Goal: Task Accomplishment & Management: Manage account settings

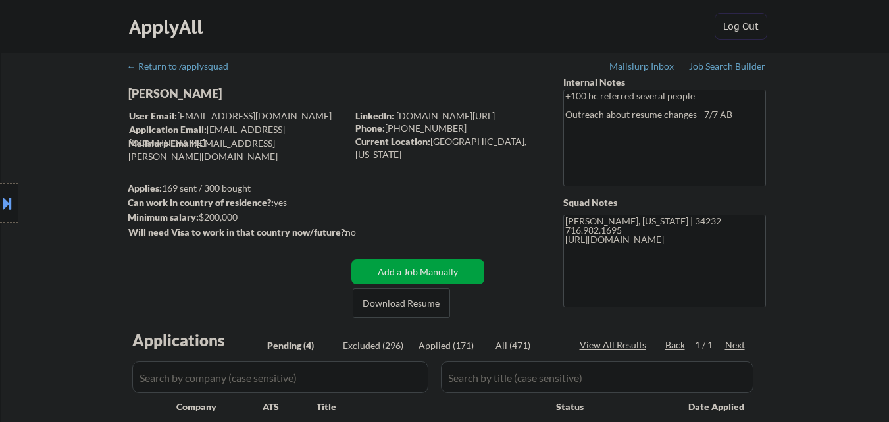
select select ""pending""
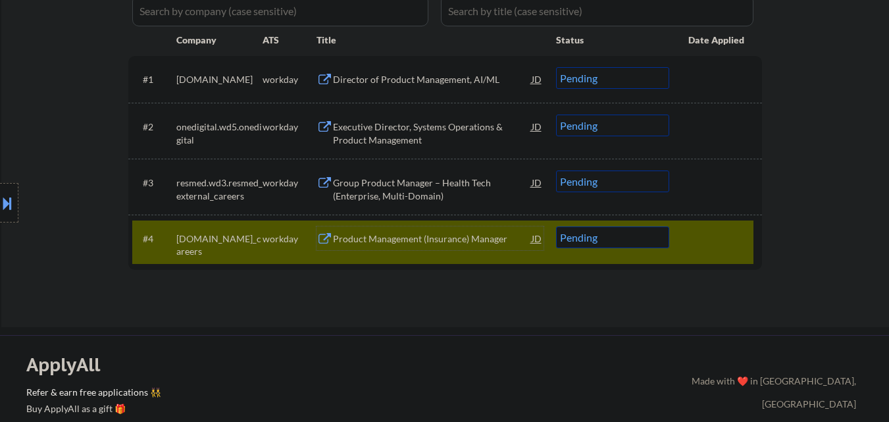
scroll to position [461, 0]
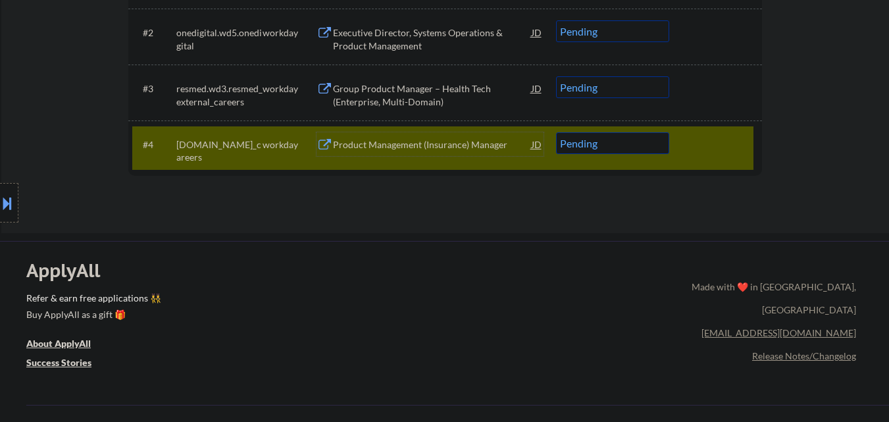
click at [659, 149] on select "Choose an option... Pending Applied Excluded (Questions) Excluded (Expired) Exc…" at bounding box center [612, 143] width 113 height 22
select select ""excluded__salary_""
click at [556, 132] on select "Choose an option... Pending Applied Excluded (Questions) Excluded (Expired) Exc…" at bounding box center [612, 143] width 113 height 22
click at [721, 138] on div at bounding box center [717, 144] width 58 height 24
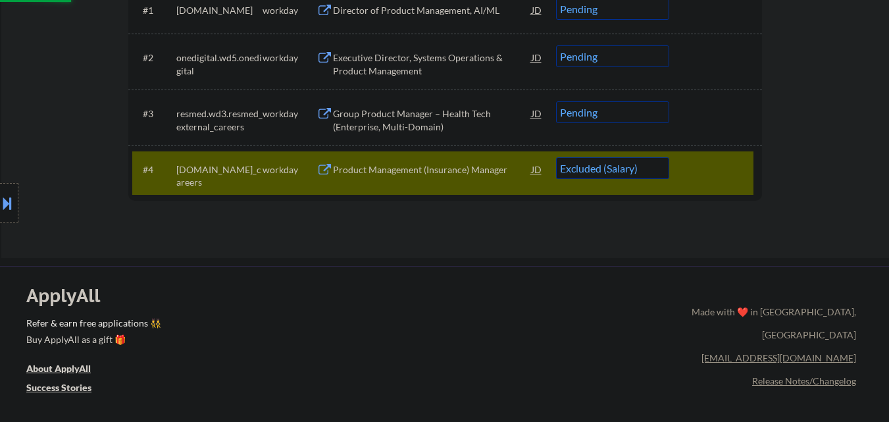
scroll to position [395, 0]
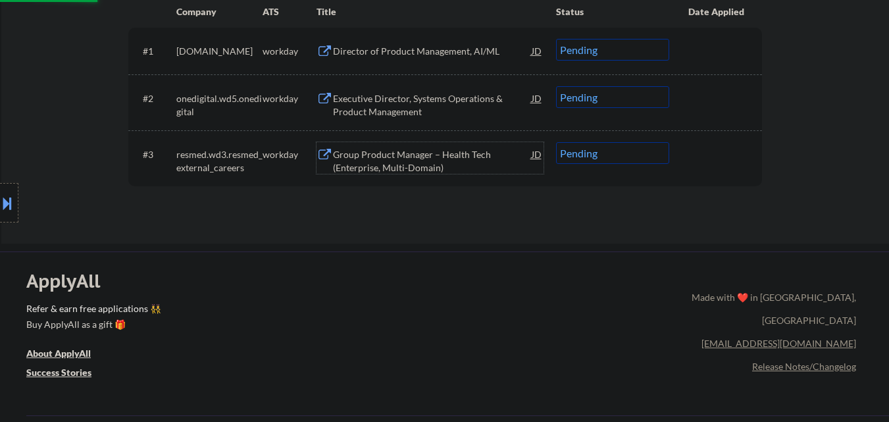
click at [401, 160] on div "Group Product Manager – Health Tech (Enterprise, Multi-Domain)" at bounding box center [432, 161] width 199 height 26
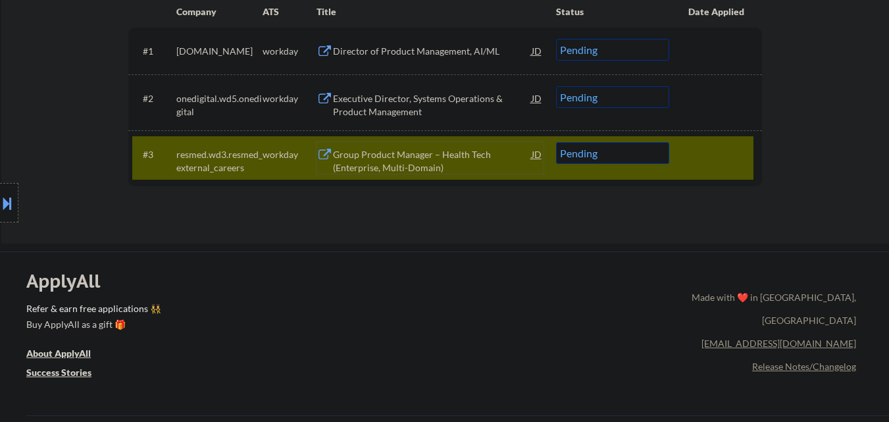
click at [617, 161] on select "Choose an option... Pending Applied Excluded (Questions) Excluded (Expired) Exc…" at bounding box center [612, 153] width 113 height 22
select select ""applied""
click at [556, 142] on select "Choose an option... Pending Applied Excluded (Questions) Excluded (Expired) Exc…" at bounding box center [612, 153] width 113 height 22
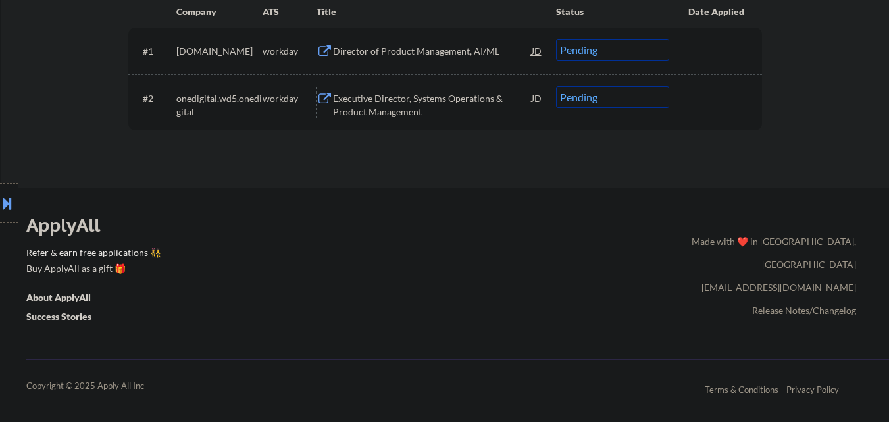
click at [413, 97] on div "Executive Director, Systems Operations & Product Management" at bounding box center [432, 105] width 199 height 26
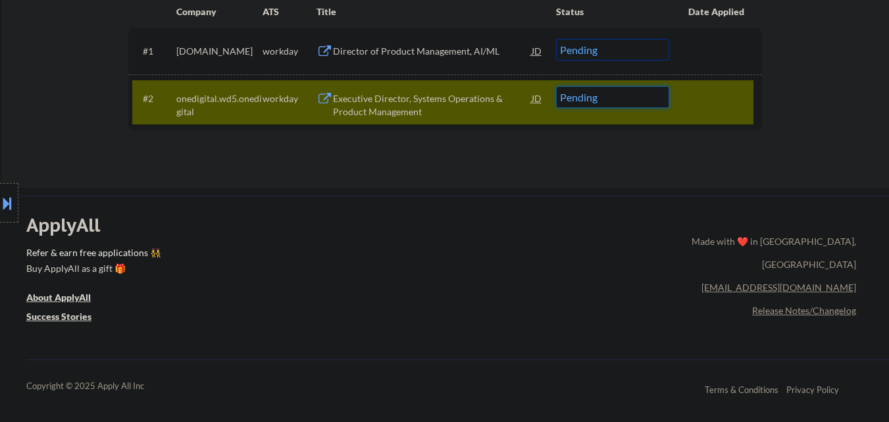
drag, startPoint x: 595, startPoint y: 97, endPoint x: 603, endPoint y: 106, distance: 11.7
click at [597, 97] on select "Choose an option... Pending Applied Excluded (Questions) Excluded (Expired) Exc…" at bounding box center [612, 97] width 113 height 22
select select ""excluded""
click at [556, 86] on select "Choose an option... Pending Applied Excluded (Questions) Excluded (Expired) Exc…" at bounding box center [612, 97] width 113 height 22
drag, startPoint x: 722, startPoint y: 97, endPoint x: 722, endPoint y: 118, distance: 20.4
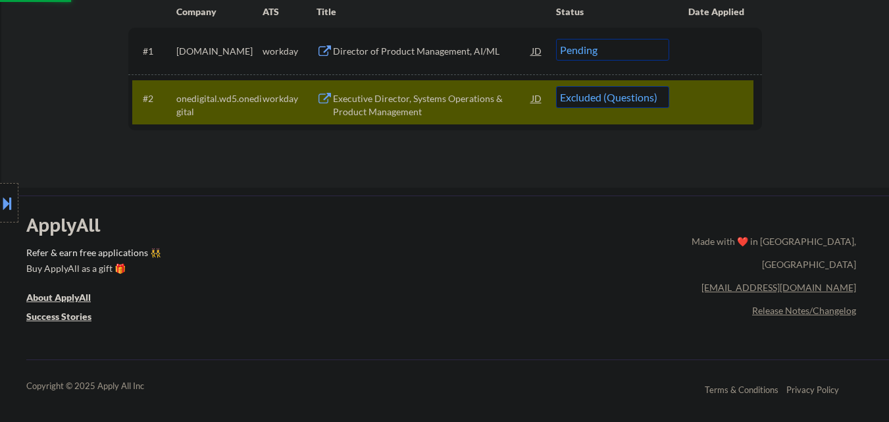
click at [722, 99] on div at bounding box center [717, 98] width 58 height 24
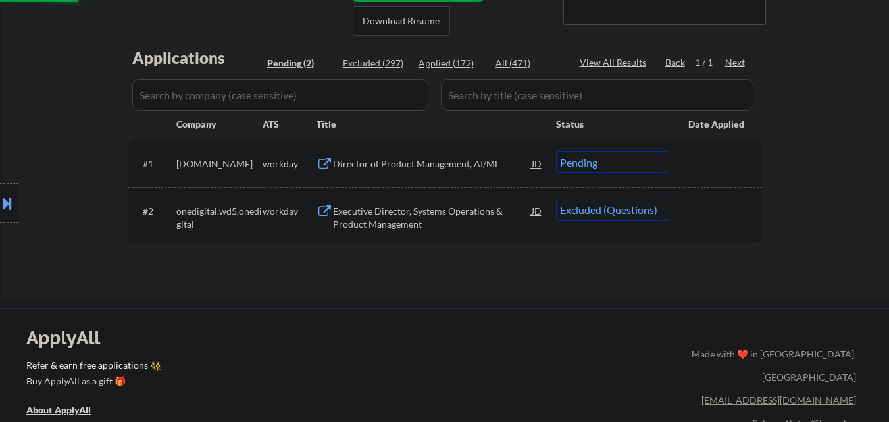
scroll to position [263, 0]
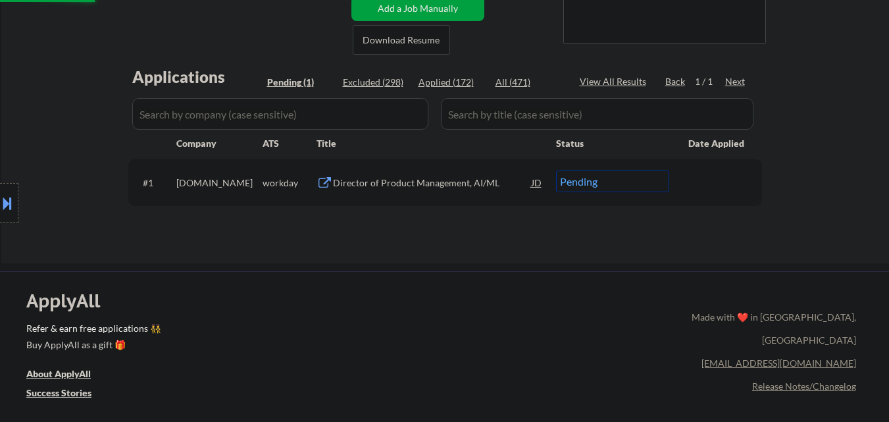
click at [450, 182] on div "Director of Product Management, AI/ML" at bounding box center [432, 182] width 199 height 13
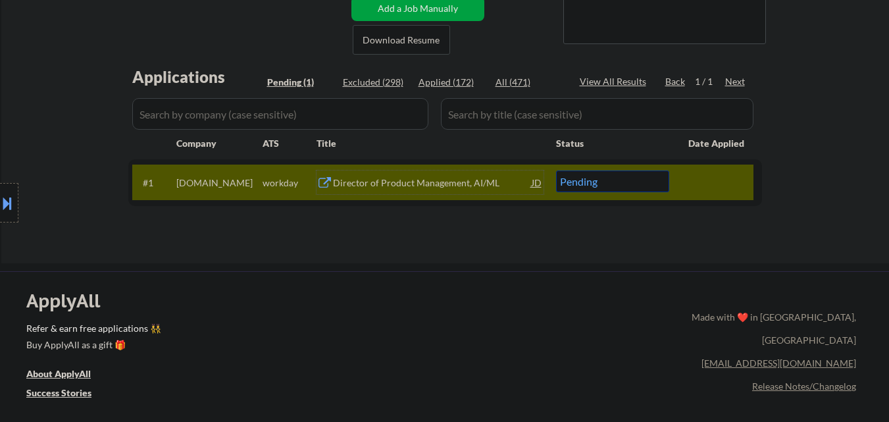
click at [408, 193] on div "Director of Product Management, AI/ML" at bounding box center [432, 182] width 199 height 24
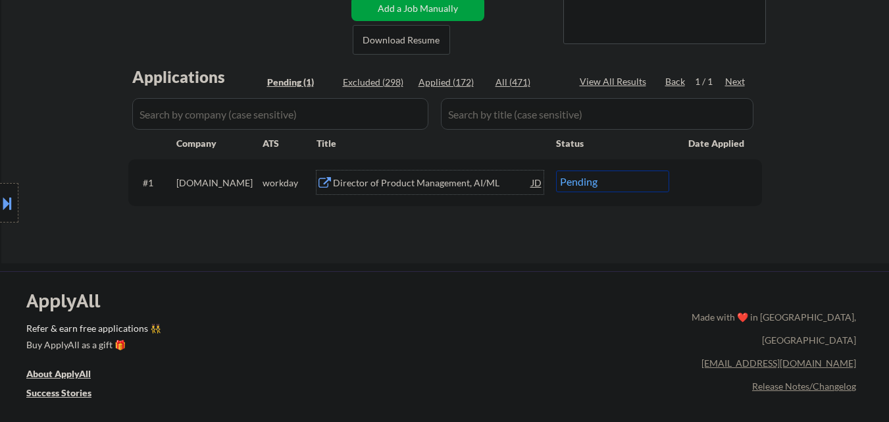
click at [449, 188] on div "Director of Product Management, AI/ML" at bounding box center [432, 182] width 199 height 13
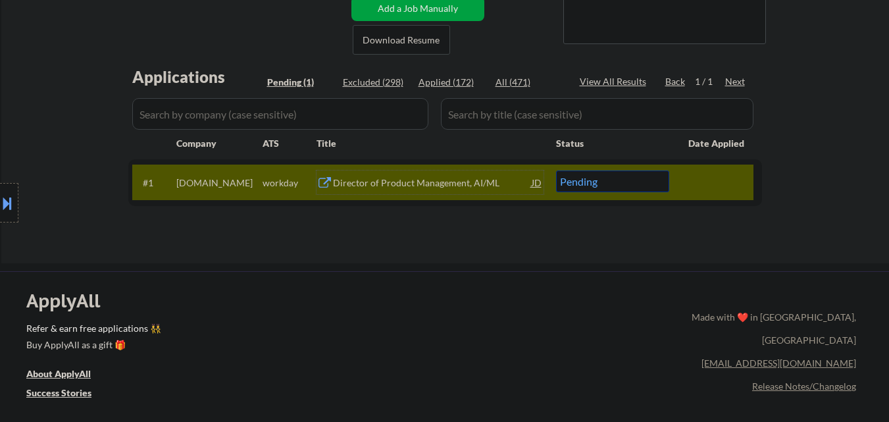
drag, startPoint x: 610, startPoint y: 179, endPoint x: 612, endPoint y: 186, distance: 6.9
click at [611, 180] on select "Choose an option... Pending Applied Excluded (Questions) Excluded (Expired) Exc…" at bounding box center [612, 181] width 113 height 22
select select ""excluded__other_""
click at [556, 170] on select "Choose an option... Pending Applied Excluded (Questions) Excluded (Expired) Exc…" at bounding box center [612, 181] width 113 height 22
click at [718, 189] on div at bounding box center [717, 182] width 58 height 24
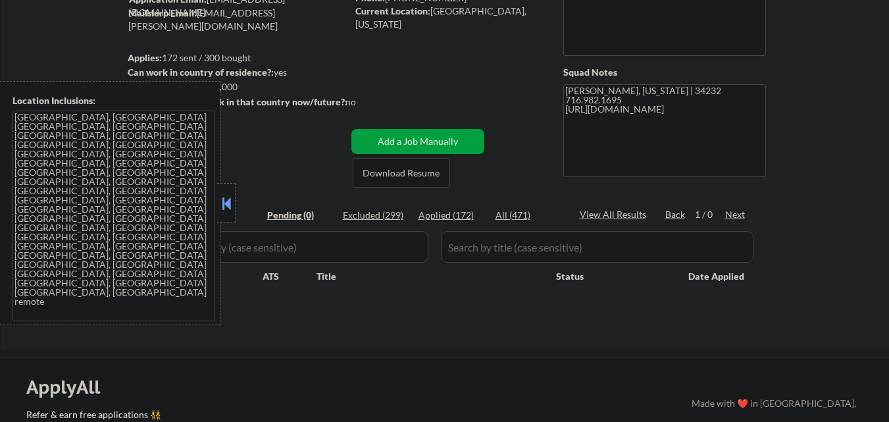
scroll to position [132, 0]
click at [229, 220] on div at bounding box center [226, 202] width 18 height 39
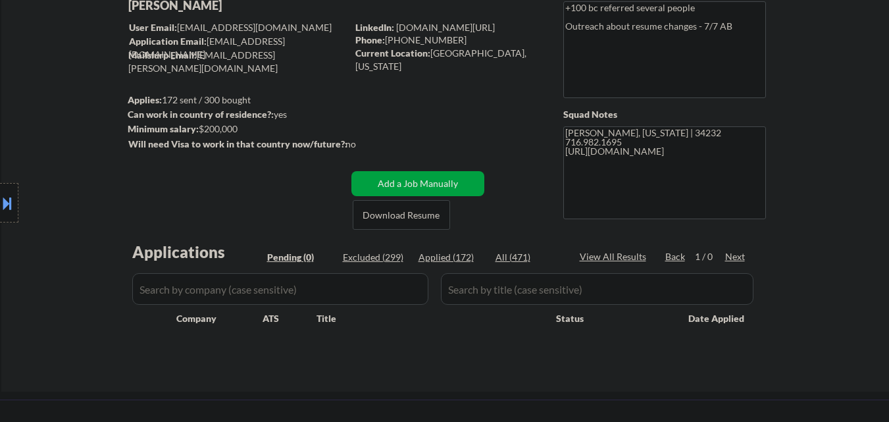
scroll to position [0, 0]
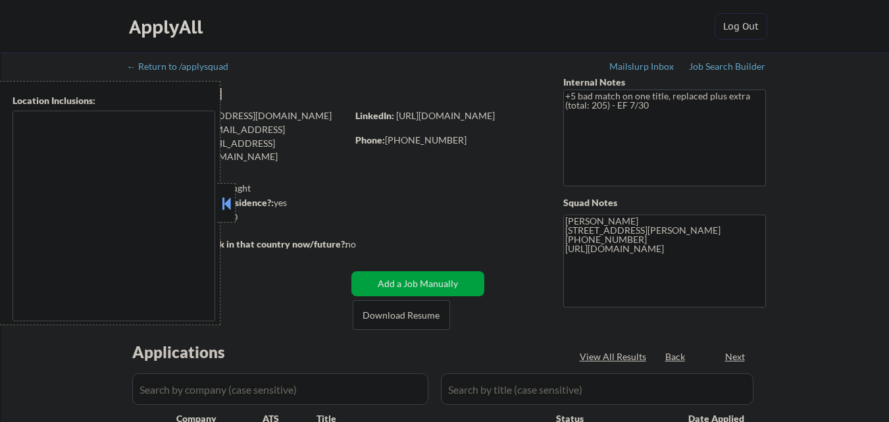
select select ""pending""
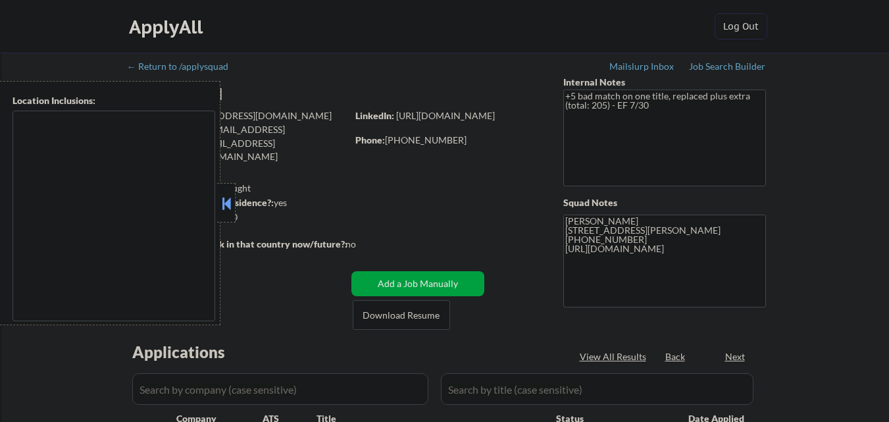
select select ""pending""
type textarea "San Jose, CA Santa Clara, CA Campbell, CA Cupertino, CA Sunnyvale, CA Milpitas,…"
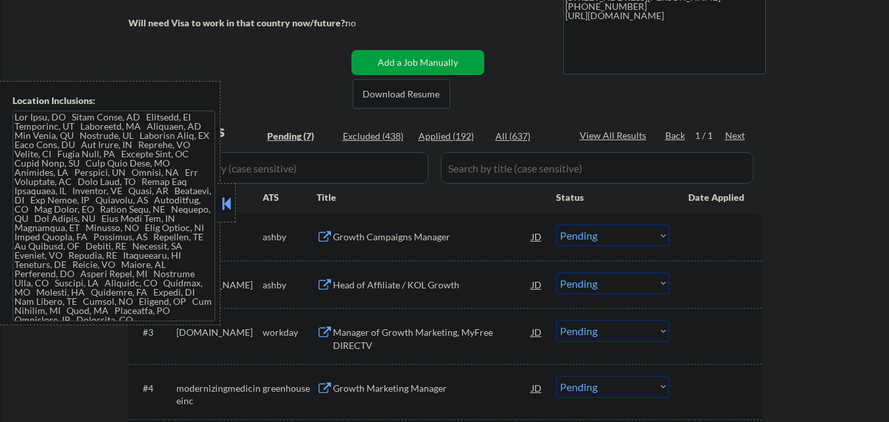
scroll to position [263, 0]
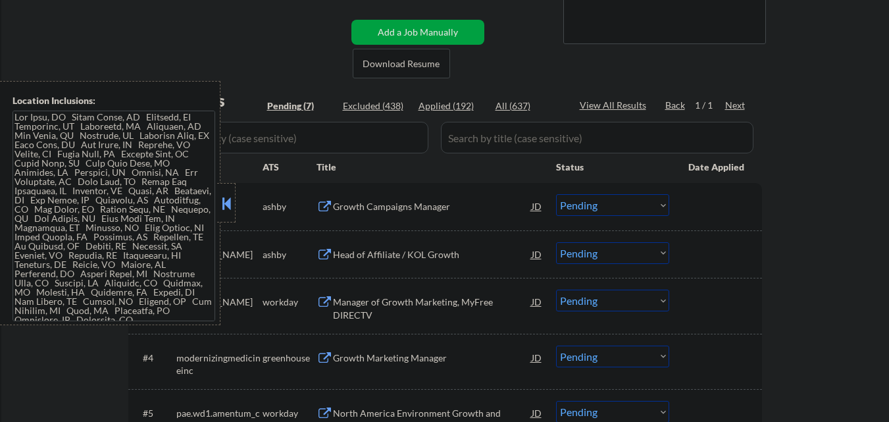
drag, startPoint x: 226, startPoint y: 207, endPoint x: 245, endPoint y: 211, distance: 19.4
click at [227, 205] on button at bounding box center [226, 203] width 14 height 20
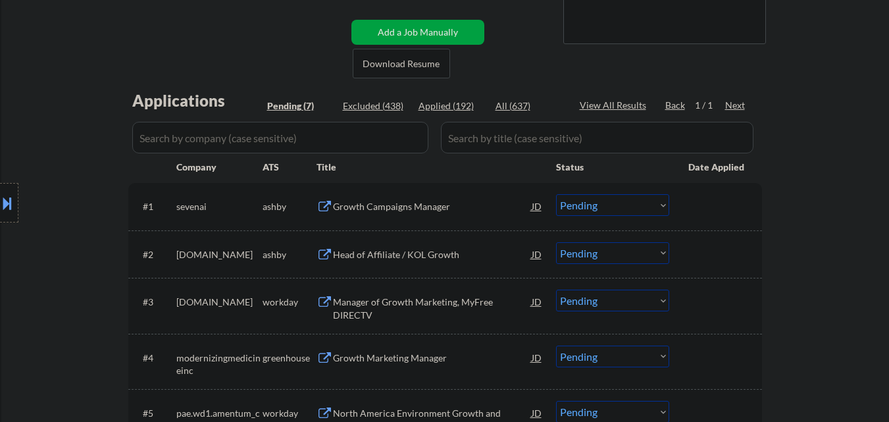
click at [397, 202] on div "Growth Campaigns Manager" at bounding box center [432, 206] width 199 height 13
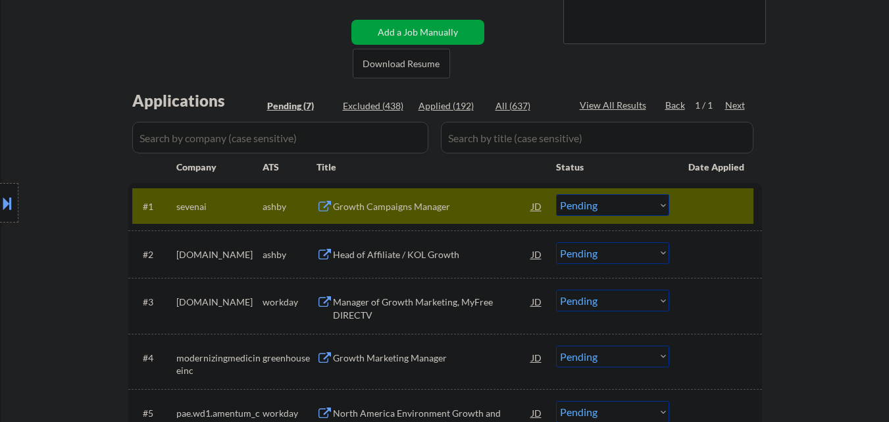
click at [0, 204] on button at bounding box center [7, 203] width 14 height 22
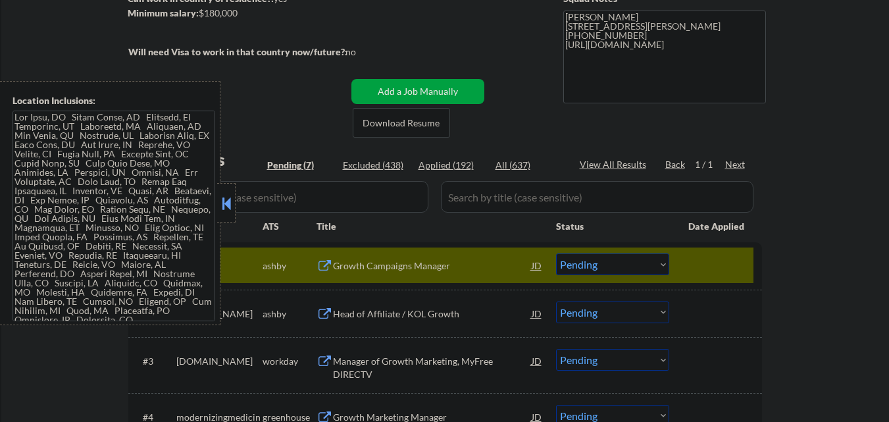
scroll to position [197, 0]
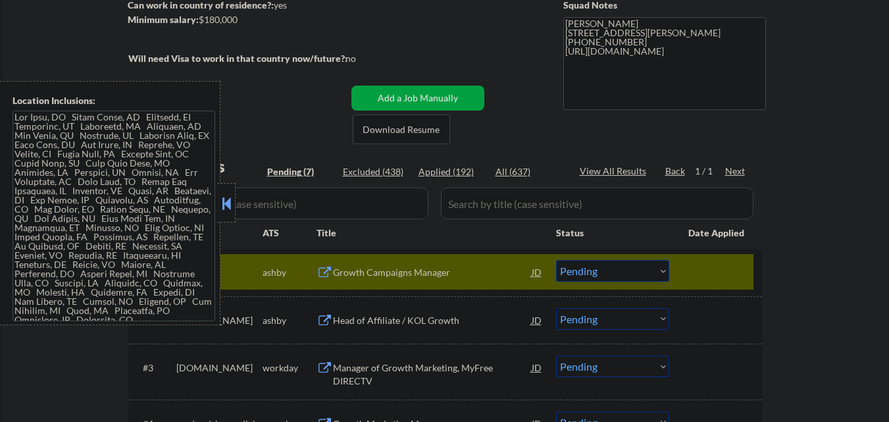
click at [229, 205] on button at bounding box center [226, 203] width 14 height 20
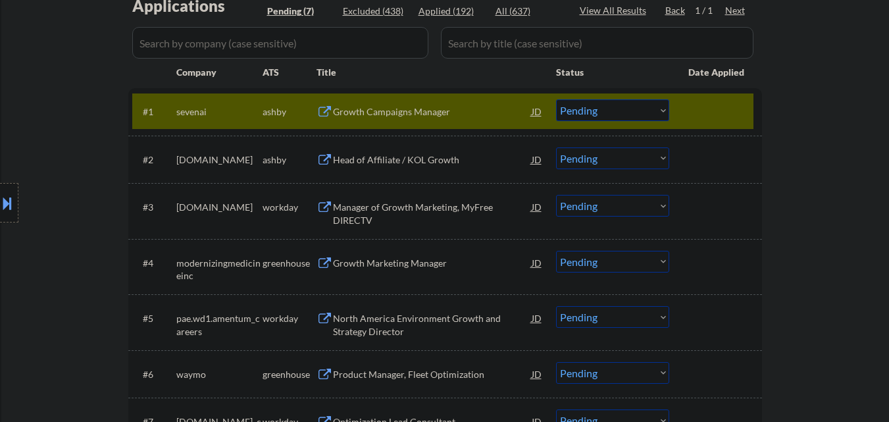
scroll to position [395, 0]
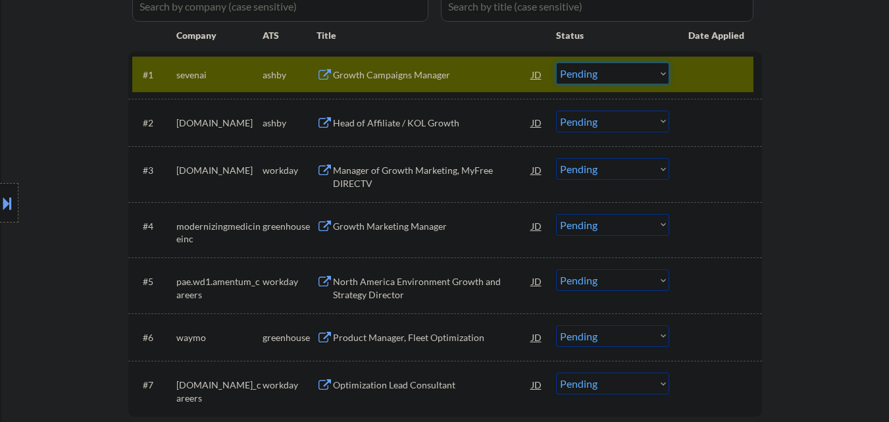
click at [657, 66] on select "Choose an option... Pending Applied Excluded (Questions) Excluded (Expired) Exc…" at bounding box center [612, 74] width 113 height 22
click at [556, 63] on select "Choose an option... Pending Applied Excluded (Questions) Excluded (Expired) Exc…" at bounding box center [612, 74] width 113 height 22
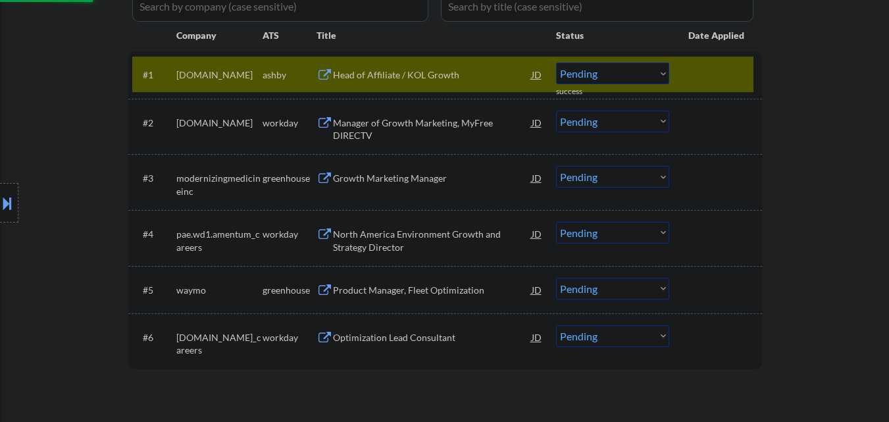
click at [439, 69] on div "Head of Affiliate / KOL Growth" at bounding box center [432, 74] width 199 height 13
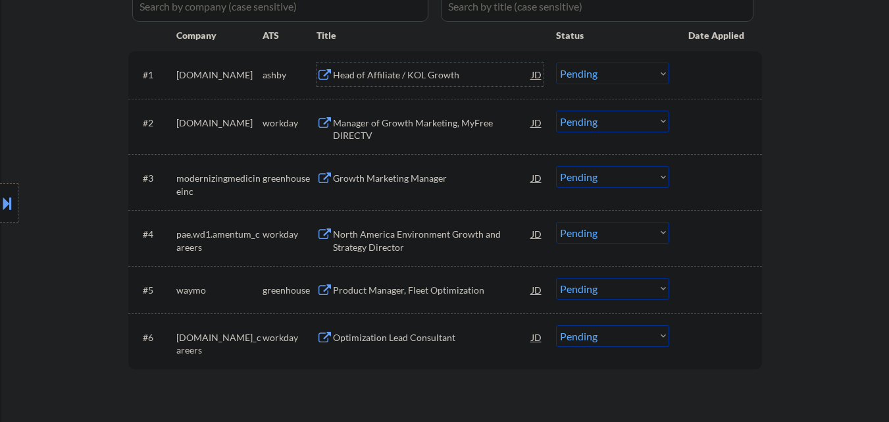
drag, startPoint x: 618, startPoint y: 70, endPoint x: 639, endPoint y: 82, distance: 24.5
click at [622, 72] on select "Choose an option... Pending Applied Excluded (Questions) Excluded (Expired) Exc…" at bounding box center [612, 74] width 113 height 22
click at [556, 63] on select "Choose an option... Pending Applied Excluded (Questions) Excluded (Expired) Exc…" at bounding box center [612, 74] width 113 height 22
select select ""pending""
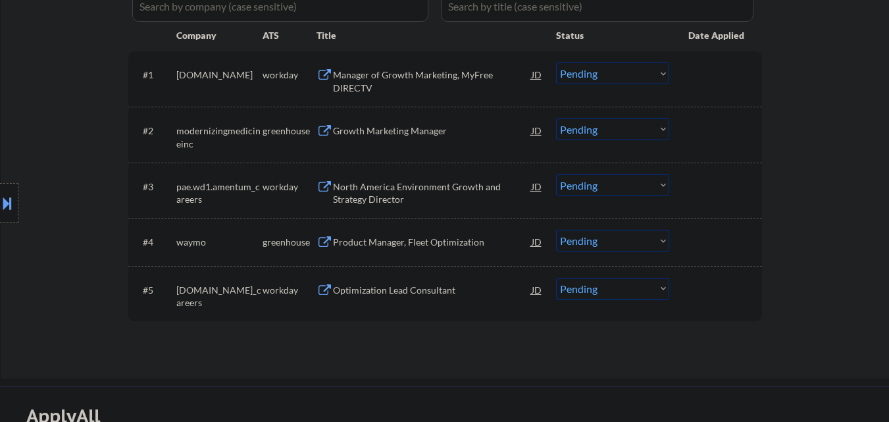
click at [419, 241] on div "Product Manager, Fleet Optimization" at bounding box center [432, 242] width 199 height 13
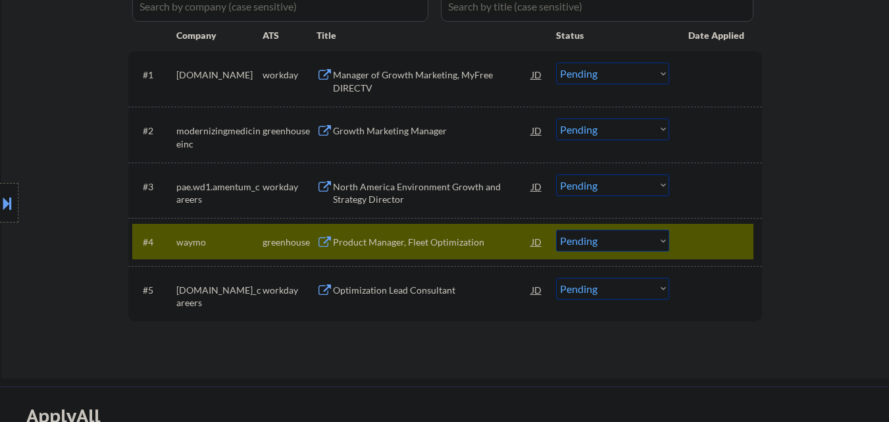
click at [9, 201] on button at bounding box center [7, 203] width 14 height 22
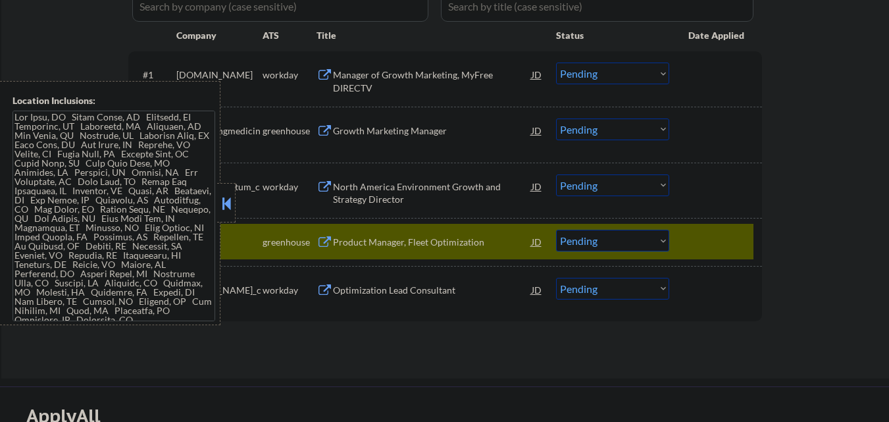
drag, startPoint x: 222, startPoint y: 207, endPoint x: 209, endPoint y: 202, distance: 13.3
click at [222, 207] on button at bounding box center [226, 203] width 14 height 20
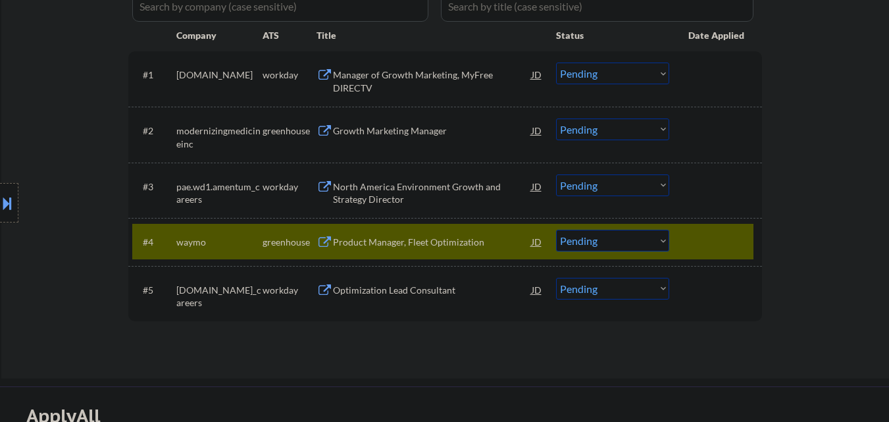
drag, startPoint x: 7, startPoint y: 197, endPoint x: 44, endPoint y: 205, distance: 38.5
click at [7, 197] on button at bounding box center [7, 203] width 14 height 22
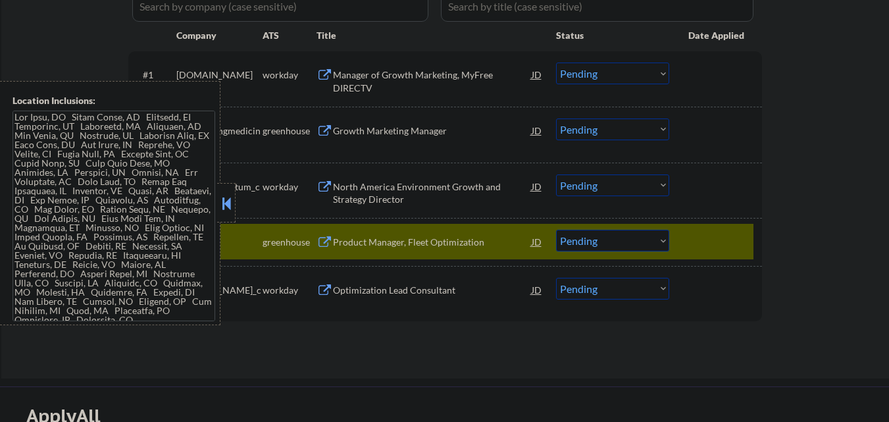
click at [280, 297] on div "workday" at bounding box center [290, 290] width 54 height 24
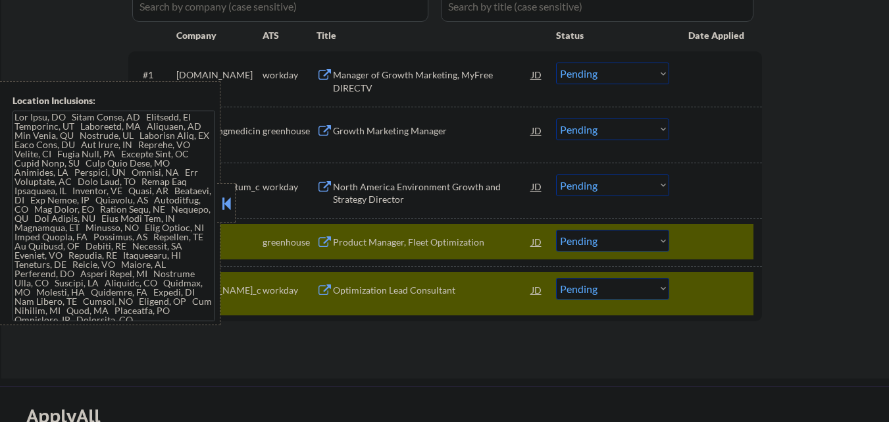
drag, startPoint x: 716, startPoint y: 297, endPoint x: 732, endPoint y: 251, distance: 48.7
click at [716, 294] on div at bounding box center [717, 290] width 58 height 24
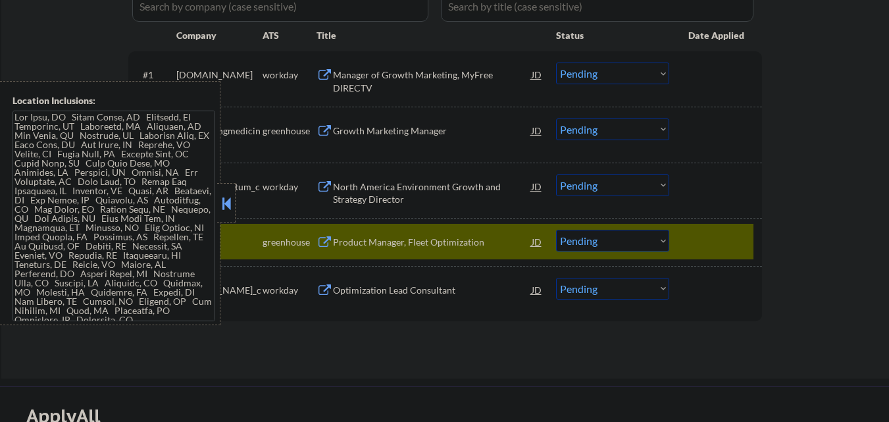
drag, startPoint x: 734, startPoint y: 237, endPoint x: 695, endPoint y: 222, distance: 42.0
click at [728, 235] on div at bounding box center [717, 242] width 58 height 24
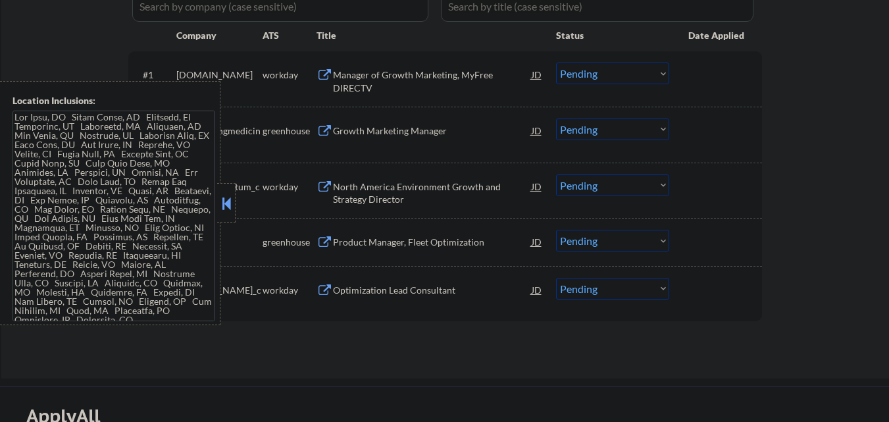
click at [234, 205] on div at bounding box center [226, 202] width 18 height 39
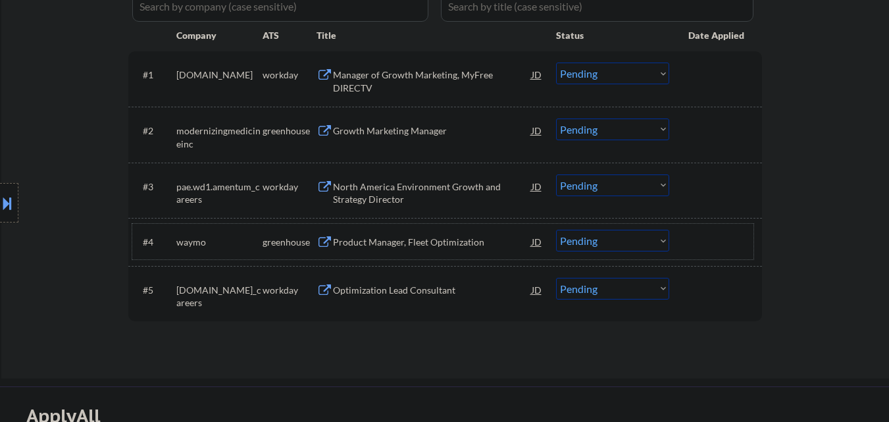
drag, startPoint x: 709, startPoint y: 232, endPoint x: 754, endPoint y: 157, distance: 87.7
click at [714, 232] on div at bounding box center [717, 242] width 58 height 24
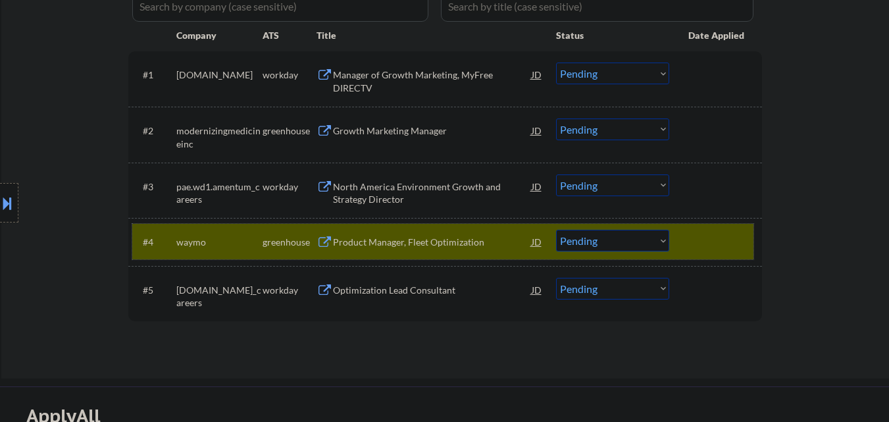
click at [446, 239] on div "Product Manager, Fleet Optimization" at bounding box center [432, 242] width 199 height 13
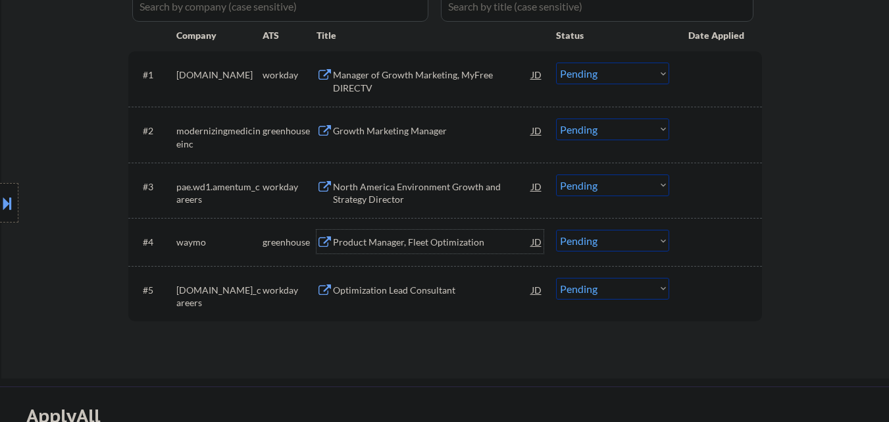
click at [626, 251] on select "Choose an option... Pending Applied Excluded (Questions) Excluded (Expired) Exc…" at bounding box center [612, 241] width 113 height 22
click at [556, 230] on select "Choose an option... Pending Applied Excluded (Questions) Excluded (Expired) Exc…" at bounding box center [612, 241] width 113 height 22
select select ""pending""
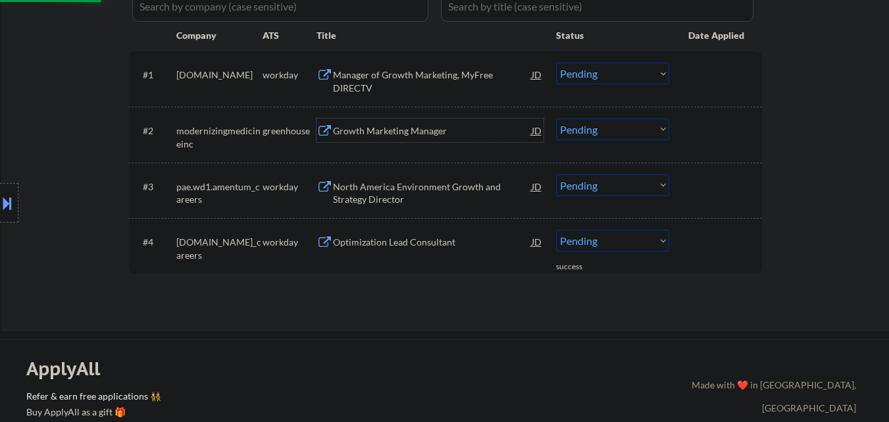
click at [411, 129] on div "Growth Marketing Manager" at bounding box center [432, 130] width 199 height 13
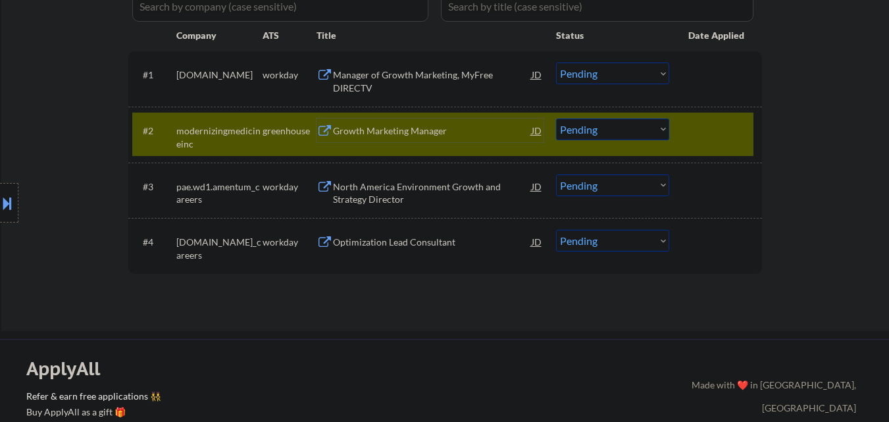
click at [0, 198] on button at bounding box center [7, 203] width 14 height 22
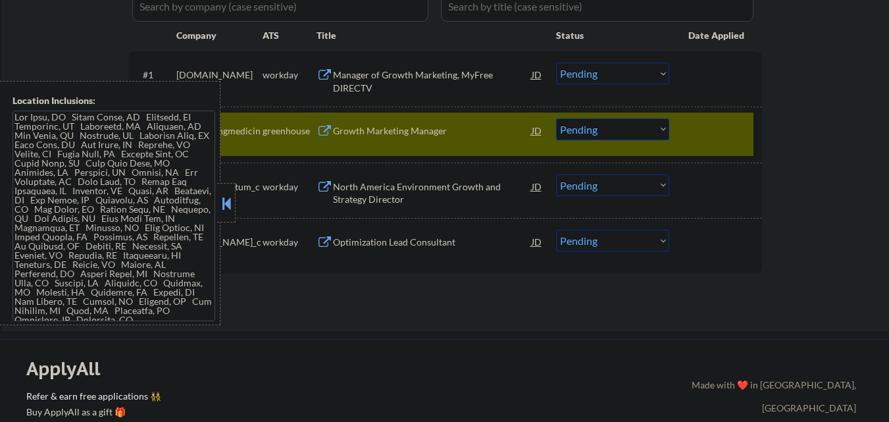
click at [225, 199] on button at bounding box center [226, 203] width 14 height 20
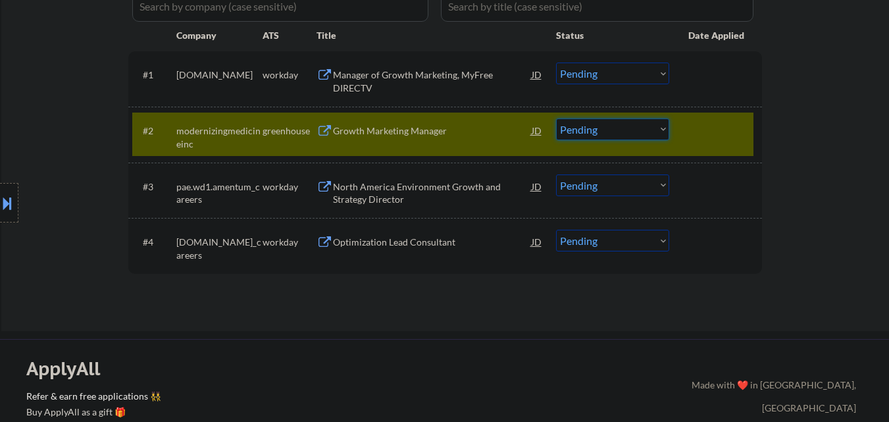
click at [614, 134] on select "Choose an option... Pending Applied Excluded (Questions) Excluded (Expired) Exc…" at bounding box center [612, 129] width 113 height 22
click at [556, 118] on select "Choose an option... Pending Applied Excluded (Questions) Excluded (Expired) Exc…" at bounding box center [612, 129] width 113 height 22
select select ""pending""
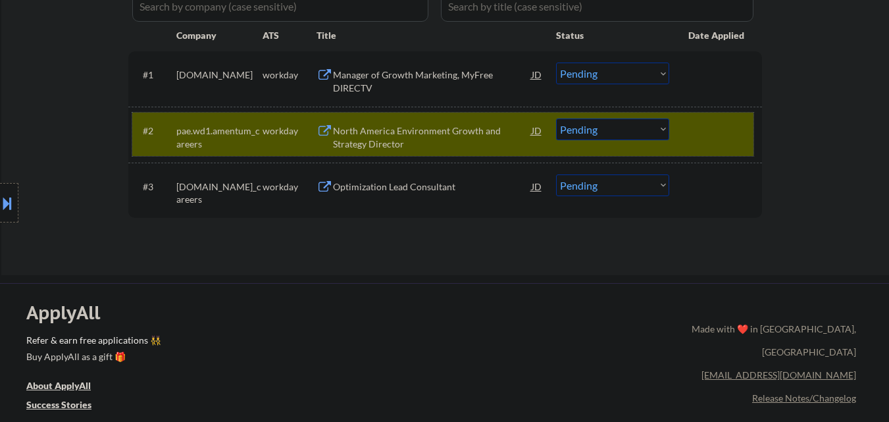
click at [706, 131] on div at bounding box center [717, 130] width 58 height 24
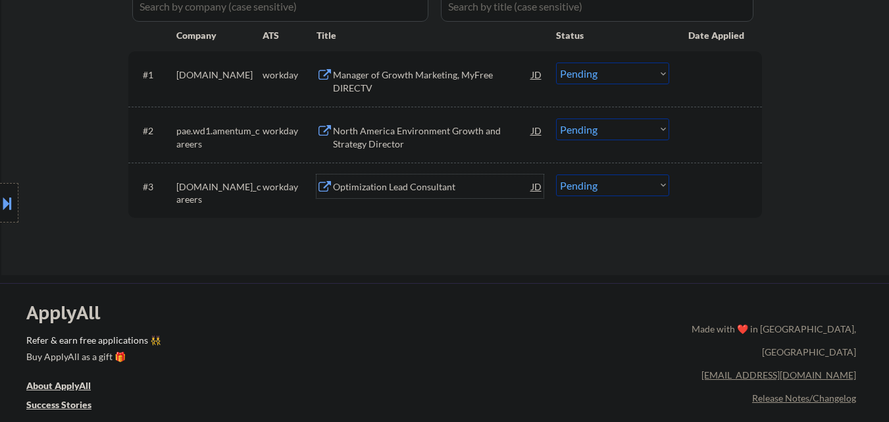
click at [449, 190] on div "Optimization Lead Consultant" at bounding box center [432, 186] width 199 height 13
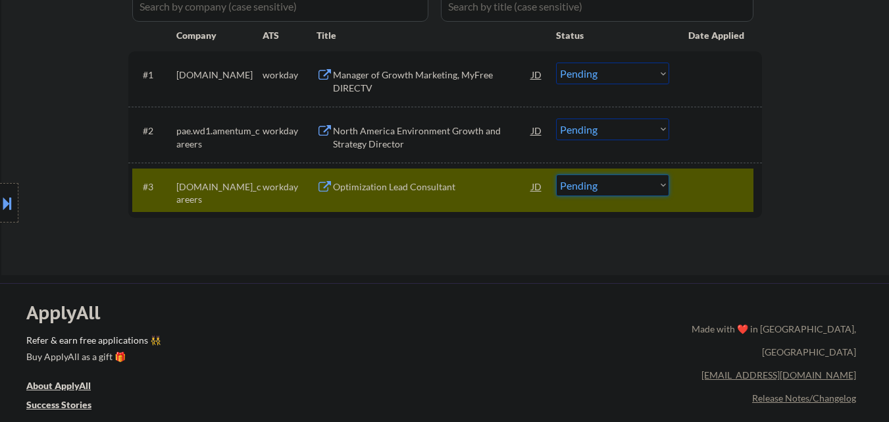
drag, startPoint x: 607, startPoint y: 182, endPoint x: 620, endPoint y: 193, distance: 17.3
click at [609, 184] on select "Choose an option... Pending Applied Excluded (Questions) Excluded (Expired) Exc…" at bounding box center [612, 185] width 113 height 22
select select ""excluded__expired_""
click at [556, 174] on select "Choose an option... Pending Applied Excluded (Questions) Excluded (Expired) Exc…" at bounding box center [612, 185] width 113 height 22
click at [733, 193] on div at bounding box center [717, 186] width 58 height 24
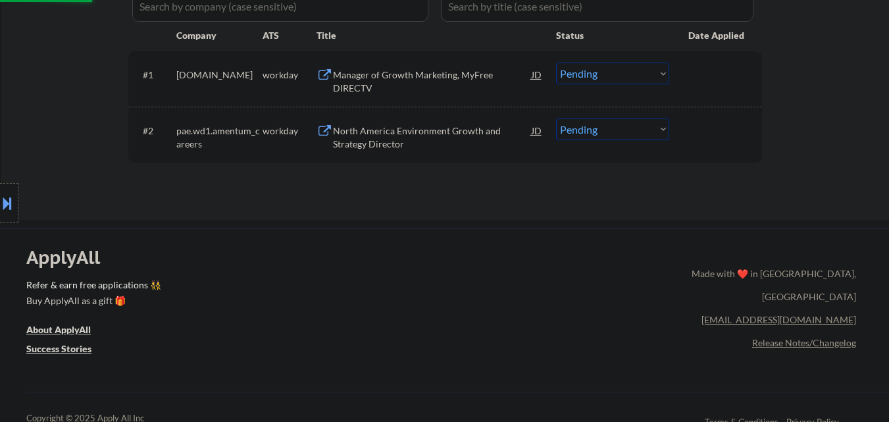
drag, startPoint x: 762, startPoint y: 130, endPoint x: 654, endPoint y: 130, distance: 107.9
click at [445, 125] on div "North America Environment Growth and Strategy Director" at bounding box center [432, 137] width 199 height 26
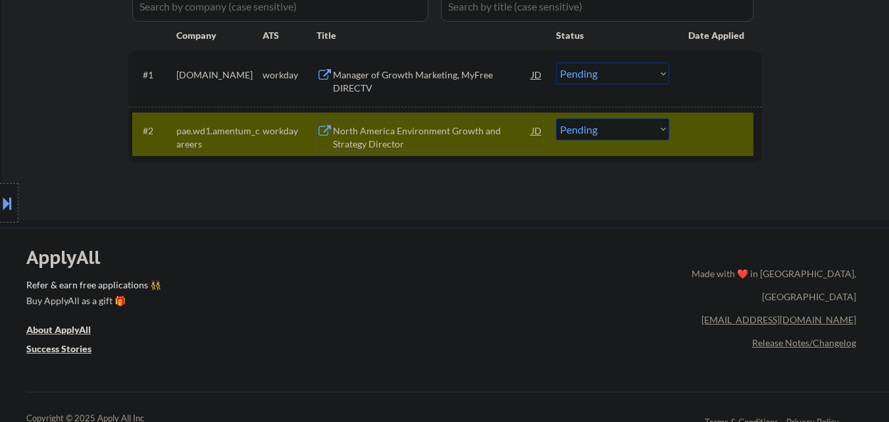
click at [325, 130] on button at bounding box center [324, 131] width 16 height 13
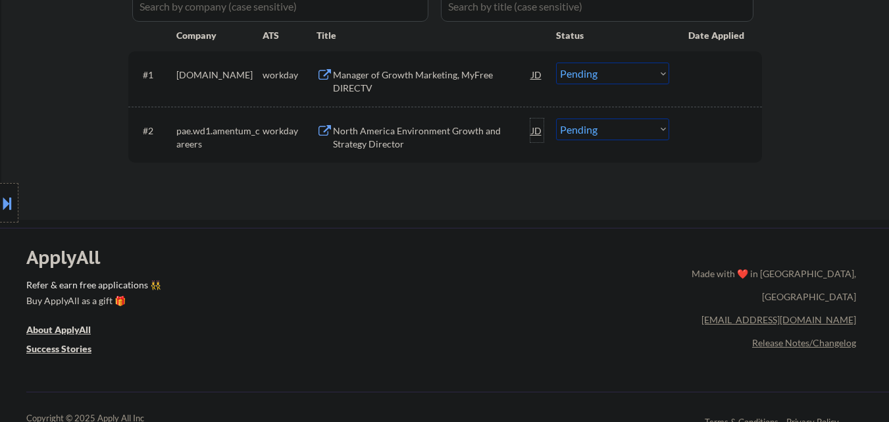
click at [537, 129] on div "JD" at bounding box center [536, 130] width 13 height 24
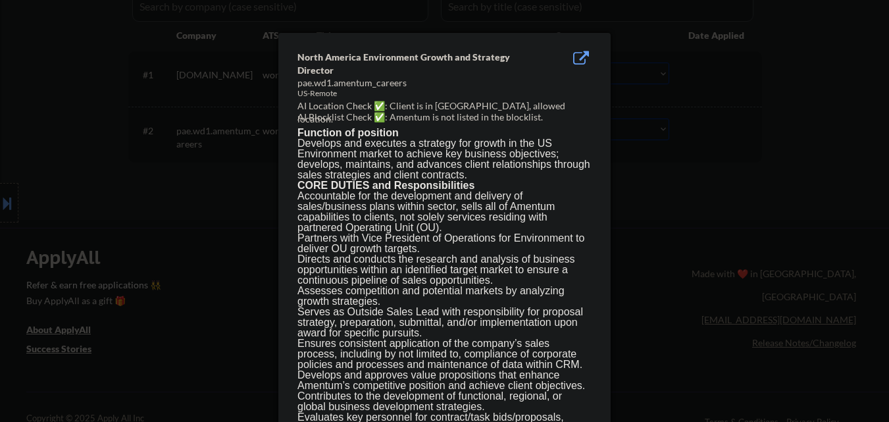
click at [676, 237] on div at bounding box center [444, 211] width 889 height 422
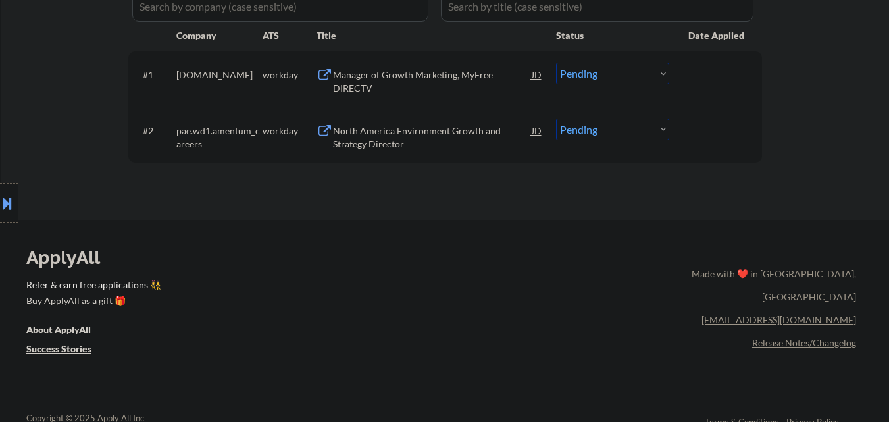
click at [530, 134] on div "JD" at bounding box center [536, 130] width 13 height 24
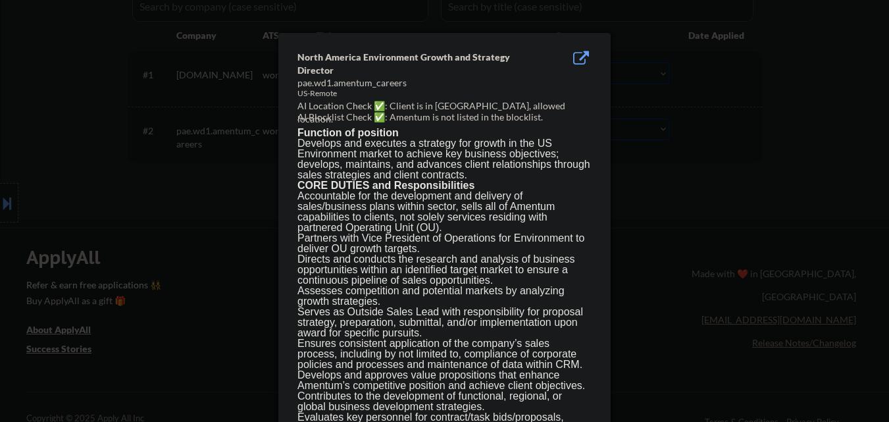
click at [724, 196] on div at bounding box center [444, 211] width 889 height 422
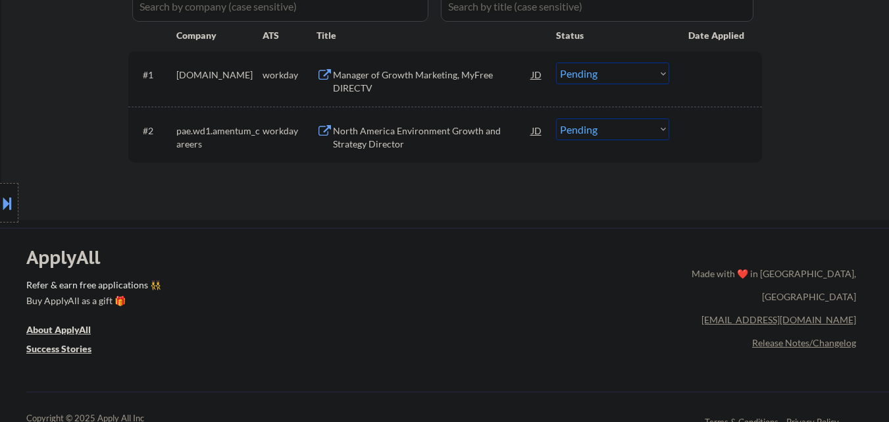
click at [0, 207] on button at bounding box center [7, 203] width 14 height 22
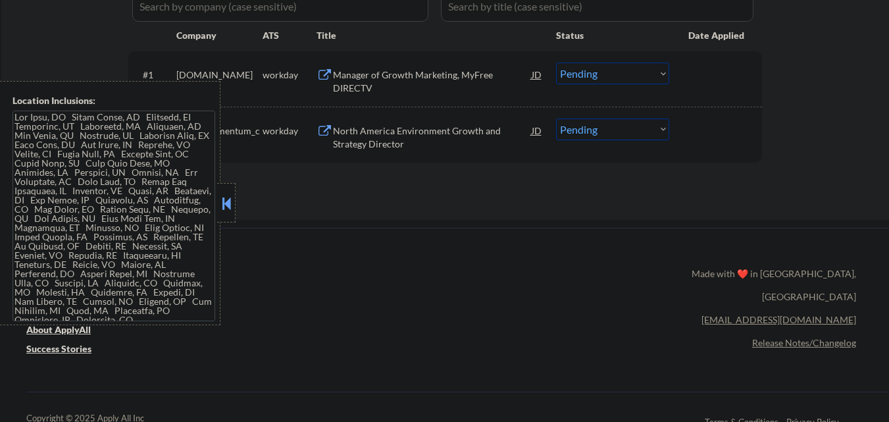
click at [233, 207] on button at bounding box center [226, 203] width 14 height 20
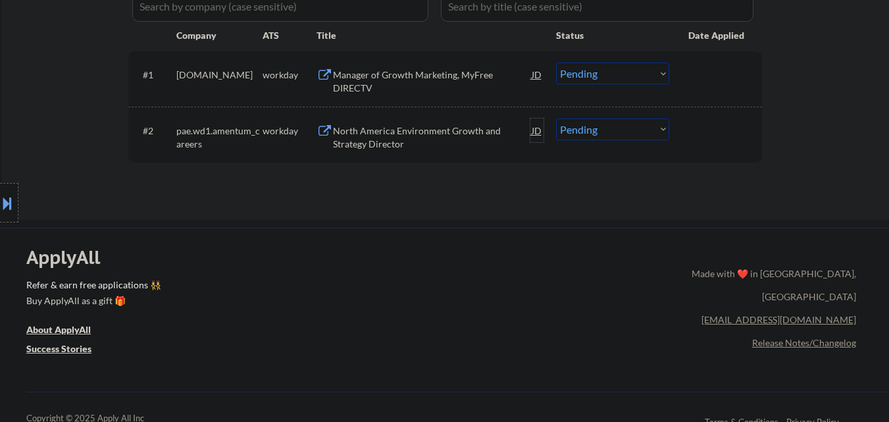
click at [534, 130] on div "JD" at bounding box center [536, 130] width 13 height 24
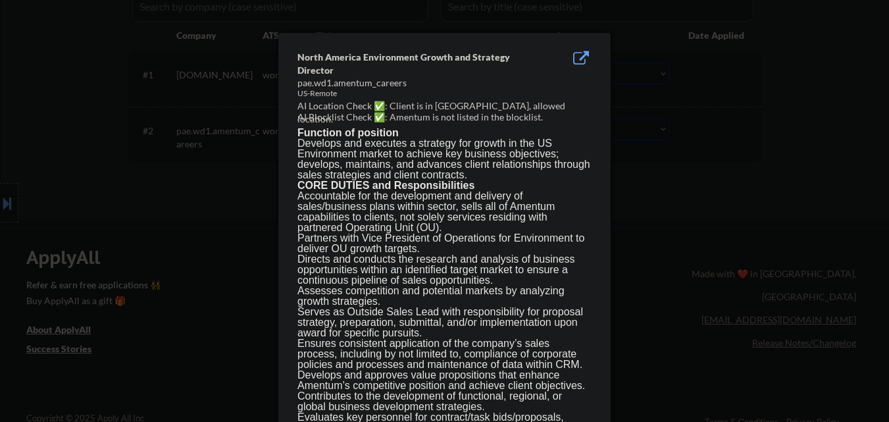
drag, startPoint x: 703, startPoint y: 248, endPoint x: 693, endPoint y: 61, distance: 187.8
click at [702, 244] on div at bounding box center [444, 211] width 889 height 422
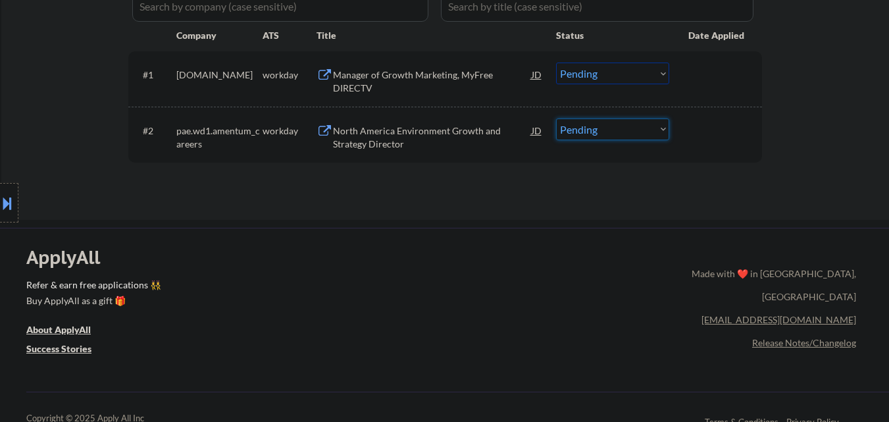
click at [657, 130] on select "Choose an option... Pending Applied Excluded (Questions) Excluded (Expired) Exc…" at bounding box center [612, 129] width 113 height 22
click at [440, 134] on div "North America Environment Growth and Strategy Director" at bounding box center [432, 137] width 199 height 26
drag, startPoint x: 641, startPoint y: 126, endPoint x: 638, endPoint y: 139, distance: 13.7
click at [641, 128] on select "Choose an option... Pending Applied Excluded (Questions) Excluded (Expired) Exc…" at bounding box center [612, 129] width 113 height 22
select select ""applied""
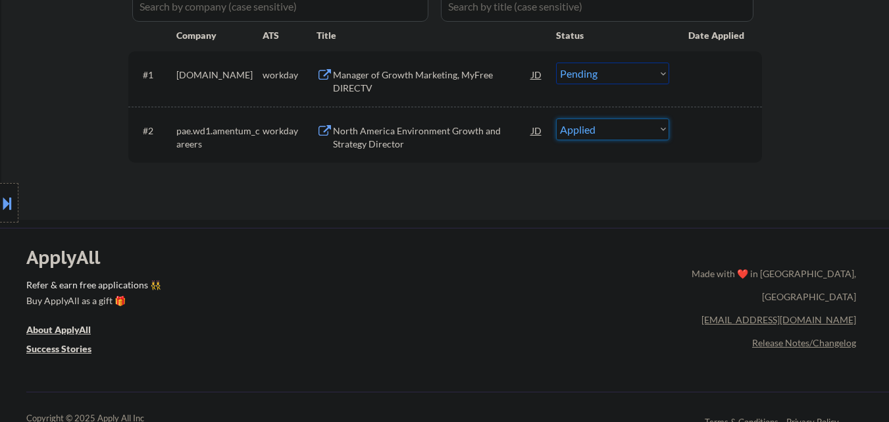
click at [556, 118] on select "Choose an option... Pending Applied Excluded (Questions) Excluded (Expired) Exc…" at bounding box center [612, 129] width 113 height 22
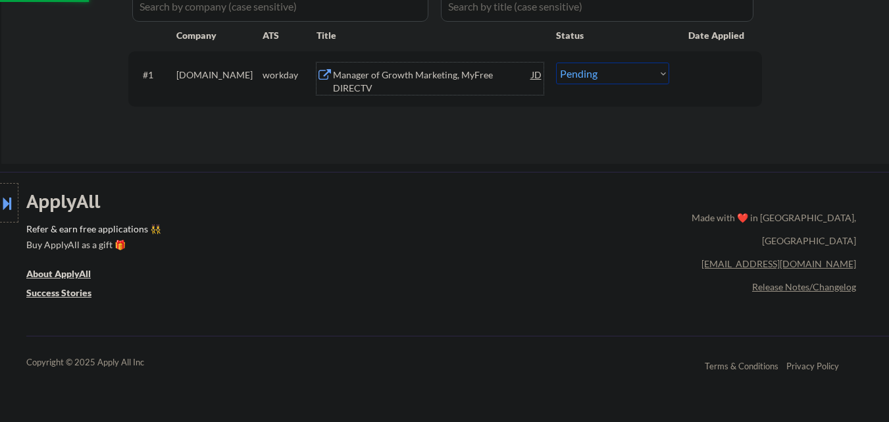
click at [438, 78] on div "Manager of Growth Marketing, MyFree DIRECTV" at bounding box center [432, 81] width 199 height 26
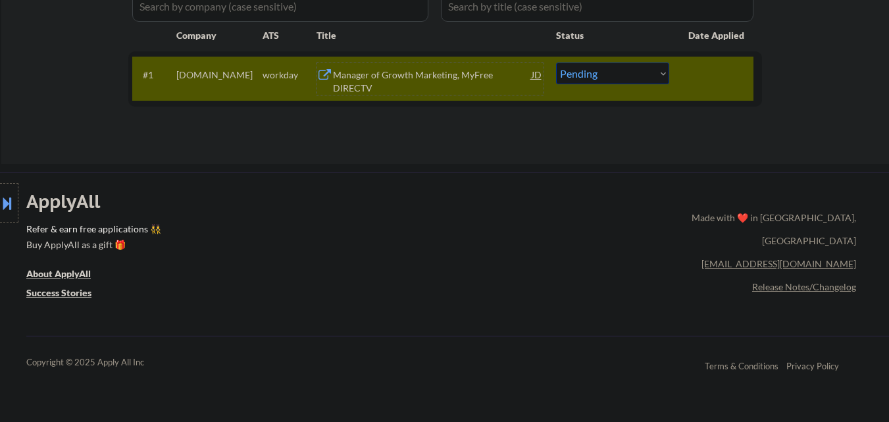
click at [643, 74] on select "Choose an option... Pending Applied Excluded (Questions) Excluded (Expired) Exc…" at bounding box center [612, 74] width 113 height 22
select select ""excluded__salary_""
click at [556, 63] on select "Choose an option... Pending Applied Excluded (Questions) Excluded (Expired) Exc…" at bounding box center [612, 74] width 113 height 22
click at [739, 78] on div at bounding box center [717, 75] width 58 height 24
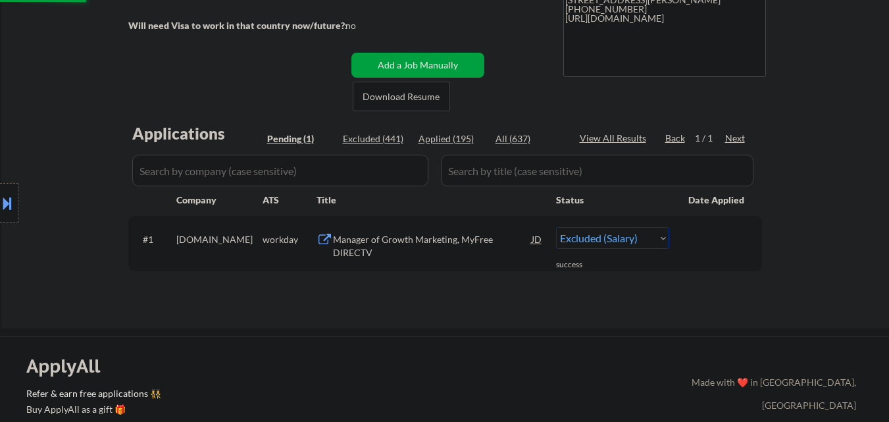
scroll to position [197, 0]
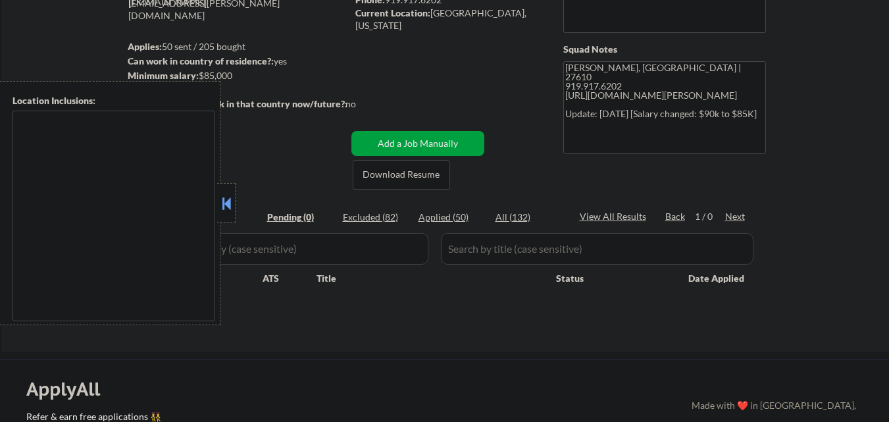
scroll to position [197, 0]
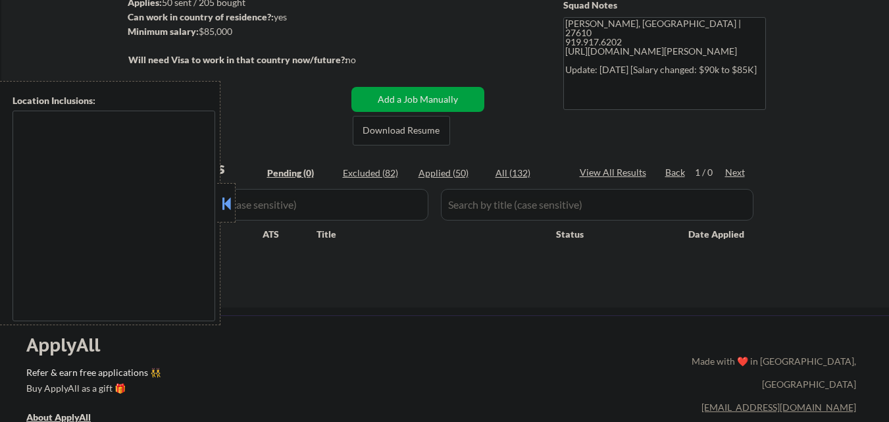
drag, startPoint x: 224, startPoint y: 203, endPoint x: 313, endPoint y: 260, distance: 105.9
click at [225, 204] on button at bounding box center [226, 203] width 14 height 20
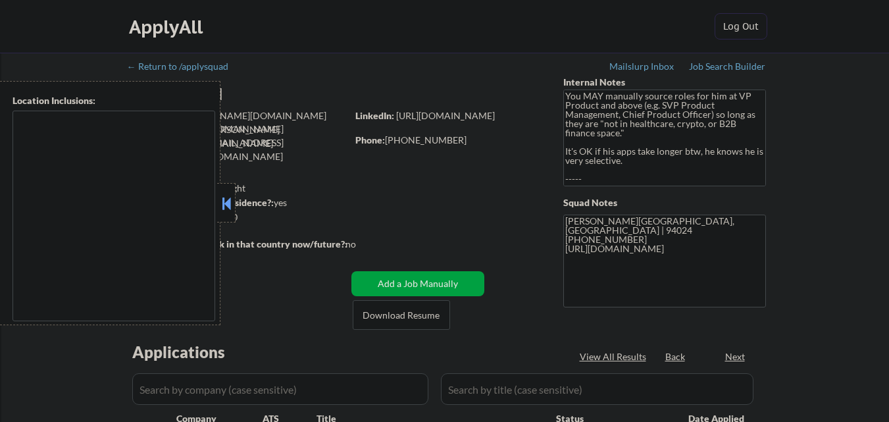
type textarea "Daly City, CA South San Francisco, CA Brisbane, CA Colma, CA Pacifica, CA San B…"
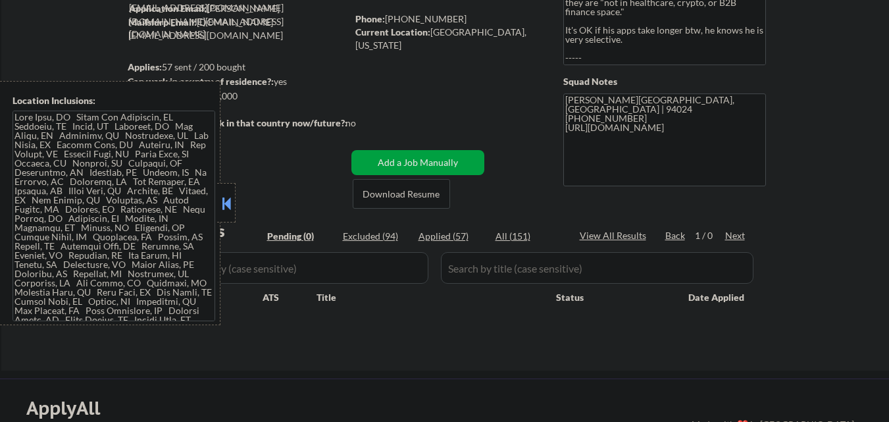
scroll to position [132, 0]
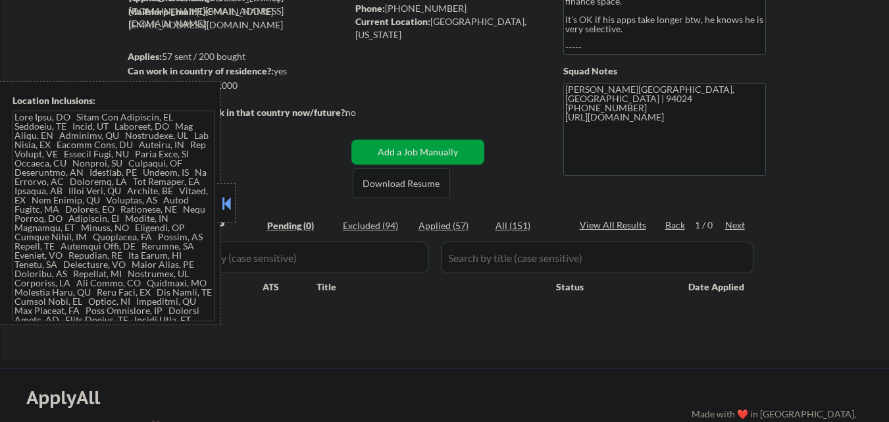
drag, startPoint x: 226, startPoint y: 197, endPoint x: 287, endPoint y: 223, distance: 66.6
click at [227, 197] on button at bounding box center [226, 203] width 14 height 20
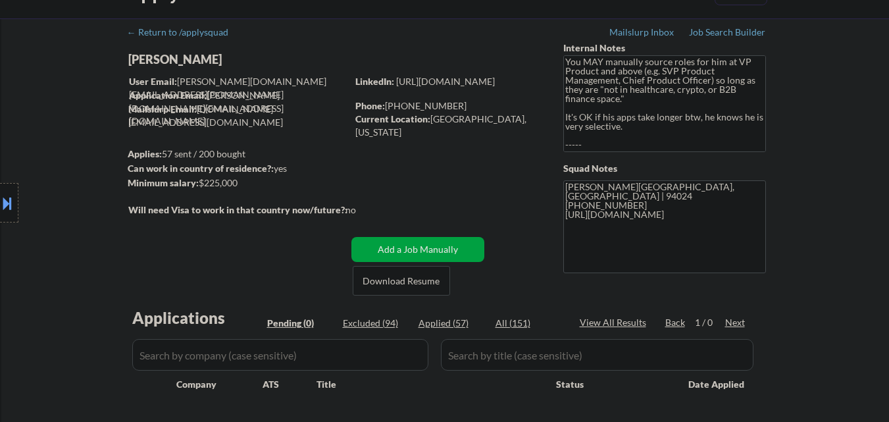
scroll to position [66, 0]
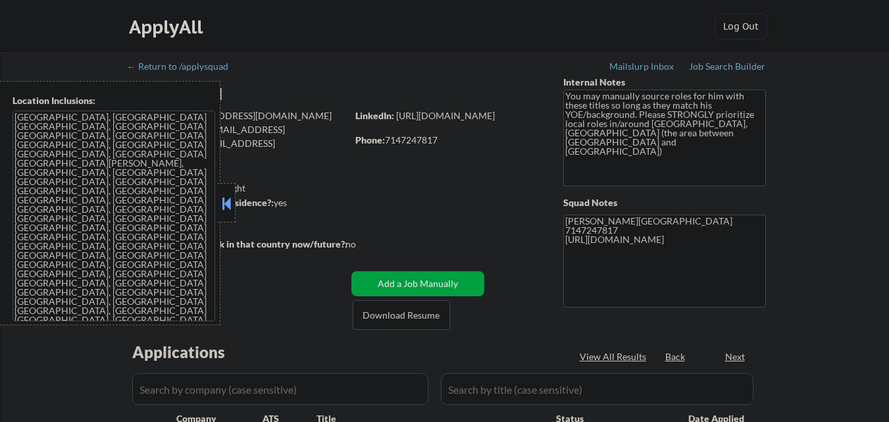
select select ""pending""
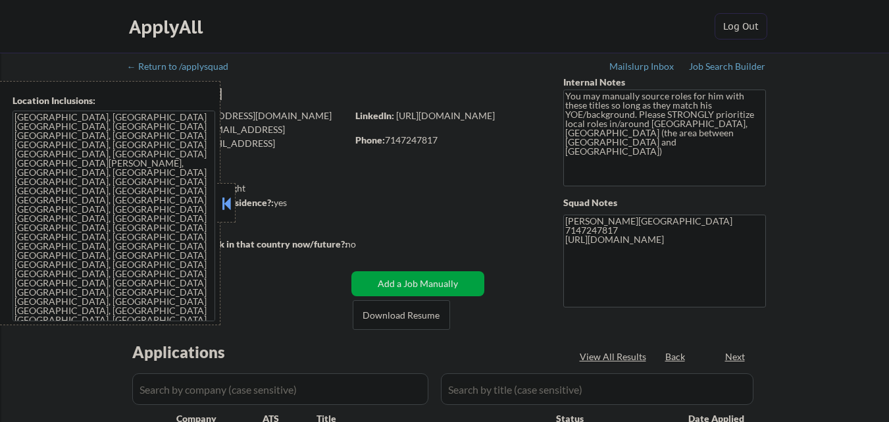
select select ""pending""
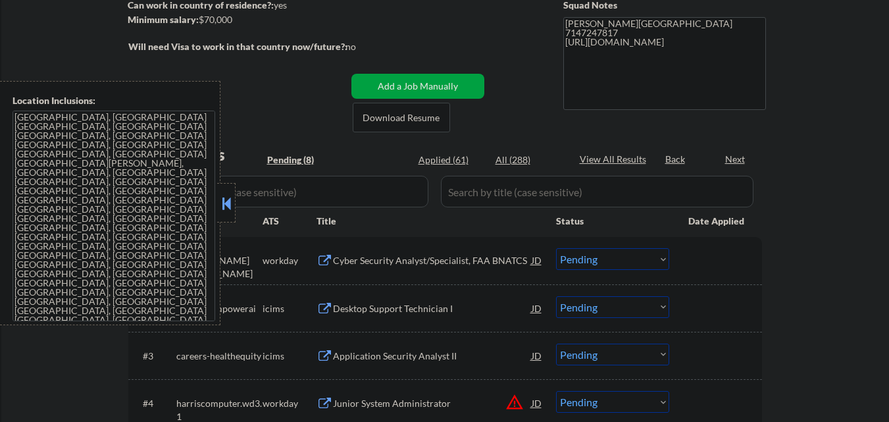
scroll to position [197, 0]
click at [227, 208] on button at bounding box center [226, 203] width 14 height 20
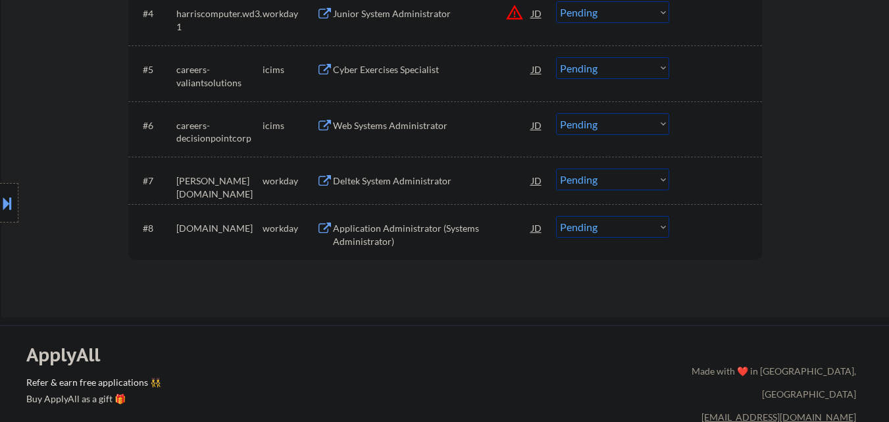
scroll to position [592, 0]
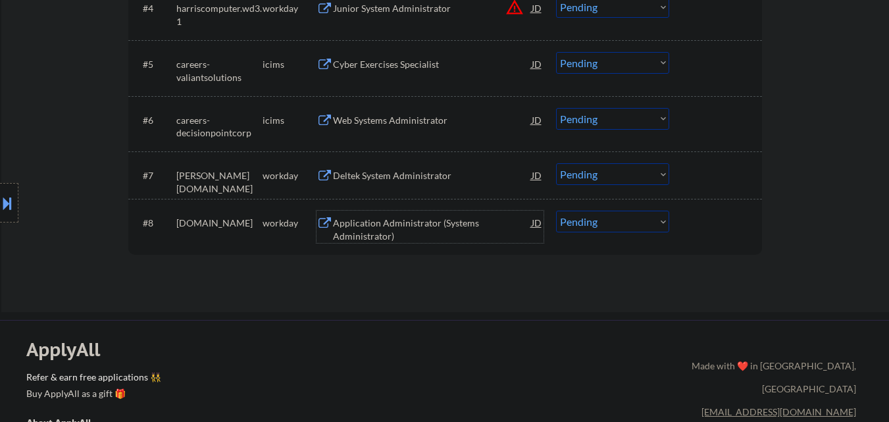
click at [407, 228] on div "Application Administrator (Systems Administrator)" at bounding box center [432, 229] width 199 height 26
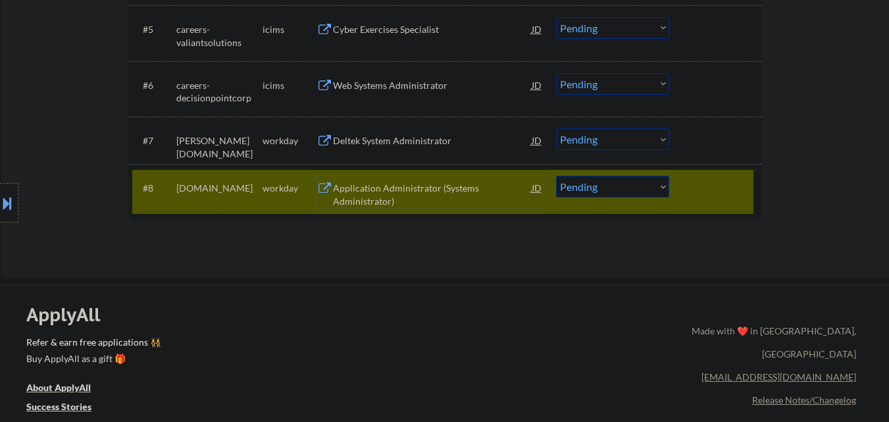
scroll to position [790, 0]
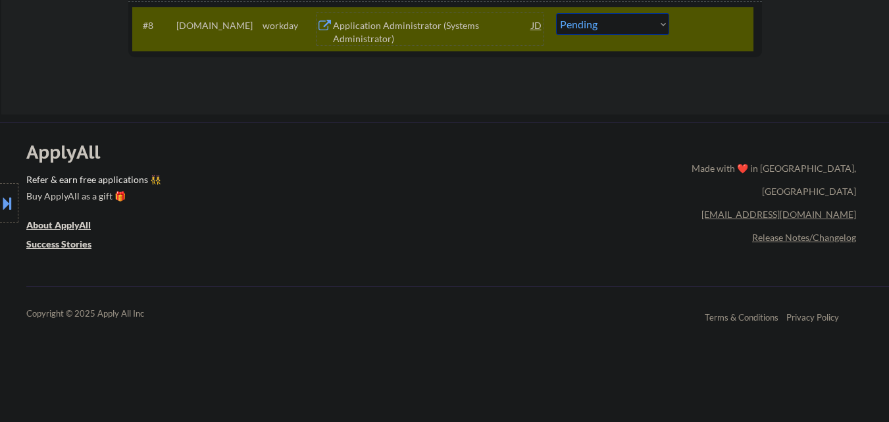
click at [411, 33] on div "Application Administrator (Systems Administrator)" at bounding box center [432, 32] width 199 height 26
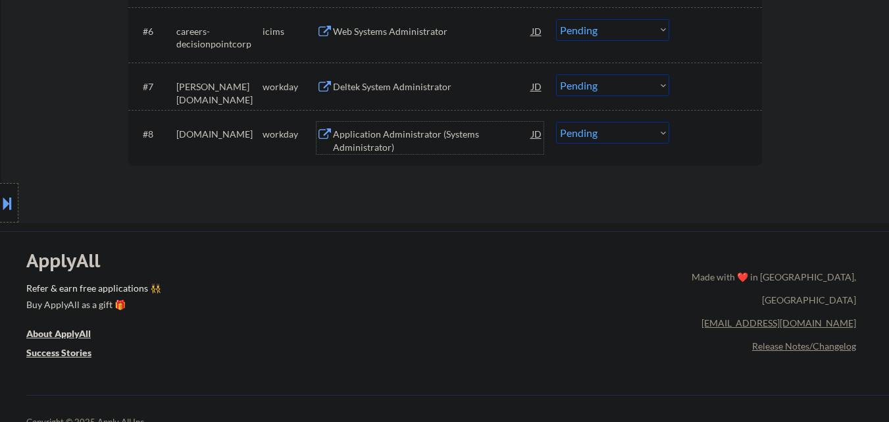
scroll to position [658, 0]
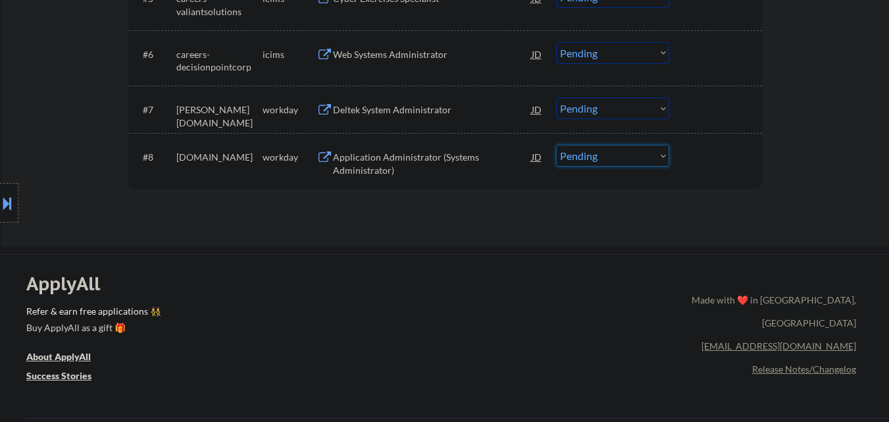
click at [607, 165] on select "Choose an option... Pending Applied Excluded (Questions) Excluded (Expired) Exc…" at bounding box center [612, 156] width 113 height 22
click at [556, 145] on select "Choose an option... Pending Applied Excluded (Questions) Excluded (Expired) Exc…" at bounding box center [612, 156] width 113 height 22
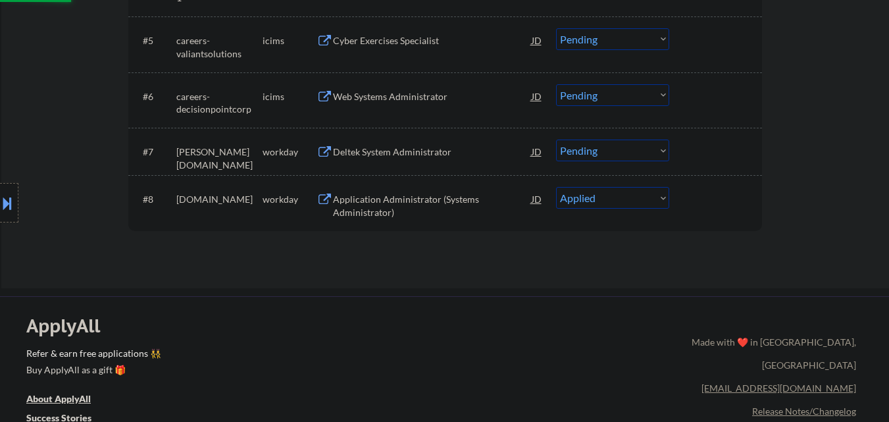
scroll to position [592, 0]
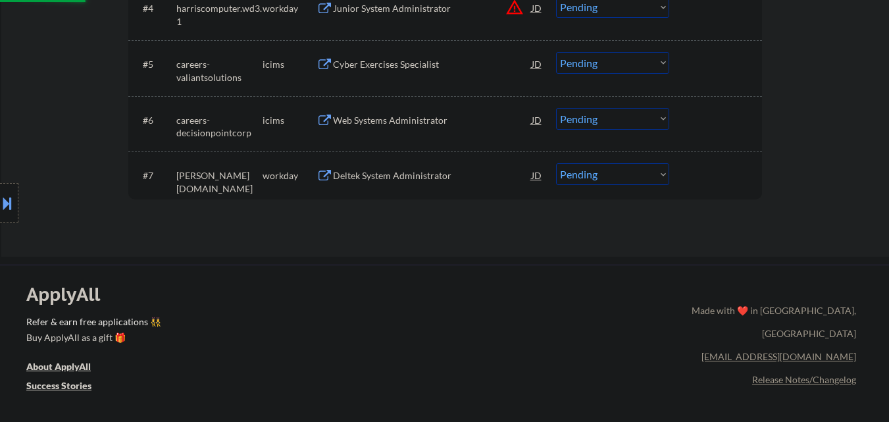
click at [434, 174] on div "Deltek System Administrator" at bounding box center [432, 175] width 199 height 13
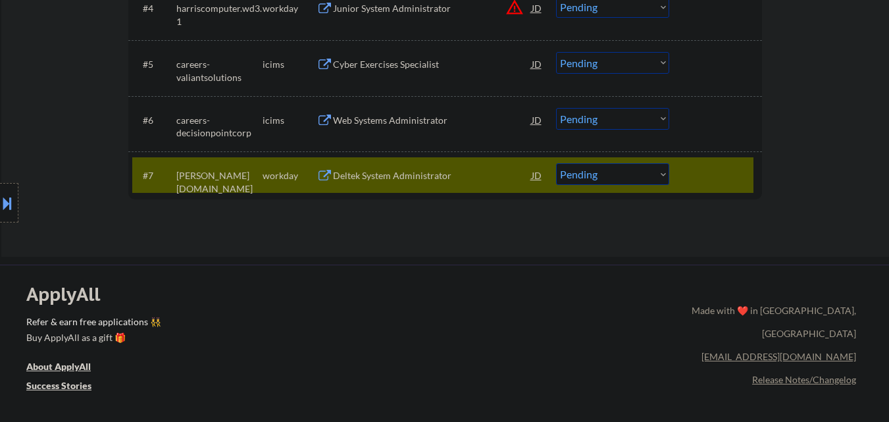
select select ""pending""
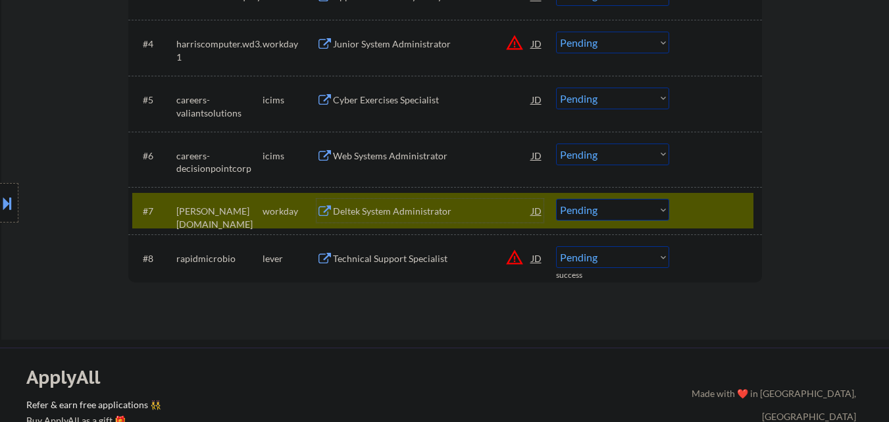
scroll to position [526, 0]
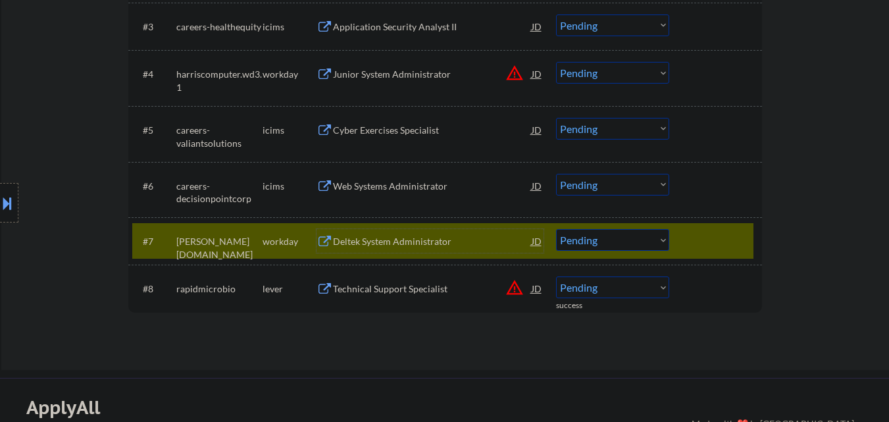
click at [624, 239] on select "Choose an option... Pending Applied Excluded (Questions) Excluded (Expired) Exc…" at bounding box center [612, 240] width 113 height 22
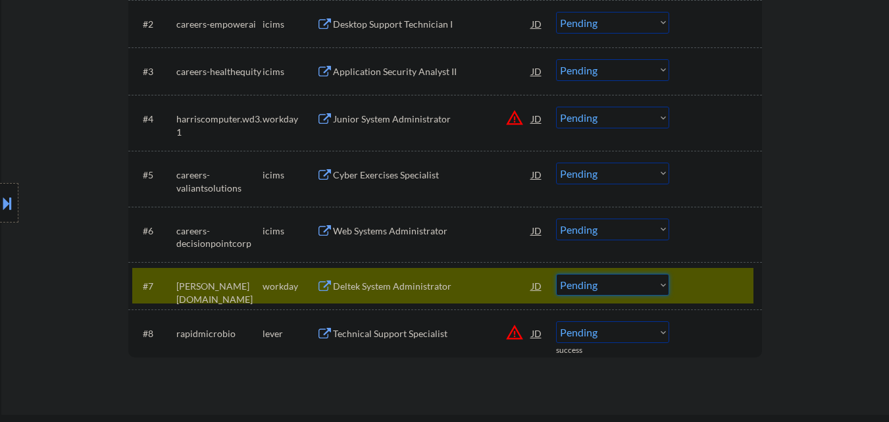
scroll to position [461, 0]
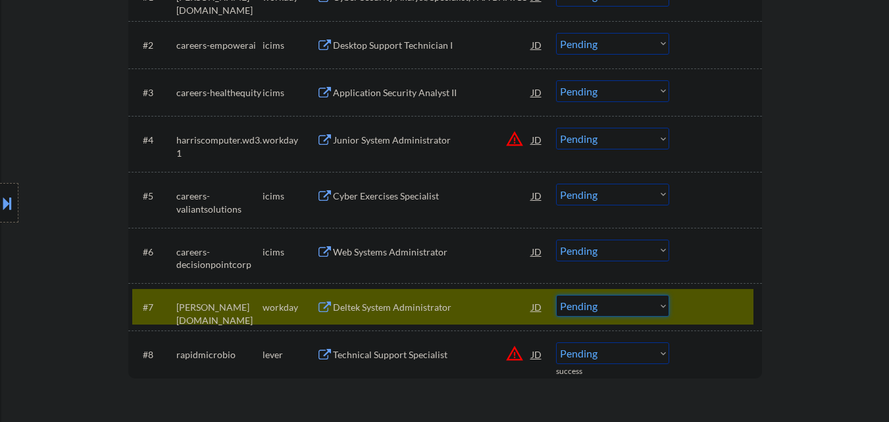
click at [655, 302] on select "Choose an option... Pending Applied Excluded (Questions) Excluded (Expired) Exc…" at bounding box center [612, 306] width 113 height 22
click at [556, 295] on select "Choose an option... Pending Applied Excluded (Questions) Excluded (Expired) Exc…" at bounding box center [612, 306] width 113 height 22
click at [735, 303] on div at bounding box center [717, 307] width 58 height 24
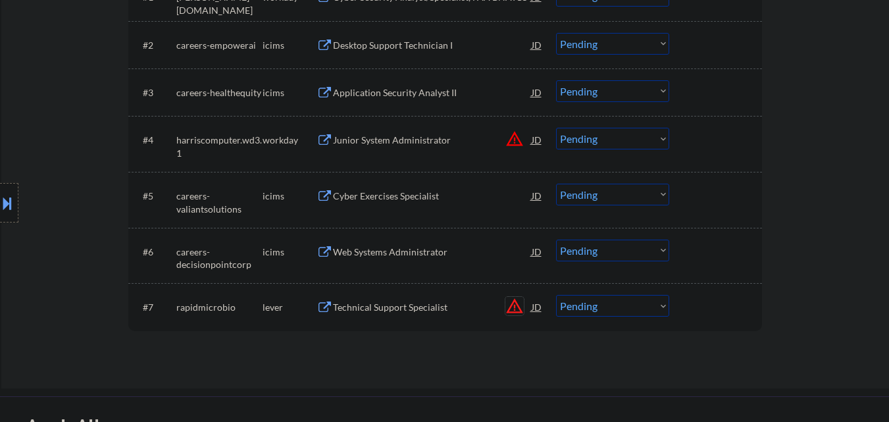
click at [512, 306] on button "warning_amber" at bounding box center [514, 306] width 18 height 18
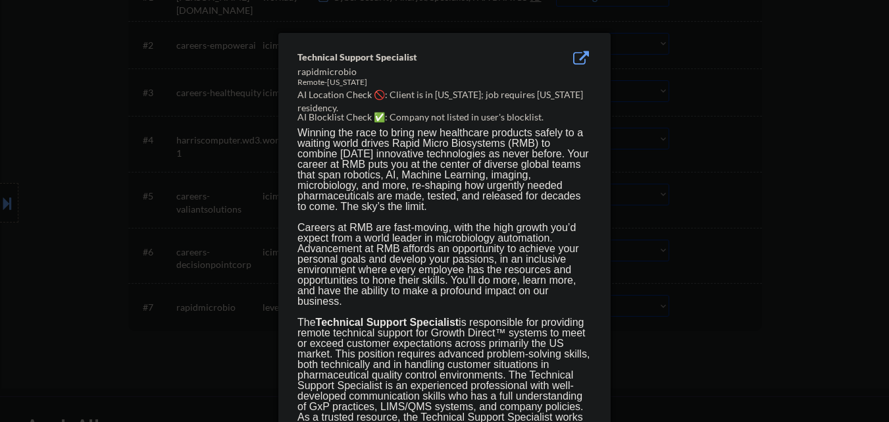
drag, startPoint x: 59, startPoint y: 324, endPoint x: 72, endPoint y: 287, distance: 39.7
click at [54, 307] on div at bounding box center [444, 211] width 889 height 422
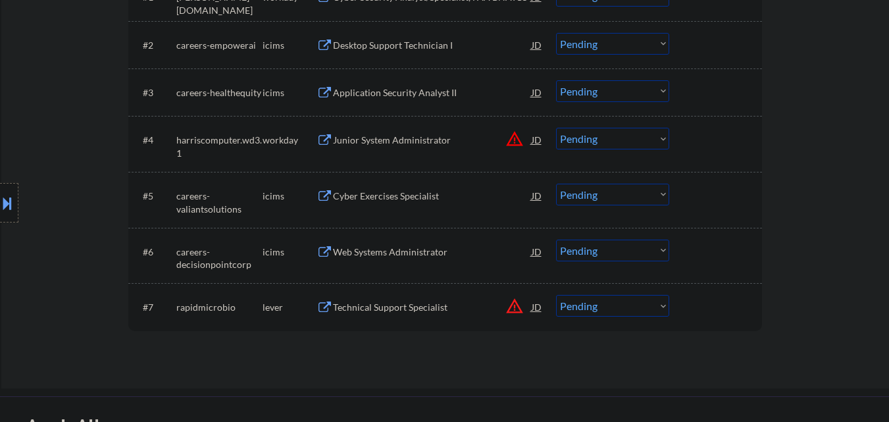
click at [0, 209] on button at bounding box center [7, 203] width 14 height 22
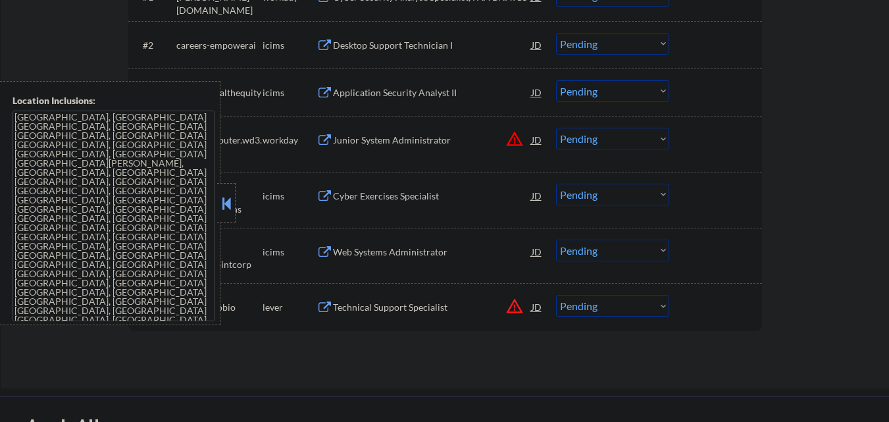
drag, startPoint x: 226, startPoint y: 207, endPoint x: 329, endPoint y: 248, distance: 110.4
click at [232, 209] on button at bounding box center [226, 203] width 14 height 20
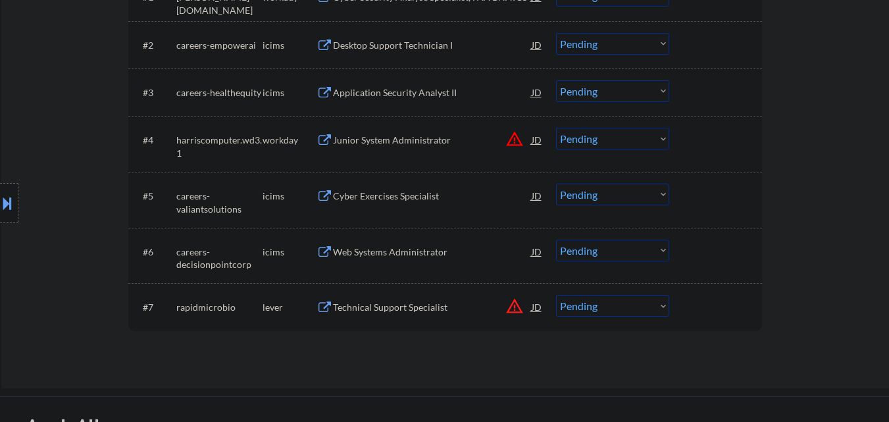
click at [660, 302] on select "Choose an option... Pending Applied Excluded (Questions) Excluded (Expired) Exc…" at bounding box center [612, 306] width 113 height 22
select select ""excluded__location_""
click at [556, 295] on select "Choose an option... Pending Applied Excluded (Questions) Excluded (Expired) Exc…" at bounding box center [612, 306] width 113 height 22
click at [513, 135] on button "warning_amber" at bounding box center [514, 139] width 18 height 18
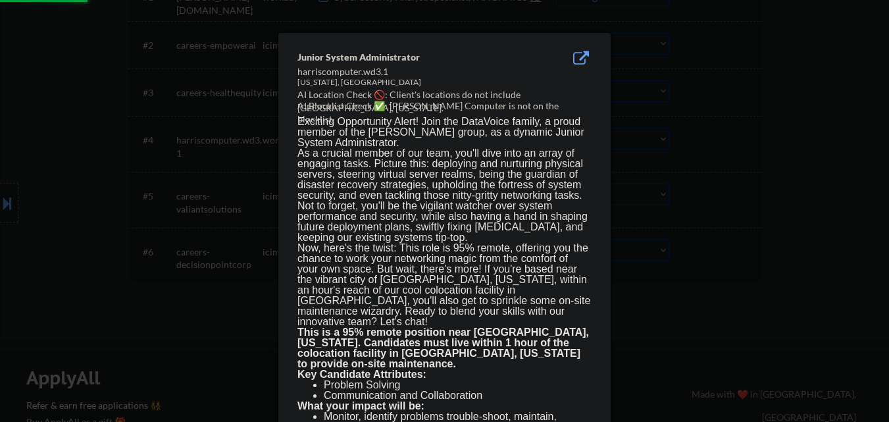
click at [741, 169] on div at bounding box center [444, 211] width 889 height 422
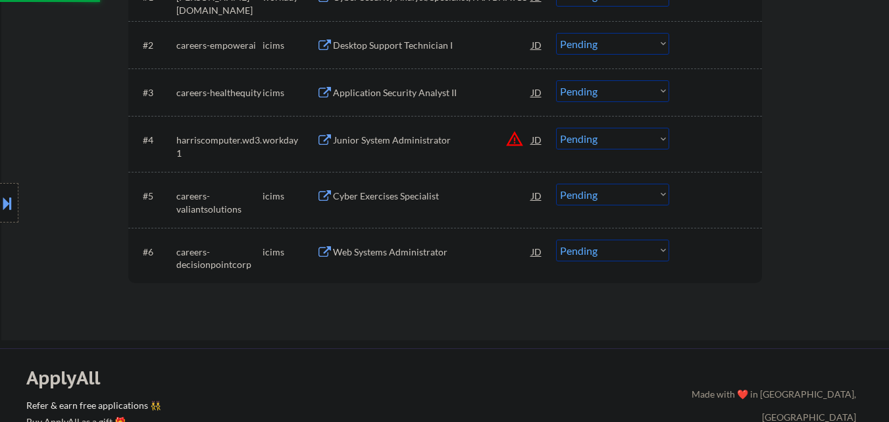
click at [659, 142] on select "Choose an option... Pending Applied Excluded (Questions) Excluded (Expired) Exc…" at bounding box center [612, 139] width 113 height 22
click at [556, 128] on select "Choose an option... Pending Applied Excluded (Questions) Excluded (Expired) Exc…" at bounding box center [612, 139] width 113 height 22
select select ""pending""
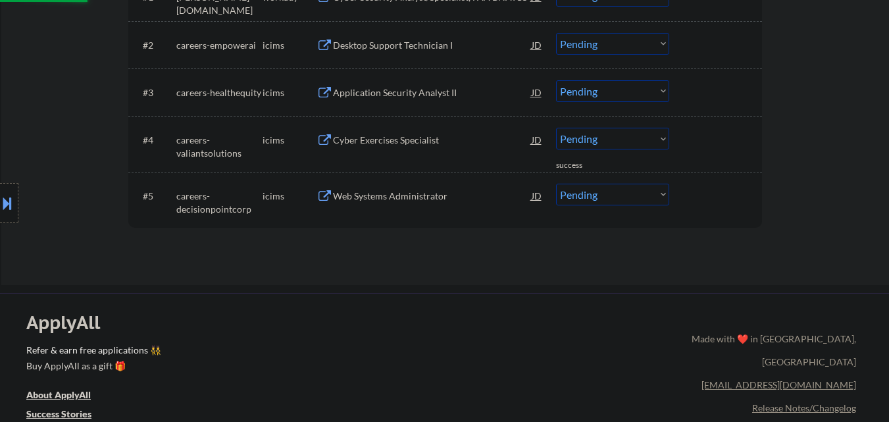
click at [411, 194] on div "Web Systems Administrator" at bounding box center [432, 195] width 199 height 13
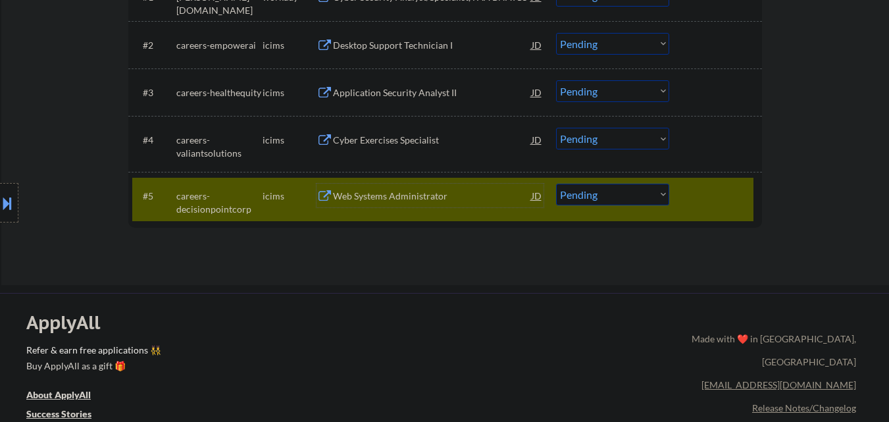
click at [599, 195] on select "Choose an option... Pending Applied Excluded (Questions) Excluded (Expired) Exc…" at bounding box center [612, 195] width 113 height 22
select select ""applied""
click at [556, 184] on select "Choose an option... Pending Applied Excluded (Questions) Excluded (Expired) Exc…" at bounding box center [612, 195] width 113 height 22
drag, startPoint x: 741, startPoint y: 196, endPoint x: 655, endPoint y: 216, distance: 89.2
click at [741, 197] on div at bounding box center [717, 196] width 58 height 24
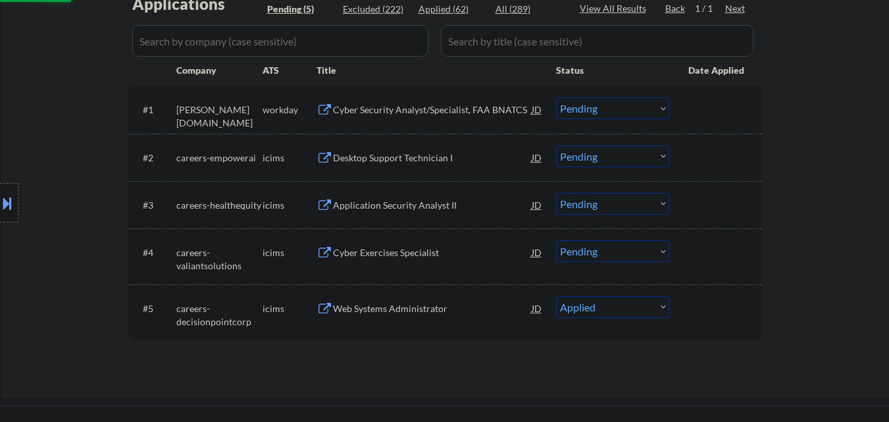
scroll to position [329, 0]
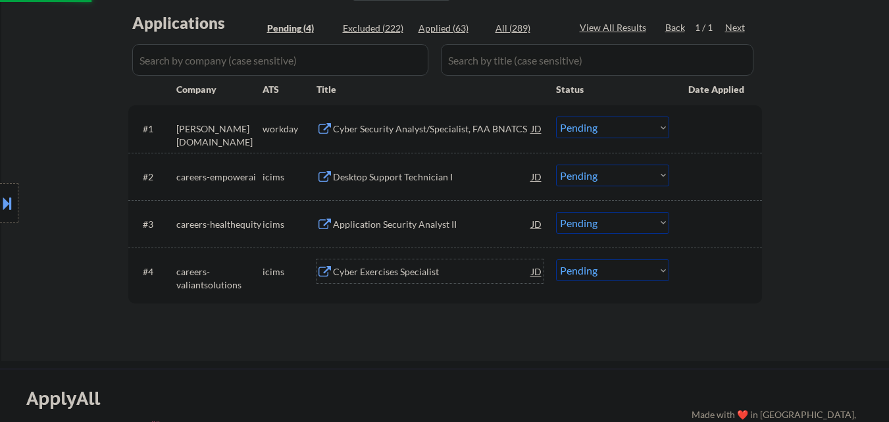
click at [379, 276] on div "Cyber Exercises Specialist" at bounding box center [432, 271] width 199 height 13
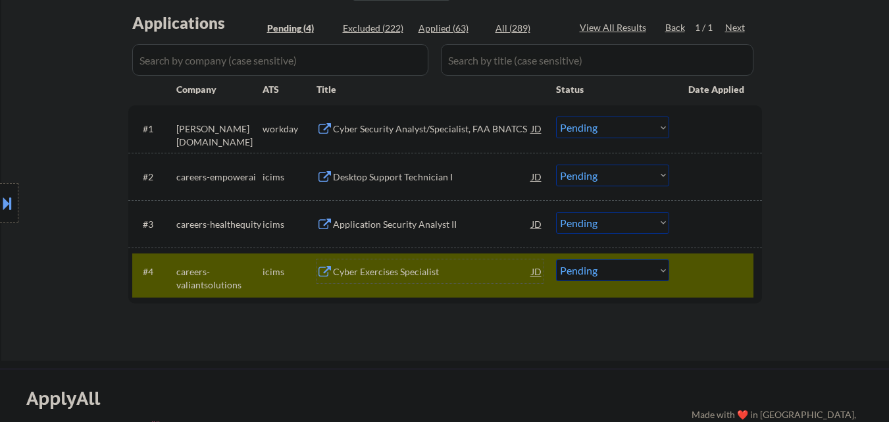
click at [624, 266] on select "Choose an option... Pending Applied Excluded (Questions) Excluded (Expired) Exc…" at bounding box center [612, 270] width 113 height 22
select select ""excluded""
click at [556, 259] on select "Choose an option... Pending Applied Excluded (Questions) Excluded (Expired) Exc…" at bounding box center [612, 270] width 113 height 22
click at [734, 269] on div at bounding box center [717, 271] width 58 height 24
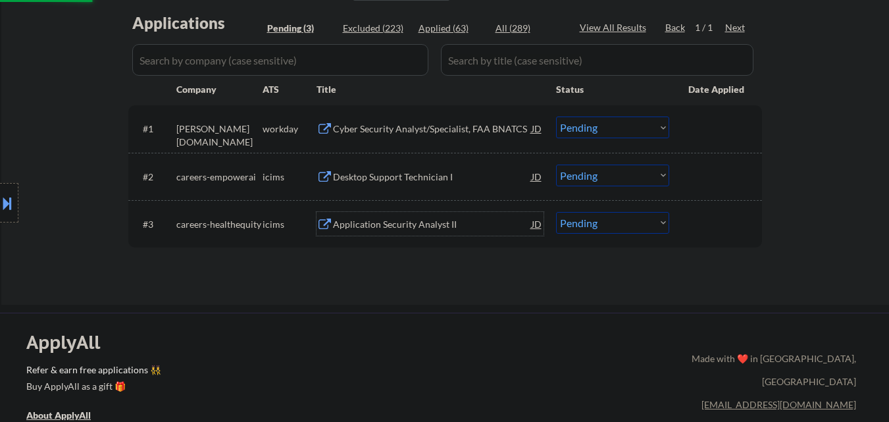
click at [406, 226] on div "Application Security Analyst II" at bounding box center [432, 224] width 199 height 13
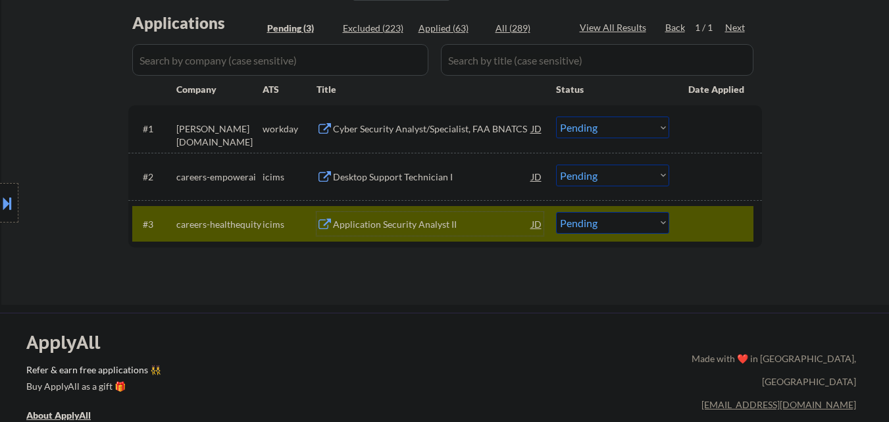
click at [666, 216] on select "Choose an option... Pending Applied Excluded (Questions) Excluded (Expired) Exc…" at bounding box center [612, 223] width 113 height 22
select select ""excluded__salary_""
click at [556, 212] on select "Choose an option... Pending Applied Excluded (Questions) Excluded (Expired) Exc…" at bounding box center [612, 223] width 113 height 22
click at [734, 220] on div at bounding box center [717, 224] width 58 height 24
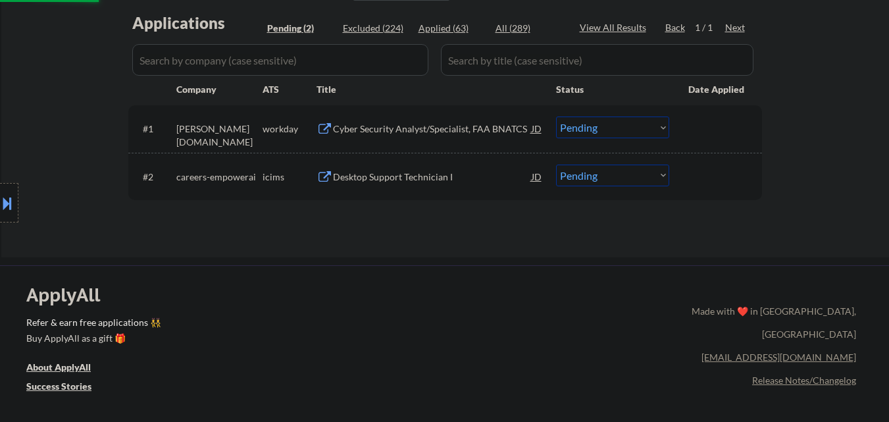
click at [449, 178] on div "Desktop Support Technician I" at bounding box center [432, 176] width 199 height 13
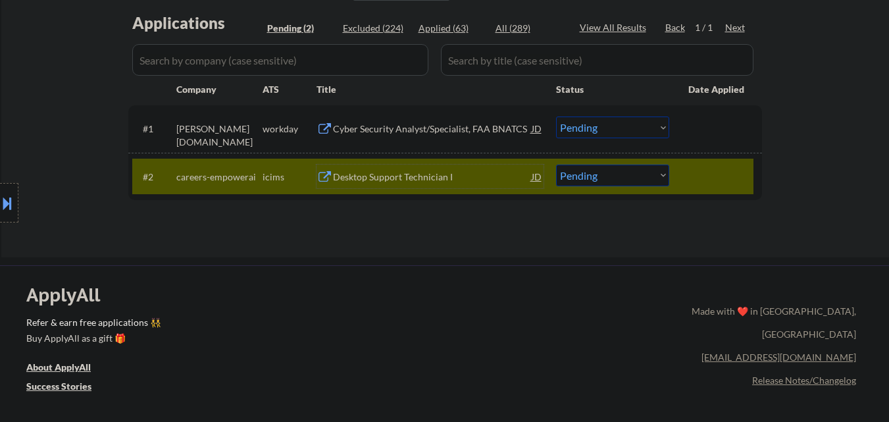
click at [634, 176] on select "Choose an option... Pending Applied Excluded (Questions) Excluded (Expired) Exc…" at bounding box center [612, 175] width 113 height 22
select select ""applied""
click at [556, 164] on select "Choose an option... Pending Applied Excluded (Questions) Excluded (Expired) Exc…" at bounding box center [612, 175] width 113 height 22
click at [734, 175] on div at bounding box center [717, 176] width 58 height 24
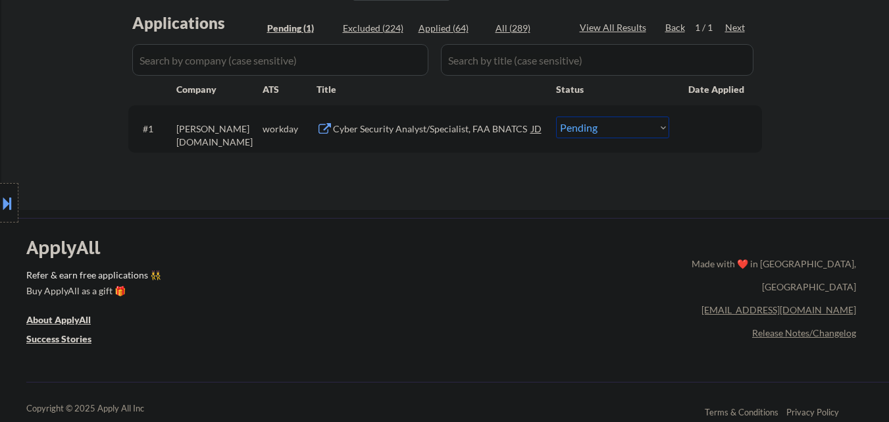
click at [435, 127] on div "Cyber Security Analyst/Specialist, FAA BNATCS" at bounding box center [432, 128] width 199 height 13
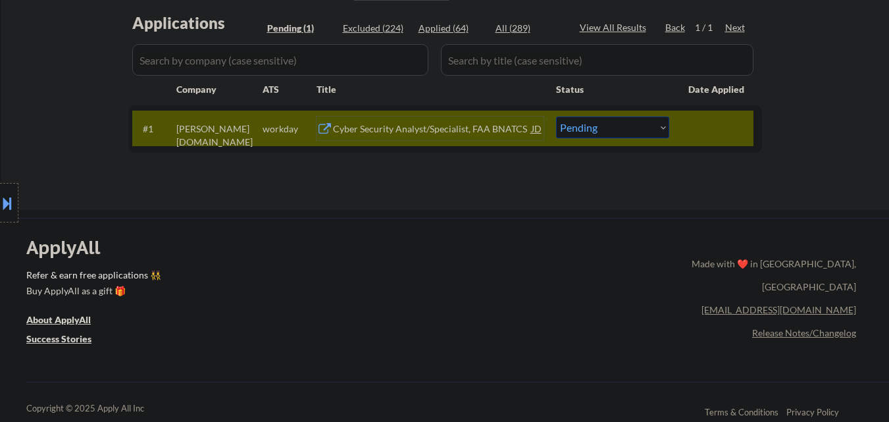
drag, startPoint x: 645, startPoint y: 128, endPoint x: 649, endPoint y: 136, distance: 8.2
click at [647, 130] on select "Choose an option... Pending Applied Excluded (Questions) Excluded (Expired) Exc…" at bounding box center [612, 127] width 113 height 22
select select ""excluded__expired_""
click at [556, 116] on select "Choose an option... Pending Applied Excluded (Questions) Excluded (Expired) Exc…" at bounding box center [612, 127] width 113 height 22
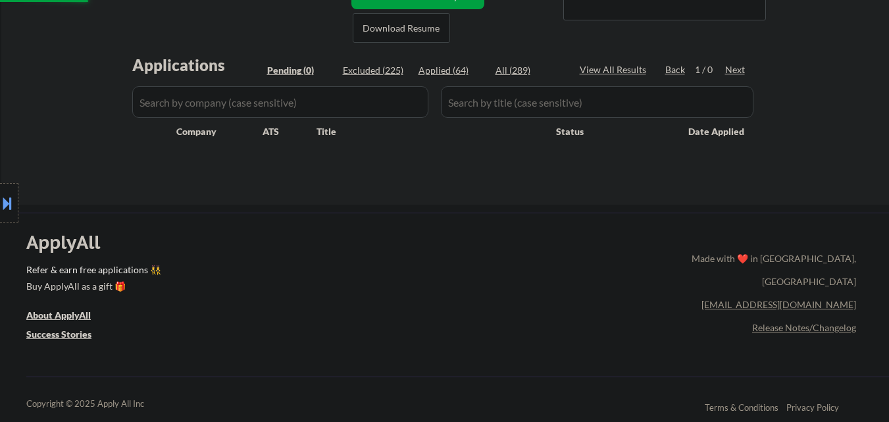
scroll to position [263, 0]
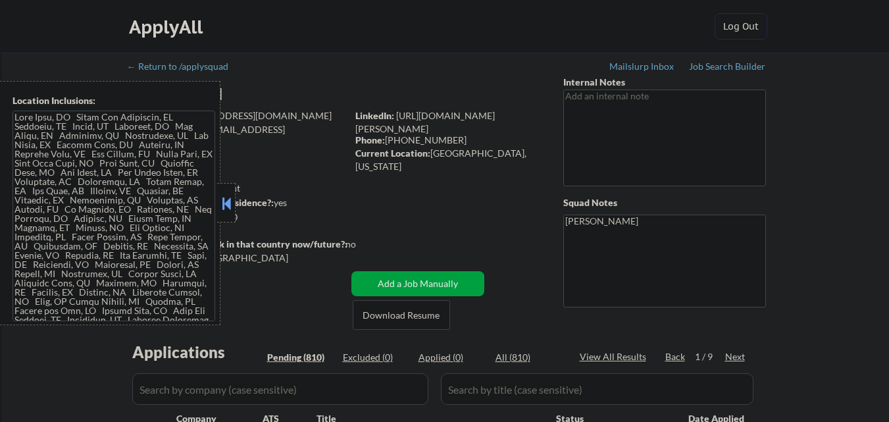
select select ""pending""
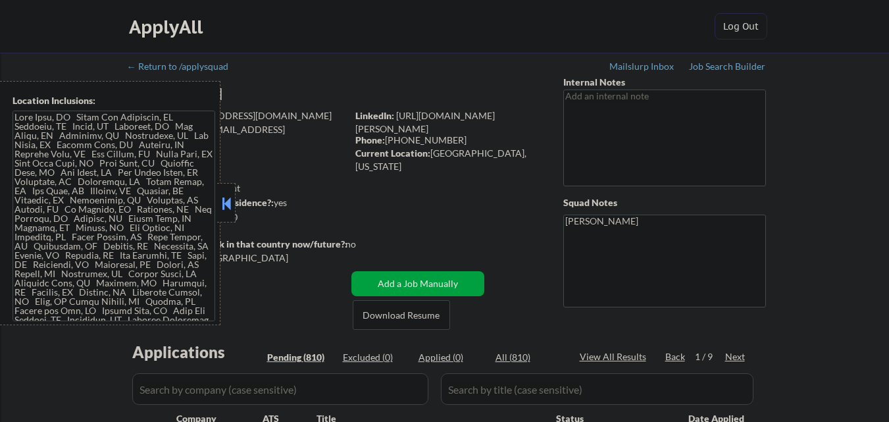
select select ""pending""
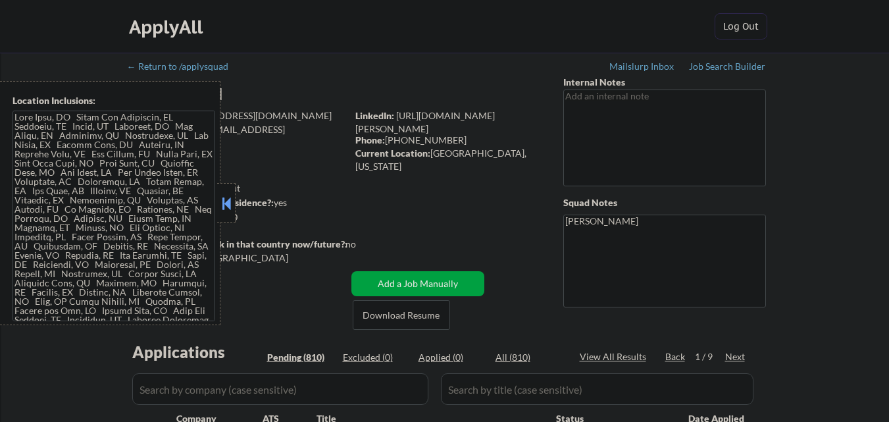
select select ""pending""
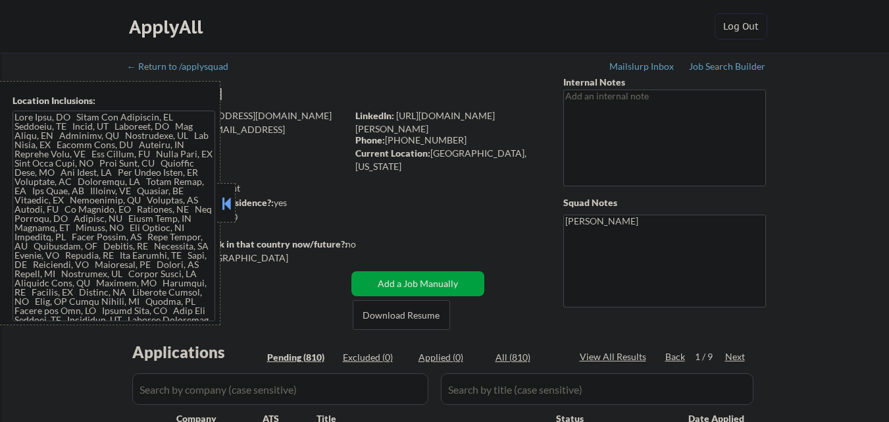
select select ""pending""
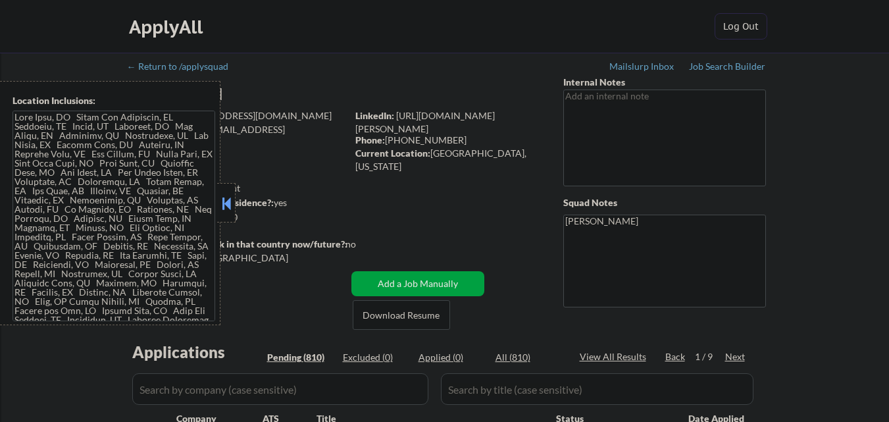
select select ""pending""
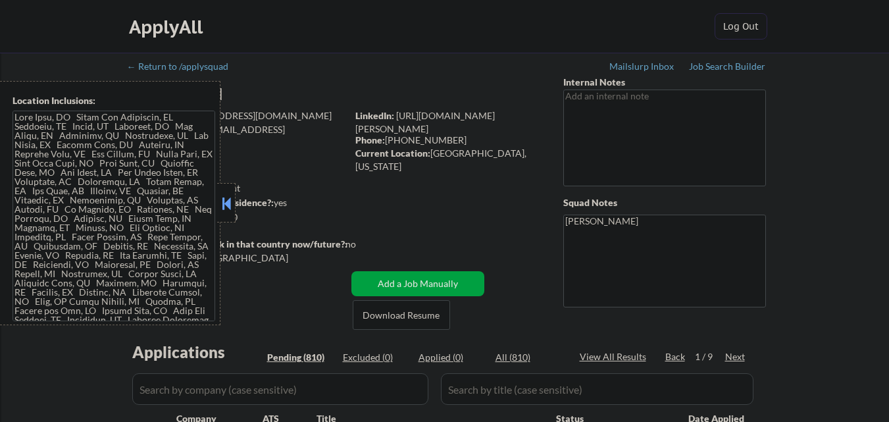
select select ""pending""
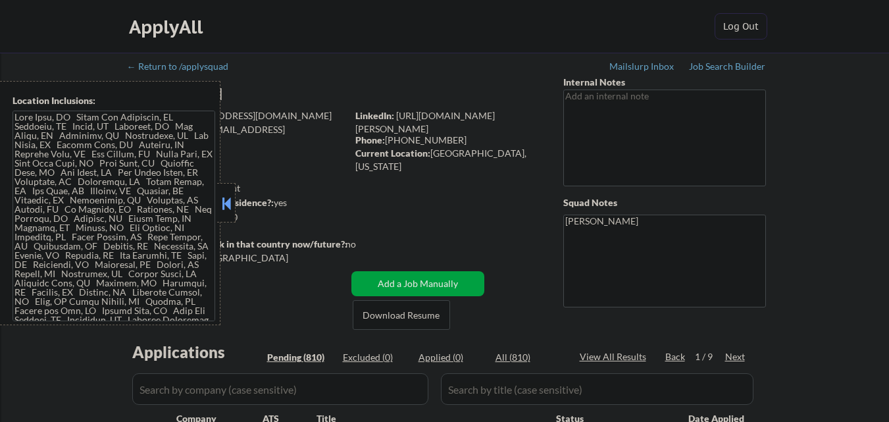
select select ""pending""
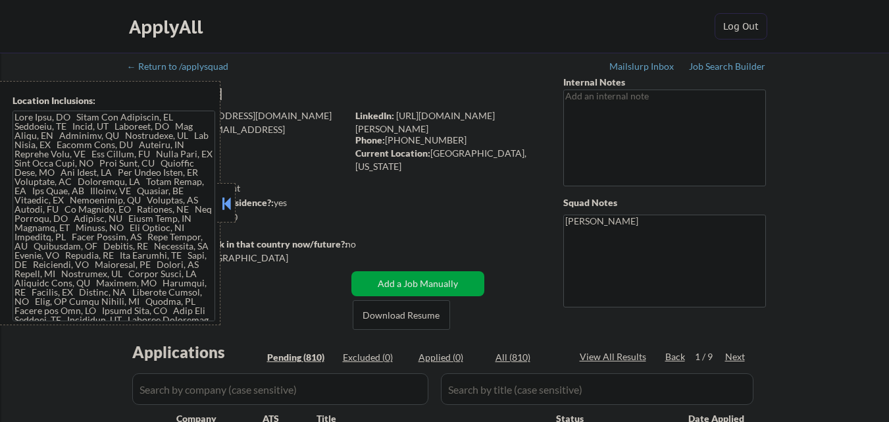
select select ""pending""
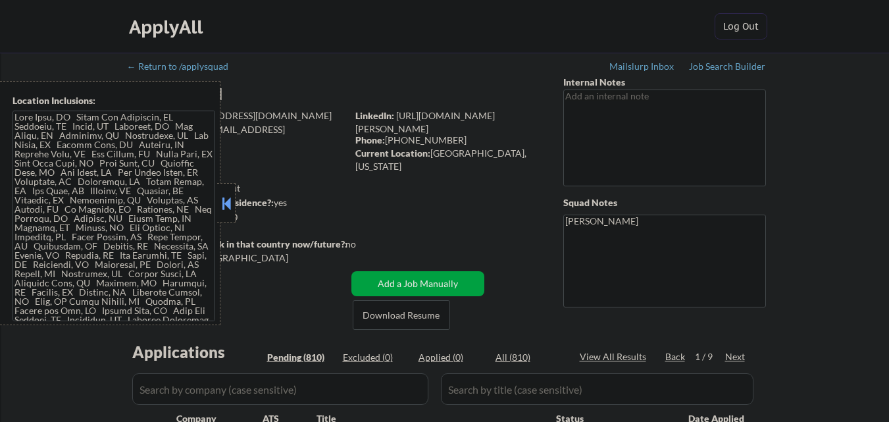
select select ""pending""
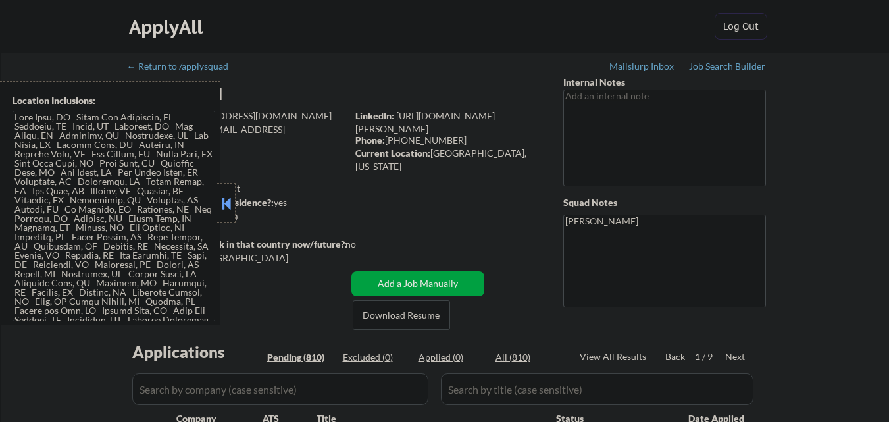
select select ""pending""
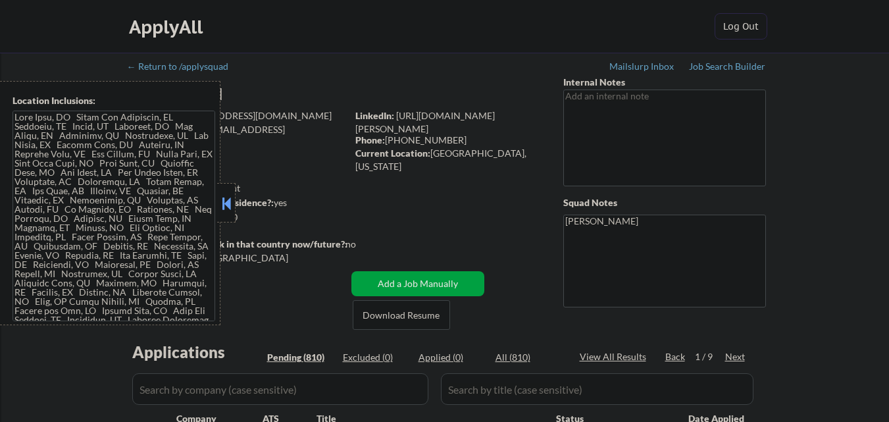
select select ""pending""
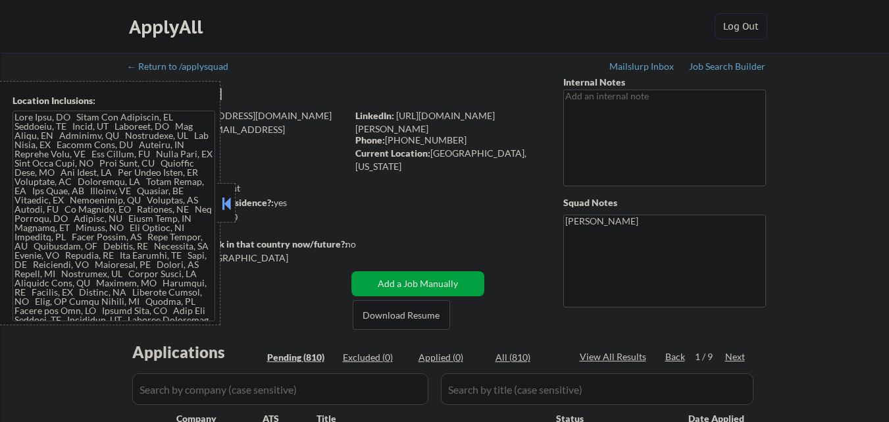
select select ""pending""
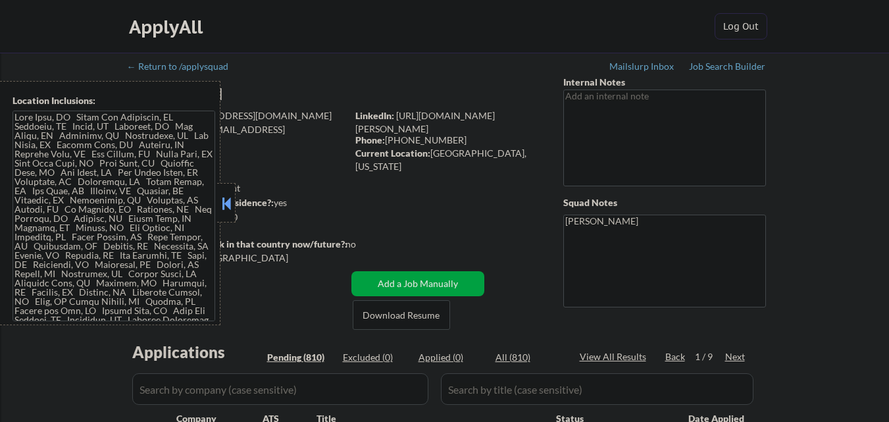
select select ""pending""
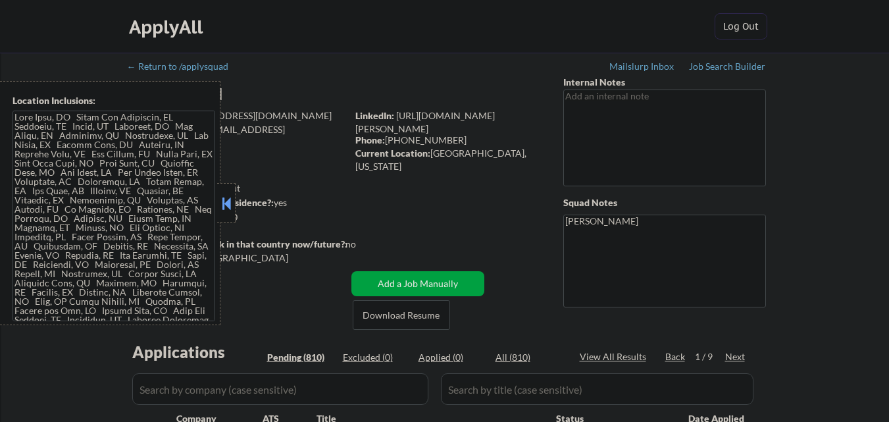
select select ""pending""
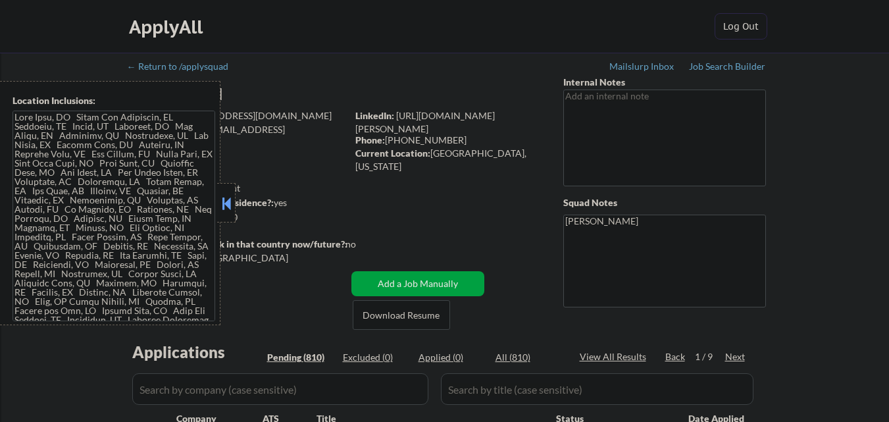
select select ""pending""
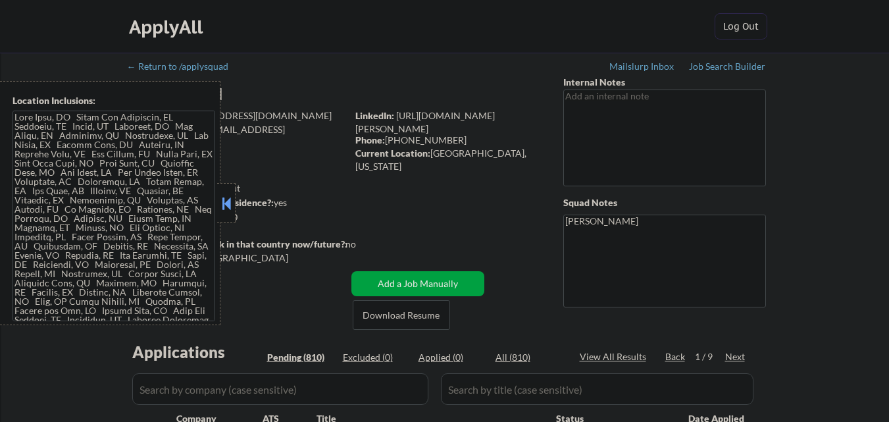
select select ""pending""
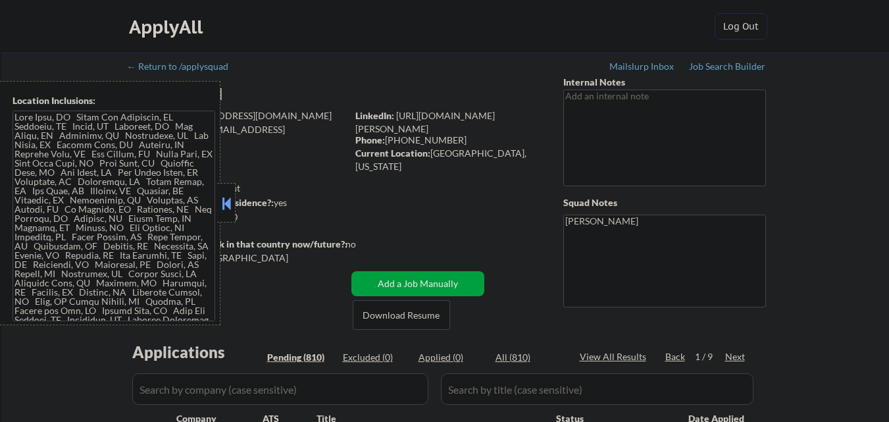
select select ""pending""
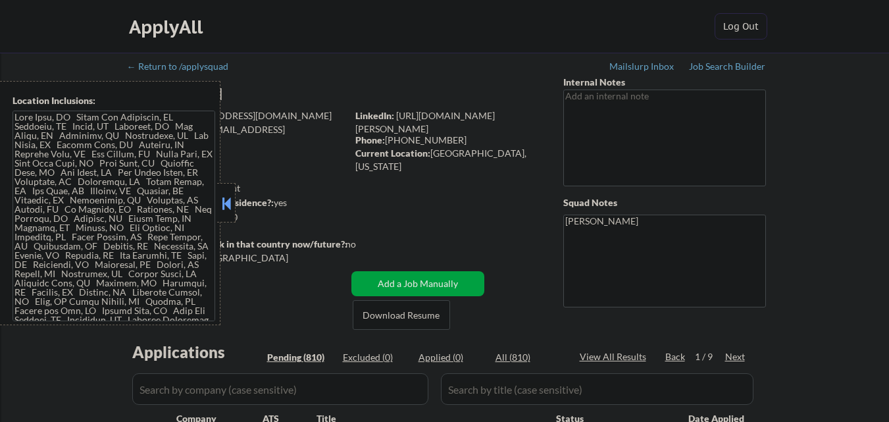
select select ""pending""
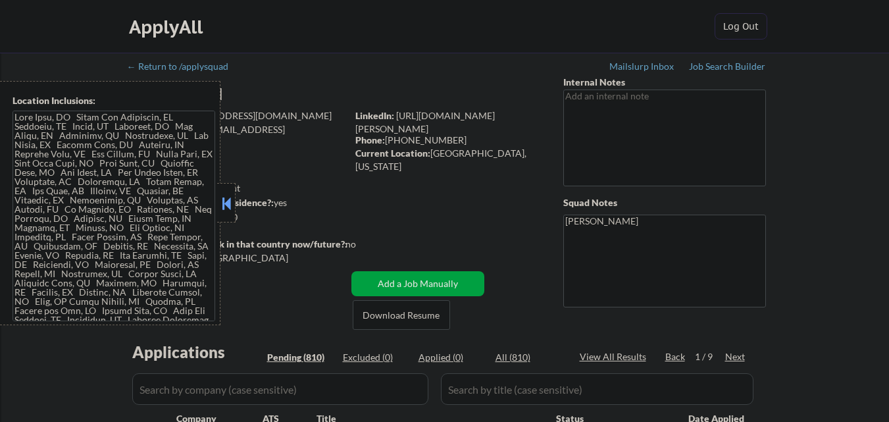
select select ""pending""
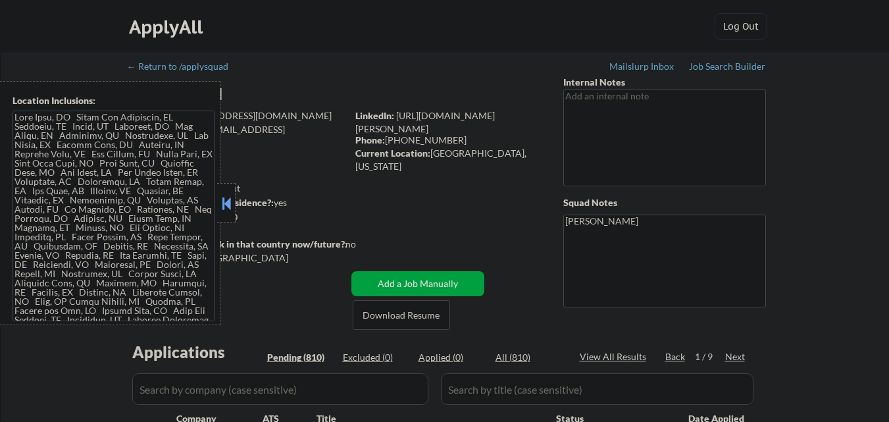
select select ""pending""
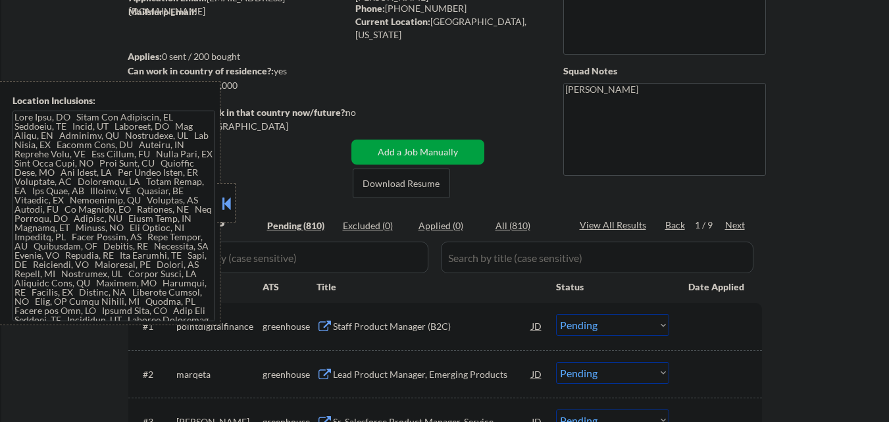
scroll to position [132, 0]
click at [226, 200] on button at bounding box center [226, 203] width 14 height 20
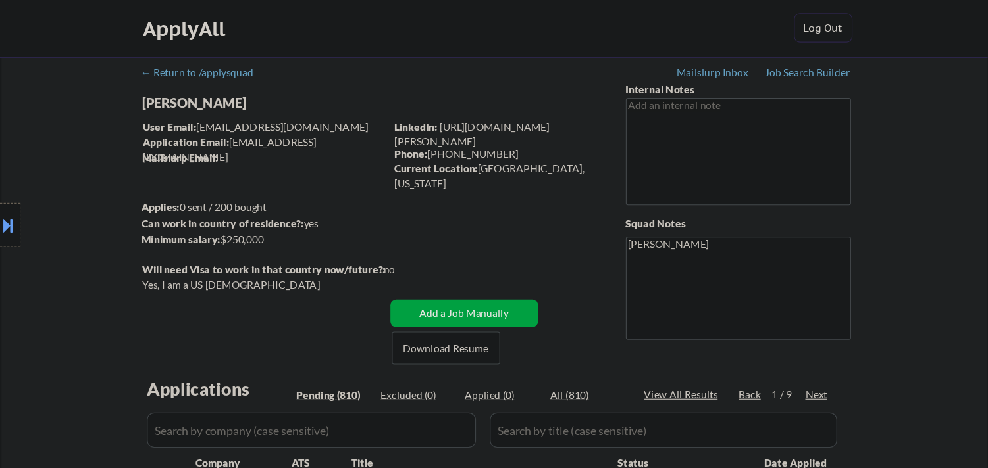
scroll to position [0, 0]
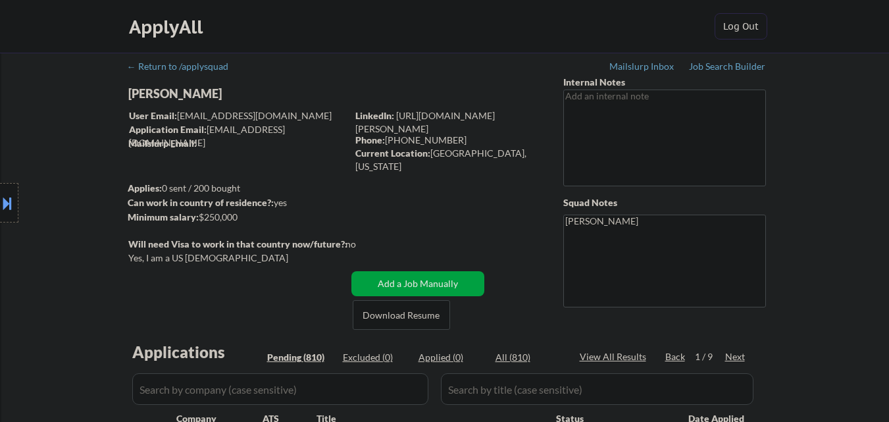
select select ""pending""
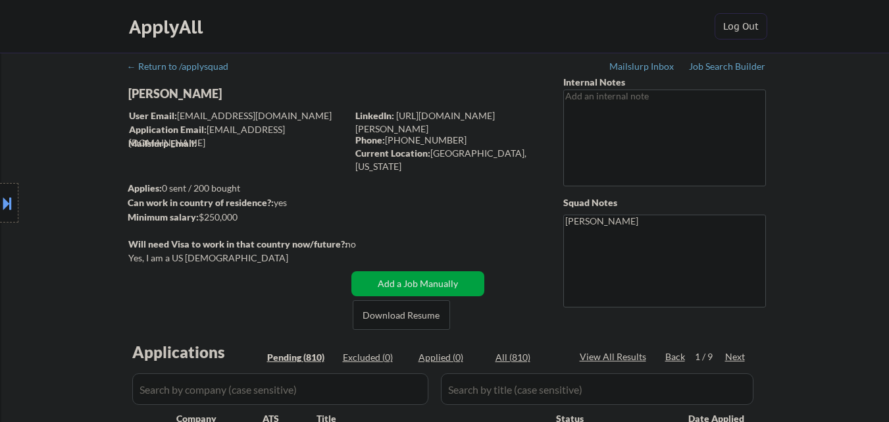
select select ""pending""
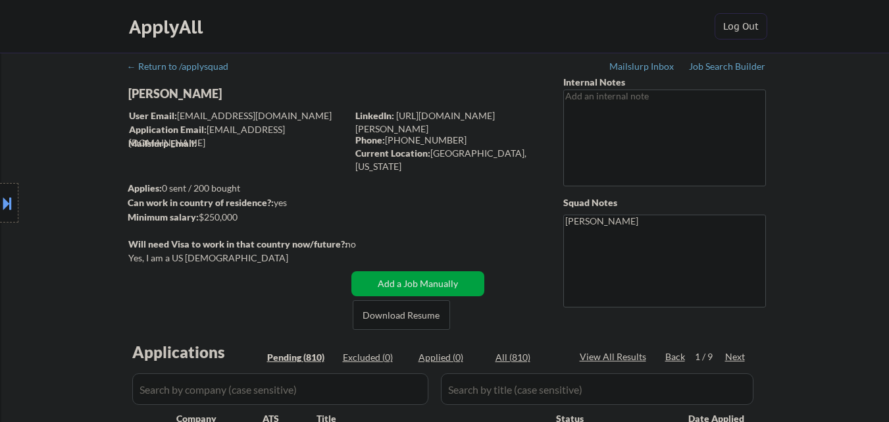
select select ""pending""
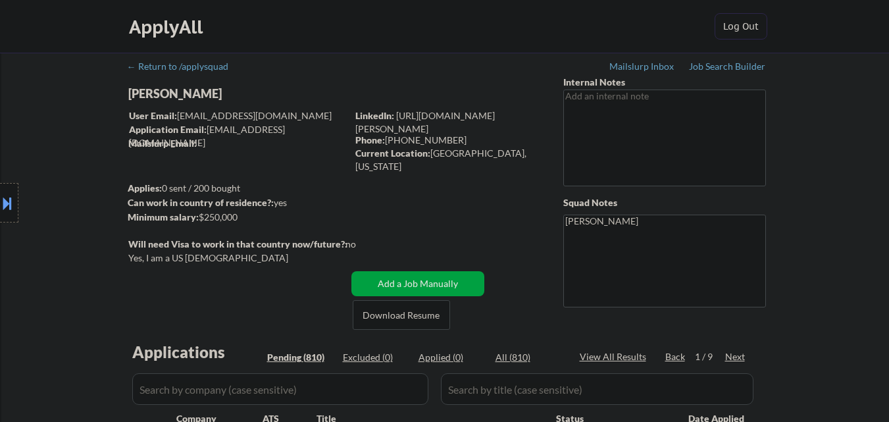
select select ""pending""
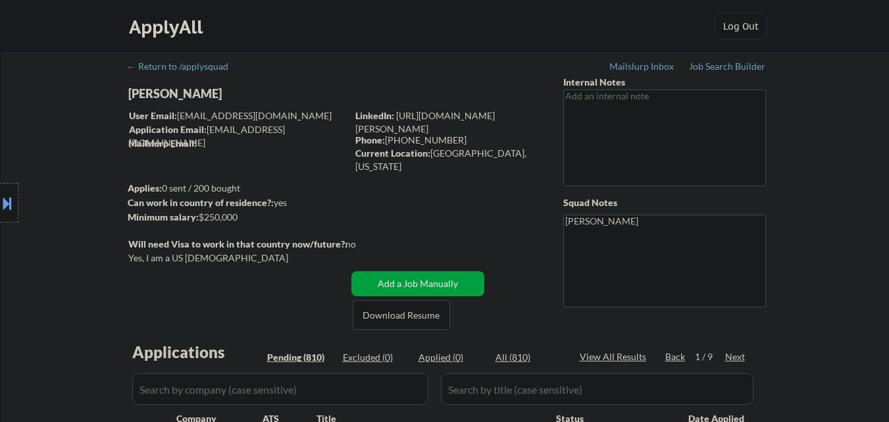
select select ""pending""
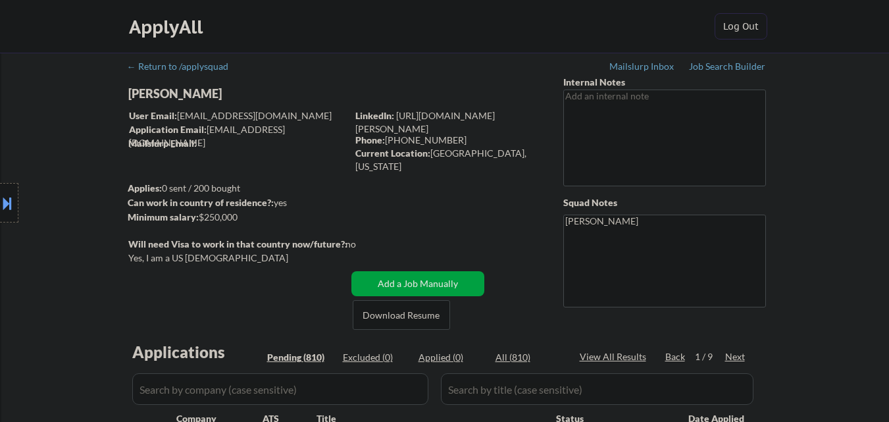
select select ""pending""
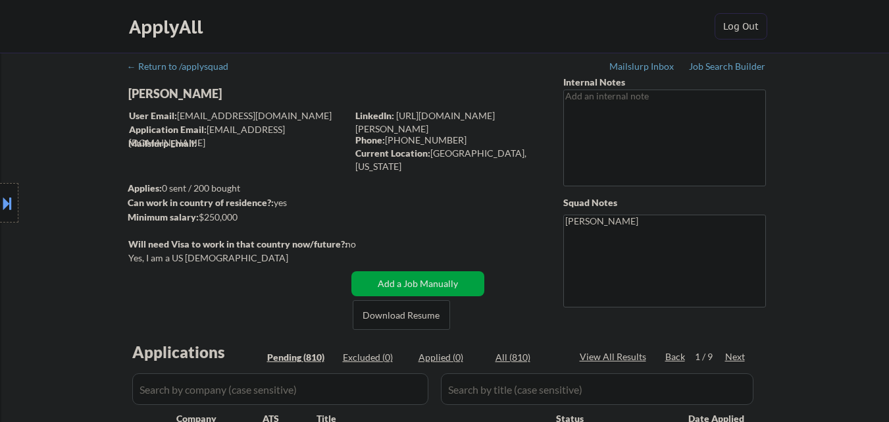
select select ""pending""
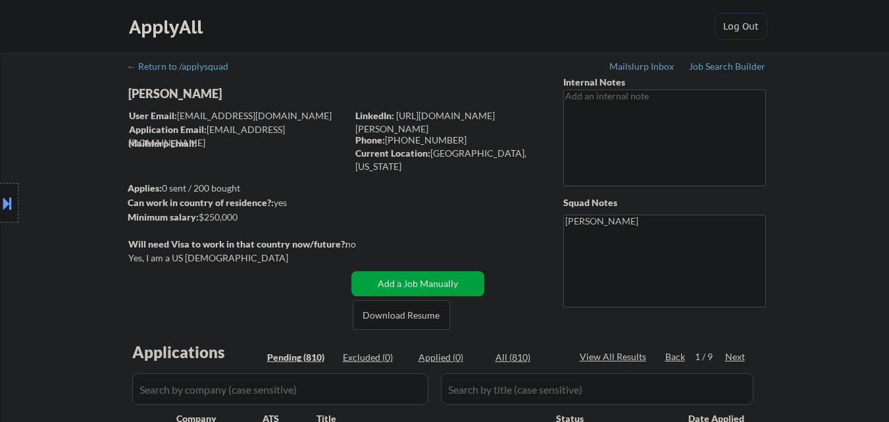
select select ""pending""
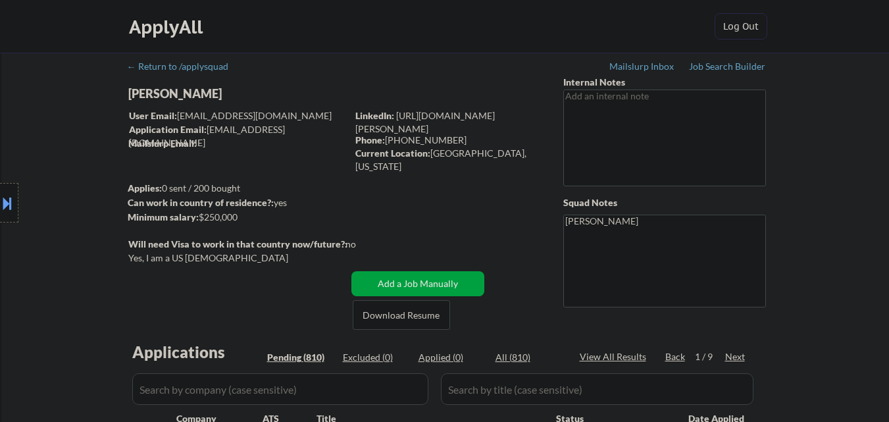
select select ""pending""
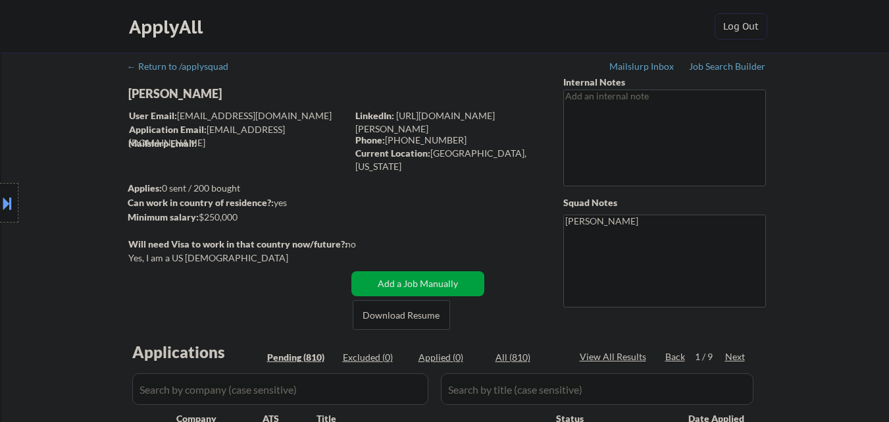
select select ""pending""
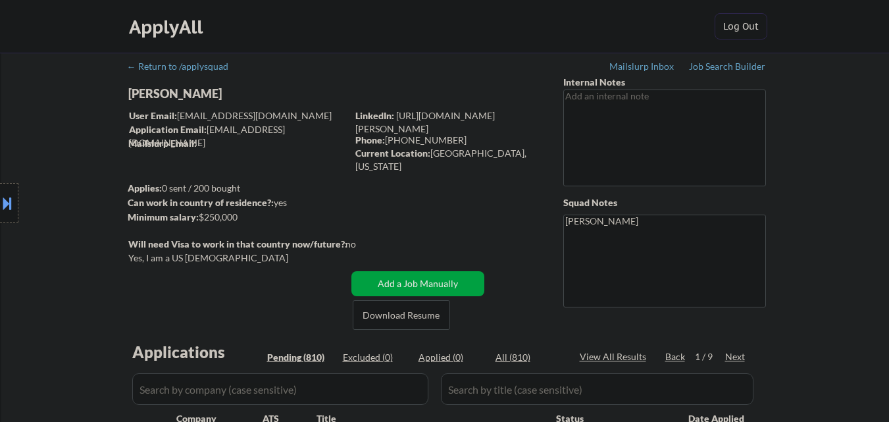
select select ""pending""
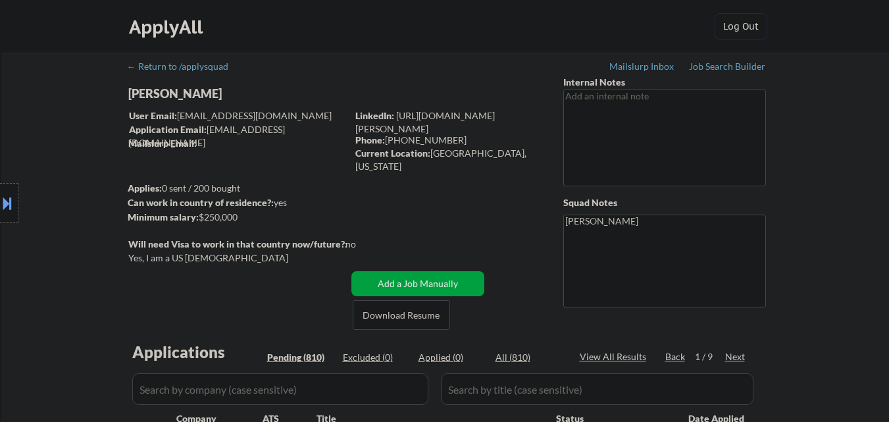
select select ""pending""
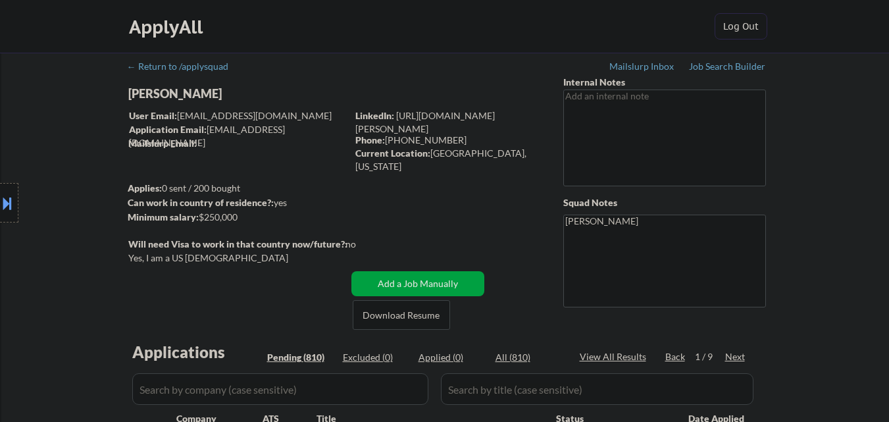
select select ""pending""
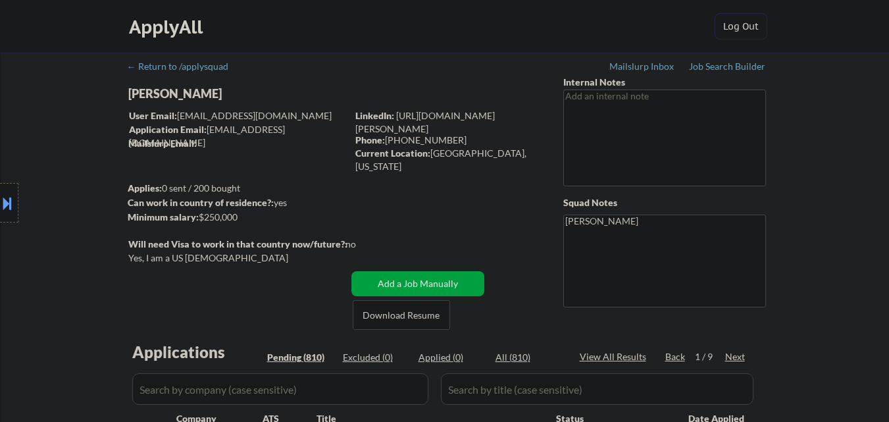
select select ""pending""
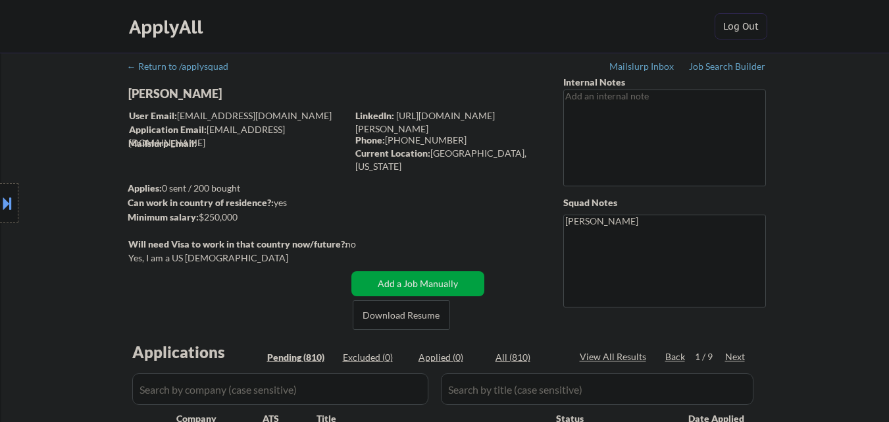
select select ""pending""
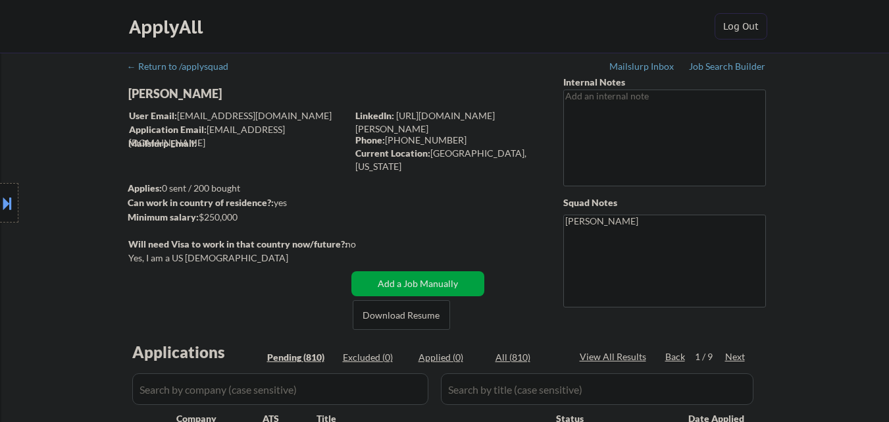
select select ""pending""
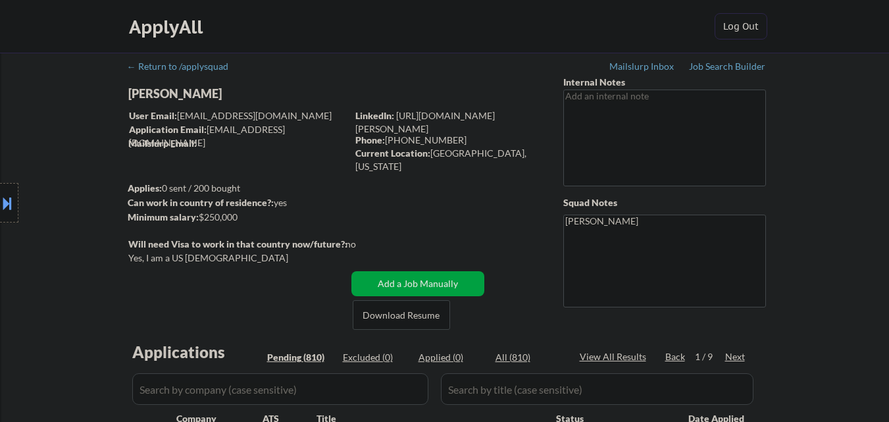
select select ""pending""
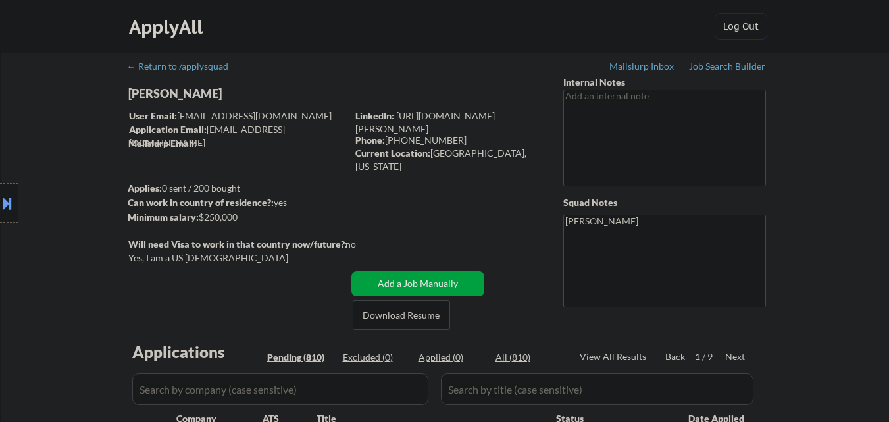
select select ""pending""
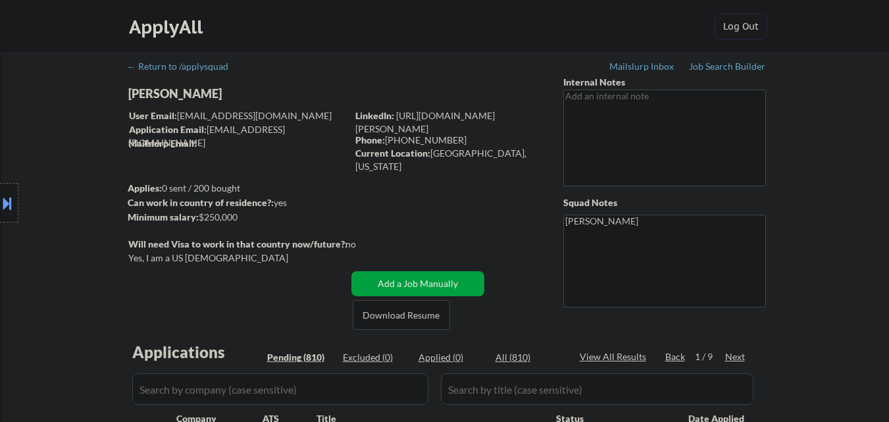
select select ""pending""
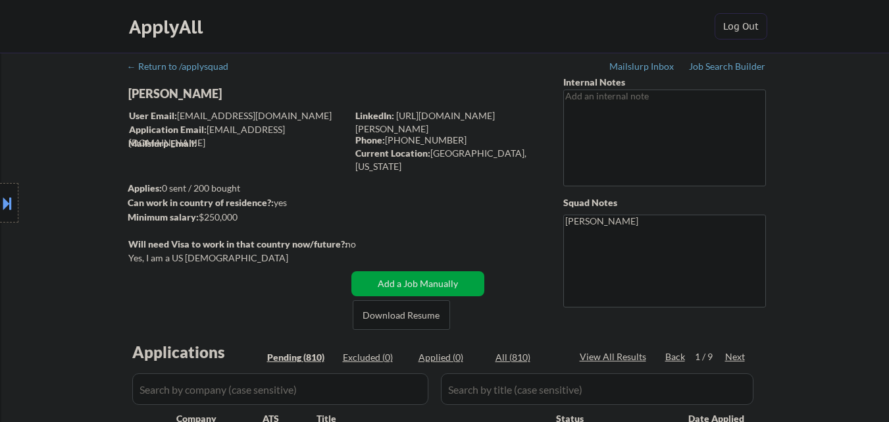
select select ""pending""
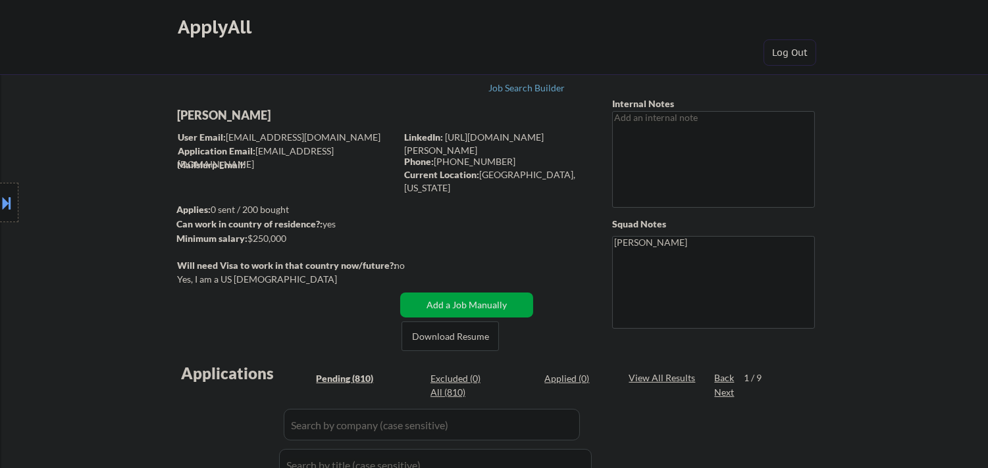
click at [238, 114] on div "[PERSON_NAME]" at bounding box center [312, 115] width 270 height 16
copy div "[PERSON_NAME]"
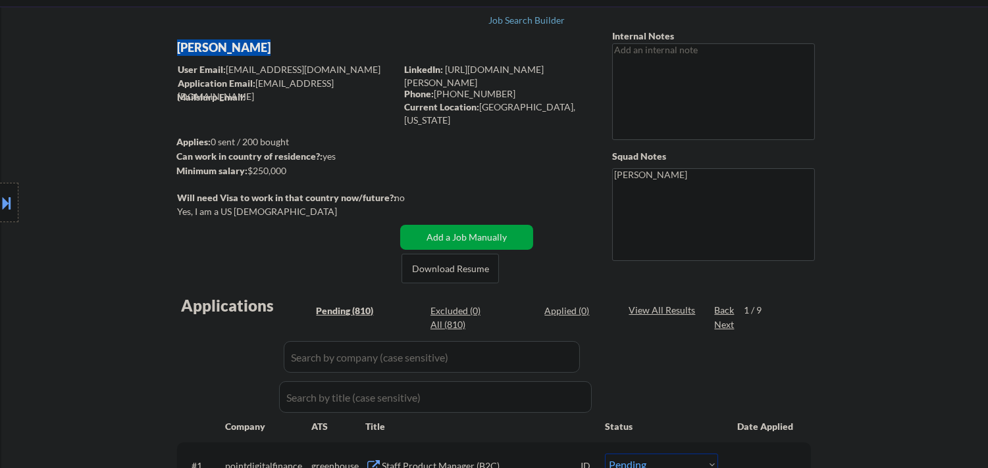
scroll to position [146, 0]
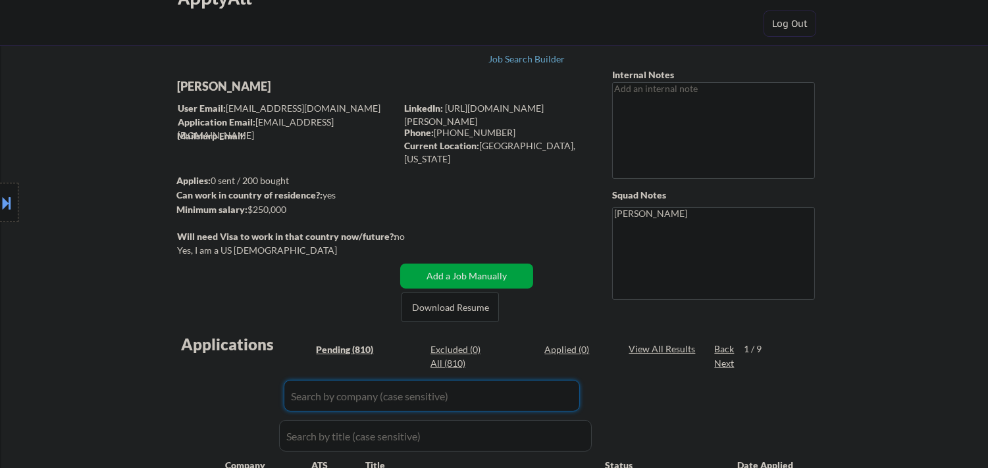
scroll to position [0, 0]
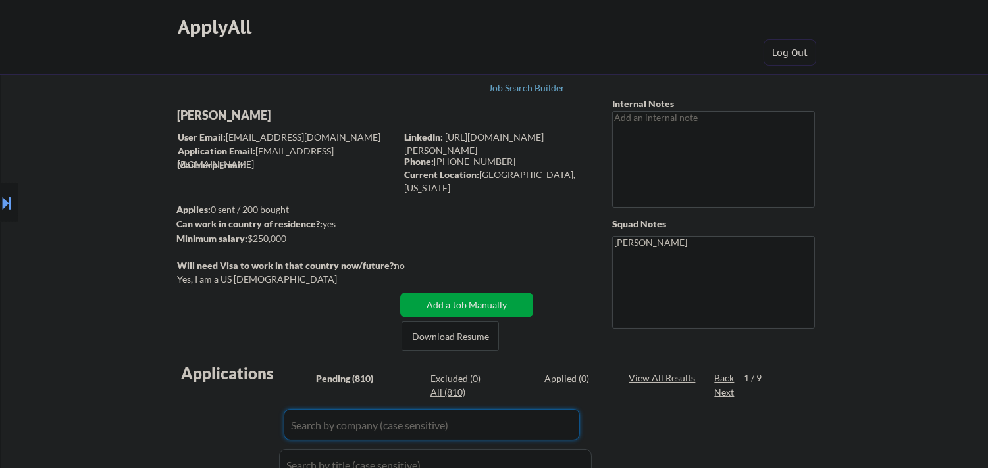
click at [487, 178] on div "Current Location: San Francisco, California" at bounding box center [497, 181] width 186 height 26
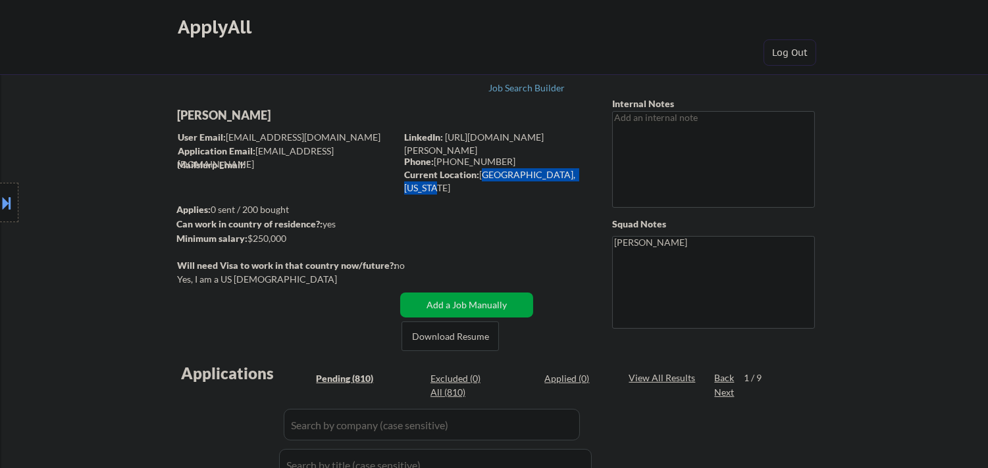
drag, startPoint x: 487, startPoint y: 178, endPoint x: 558, endPoint y: 178, distance: 71.1
click at [558, 178] on div "Current Location: San Francisco, California" at bounding box center [497, 181] width 186 height 26
copy div "[GEOGRAPHIC_DATA], [US_STATE]"
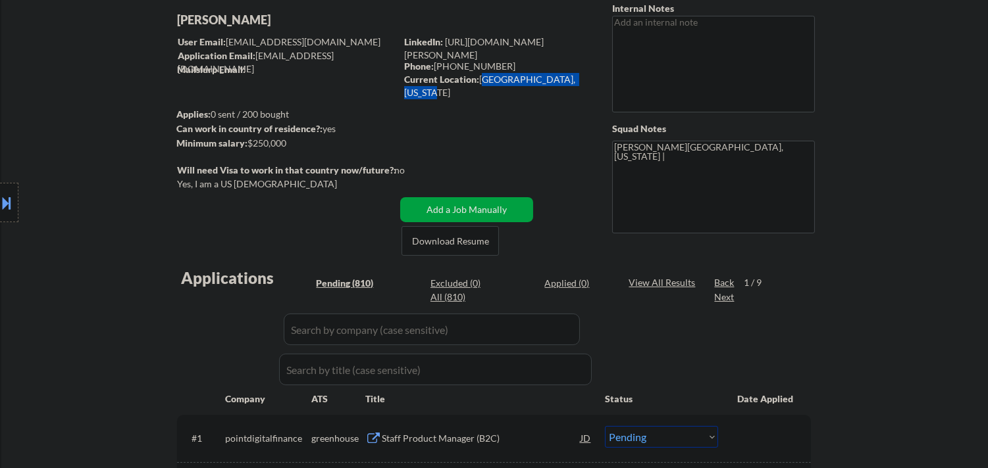
scroll to position [73, 0]
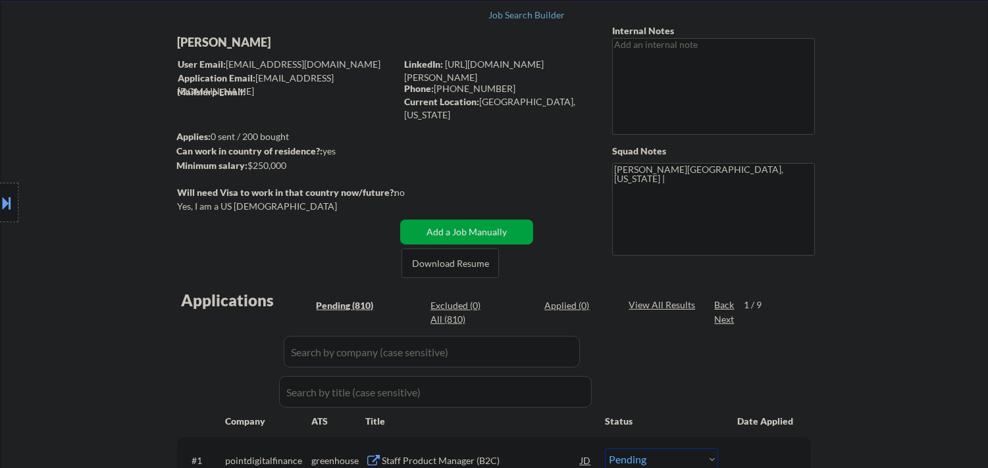
drag, startPoint x: 548, startPoint y: 160, endPoint x: 507, endPoint y: 102, distance: 70.8
click at [471, 89] on div "Phone: (646) 945-3986" at bounding box center [497, 88] width 186 height 13
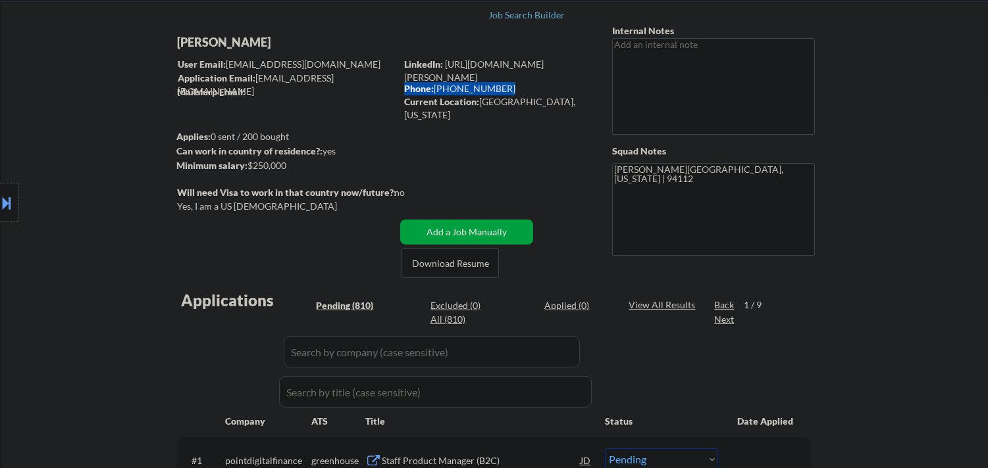
click at [495, 84] on div "Phone: (646) 945-3986" at bounding box center [497, 88] width 186 height 13
copy div "[PHONE_NUMBER]"
drag, startPoint x: 455, startPoint y: 86, endPoint x: 518, endPoint y: 86, distance: 62.5
click at [518, 86] on div "Phone: (646) 945-3986" at bounding box center [497, 88] width 186 height 13
click at [543, 66] on link "[URL][DOMAIN_NAME][PERSON_NAME]" at bounding box center [473, 71] width 139 height 24
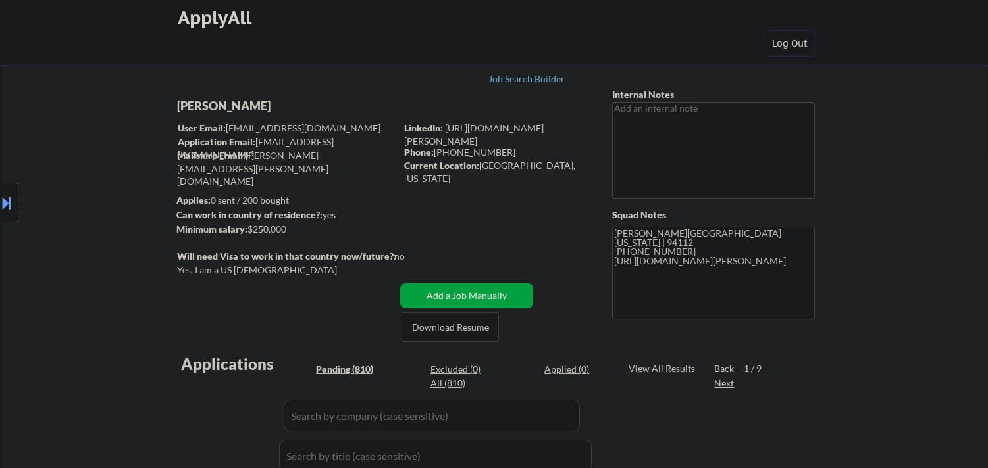
scroll to position [0, 0]
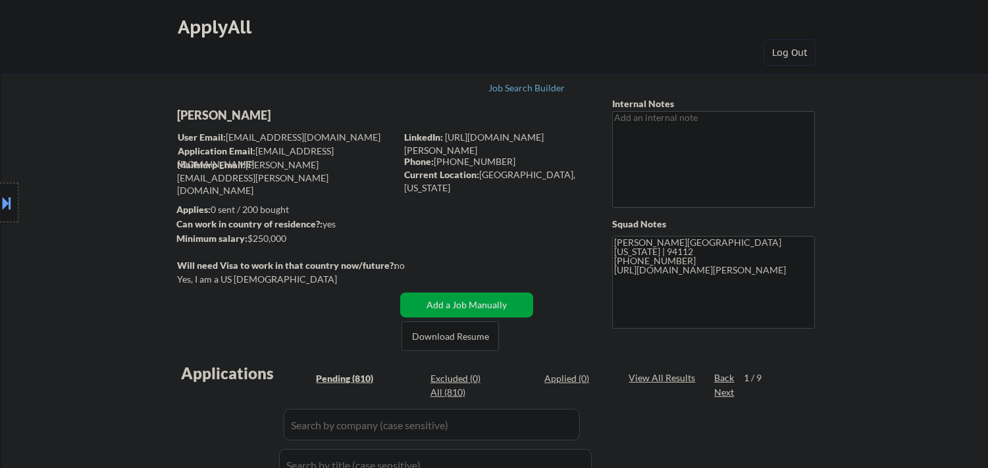
click at [241, 115] on div "[PERSON_NAME]" at bounding box center [312, 115] width 270 height 16
copy div "[PERSON_NAME]"
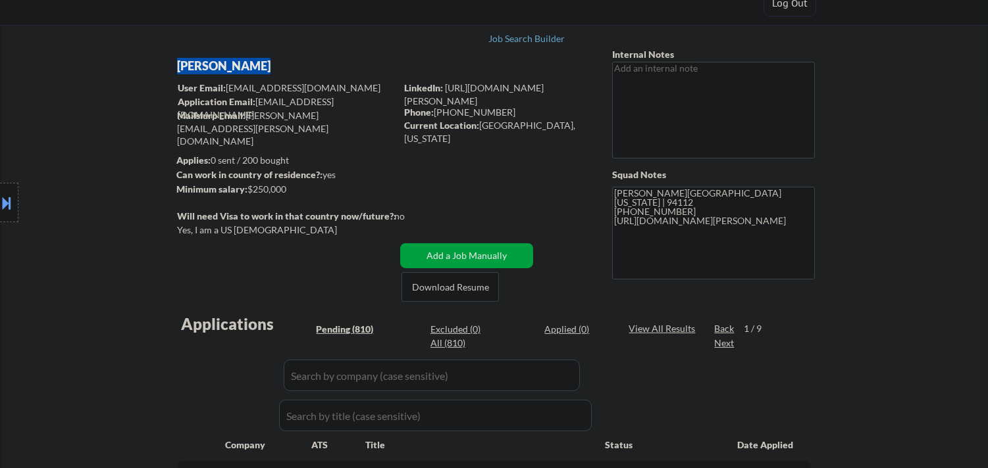
scroll to position [73, 0]
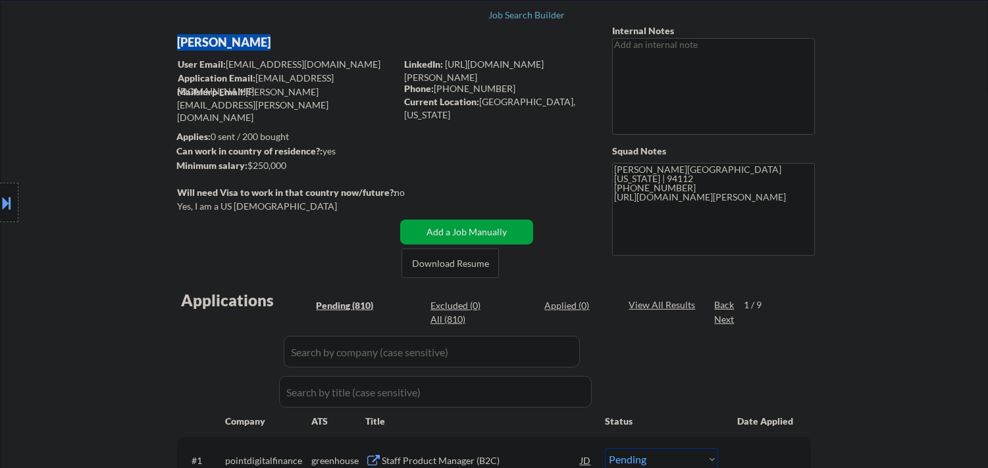
click at [0, 211] on button at bounding box center [7, 203] width 14 height 22
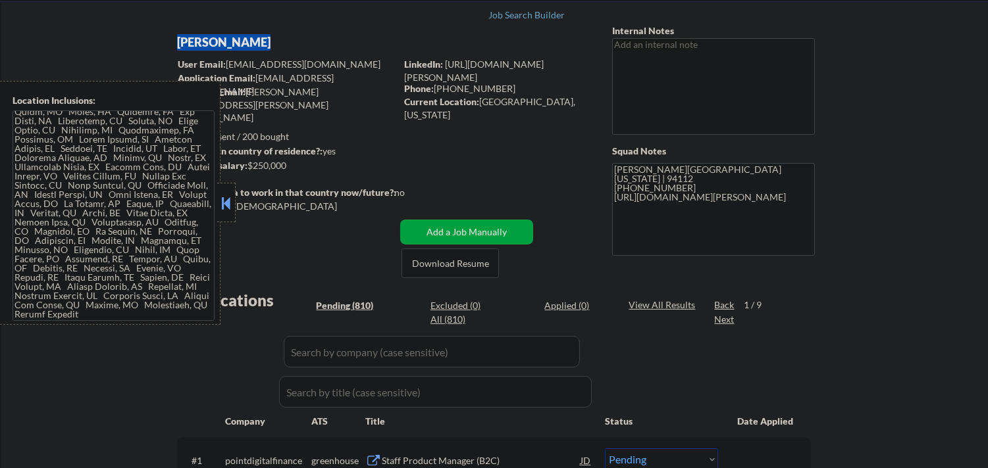
scroll to position [1018, 0]
click at [565, 102] on div "Current Location: San Francisco, California" at bounding box center [497, 108] width 186 height 26
copy div "California"
click at [228, 198] on button at bounding box center [225, 203] width 14 height 20
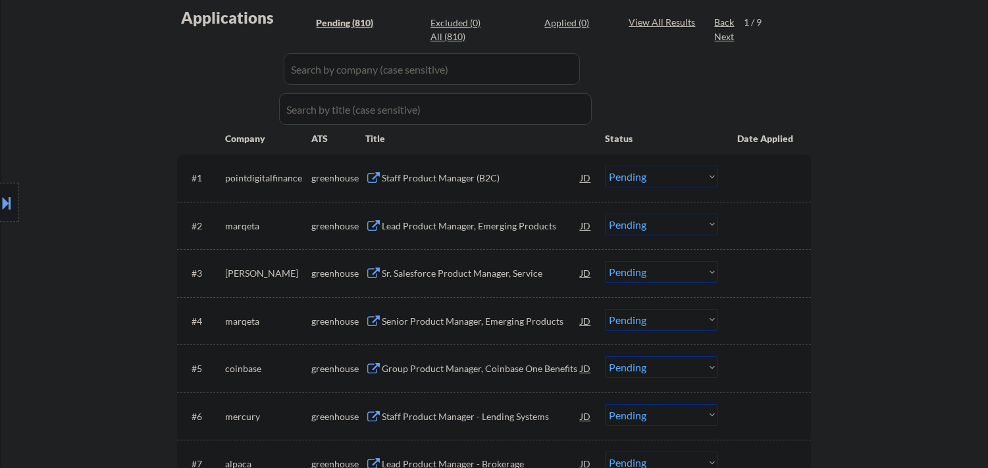
scroll to position [438, 0]
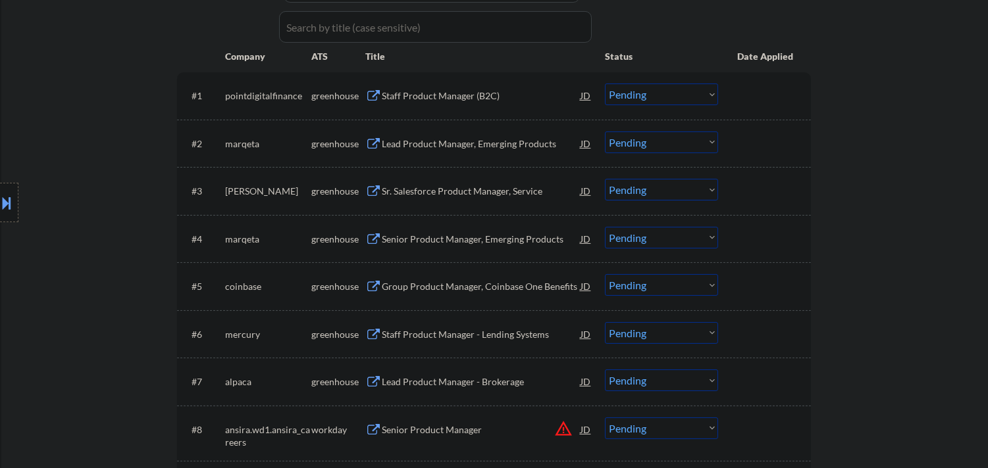
click at [461, 93] on div "Staff Product Manager (B2C)" at bounding box center [481, 95] width 199 height 13
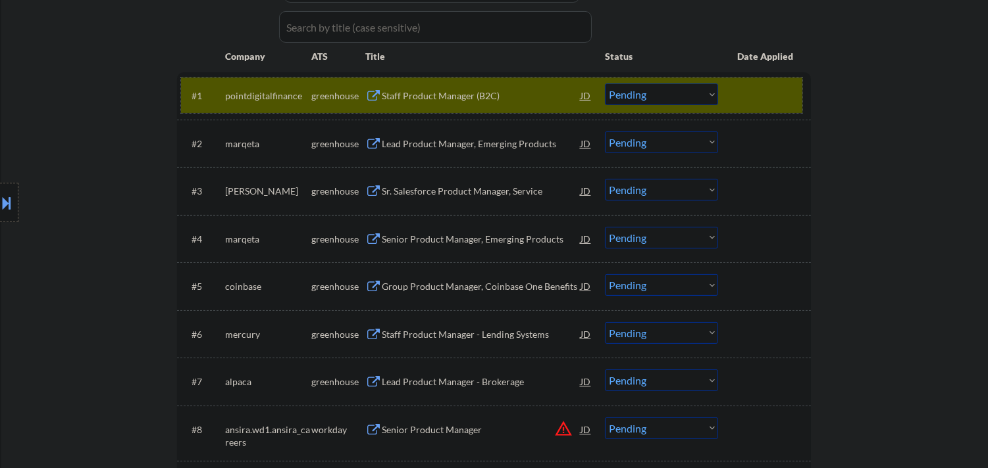
drag, startPoint x: 759, startPoint y: 86, endPoint x: 730, endPoint y: 122, distance: 46.5
click at [759, 87] on div at bounding box center [766, 96] width 58 height 24
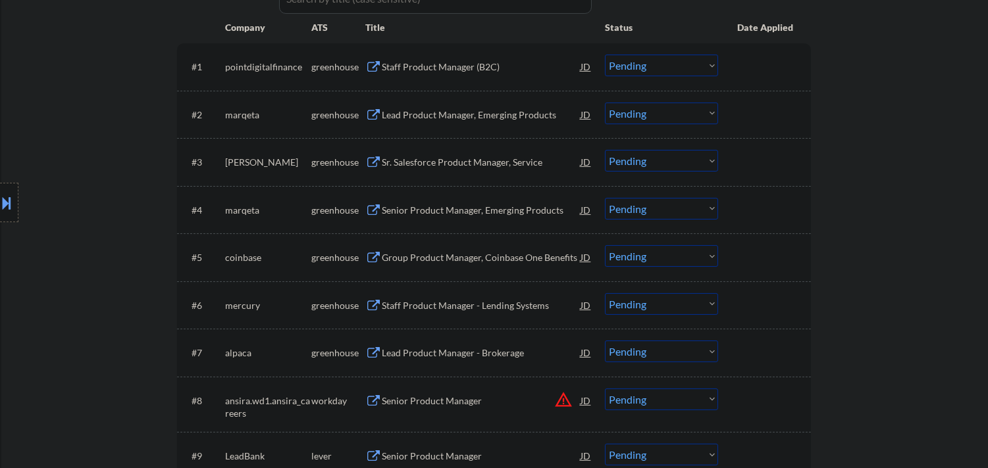
scroll to position [511, 0]
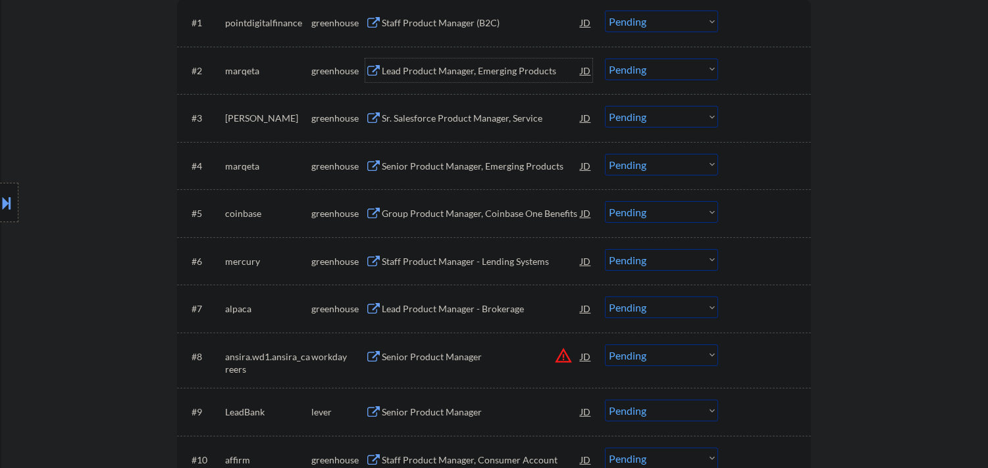
click at [478, 74] on div "Lead Product Manager, Emerging Products" at bounding box center [481, 70] width 199 height 13
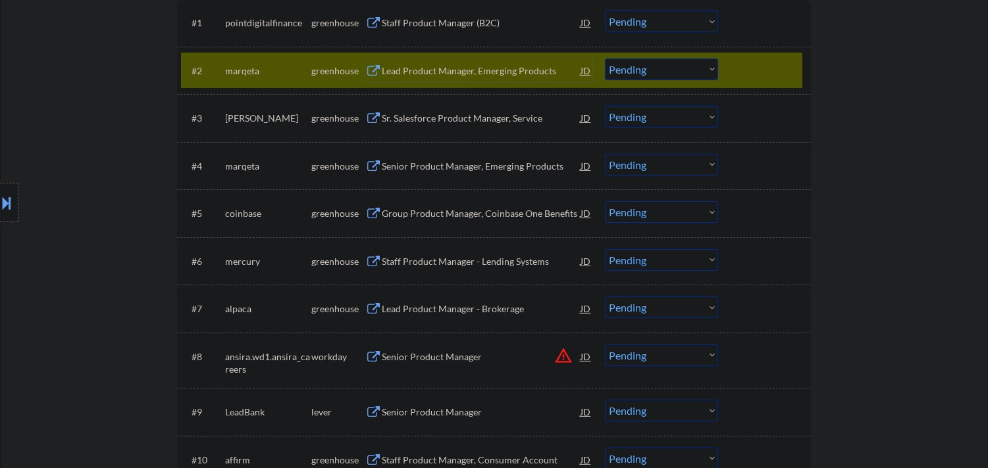
click at [690, 74] on select "Choose an option... Pending Applied Excluded (Questions) Excluded (Expired) Exc…" at bounding box center [661, 70] width 113 height 22
click at [605, 59] on select "Choose an option... Pending Applied Excluded (Questions) Excluded (Expired) Exc…" at bounding box center [661, 70] width 113 height 22
click at [783, 68] on div at bounding box center [766, 71] width 58 height 24
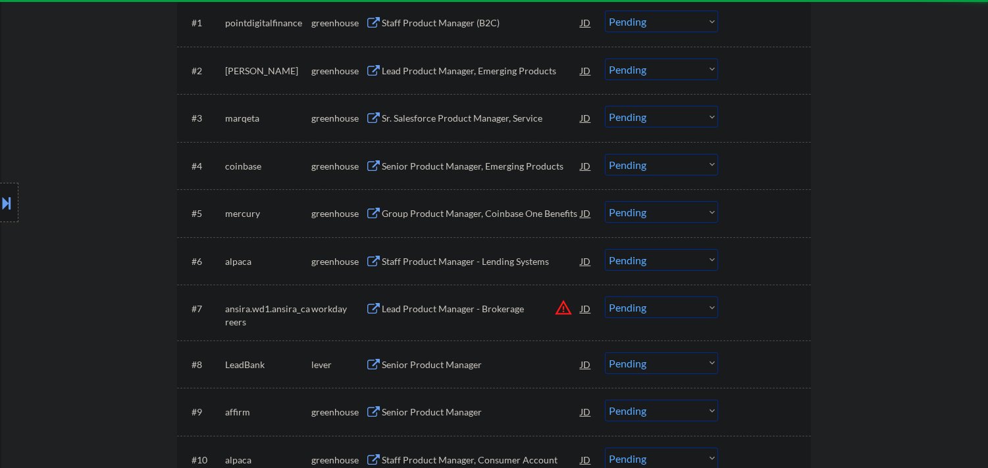
click at [456, 74] on div "Lead Product Manager, Emerging Products" at bounding box center [481, 70] width 199 height 13
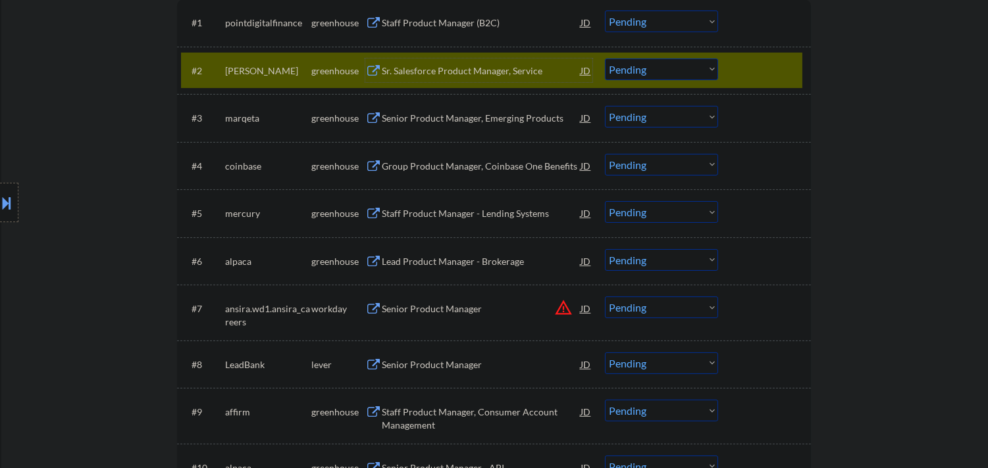
click at [708, 68] on select "Choose an option... Pending Applied Excluded (Questions) Excluded (Expired) Exc…" at bounding box center [661, 70] width 113 height 22
click at [605, 59] on select "Choose an option... Pending Applied Excluded (Questions) Excluded (Expired) Exc…" at bounding box center [661, 70] width 113 height 22
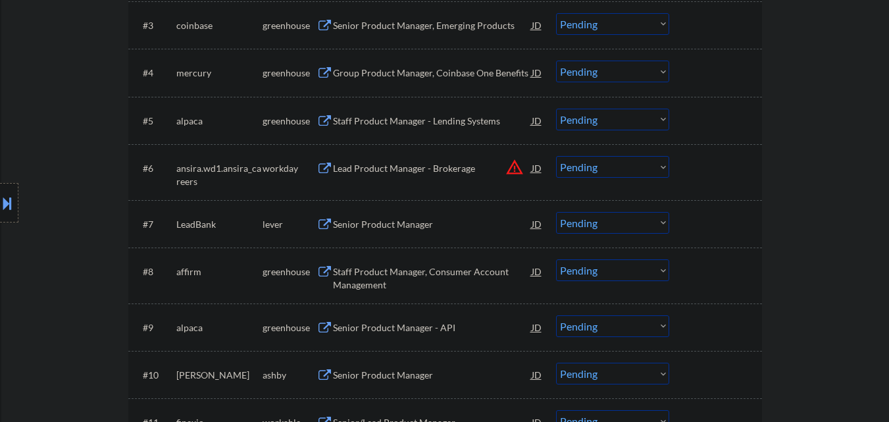
scroll to position [429, 0]
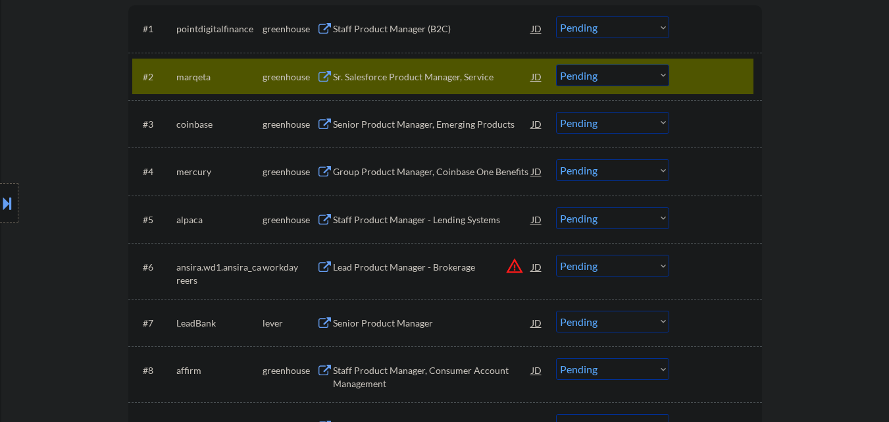
click at [427, 79] on div "Sr. Salesforce Product Manager, Service" at bounding box center [432, 76] width 199 height 13
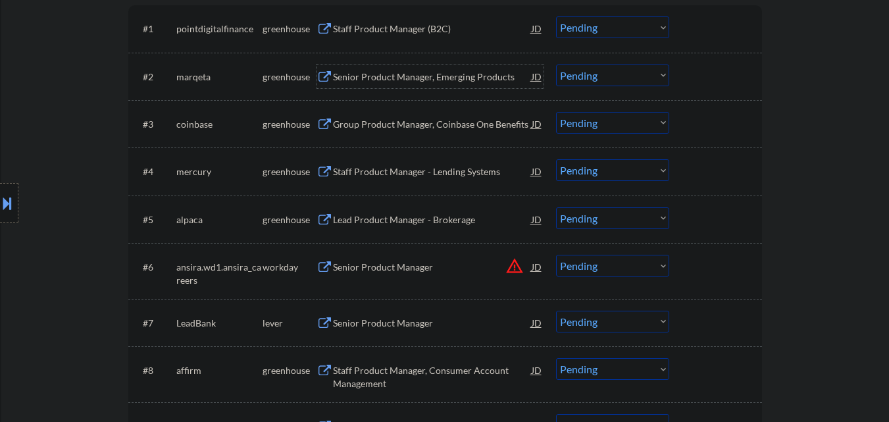
click at [627, 80] on select "Choose an option... Pending Applied Excluded (Questions) Excluded (Expired) Exc…" at bounding box center [612, 75] width 113 height 22
click at [556, 64] on select "Choose an option... Pending Applied Excluded (Questions) Excluded (Expired) Exc…" at bounding box center [612, 75] width 113 height 22
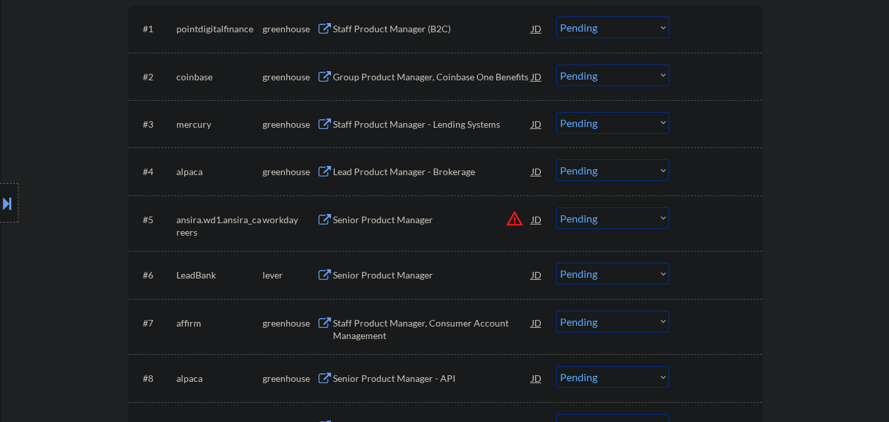
scroll to position [495, 0]
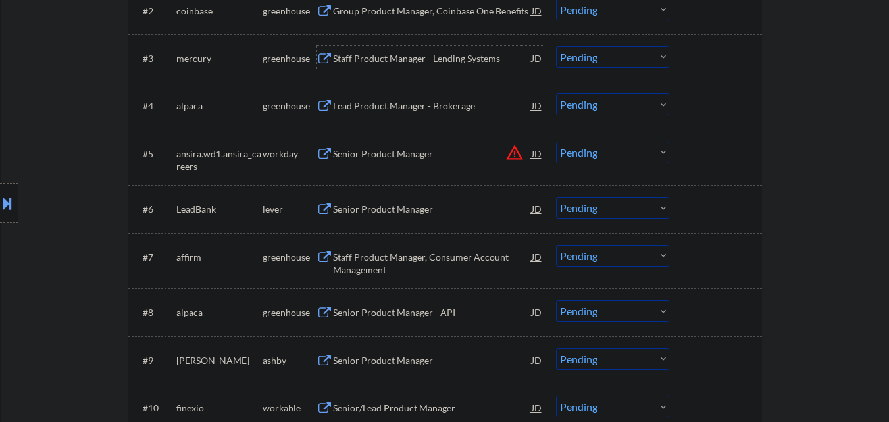
click at [416, 57] on div "Staff Product Manager - Lending Systems" at bounding box center [432, 58] width 199 height 13
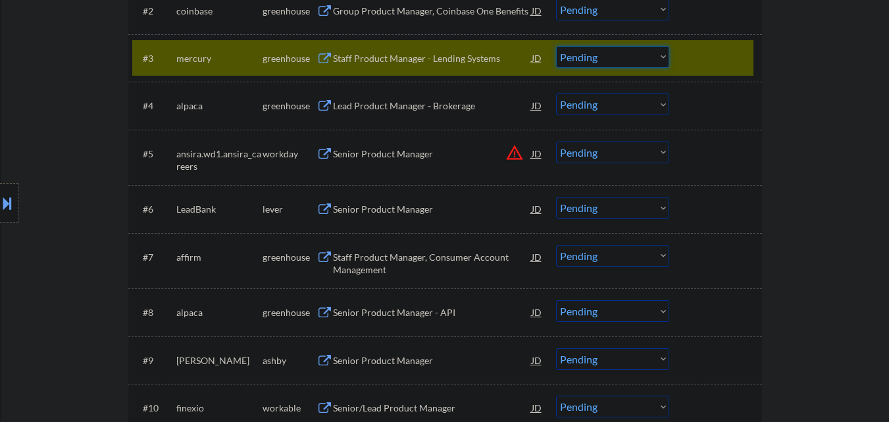
click at [638, 62] on select "Choose an option... Pending Applied Excluded (Questions) Excluded (Expired) Exc…" at bounding box center [612, 57] width 113 height 22
click at [556, 46] on select "Choose an option... Pending Applied Excluded (Questions) Excluded (Expired) Exc…" at bounding box center [612, 57] width 113 height 22
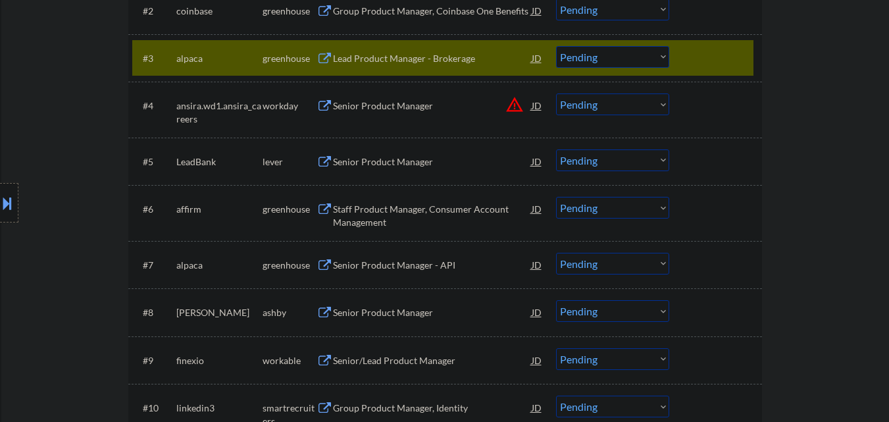
click at [406, 52] on div "Lead Product Manager - Brokerage" at bounding box center [432, 58] width 199 height 13
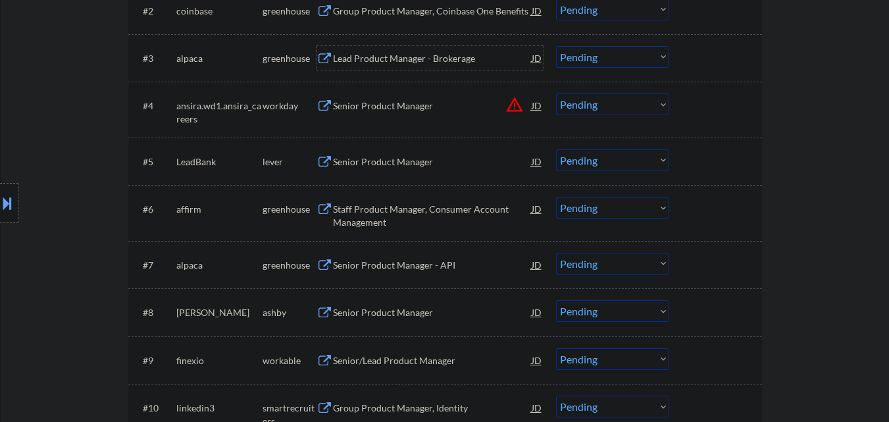
click at [406, 49] on div "Lead Product Manager - Brokerage" at bounding box center [432, 58] width 199 height 24
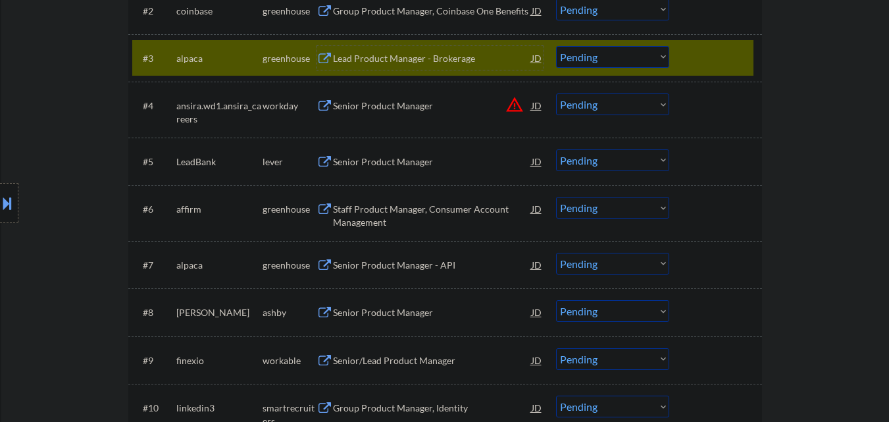
click at [643, 52] on select "Choose an option... Pending Applied Excluded (Questions) Excluded (Expired) Exc…" at bounding box center [612, 57] width 113 height 22
click at [556, 46] on select "Choose an option... Pending Applied Excluded (Questions) Excluded (Expired) Exc…" at bounding box center [612, 57] width 113 height 22
click at [725, 45] on div "#3 alpaca greenhouse Lead Product Manager - Brokerage JD Choose an option... Pe…" at bounding box center [442, 58] width 621 height 36
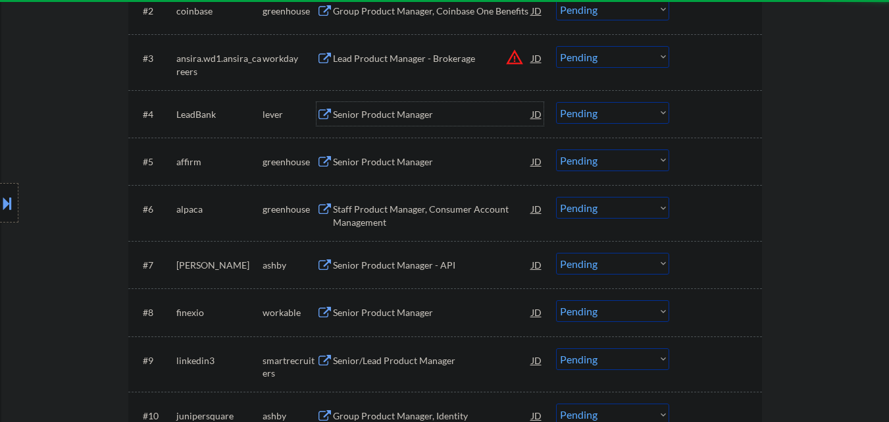
drag, startPoint x: 423, startPoint y: 112, endPoint x: 453, endPoint y: 122, distance: 31.2
click at [423, 113] on div "Senior Product Manager" at bounding box center [432, 114] width 199 height 13
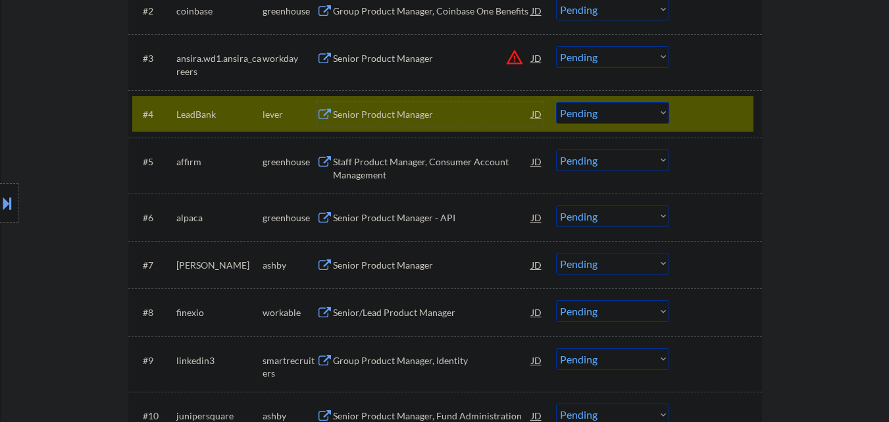
click at [392, 119] on div "Senior Product Manager" at bounding box center [432, 114] width 199 height 13
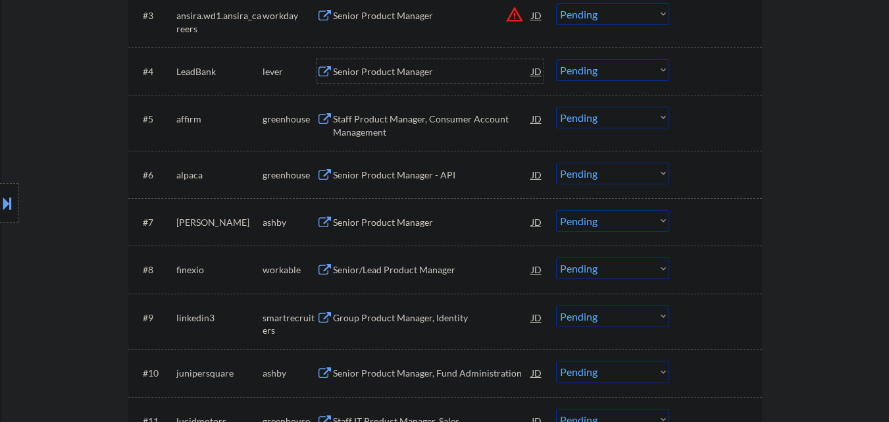
scroll to position [561, 0]
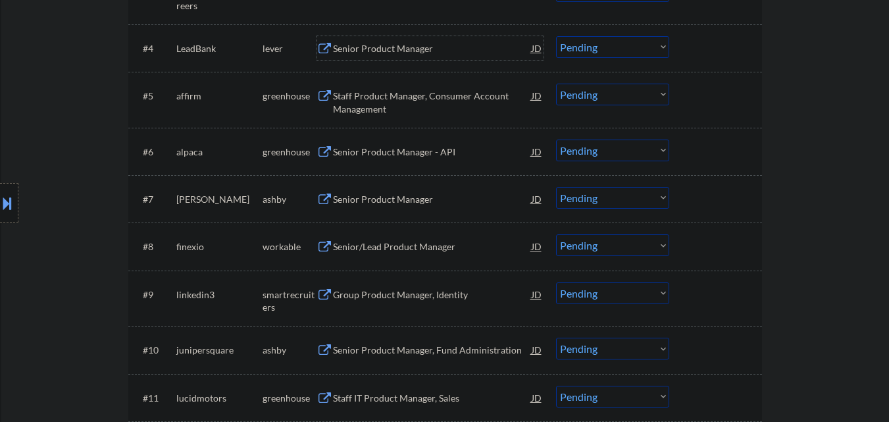
click at [439, 102] on div "Staff Product Manager, Consumer Account Management" at bounding box center [432, 102] width 199 height 26
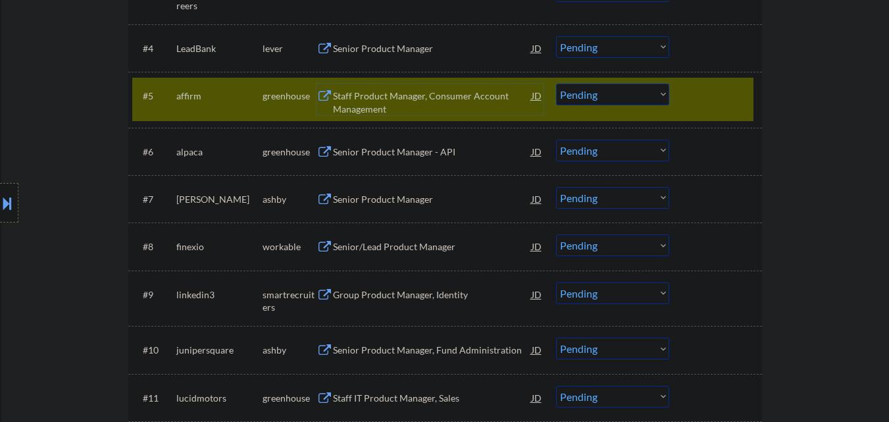
click at [632, 94] on select "Choose an option... Pending Applied Excluded (Questions) Excluded (Expired) Exc…" at bounding box center [612, 95] width 113 height 22
click at [556, 84] on select "Choose an option... Pending Applied Excluded (Questions) Excluded (Expired) Exc…" at bounding box center [612, 95] width 113 height 22
click at [720, 105] on div at bounding box center [717, 96] width 58 height 24
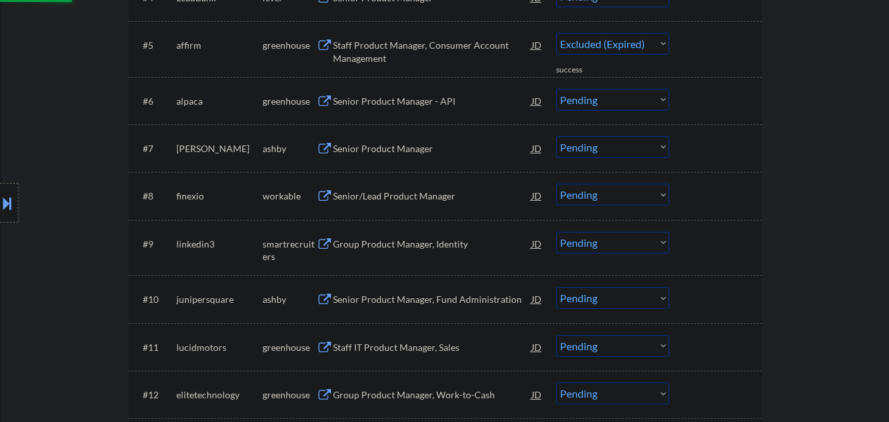
scroll to position [626, 0]
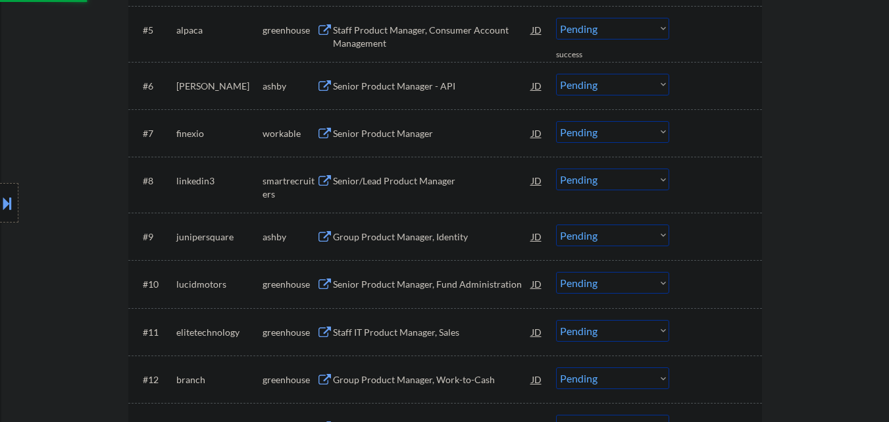
click at [419, 38] on div "Staff Product Manager, Consumer Account Management" at bounding box center [432, 34] width 199 height 32
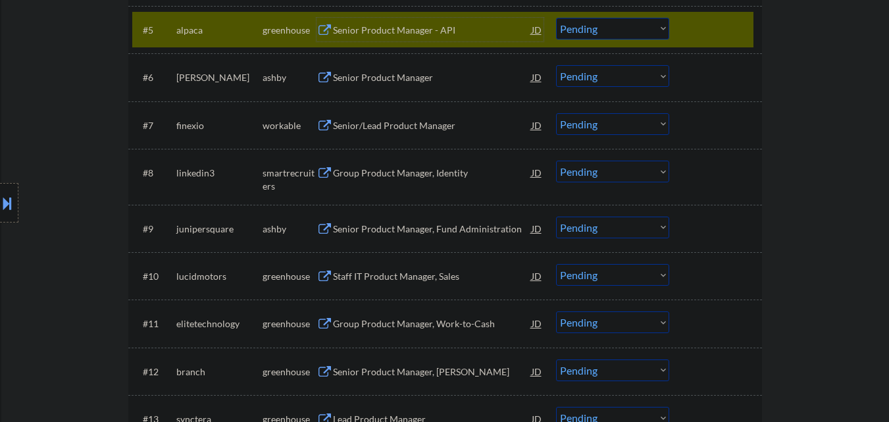
click at [398, 28] on div "Senior Product Manager - API" at bounding box center [432, 30] width 199 height 13
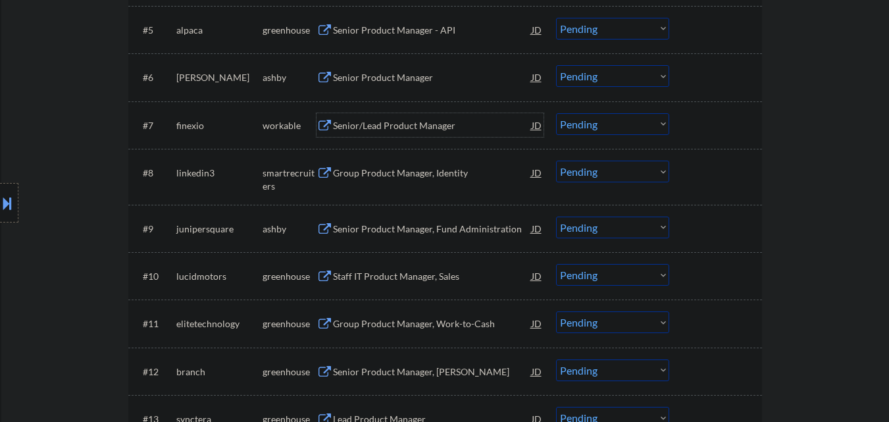
click at [401, 133] on div "Senior/Lead Product Manager" at bounding box center [432, 125] width 199 height 24
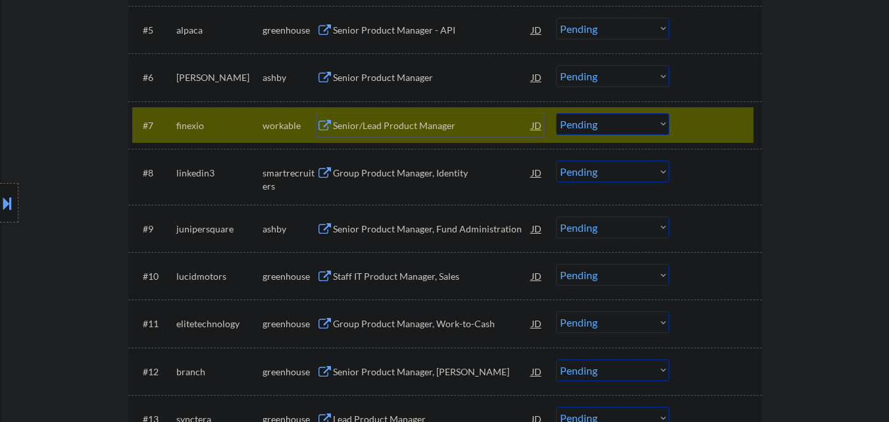
click at [475, 133] on div "Senior/Lead Product Manager" at bounding box center [432, 125] width 199 height 24
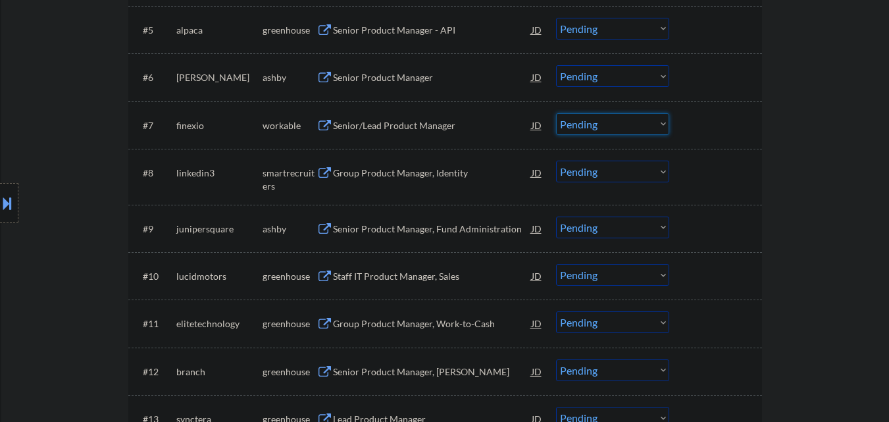
click at [620, 134] on select "Choose an option... Pending Applied Excluded (Questions) Excluded (Expired) Exc…" at bounding box center [612, 124] width 113 height 22
click at [556, 113] on select "Choose an option... Pending Applied Excluded (Questions) Excluded (Expired) Exc…" at bounding box center [612, 124] width 113 height 22
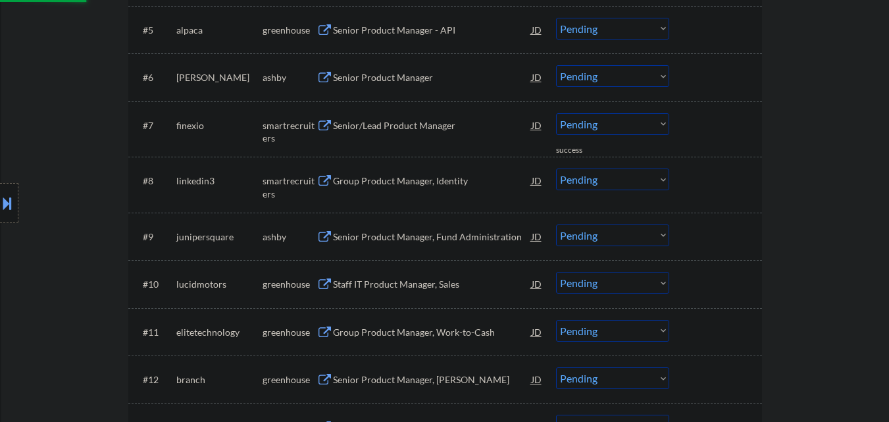
click at [416, 78] on div "Senior Product Manager" at bounding box center [432, 77] width 199 height 13
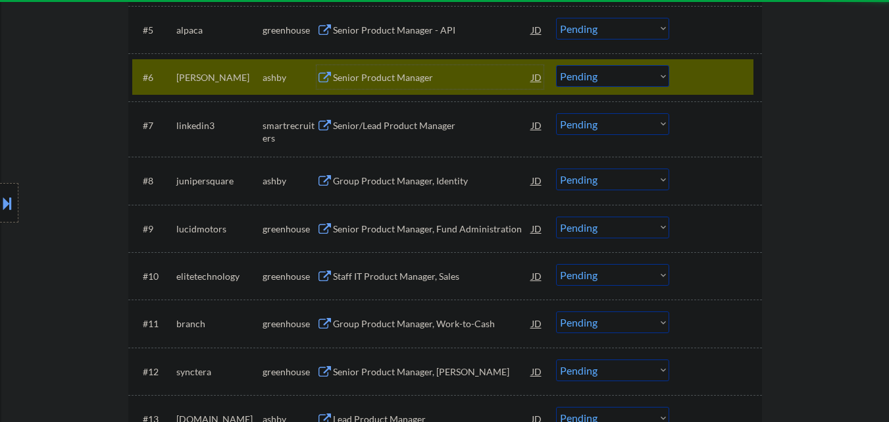
click at [727, 82] on div at bounding box center [717, 77] width 58 height 24
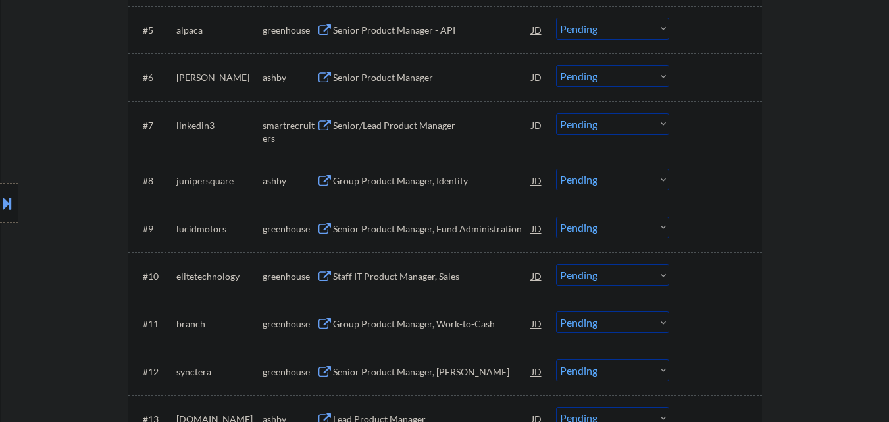
scroll to position [692, 0]
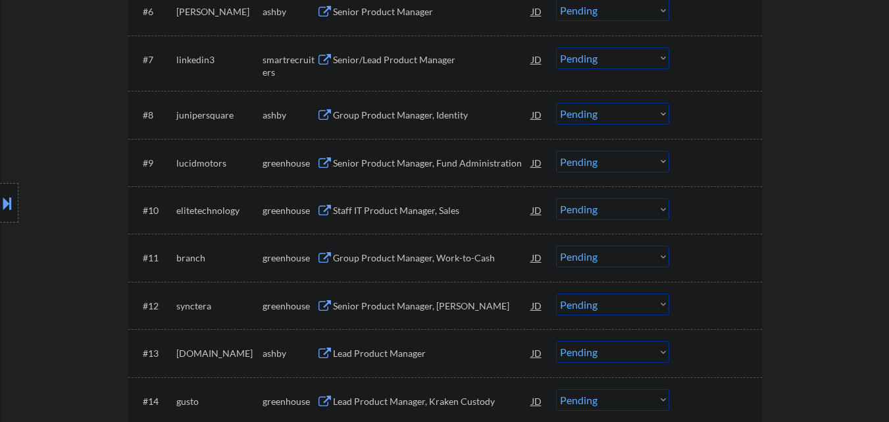
click at [438, 116] on div "Group Product Manager, Identity" at bounding box center [432, 115] width 199 height 13
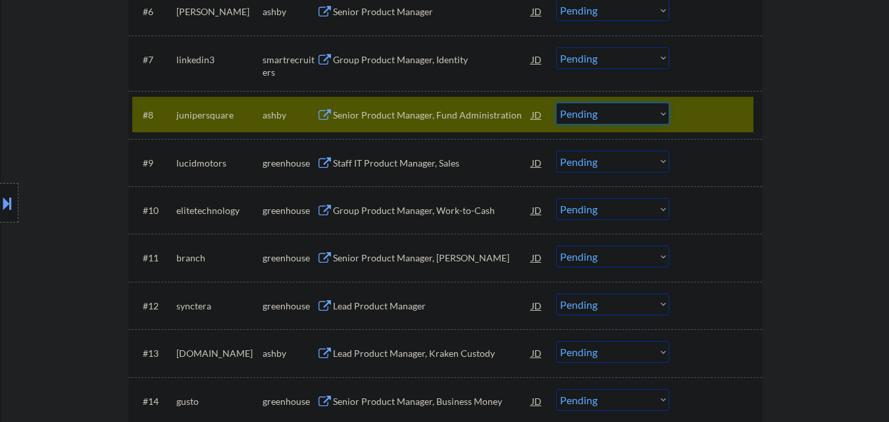
drag, startPoint x: 638, startPoint y: 107, endPoint x: 640, endPoint y: 122, distance: 15.3
click at [638, 109] on select "Choose an option... Pending Applied Excluded (Questions) Excluded (Expired) Exc…" at bounding box center [612, 114] width 113 height 22
click at [556, 103] on select "Choose an option... Pending Applied Excluded (Questions) Excluded (Expired) Exc…" at bounding box center [612, 114] width 113 height 22
click at [736, 111] on div at bounding box center [717, 115] width 58 height 24
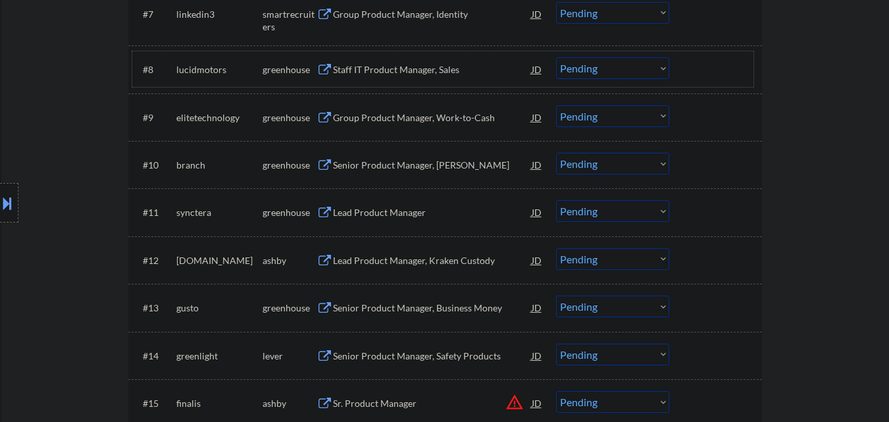
scroll to position [758, 0]
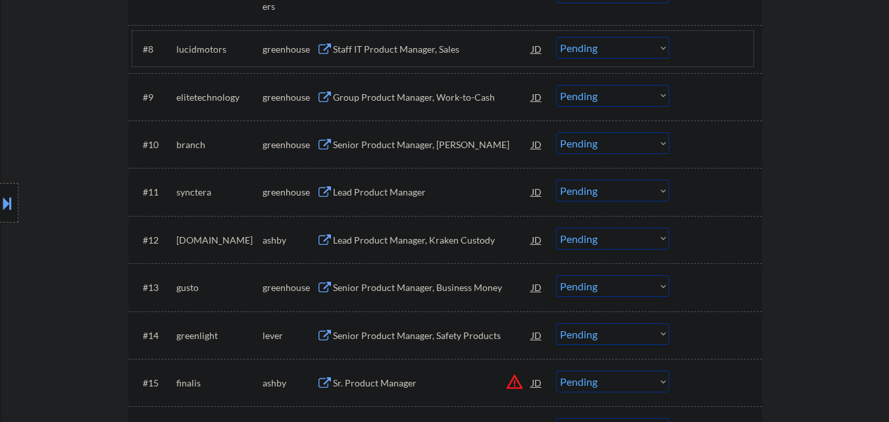
click at [430, 51] on div "Staff IT Product Manager, Sales" at bounding box center [432, 49] width 199 height 13
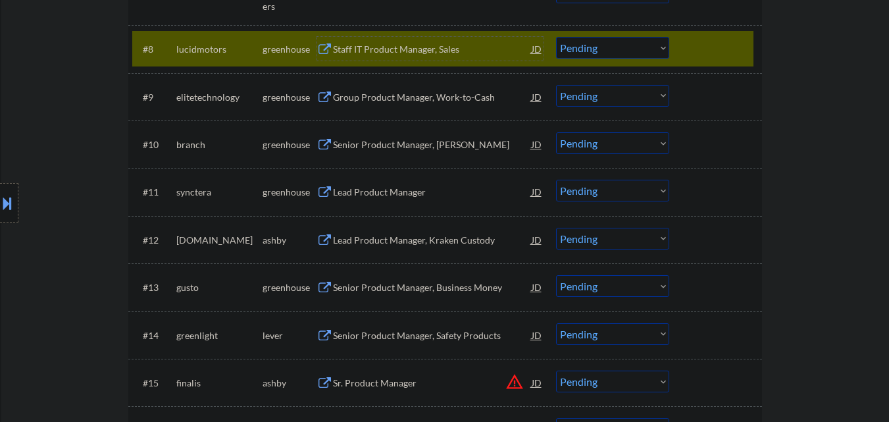
click at [645, 43] on select "Choose an option... Pending Applied Excluded (Questions) Excluded (Expired) Exc…" at bounding box center [612, 48] width 113 height 22
click at [556, 37] on select "Choose an option... Pending Applied Excluded (Questions) Excluded (Expired) Exc…" at bounding box center [612, 48] width 113 height 22
click at [728, 47] on div at bounding box center [717, 49] width 58 height 24
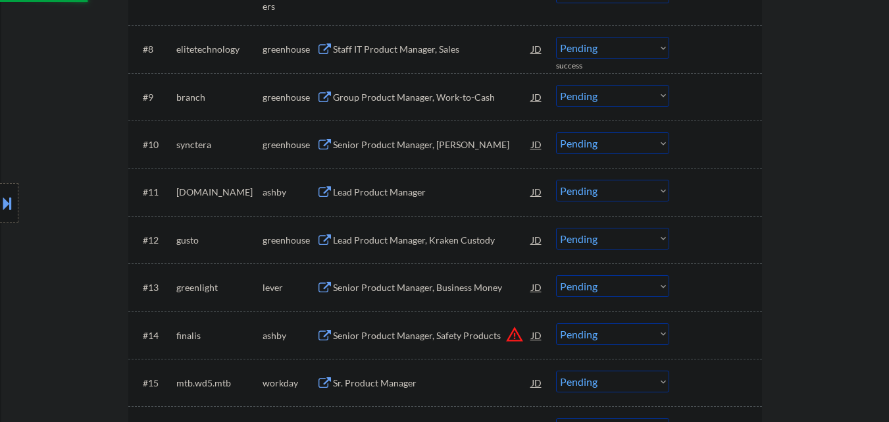
click at [443, 64] on div "#8 elitetechnology greenhouse Staff IT Product Manager, Sales JD warning_amber …" at bounding box center [442, 49] width 621 height 36
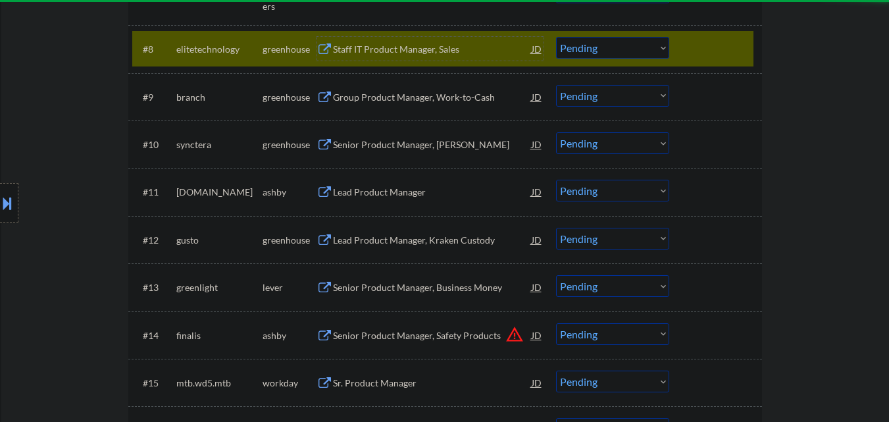
click at [447, 56] on div "Staff IT Product Manager, Sales" at bounding box center [432, 49] width 199 height 24
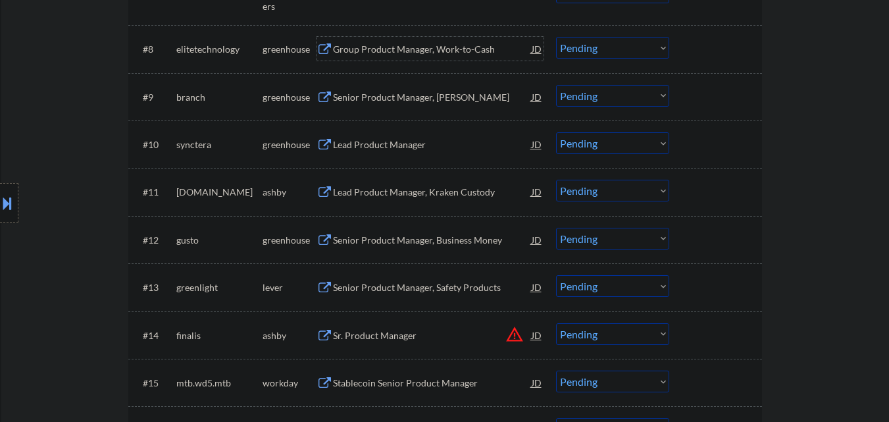
click at [646, 49] on select "Choose an option... Pending Applied Excluded (Questions) Excluded (Expired) Exc…" at bounding box center [612, 48] width 113 height 22
click at [556, 37] on select "Choose an option... Pending Applied Excluded (Questions) Excluded (Expired) Exc…" at bounding box center [612, 48] width 113 height 22
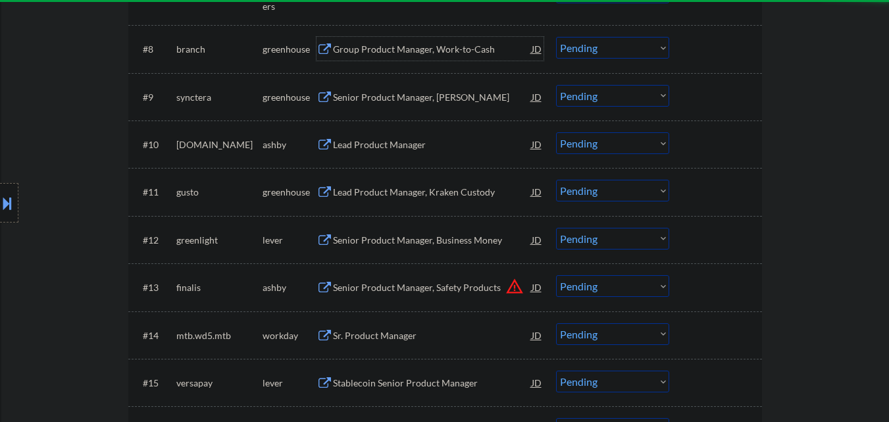
click at [449, 51] on div "Group Product Manager, Work-to-Cash" at bounding box center [432, 49] width 199 height 13
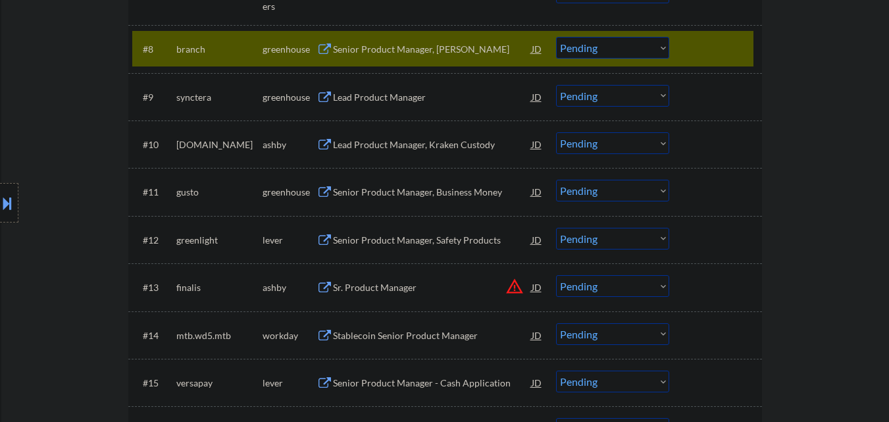
click at [647, 53] on select "Choose an option... Pending Applied Excluded (Questions) Excluded (Expired) Exc…" at bounding box center [612, 48] width 113 height 22
click at [556, 37] on select "Choose an option... Pending Applied Excluded (Questions) Excluded (Expired) Exc…" at bounding box center [612, 48] width 113 height 22
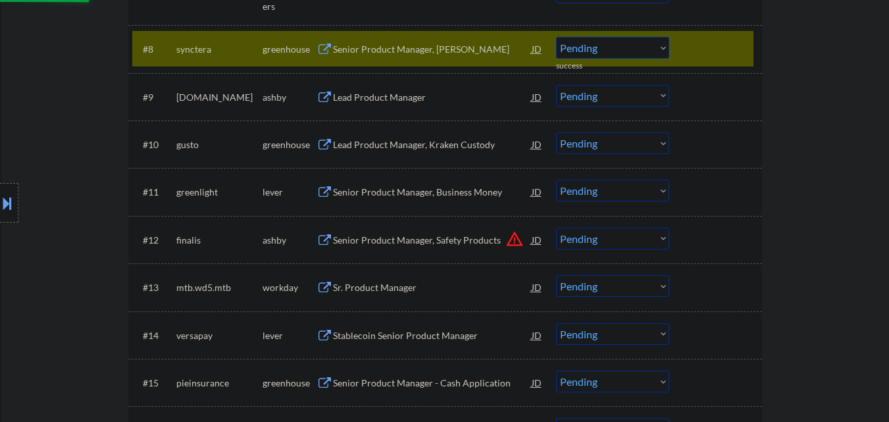
click at [418, 52] on div "Senior Product Manager, EWA" at bounding box center [432, 49] width 199 height 13
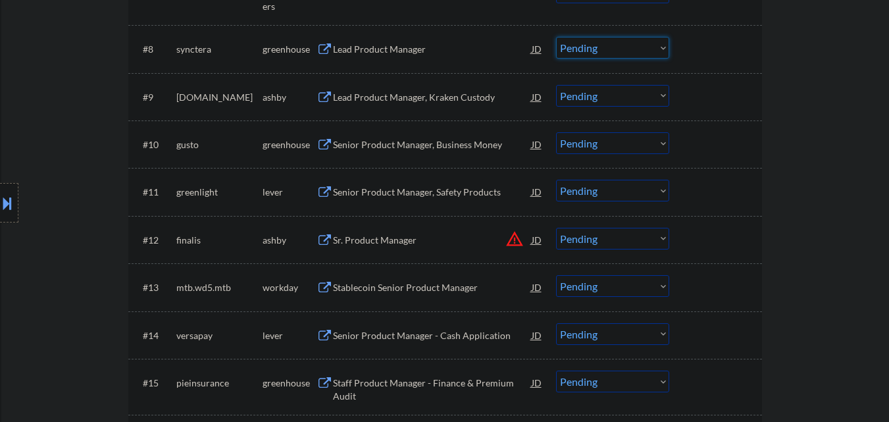
drag, startPoint x: 647, startPoint y: 49, endPoint x: 649, endPoint y: 58, distance: 9.4
click at [647, 49] on select "Choose an option... Pending Applied Excluded (Questions) Excluded (Expired) Exc…" at bounding box center [612, 48] width 113 height 22
click at [556, 37] on select "Choose an option... Pending Applied Excluded (Questions) Excluded (Expired) Exc…" at bounding box center [612, 48] width 113 height 22
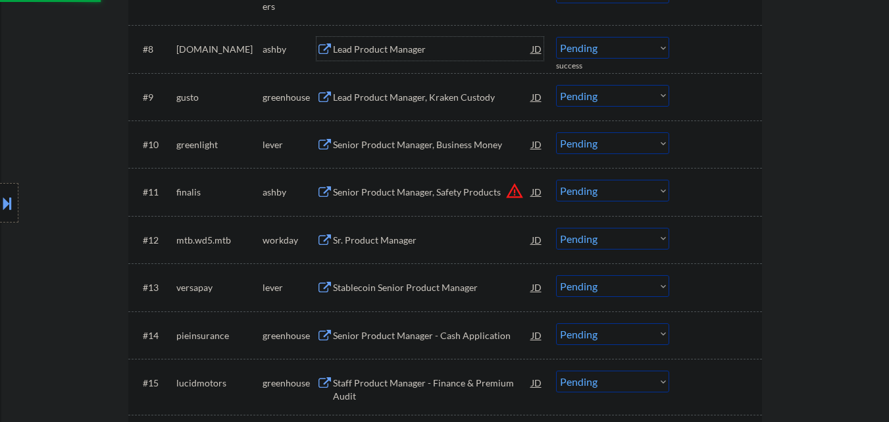
click at [434, 49] on div "Lead Product Manager" at bounding box center [432, 49] width 199 height 13
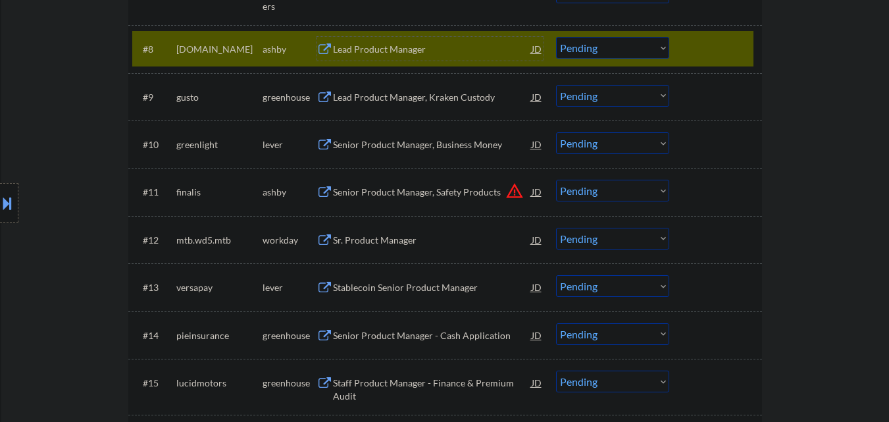
click at [622, 49] on select "Choose an option... Pending Applied Excluded (Questions) Excluded (Expired) Exc…" at bounding box center [612, 48] width 113 height 22
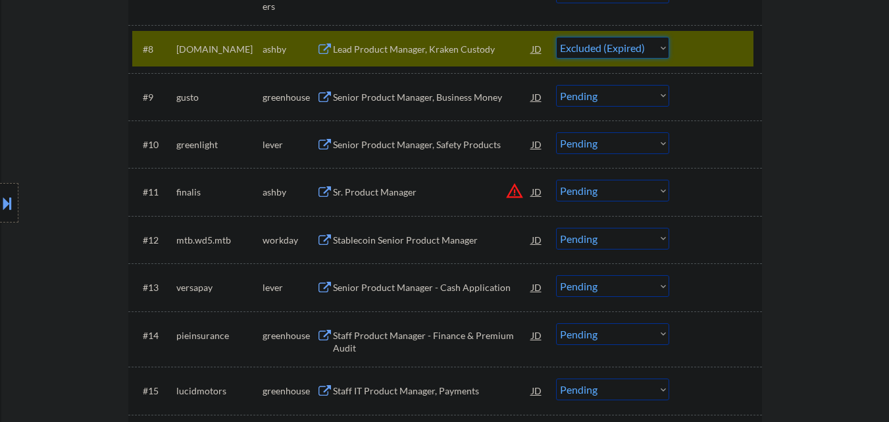
click at [556, 37] on select "Choose an option... Pending Applied Excluded (Questions) Excluded (Expired) Exc…" at bounding box center [612, 48] width 113 height 22
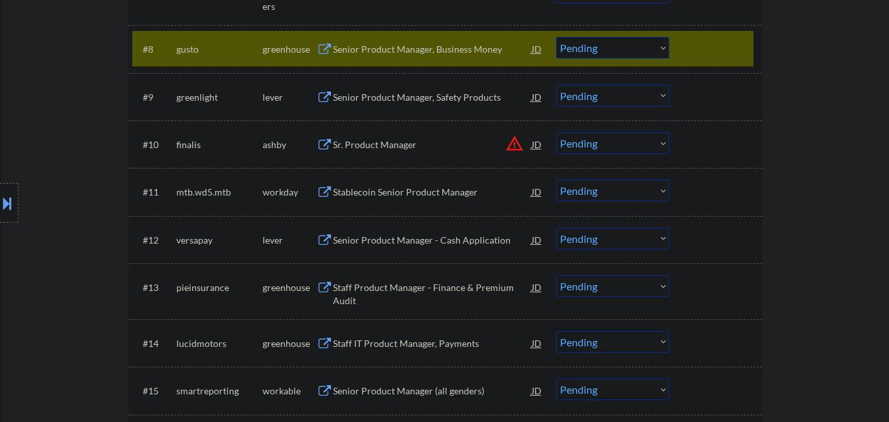
click at [428, 50] on div "Senior Product Manager, Business Money" at bounding box center [432, 49] width 199 height 13
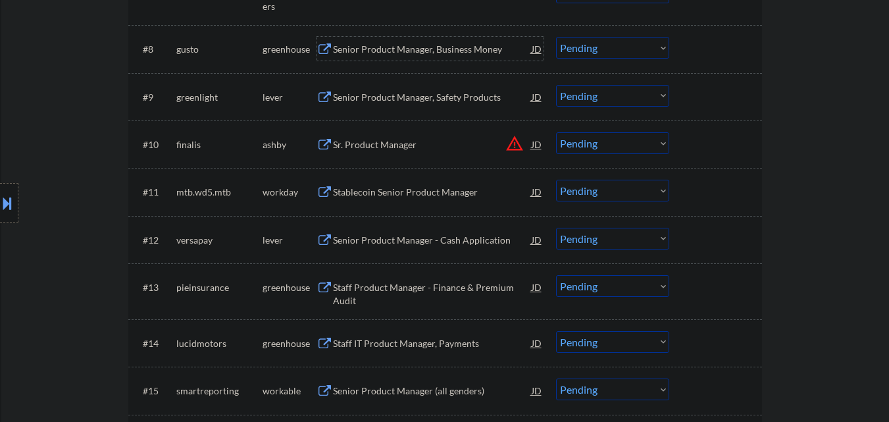
click at [645, 49] on select "Choose an option... Pending Applied Excluded (Questions) Excluded (Expired) Exc…" at bounding box center [612, 48] width 113 height 22
click at [556, 37] on select "Choose an option... Pending Applied Excluded (Questions) Excluded (Expired) Exc…" at bounding box center [612, 48] width 113 height 22
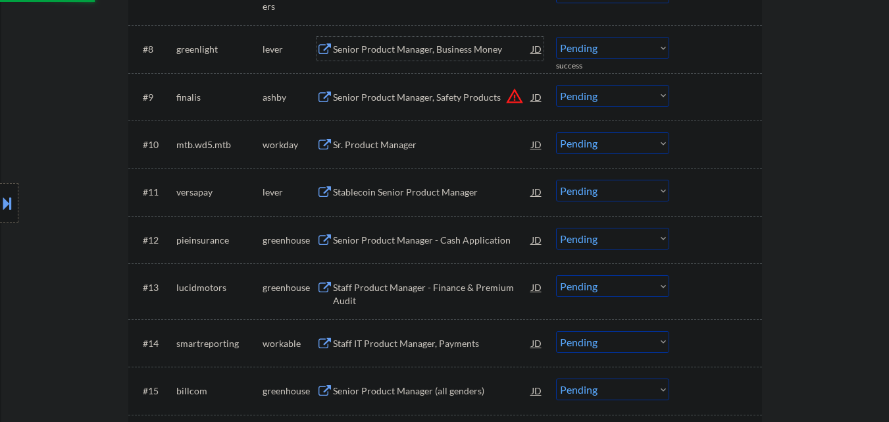
click at [449, 47] on div "Senior Product Manager, Business Money" at bounding box center [432, 49] width 199 height 13
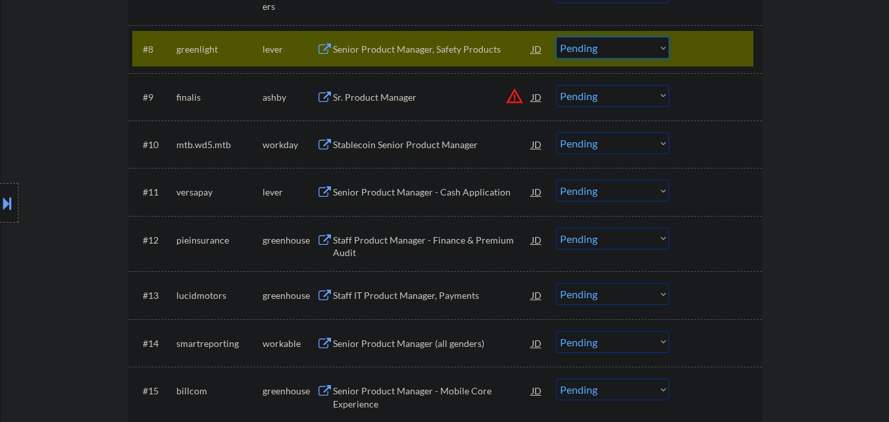
drag, startPoint x: 643, startPoint y: 44, endPoint x: 644, endPoint y: 58, distance: 13.9
click at [643, 44] on select "Choose an option... Pending Applied Excluded (Questions) Excluded (Expired) Exc…" at bounding box center [612, 48] width 113 height 22
click at [556, 37] on select "Choose an option... Pending Applied Excluded (Questions) Excluded (Expired) Exc…" at bounding box center [612, 48] width 113 height 22
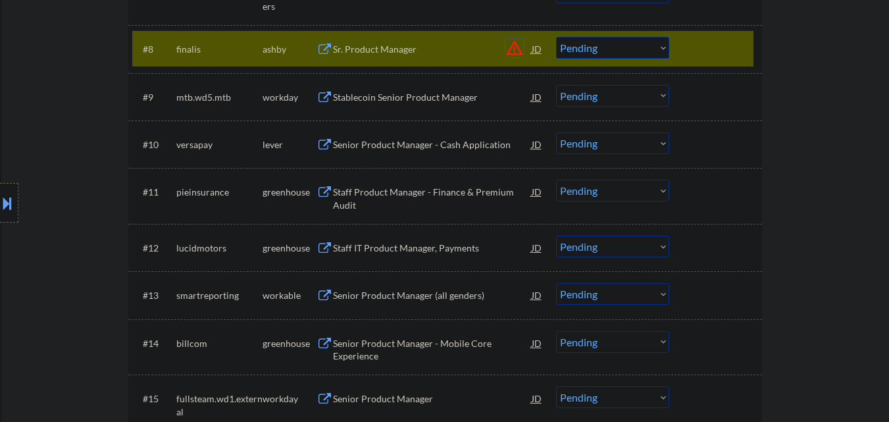
click at [515, 43] on button "warning_amber" at bounding box center [514, 48] width 18 height 18
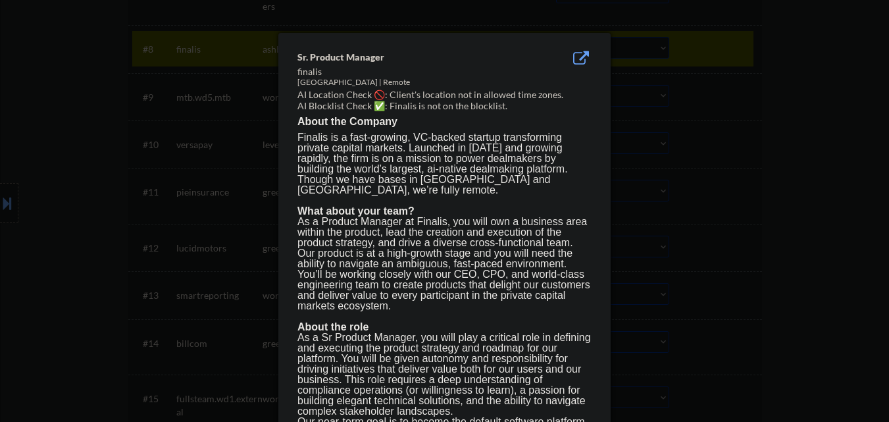
click at [790, 178] on div at bounding box center [444, 211] width 889 height 422
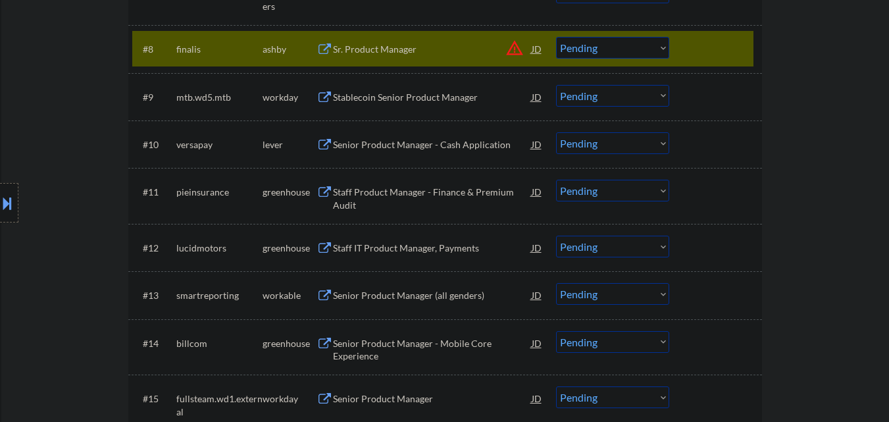
click at [386, 46] on div "Sr. Product Manager" at bounding box center [432, 49] width 199 height 13
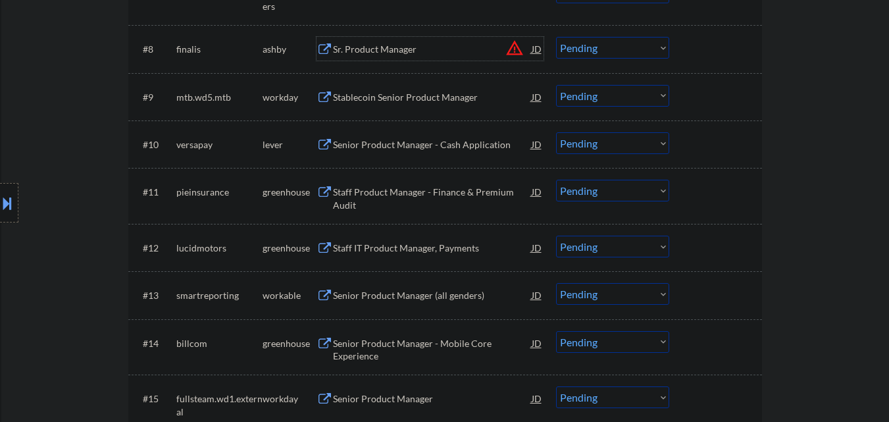
click at [614, 51] on select "Choose an option... Pending Applied Excluded (Questions) Excluded (Expired) Exc…" at bounding box center [612, 48] width 113 height 22
click at [556, 37] on select "Choose an option... Pending Applied Excluded (Questions) Excluded (Expired) Exc…" at bounding box center [612, 48] width 113 height 22
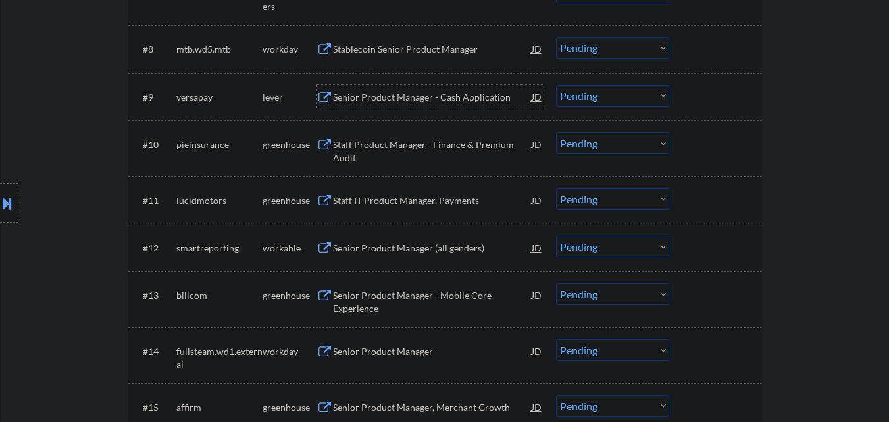
click at [430, 95] on div "Senior Product Manager - Cash Application" at bounding box center [432, 97] width 199 height 13
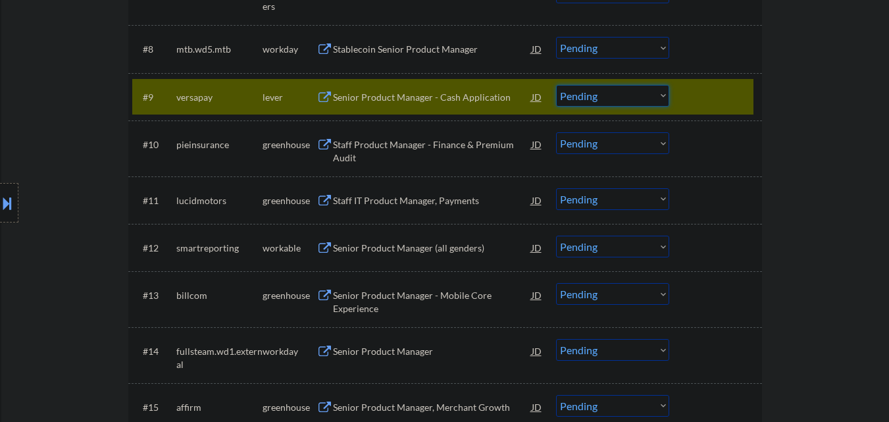
click at [645, 93] on select "Choose an option... Pending Applied Excluded (Questions) Excluded (Expired) Exc…" at bounding box center [612, 96] width 113 height 22
click at [556, 85] on select "Choose an option... Pending Applied Excluded (Questions) Excluded (Expired) Exc…" at bounding box center [612, 96] width 113 height 22
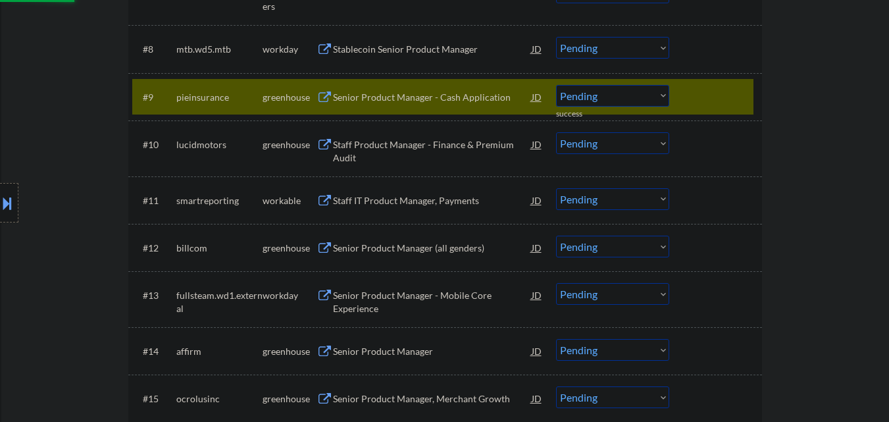
click at [426, 91] on div "Senior Product Manager - Cash Application" at bounding box center [432, 97] width 199 height 13
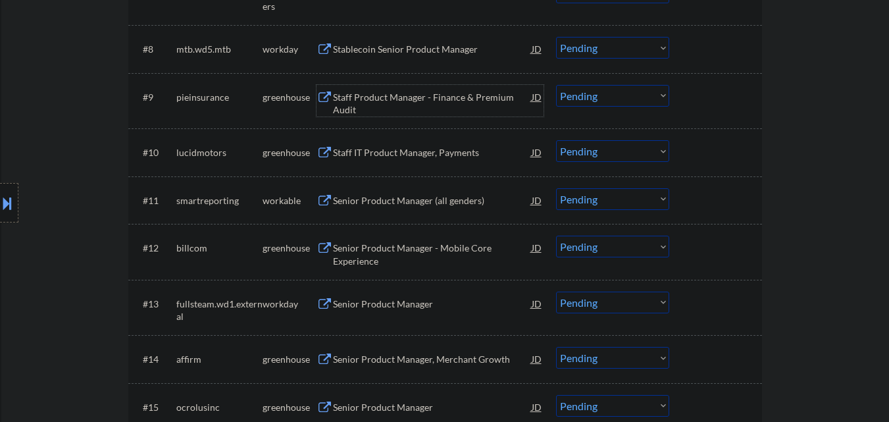
click at [638, 101] on select "Choose an option... Pending Applied Excluded (Questions) Excluded (Expired) Exc…" at bounding box center [612, 96] width 113 height 22
click at [556, 85] on select "Choose an option... Pending Applied Excluded (Questions) Excluded (Expired) Exc…" at bounding box center [612, 96] width 113 height 22
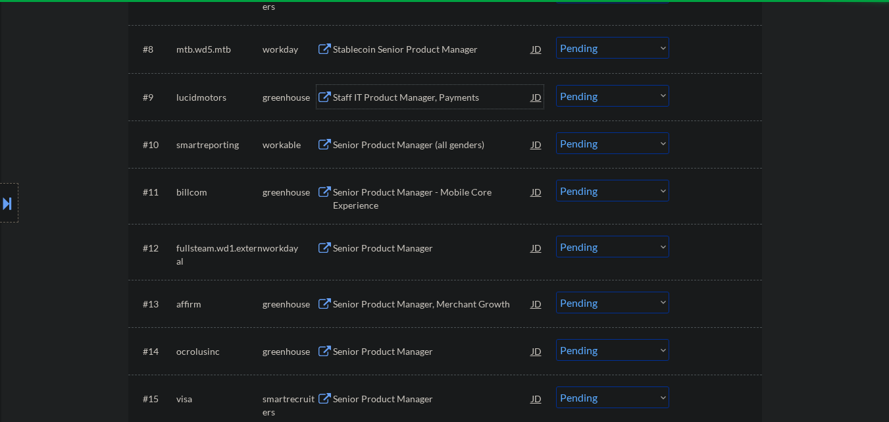
click at [411, 94] on div "Staff IT Product Manager, Payments" at bounding box center [432, 97] width 199 height 13
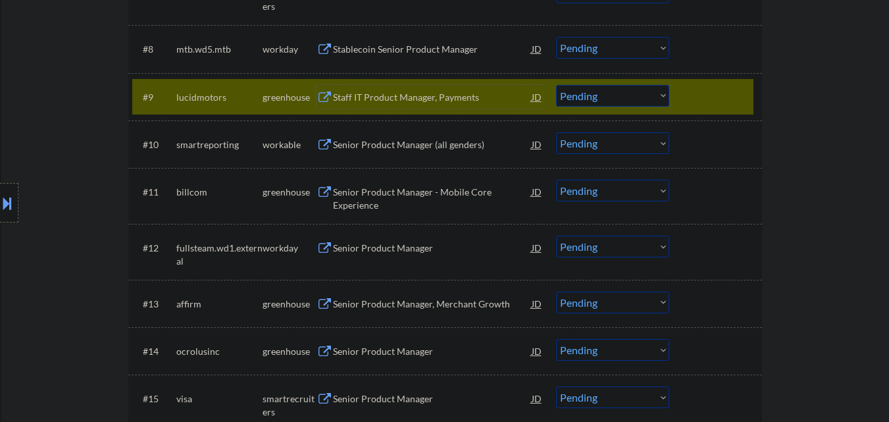
click at [630, 98] on select "Choose an option... Pending Applied Excluded (Questions) Excluded (Expired) Exc…" at bounding box center [612, 96] width 113 height 22
click at [556, 85] on select "Choose an option... Pending Applied Excluded (Questions) Excluded (Expired) Exc…" at bounding box center [612, 96] width 113 height 22
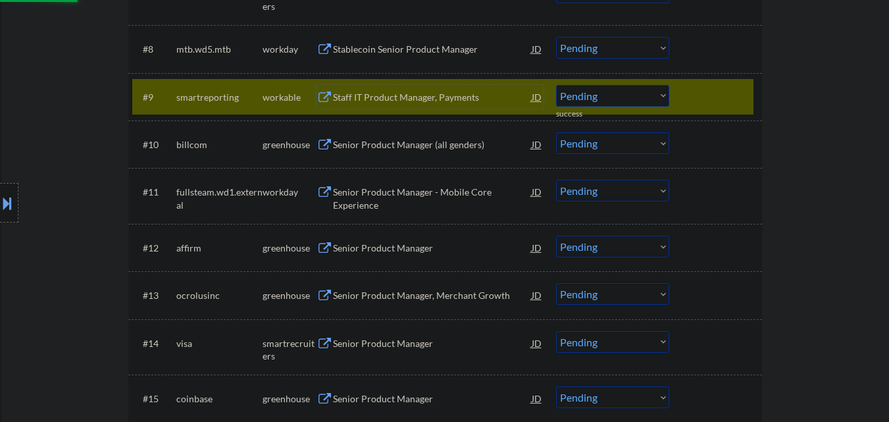
click at [422, 100] on div "Staff IT Product Manager, Payments" at bounding box center [432, 97] width 199 height 13
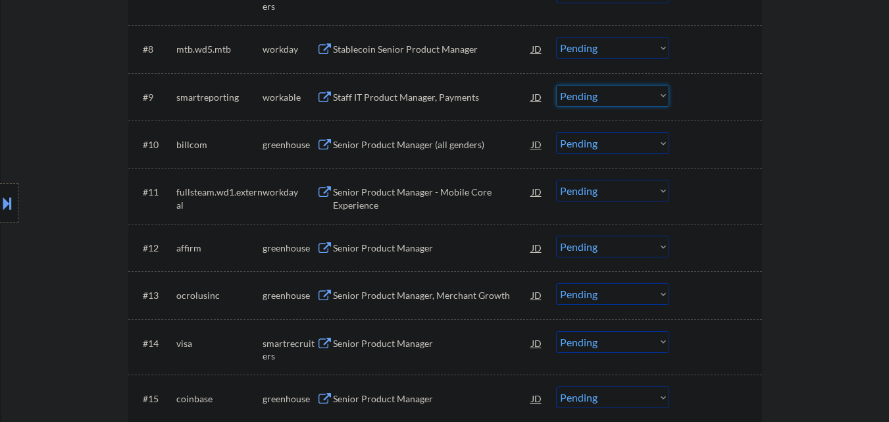
click at [624, 96] on select "Choose an option... Pending Applied Excluded (Questions) Excluded (Expired) Exc…" at bounding box center [612, 96] width 113 height 22
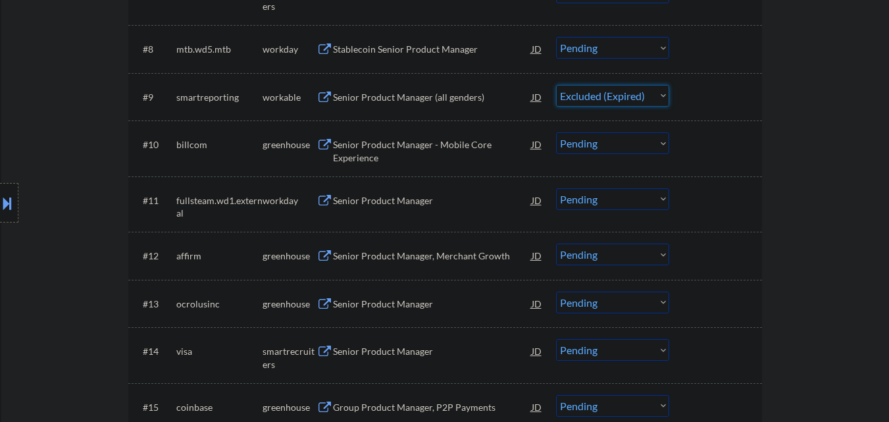
click at [556, 85] on select "Choose an option... Pending Applied Excluded (Questions) Excluded (Expired) Exc…" at bounding box center [612, 96] width 113 height 22
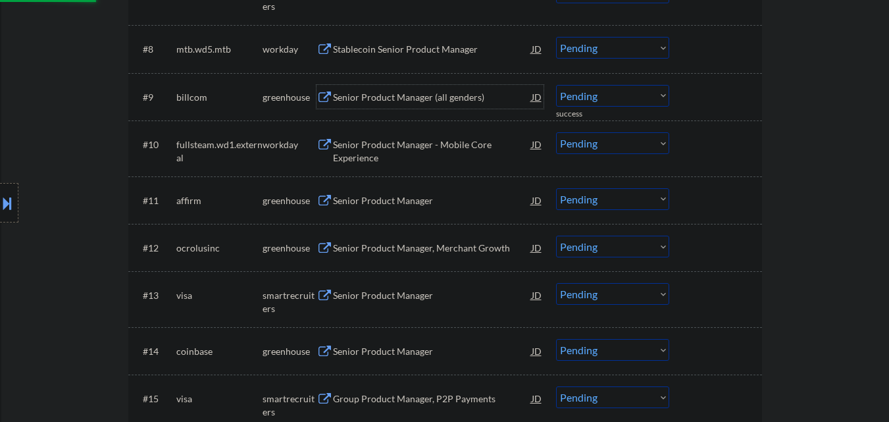
click at [430, 91] on div "Senior Product Manager (all genders)" at bounding box center [432, 97] width 199 height 13
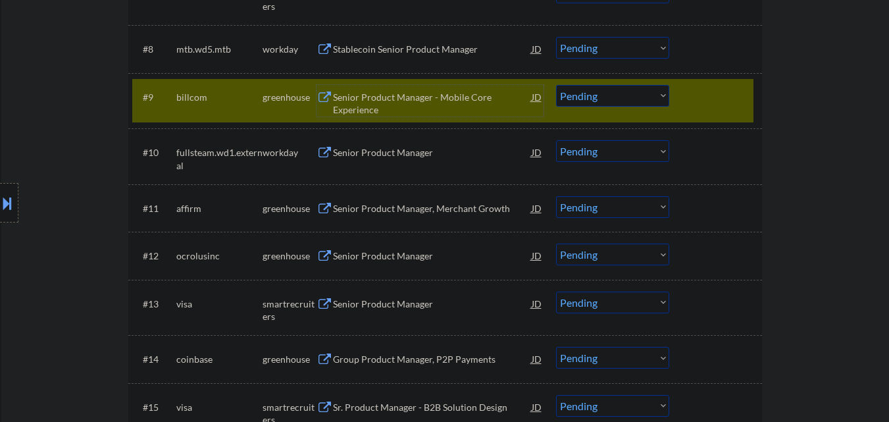
click at [638, 95] on select "Choose an option... Pending Applied Excluded (Questions) Excluded (Expired) Exc…" at bounding box center [612, 96] width 113 height 22
click at [556, 85] on select "Choose an option... Pending Applied Excluded (Questions) Excluded (Expired) Exc…" at bounding box center [612, 96] width 113 height 22
click at [743, 90] on div at bounding box center [717, 97] width 58 height 24
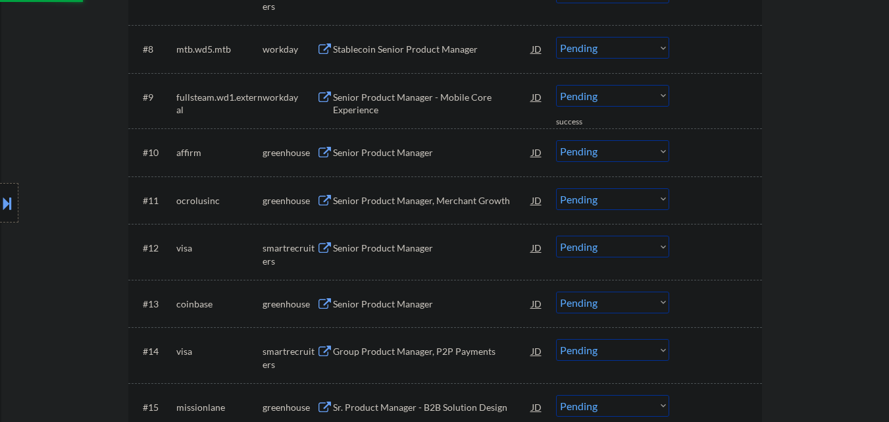
click at [411, 156] on div "Senior Product Manager" at bounding box center [432, 152] width 199 height 13
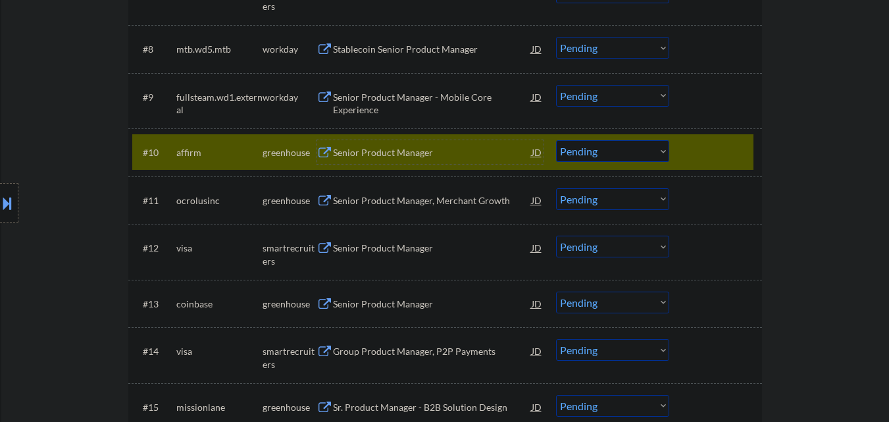
click at [625, 157] on select "Choose an option... Pending Applied Excluded (Questions) Excluded (Expired) Exc…" at bounding box center [612, 151] width 113 height 22
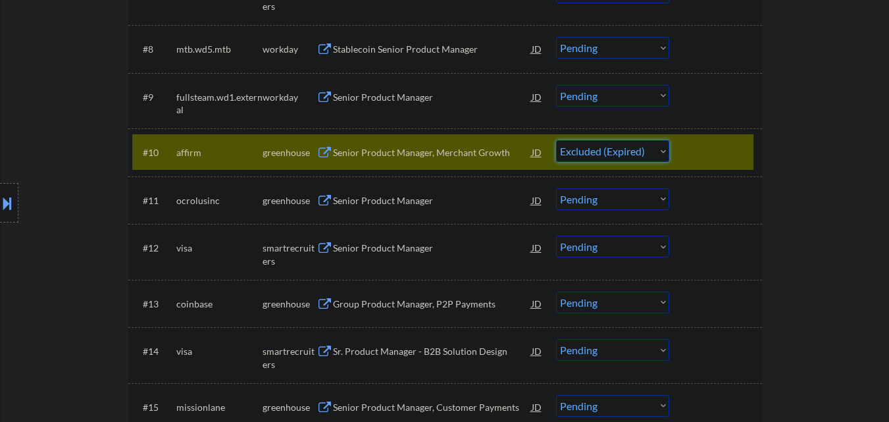
click at [556, 140] on select "Choose an option... Pending Applied Excluded (Questions) Excluded (Expired) Exc…" at bounding box center [612, 151] width 113 height 22
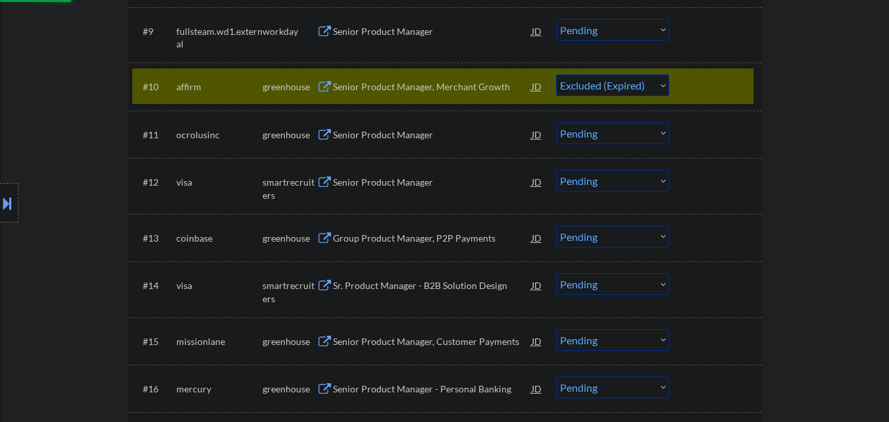
click at [731, 85] on div at bounding box center [717, 86] width 58 height 24
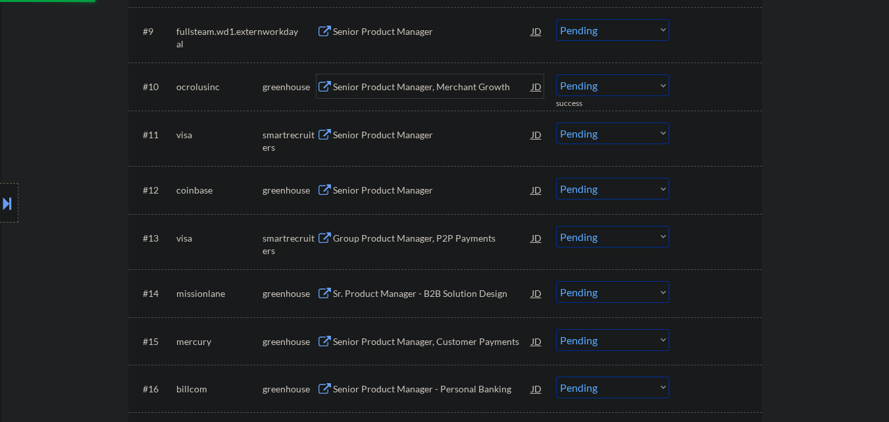
click at [388, 86] on div "Senior Product Manager, Merchant Growth" at bounding box center [432, 86] width 199 height 13
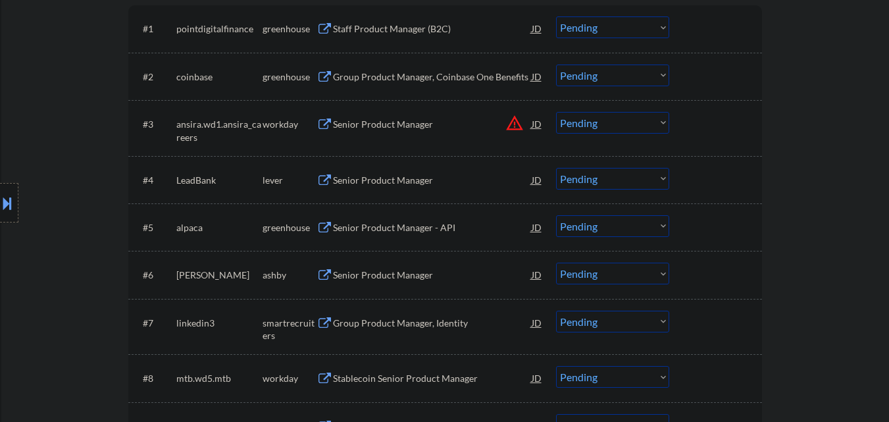
scroll to position [0, 0]
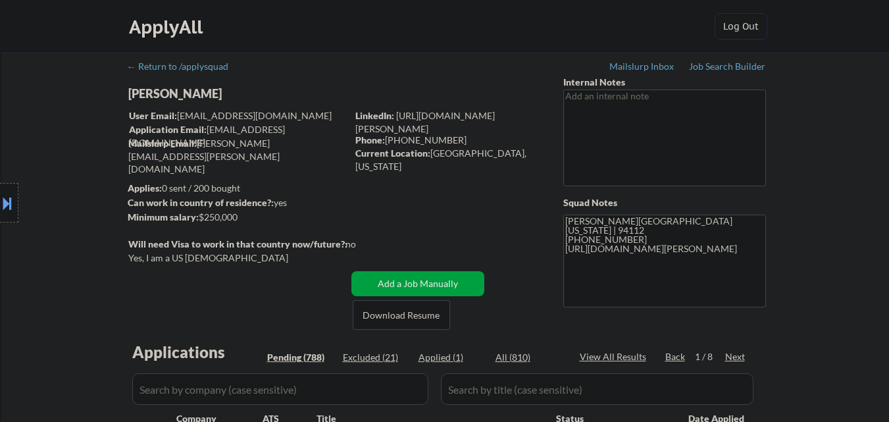
drag, startPoint x: 145, startPoint y: 259, endPoint x: 264, endPoint y: 258, distance: 119.1
click at [259, 261] on body "← Return to /applysquad Mailslurp Inbox Job Search Builder Jake Cawley User Ema…" at bounding box center [444, 211] width 889 height 422
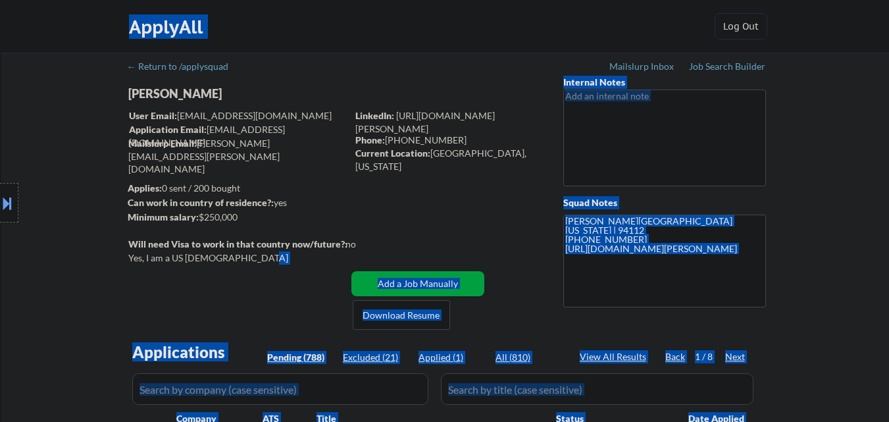
click at [262, 256] on div "Yes, I am a US [DEMOGRAPHIC_DATA]" at bounding box center [239, 257] width 222 height 13
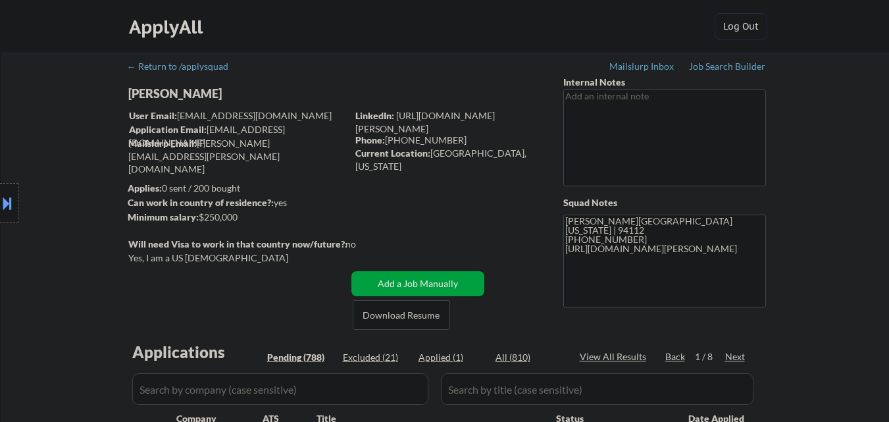
click at [259, 259] on div "Yes, I am a US [DEMOGRAPHIC_DATA]" at bounding box center [239, 257] width 222 height 13
copy div "Yes, I am a US [DEMOGRAPHIC_DATA]"
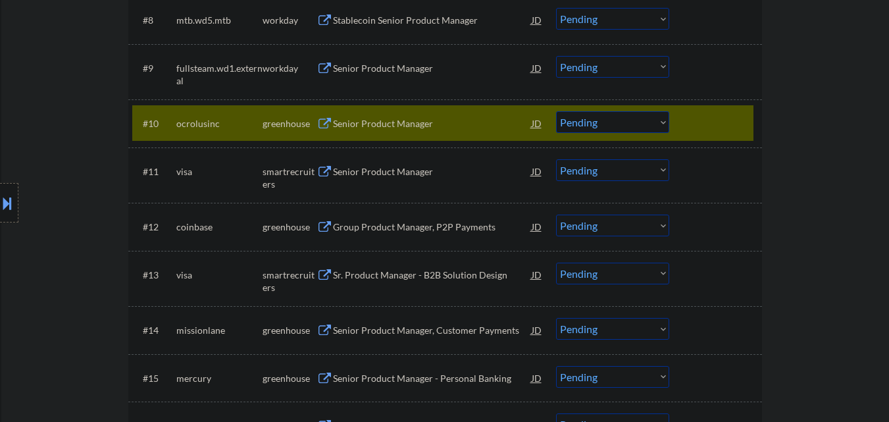
scroll to position [790, 0]
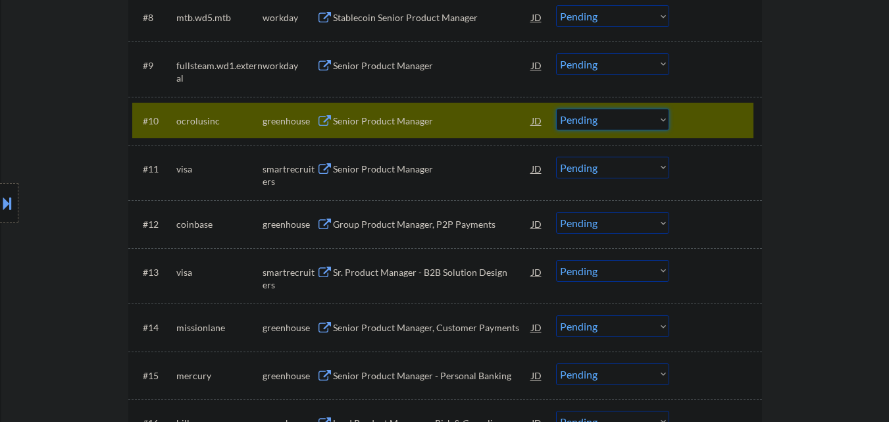
click at [650, 118] on select "Choose an option... Pending Applied Excluded (Questions) Excluded (Expired) Exc…" at bounding box center [612, 120] width 113 height 22
click at [556, 109] on select "Choose an option... Pending Applied Excluded (Questions) Excluded (Expired) Exc…" at bounding box center [612, 120] width 113 height 22
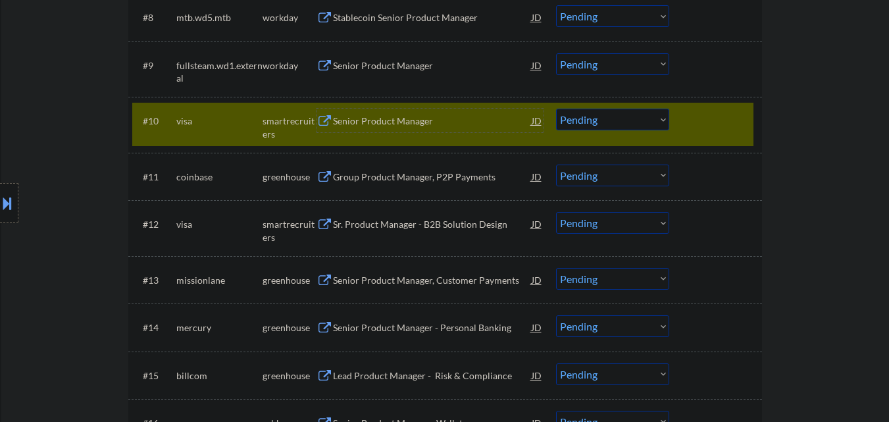
click at [406, 118] on div "Senior Product Manager" at bounding box center [432, 120] width 199 height 13
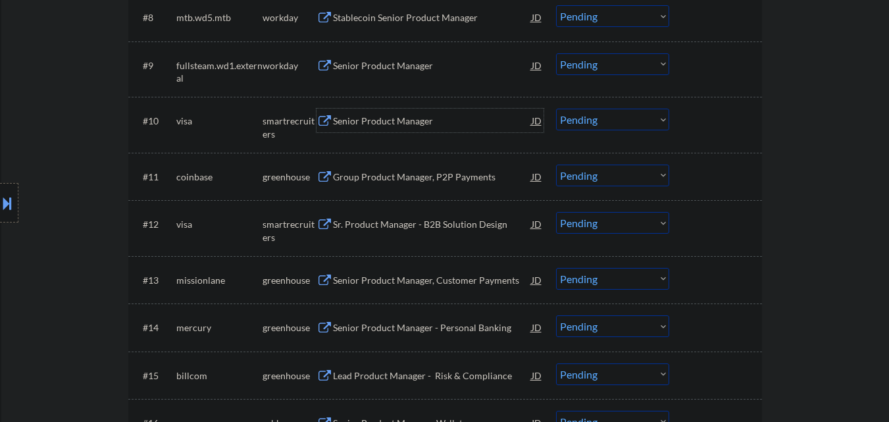
click at [614, 121] on select "Choose an option... Pending Applied Excluded (Questions) Excluded (Expired) Exc…" at bounding box center [612, 120] width 113 height 22
click at [556, 109] on select "Choose an option... Pending Applied Excluded (Questions) Excluded (Expired) Exc…" at bounding box center [612, 120] width 113 height 22
click at [740, 118] on div at bounding box center [717, 121] width 58 height 24
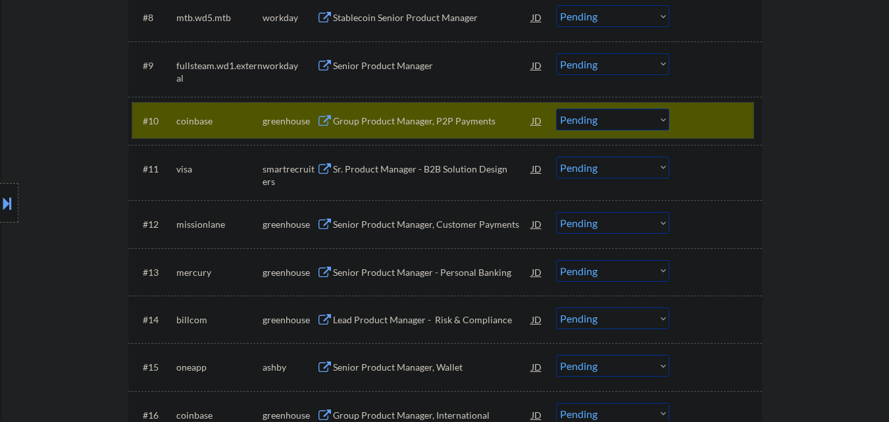
click at [721, 124] on div at bounding box center [717, 121] width 58 height 24
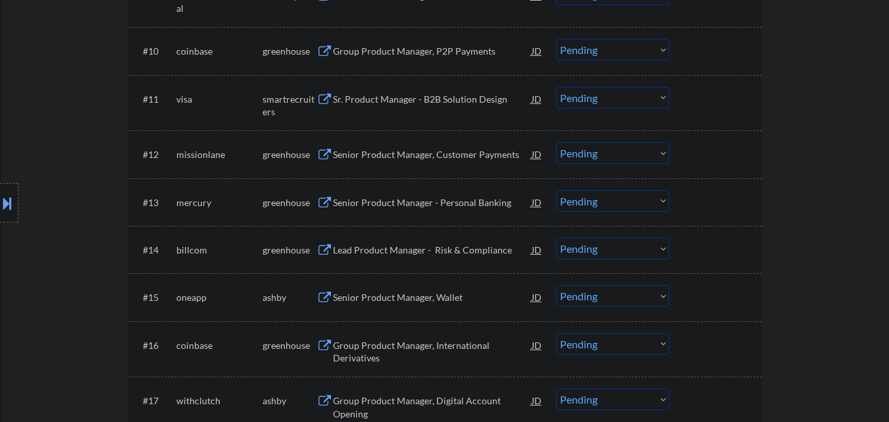
scroll to position [921, 0]
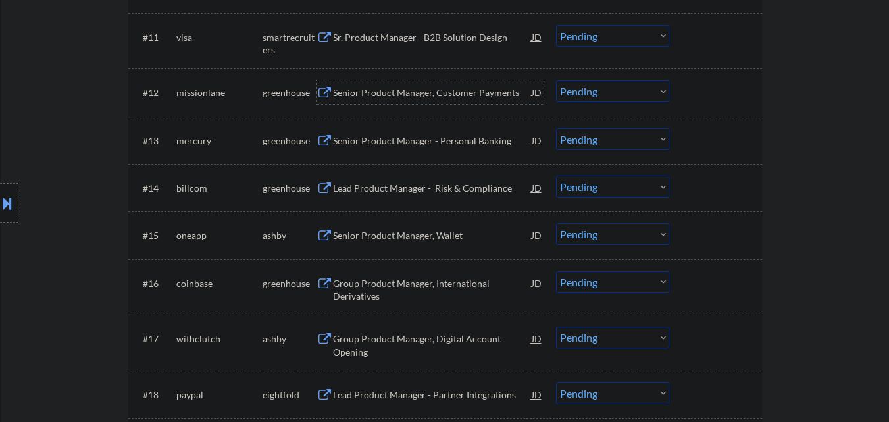
drag, startPoint x: 411, startPoint y: 94, endPoint x: 417, endPoint y: 96, distance: 6.9
click at [413, 95] on div "Senior Product Manager, Customer Payments" at bounding box center [432, 92] width 199 height 13
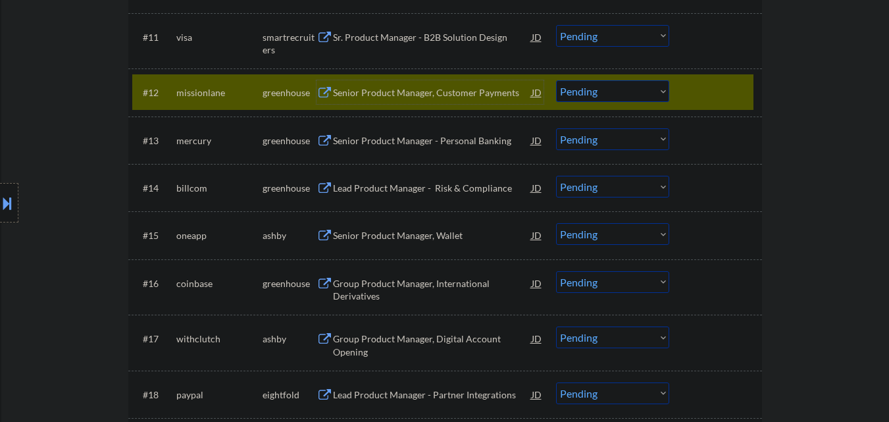
drag, startPoint x: 656, startPoint y: 93, endPoint x: 659, endPoint y: 101, distance: 7.7
click at [659, 101] on select "Choose an option... Pending Applied Excluded (Questions) Excluded (Expired) Exc…" at bounding box center [612, 91] width 113 height 22
click at [556, 80] on select "Choose an option... Pending Applied Excluded (Questions) Excluded (Expired) Exc…" at bounding box center [612, 91] width 113 height 22
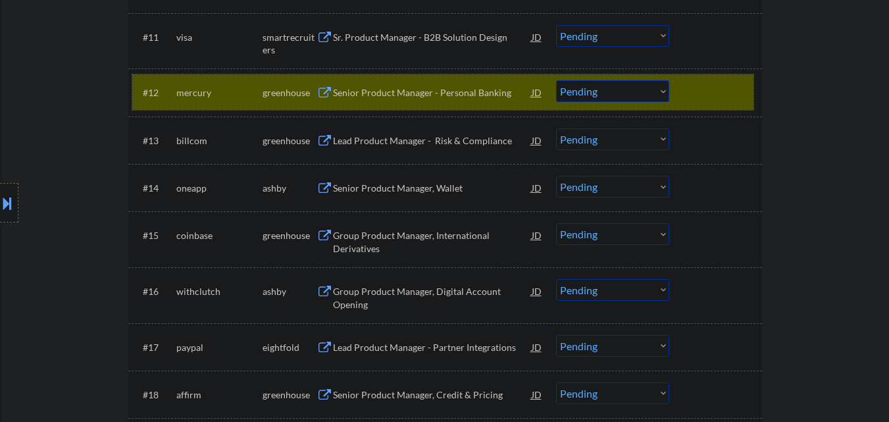
click at [714, 84] on div at bounding box center [717, 92] width 58 height 24
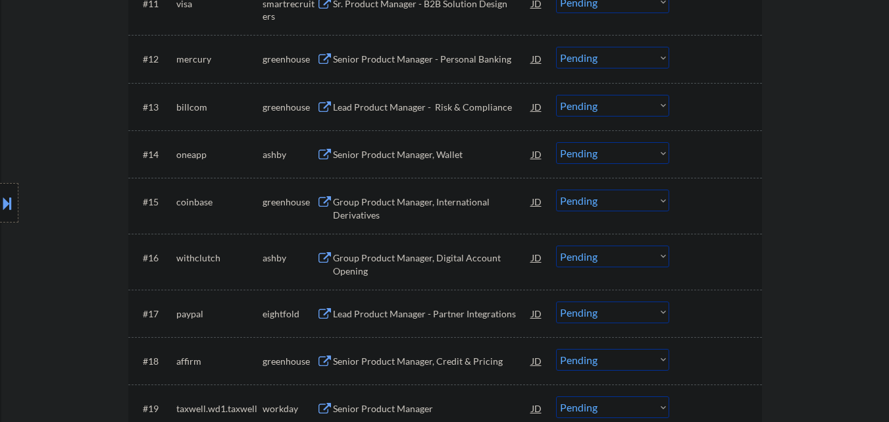
scroll to position [987, 0]
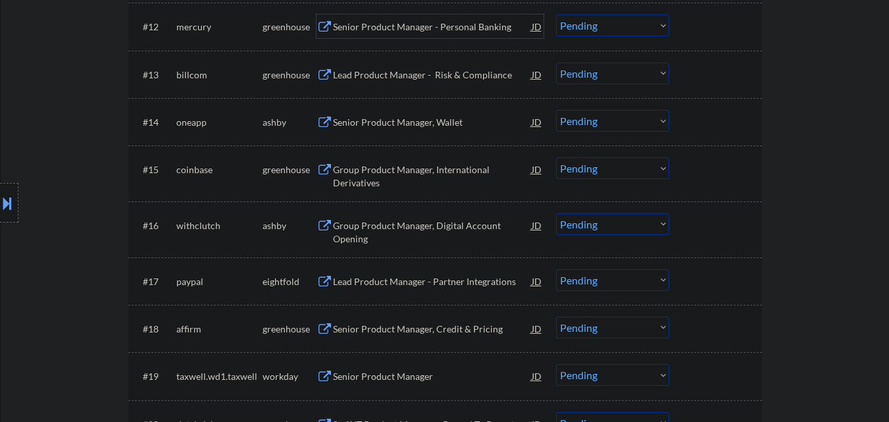
click at [401, 28] on div "Senior Product Manager - Personal Banking" at bounding box center [432, 26] width 199 height 13
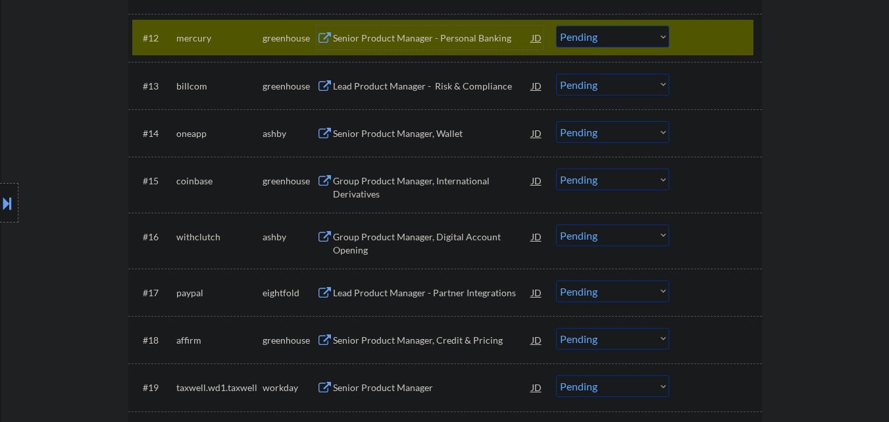
scroll to position [855, 0]
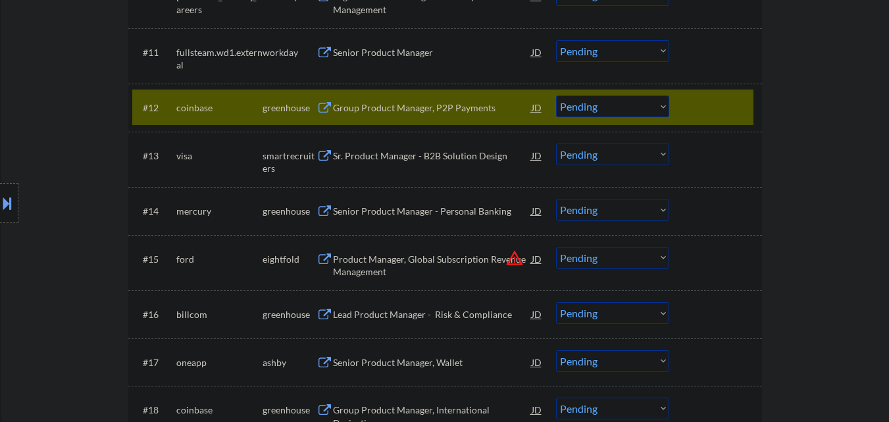
scroll to position [921, 0]
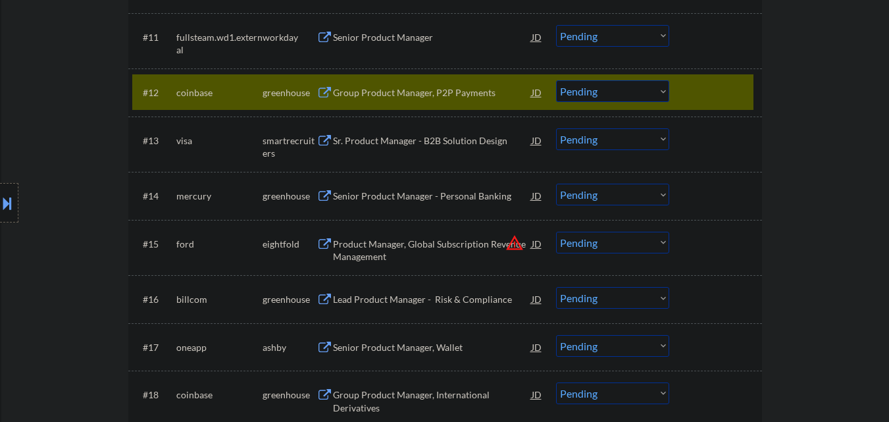
click at [743, 91] on div at bounding box center [717, 92] width 58 height 24
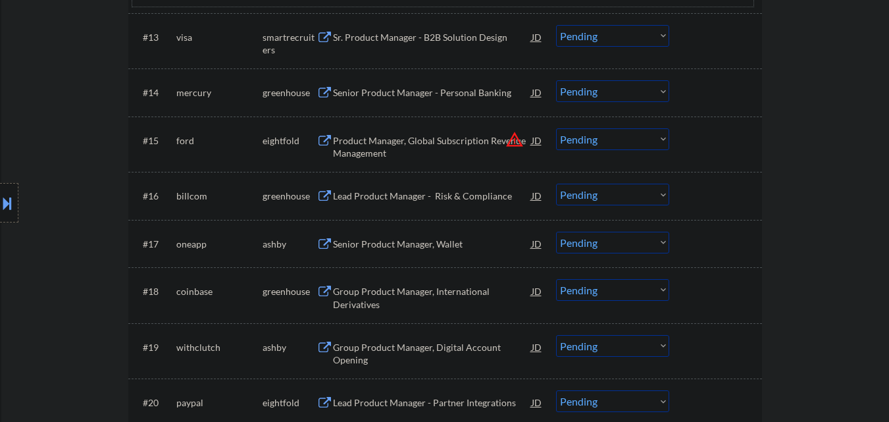
scroll to position [1053, 0]
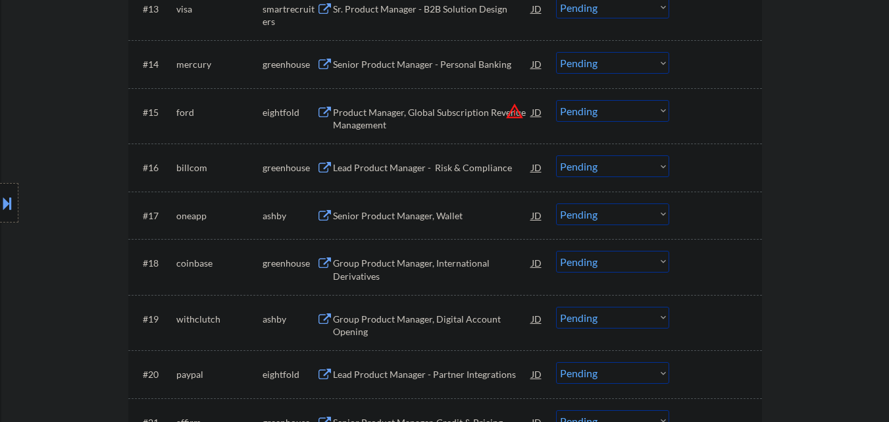
click at [463, 57] on div "Senior Product Manager - Personal Banking" at bounding box center [432, 64] width 199 height 24
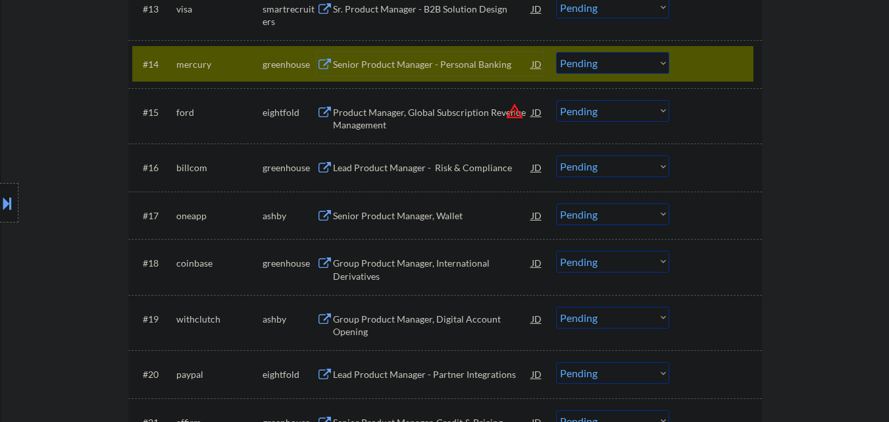
click at [616, 64] on select "Choose an option... Pending Applied Excluded (Questions) Excluded (Expired) Exc…" at bounding box center [612, 63] width 113 height 22
click at [556, 52] on select "Choose an option... Pending Applied Excluded (Questions) Excluded (Expired) Exc…" at bounding box center [612, 63] width 113 height 22
click at [713, 67] on div at bounding box center [717, 64] width 58 height 24
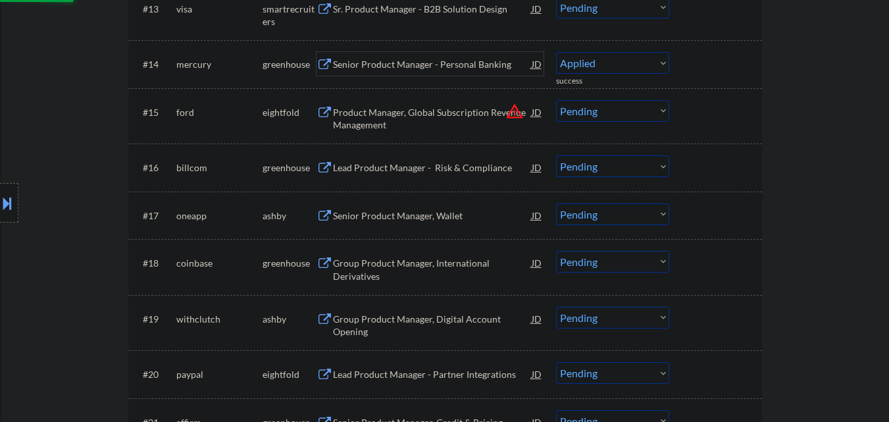
click at [461, 57] on div "Senior Product Manager - Personal Banking" at bounding box center [432, 64] width 199 height 24
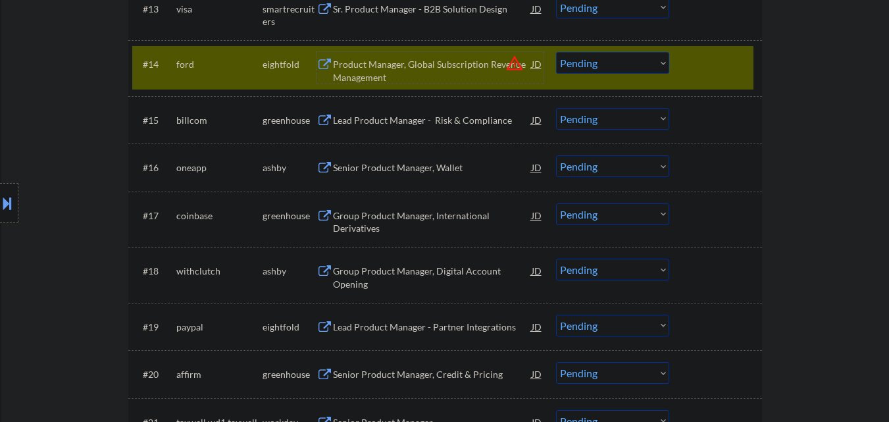
click at [704, 65] on div at bounding box center [717, 64] width 58 height 24
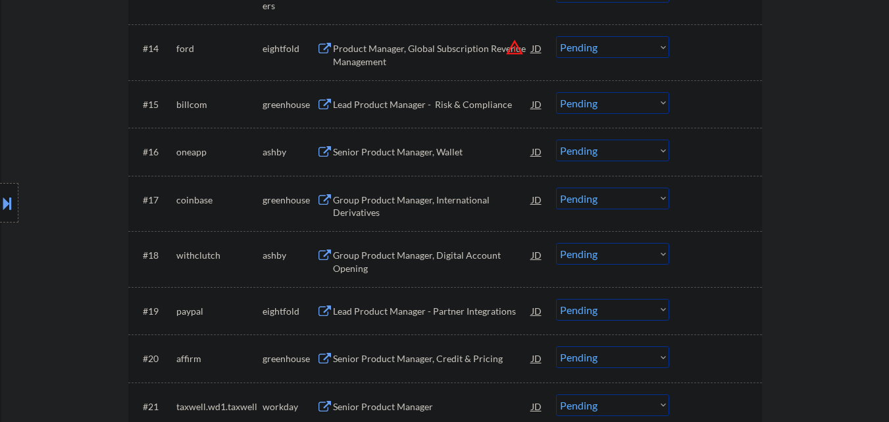
scroll to position [1118, 0]
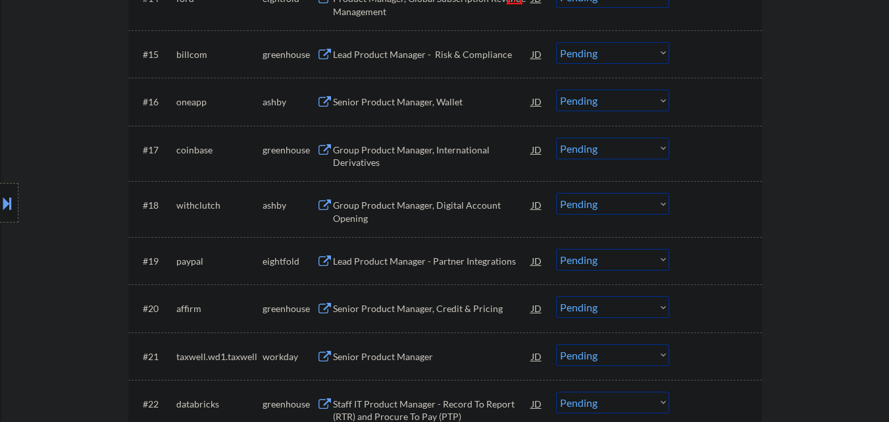
click at [406, 57] on div "Lead Product Manager - Risk & Compliance" at bounding box center [432, 54] width 199 height 13
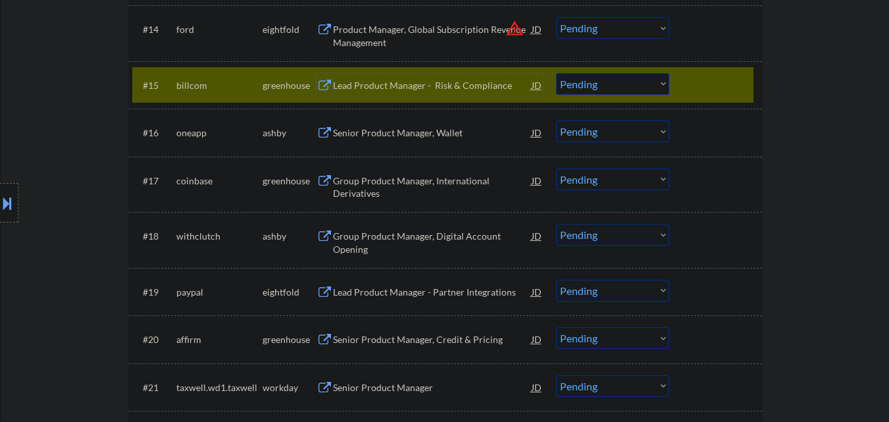
scroll to position [1067, 0]
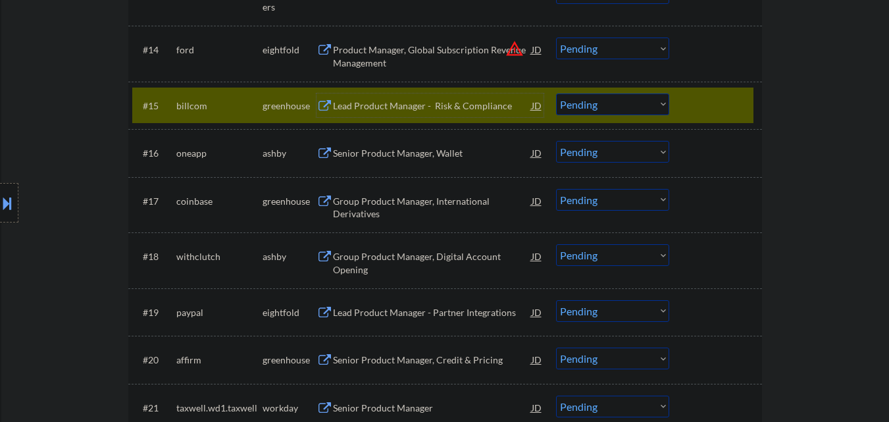
drag, startPoint x: 629, startPoint y: 103, endPoint x: 634, endPoint y: 114, distance: 12.4
click at [631, 104] on select "Choose an option... Pending Applied Excluded (Questions) Excluded (Expired) Exc…" at bounding box center [612, 104] width 113 height 22
click at [556, 93] on select "Choose an option... Pending Applied Excluded (Questions) Excluded (Expired) Exc…" at bounding box center [612, 104] width 113 height 22
click at [442, 103] on div "Lead Product Manager - Risk & Compliance" at bounding box center [432, 105] width 199 height 13
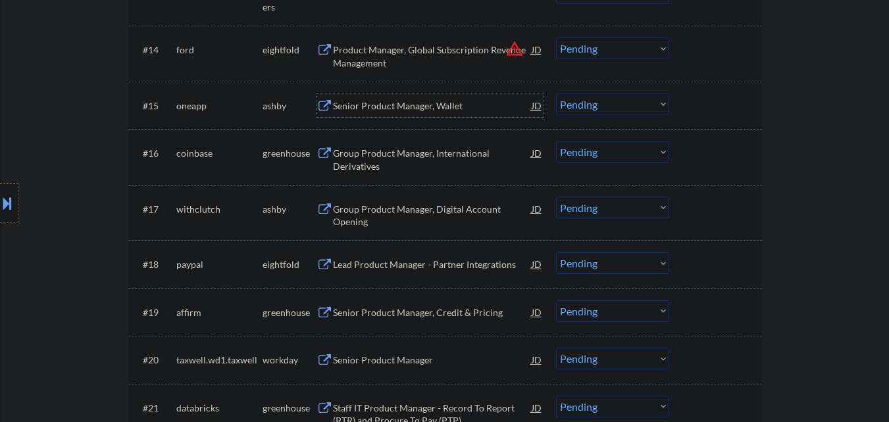
click at [650, 102] on select "Choose an option... Pending Applied Excluded (Questions) Excluded (Expired) Exc…" at bounding box center [612, 104] width 113 height 22
click at [556, 93] on select "Choose an option... Pending Applied Excluded (Questions) Excluded (Expired) Exc…" at bounding box center [612, 104] width 113 height 22
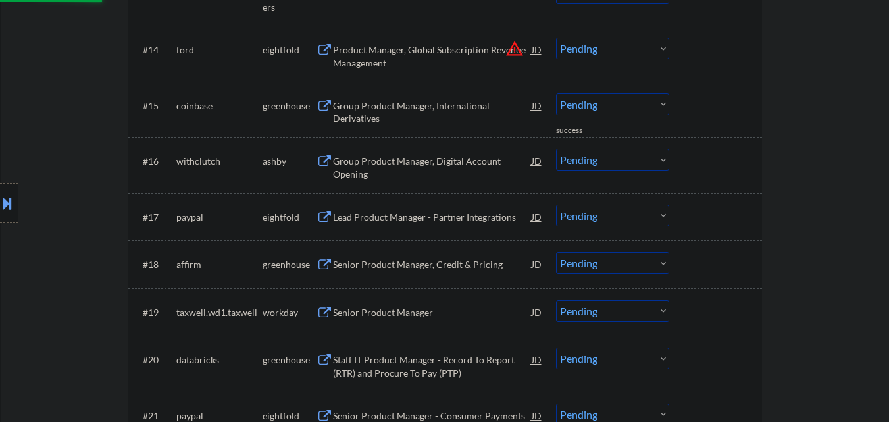
scroll to position [1133, 0]
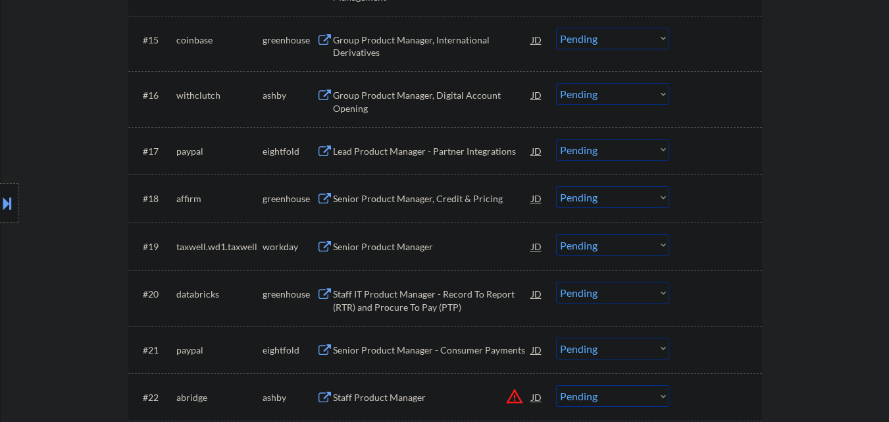
click at [413, 98] on div "Group Product Manager, Digital Account Opening" at bounding box center [432, 102] width 199 height 26
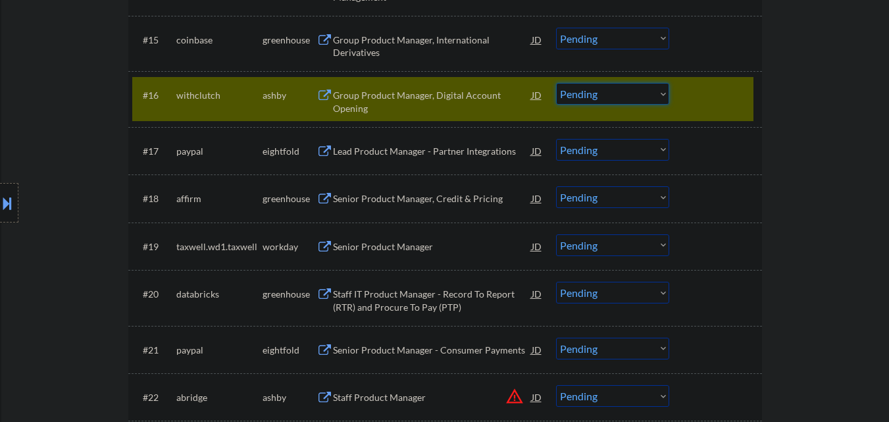
drag, startPoint x: 634, startPoint y: 94, endPoint x: 638, endPoint y: 103, distance: 9.7
click at [634, 94] on select "Choose an option... Pending Applied Excluded (Questions) Excluded (Expired) Exc…" at bounding box center [612, 94] width 113 height 22
click at [556, 83] on select "Choose an option... Pending Applied Excluded (Questions) Excluded (Expired) Exc…" at bounding box center [612, 94] width 113 height 22
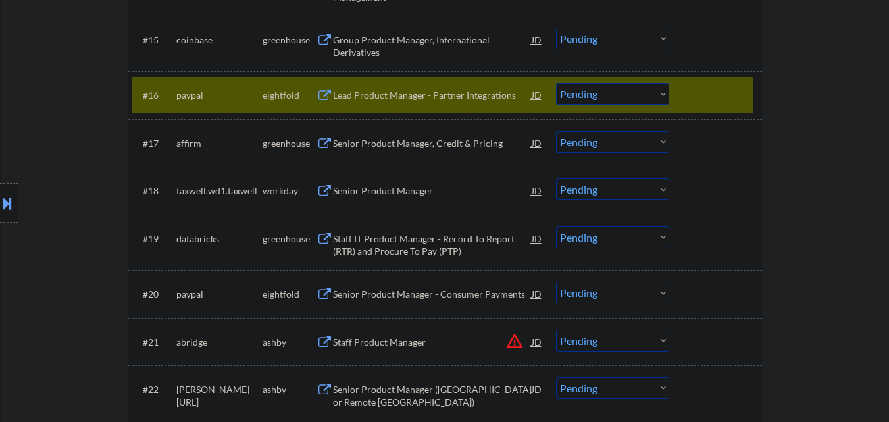
click at [734, 90] on div at bounding box center [717, 95] width 58 height 24
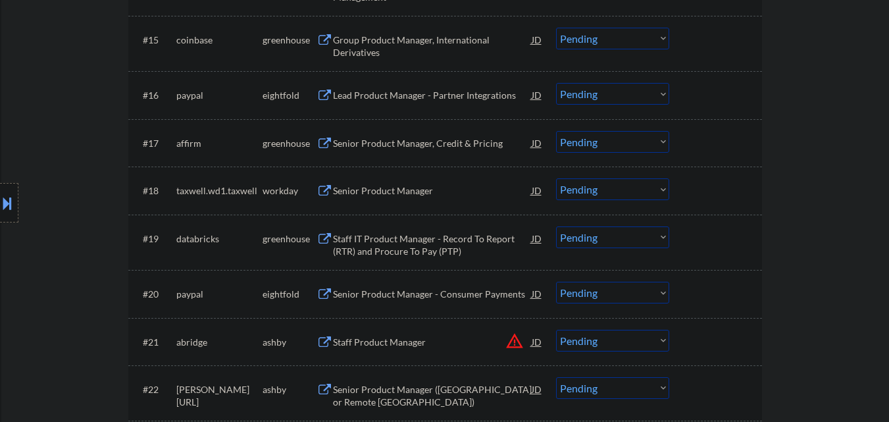
scroll to position [1199, 0]
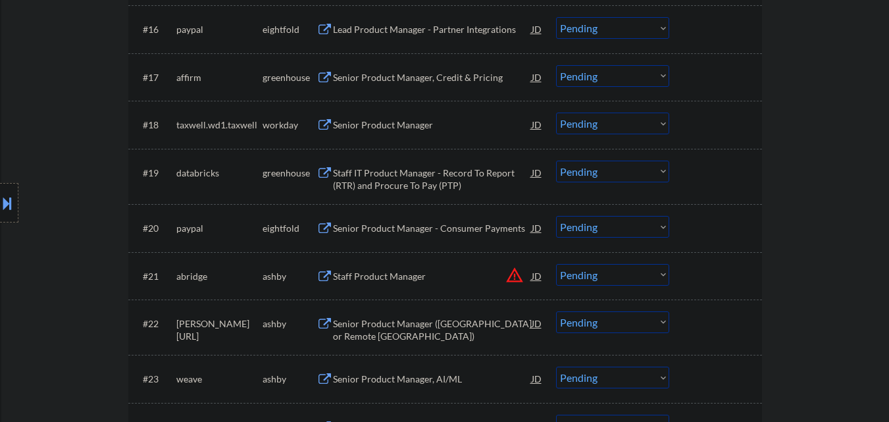
click at [438, 75] on div "Senior Product Manager, Credit & Pricing" at bounding box center [432, 77] width 199 height 13
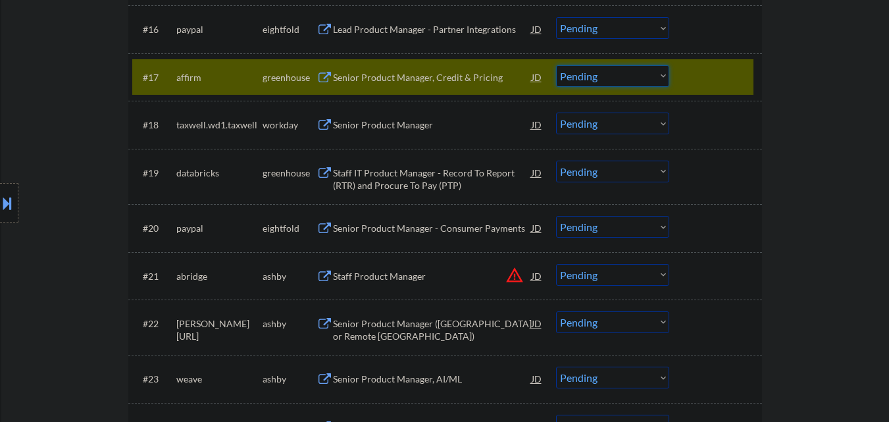
click at [616, 74] on select "Choose an option... Pending Applied Excluded (Questions) Excluded (Expired) Exc…" at bounding box center [612, 76] width 113 height 22
click at [556, 65] on select "Choose an option... Pending Applied Excluded (Questions) Excluded (Expired) Exc…" at bounding box center [612, 76] width 113 height 22
click at [740, 70] on div at bounding box center [717, 77] width 58 height 24
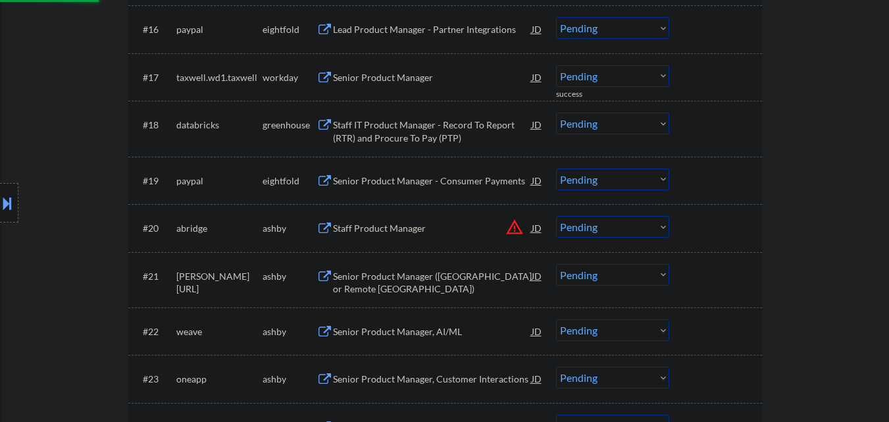
scroll to position [1265, 0]
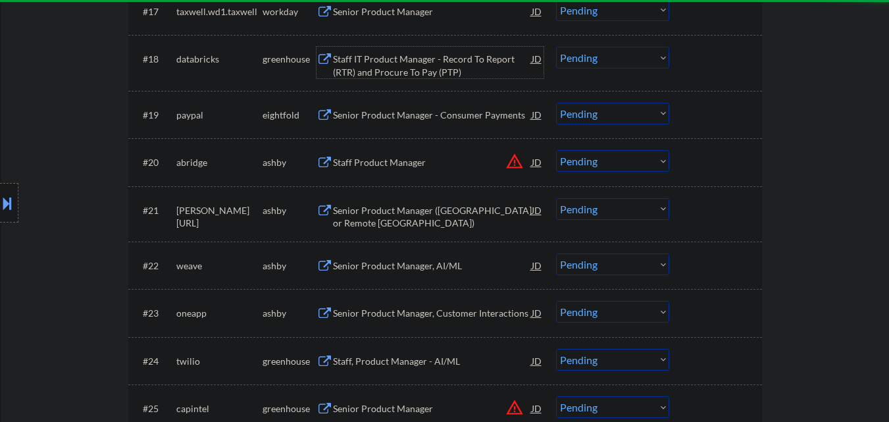
click at [432, 70] on div "Staff IT Product Manager - Record To Report (RTR) and Procure To Pay (PTP)" at bounding box center [432, 66] width 199 height 26
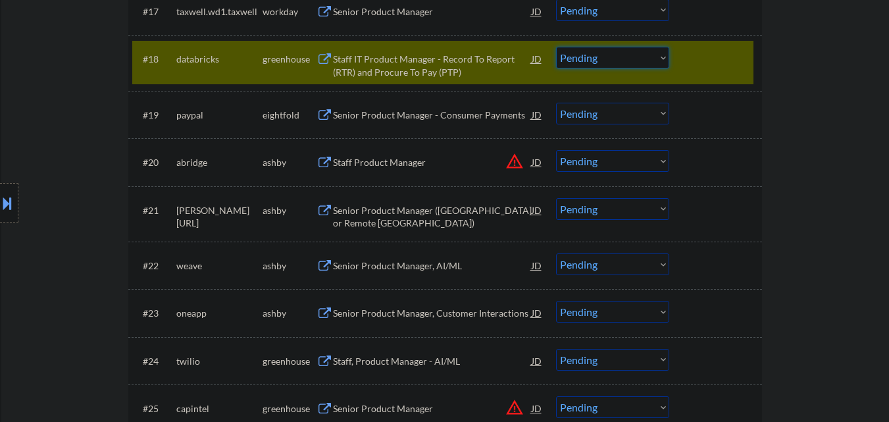
click at [649, 57] on select "Choose an option... Pending Applied Excluded (Questions) Excluded (Expired) Exc…" at bounding box center [612, 58] width 113 height 22
click at [556, 47] on select "Choose an option... Pending Applied Excluded (Questions) Excluded (Expired) Exc…" at bounding box center [612, 58] width 113 height 22
click at [715, 58] on div at bounding box center [717, 59] width 58 height 24
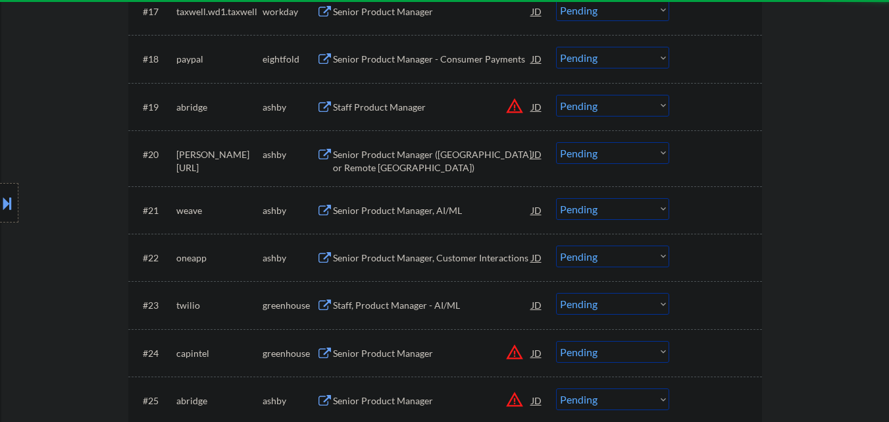
click at [515, 104] on button "warning_amber" at bounding box center [514, 106] width 18 height 18
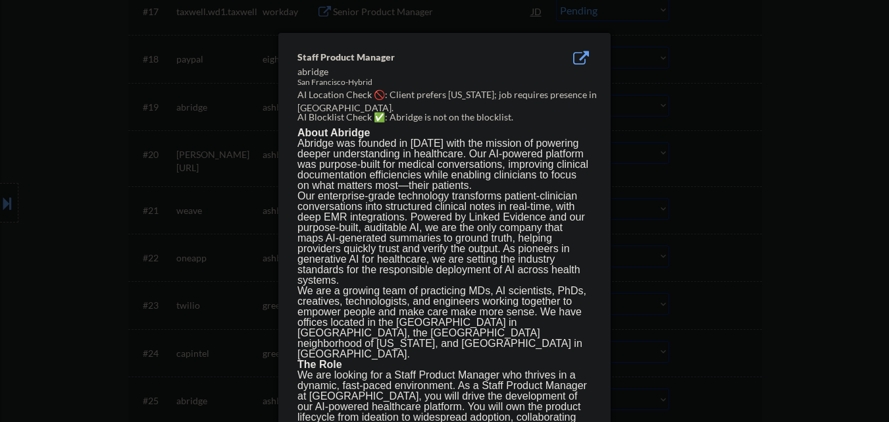
click at [828, 114] on div at bounding box center [444, 211] width 889 height 422
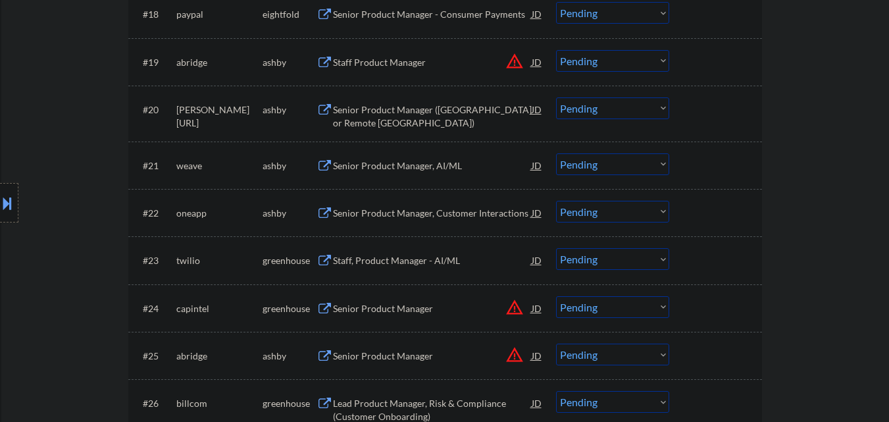
scroll to position [1330, 0]
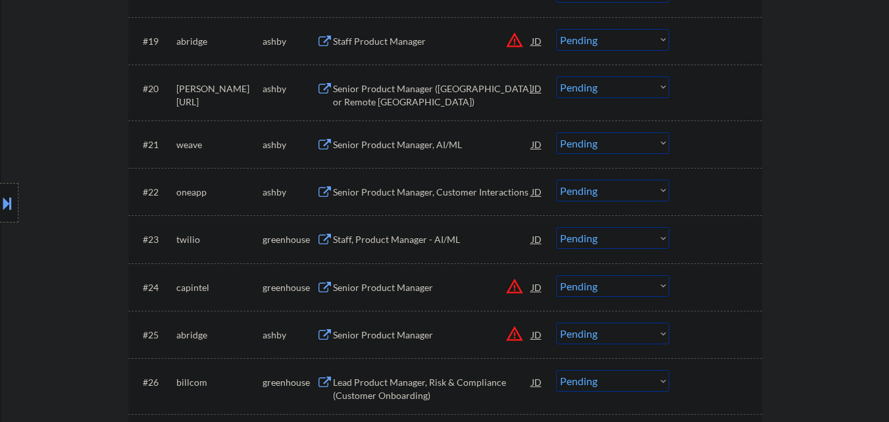
click at [459, 96] on div "Senior Product Manager ([GEOGRAPHIC_DATA] or Remote [GEOGRAPHIC_DATA])" at bounding box center [432, 95] width 199 height 26
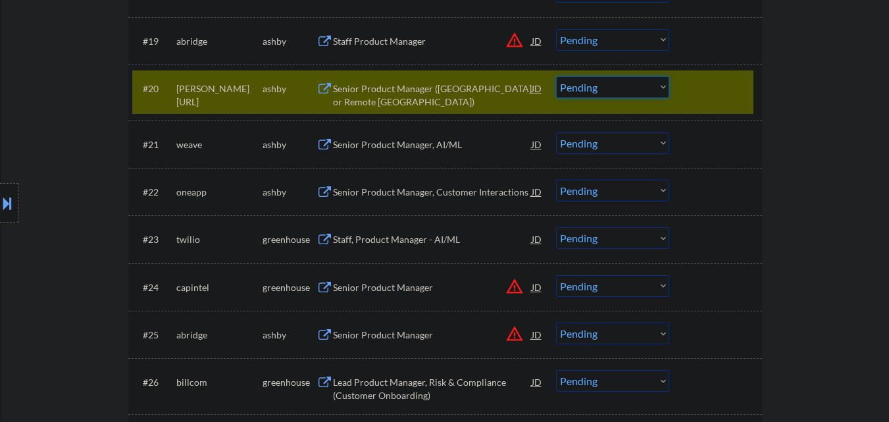
click at [660, 82] on select "Choose an option... Pending Applied Excluded (Questions) Excluded (Expired) Exc…" at bounding box center [612, 87] width 113 height 22
click at [556, 76] on select "Choose an option... Pending Applied Excluded (Questions) Excluded (Expired) Exc…" at bounding box center [612, 87] width 113 height 22
click at [728, 89] on div at bounding box center [717, 88] width 58 height 24
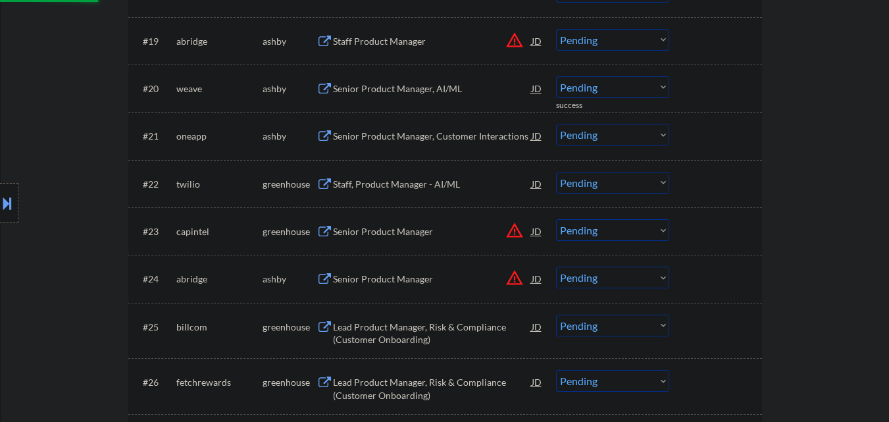
click at [429, 89] on div "Senior Product Manager, AI/ML" at bounding box center [432, 88] width 199 height 13
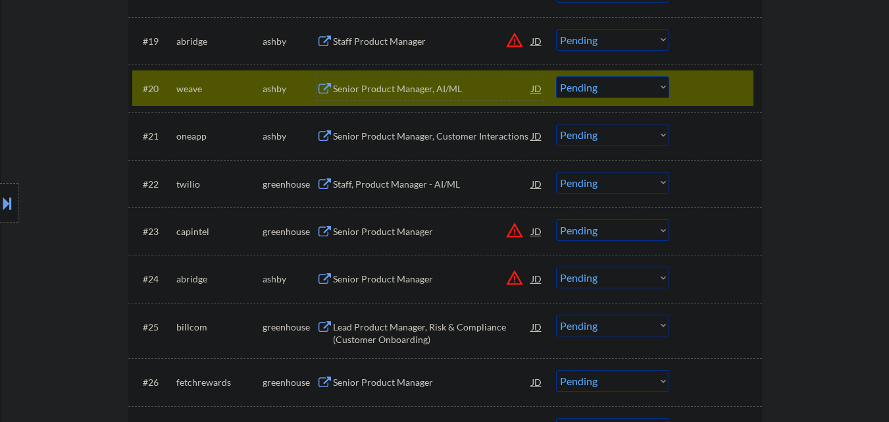
click at [601, 89] on select "Choose an option... Pending Applied Excluded (Questions) Excluded (Expired) Exc…" at bounding box center [612, 87] width 113 height 22
click at [556, 76] on select "Choose an option... Pending Applied Excluded (Questions) Excluded (Expired) Exc…" at bounding box center [612, 87] width 113 height 22
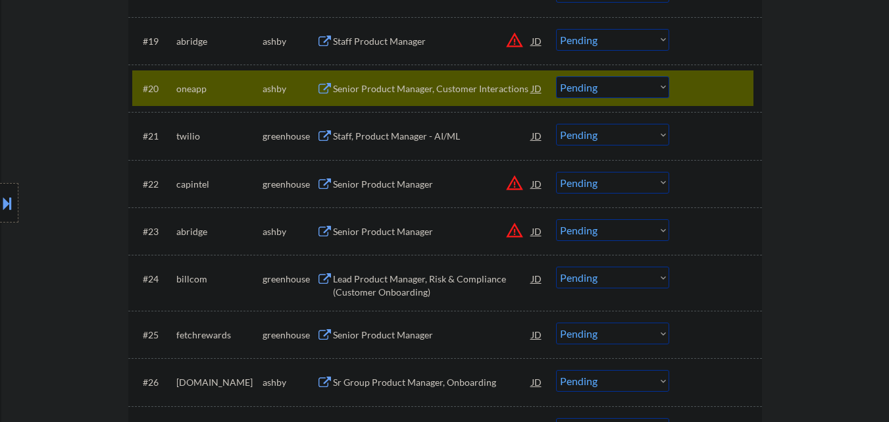
drag, startPoint x: 443, startPoint y: 89, endPoint x: 468, endPoint y: 99, distance: 27.1
click at [446, 88] on div "Senior Product Manager, Customer Interactions" at bounding box center [432, 88] width 199 height 13
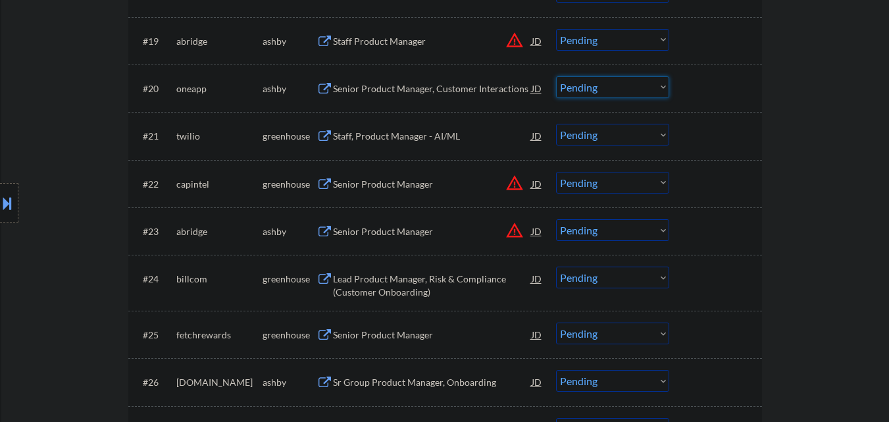
drag, startPoint x: 617, startPoint y: 88, endPoint x: 620, endPoint y: 97, distance: 8.9
click at [618, 89] on select "Choose an option... Pending Applied Excluded (Questions) Excluded (Expired) Exc…" at bounding box center [612, 87] width 113 height 22
click at [556, 76] on select "Choose an option... Pending Applied Excluded (Questions) Excluded (Expired) Exc…" at bounding box center [612, 87] width 113 height 22
click at [749, 85] on div "#20 oneapp ashby Senior Product Manager, Customer Interactions JD warning_amber…" at bounding box center [442, 88] width 621 height 36
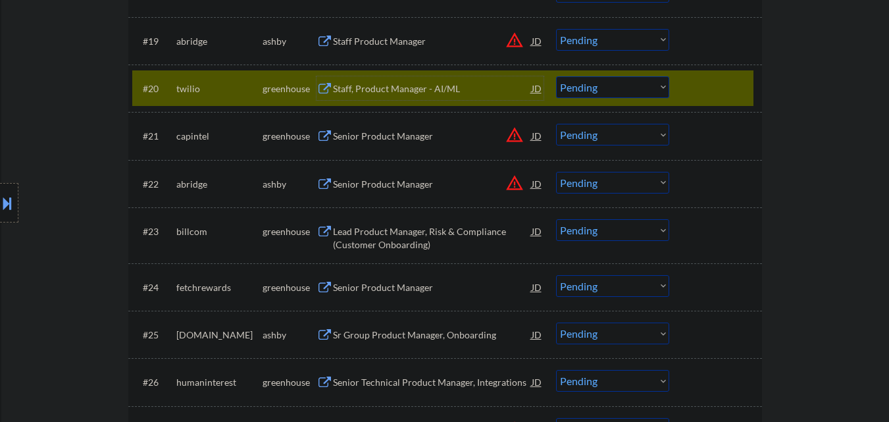
click at [403, 92] on div "Staff, Product Manager - AI/ML" at bounding box center [432, 88] width 199 height 13
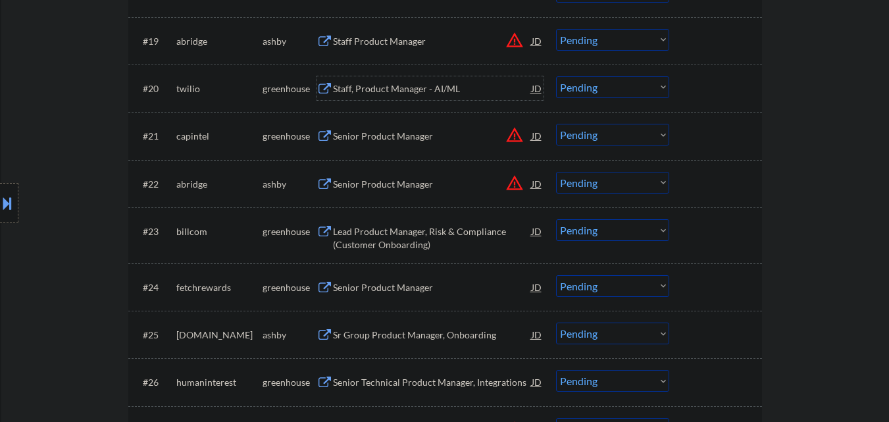
click at [639, 82] on select "Choose an option... Pending Applied Excluded (Questions) Excluded (Expired) Exc…" at bounding box center [612, 87] width 113 height 22
click at [556, 76] on select "Choose an option... Pending Applied Excluded (Questions) Excluded (Expired) Exc…" at bounding box center [612, 87] width 113 height 22
click at [735, 86] on div at bounding box center [717, 88] width 58 height 24
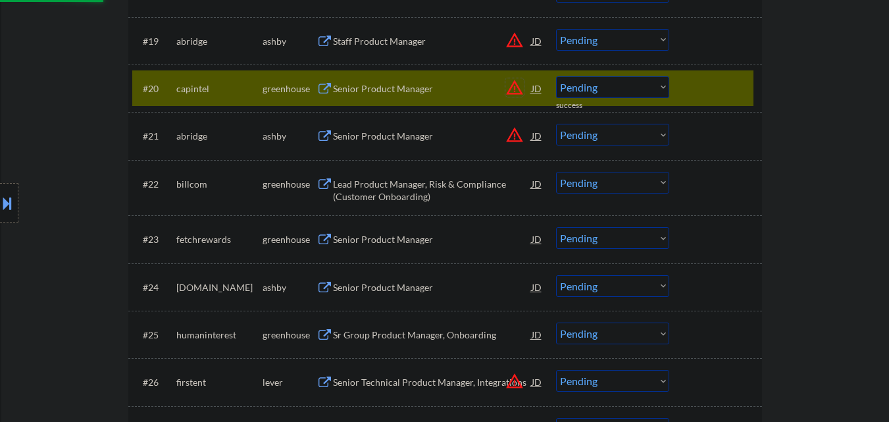
click at [512, 84] on button "warning_amber" at bounding box center [514, 87] width 18 height 18
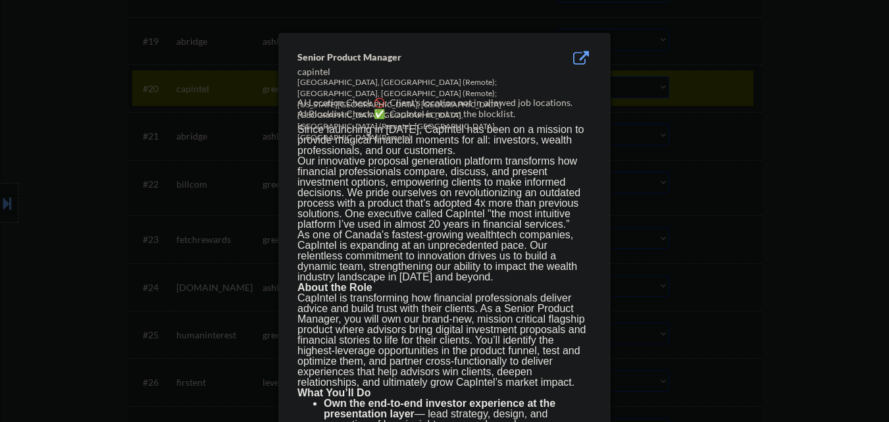
click at [768, 83] on div at bounding box center [444, 211] width 889 height 422
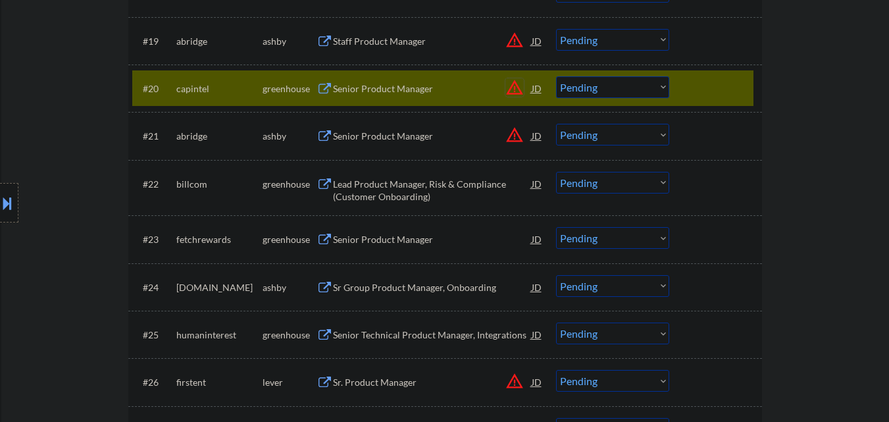
click at [511, 89] on button "warning_amber" at bounding box center [514, 87] width 18 height 18
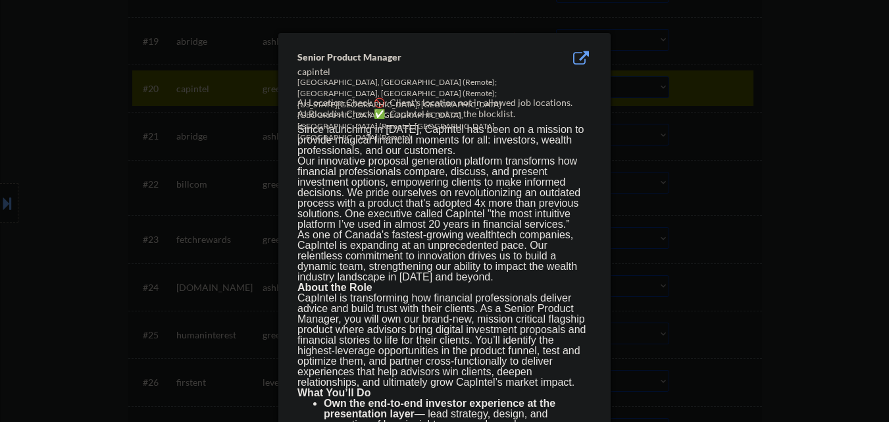
click at [719, 86] on div at bounding box center [444, 211] width 889 height 422
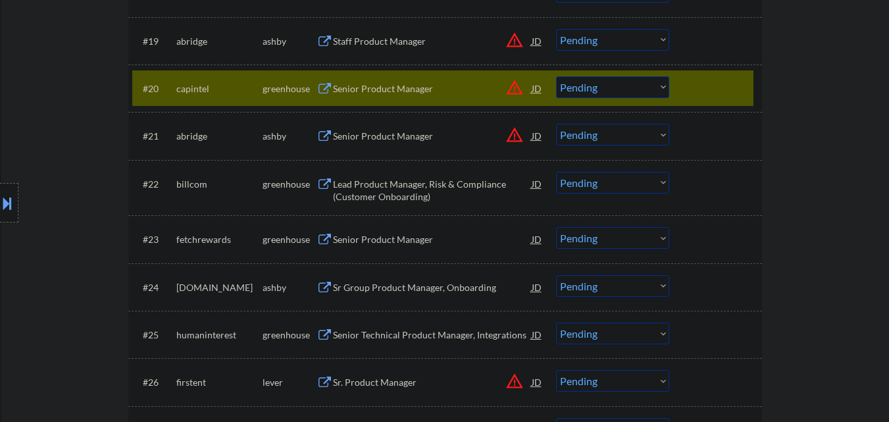
drag, startPoint x: 589, startPoint y: 89, endPoint x: 593, endPoint y: 95, distance: 7.5
click at [590, 89] on select "Choose an option... Pending Applied Excluded (Questions) Excluded (Expired) Exc…" at bounding box center [612, 87] width 113 height 22
click at [556, 76] on select "Choose an option... Pending Applied Excluded (Questions) Excluded (Expired) Exc…" at bounding box center [612, 87] width 113 height 22
click at [509, 134] on button "warning_amber" at bounding box center [514, 135] width 18 height 18
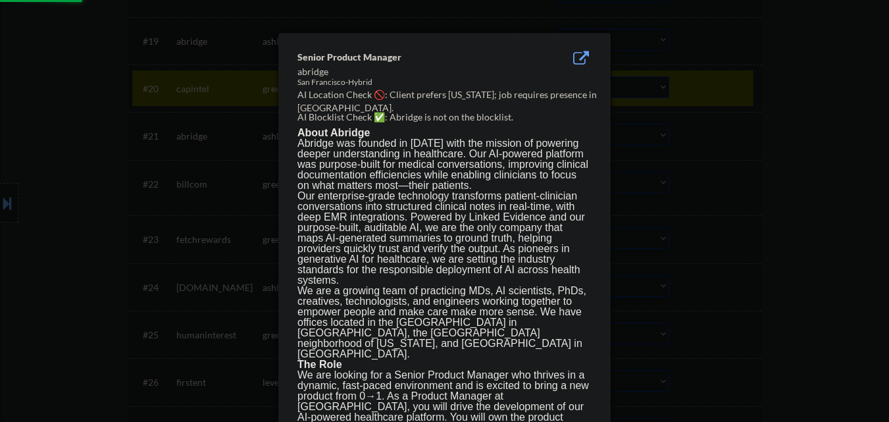
click at [767, 117] on div at bounding box center [444, 211] width 889 height 422
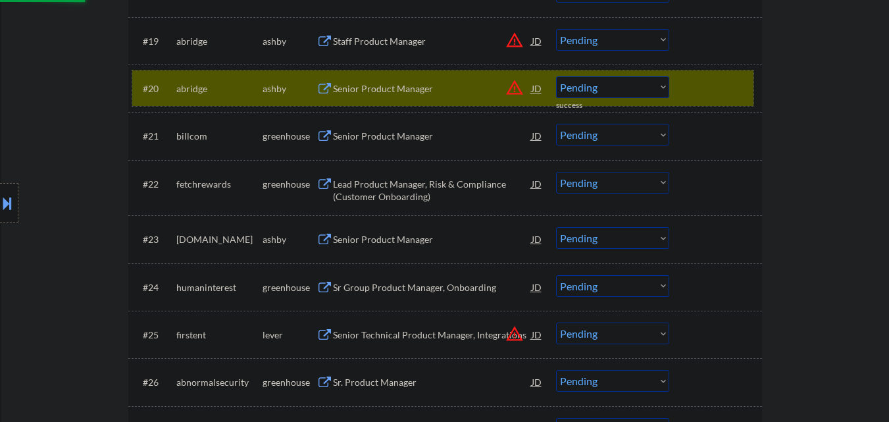
click at [723, 87] on div at bounding box center [717, 88] width 58 height 24
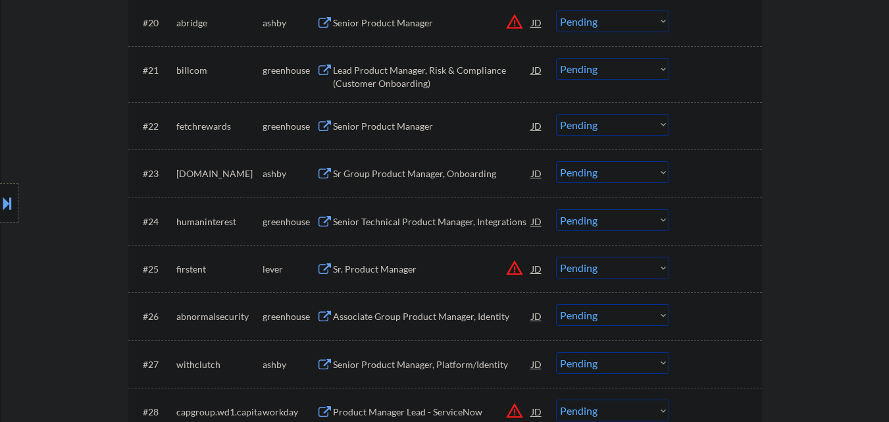
click at [471, 66] on div "Lead Product Manager, Risk & Compliance (Customer Onboarding)" at bounding box center [432, 77] width 199 height 26
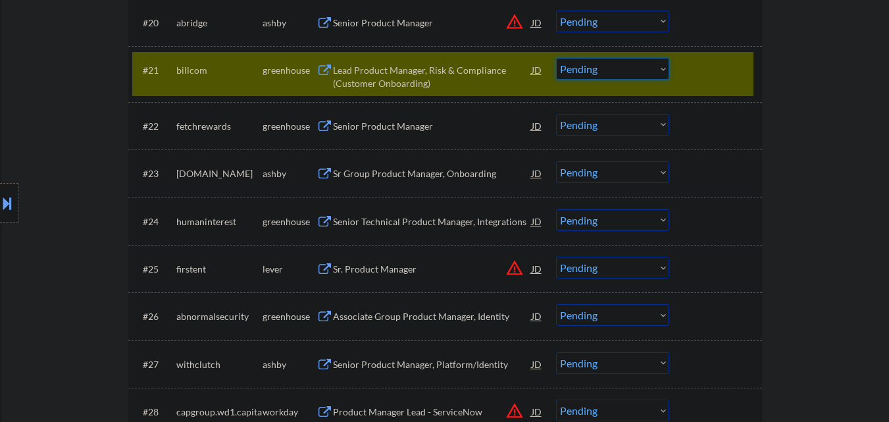
click at [653, 74] on select "Choose an option... Pending Applied Excluded (Questions) Excluded (Expired) Exc…" at bounding box center [612, 69] width 113 height 22
click at [556, 58] on select "Choose an option... Pending Applied Excluded (Questions) Excluded (Expired) Exc…" at bounding box center [612, 69] width 113 height 22
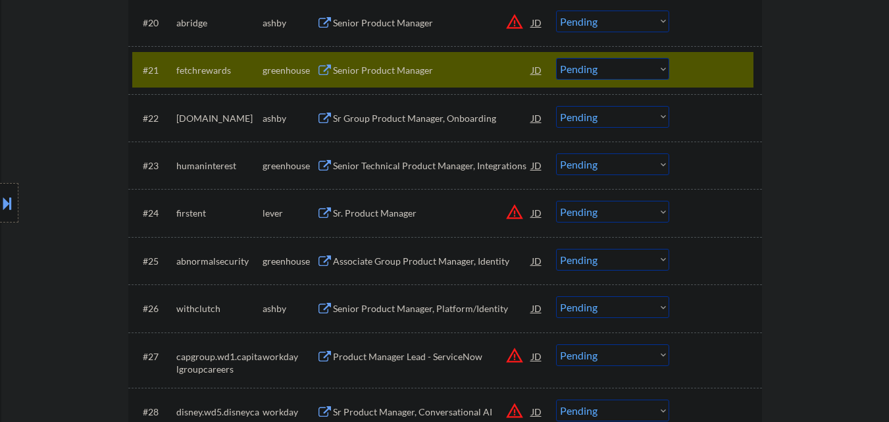
click at [390, 67] on div "Senior Product Manager" at bounding box center [432, 70] width 199 height 13
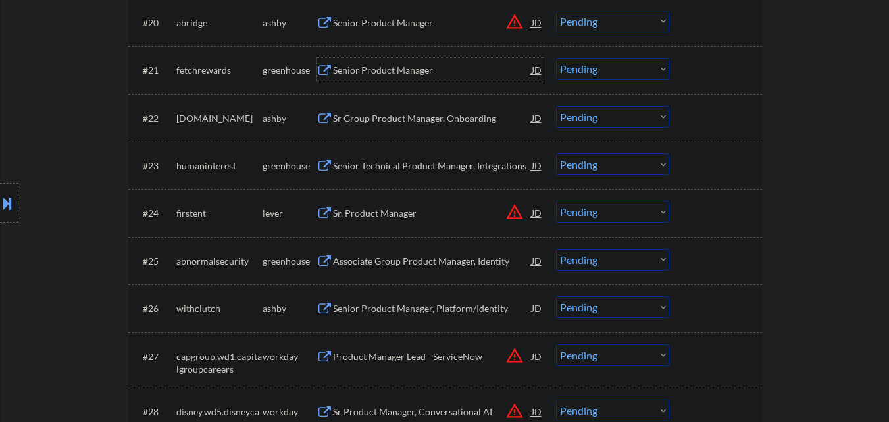
drag, startPoint x: 639, startPoint y: 73, endPoint x: 643, endPoint y: 79, distance: 7.1
click at [640, 74] on select "Choose an option... Pending Applied Excluded (Questions) Excluded (Expired) Exc…" at bounding box center [612, 69] width 113 height 22
click at [556, 58] on select "Choose an option... Pending Applied Excluded (Questions) Excluded (Expired) Exc…" at bounding box center [612, 69] width 113 height 22
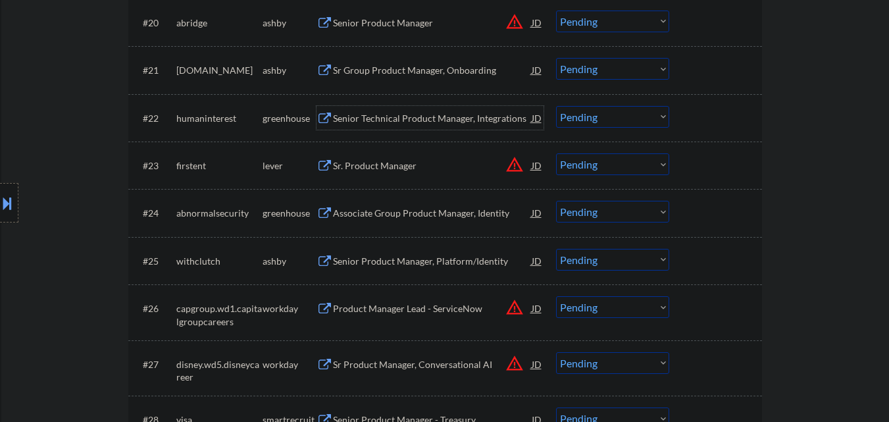
click at [438, 115] on div "Senior Technical Product Manager, Integrations" at bounding box center [432, 118] width 199 height 13
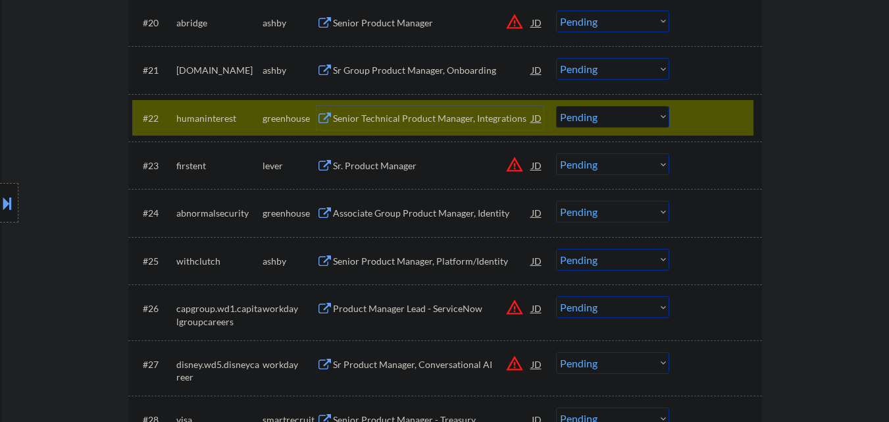
drag, startPoint x: 655, startPoint y: 118, endPoint x: 655, endPoint y: 127, distance: 9.2
click at [655, 117] on select "Choose an option... Pending Applied Excluded (Questions) Excluded (Expired) Exc…" at bounding box center [612, 117] width 113 height 22
click at [556, 106] on select "Choose an option... Pending Applied Excluded (Questions) Excluded (Expired) Exc…" at bounding box center [612, 117] width 113 height 22
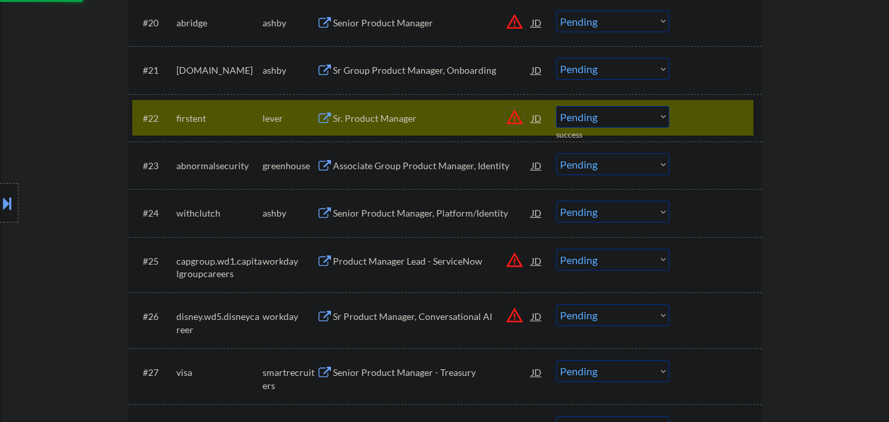
click at [513, 118] on button "warning_amber" at bounding box center [514, 117] width 18 height 18
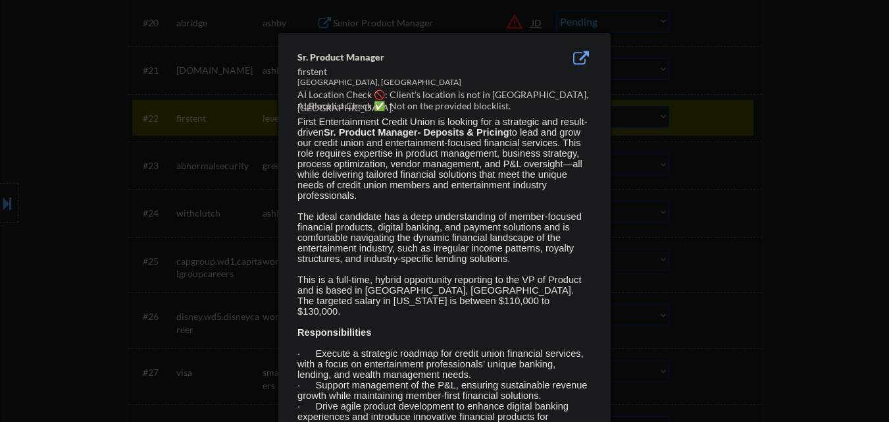
click at [838, 143] on div at bounding box center [444, 211] width 889 height 422
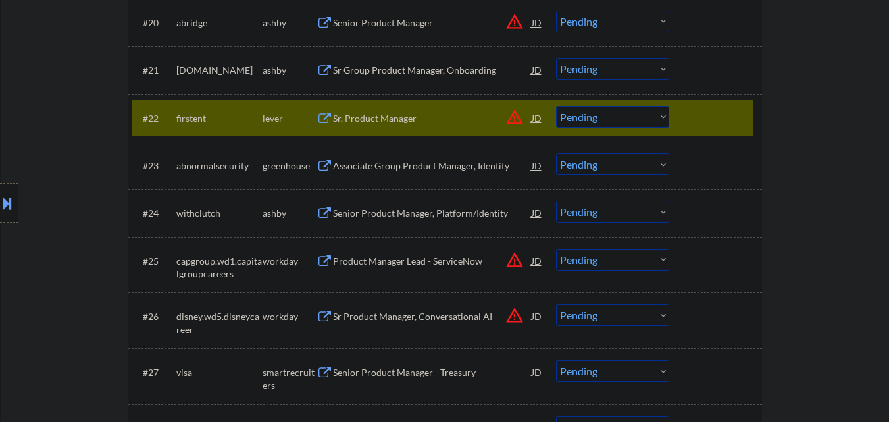
drag, startPoint x: 1, startPoint y: 201, endPoint x: 10, endPoint y: 203, distance: 8.8
click at [3, 203] on button at bounding box center [7, 203] width 14 height 22
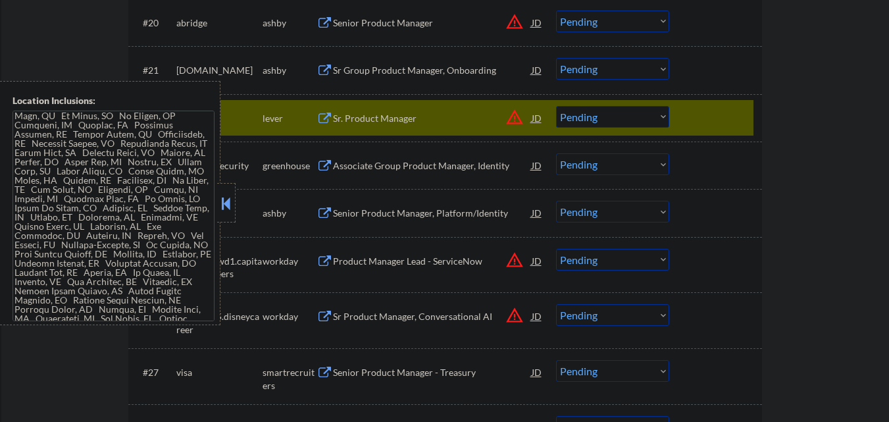
scroll to position [492, 0]
drag, startPoint x: 226, startPoint y: 195, endPoint x: 218, endPoint y: 197, distance: 8.3
click at [223, 195] on button at bounding box center [226, 203] width 14 height 20
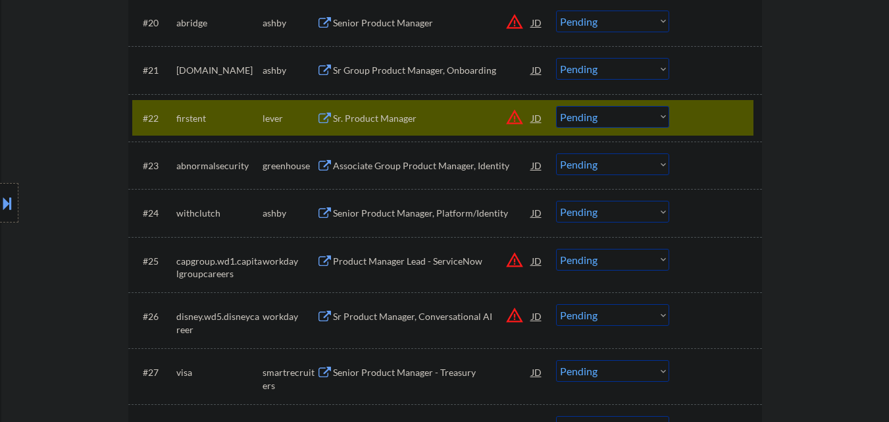
click at [514, 118] on button "warning_amber" at bounding box center [514, 117] width 18 height 18
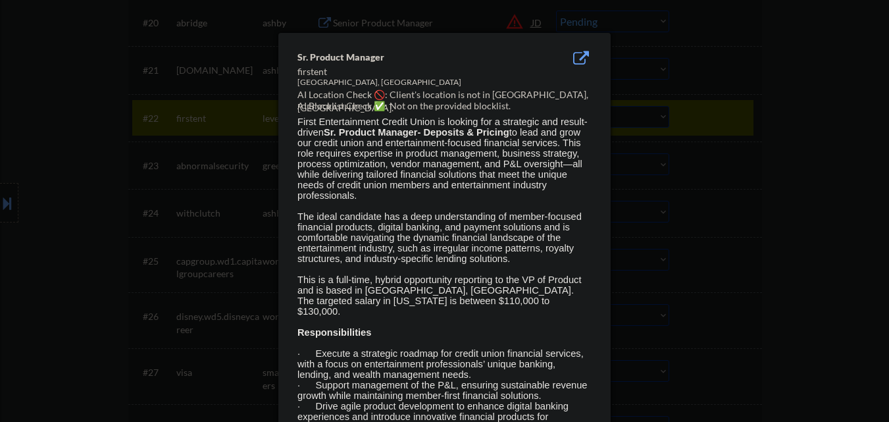
click at [797, 127] on div at bounding box center [444, 211] width 889 height 422
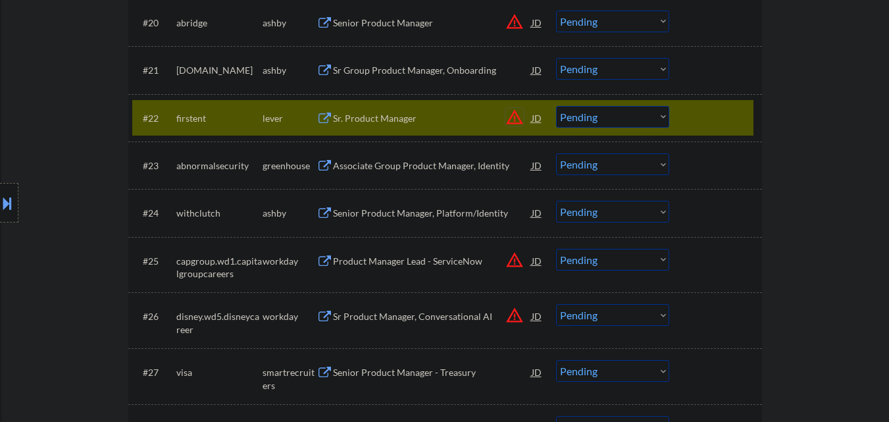
click at [513, 114] on button "warning_amber" at bounding box center [514, 117] width 18 height 18
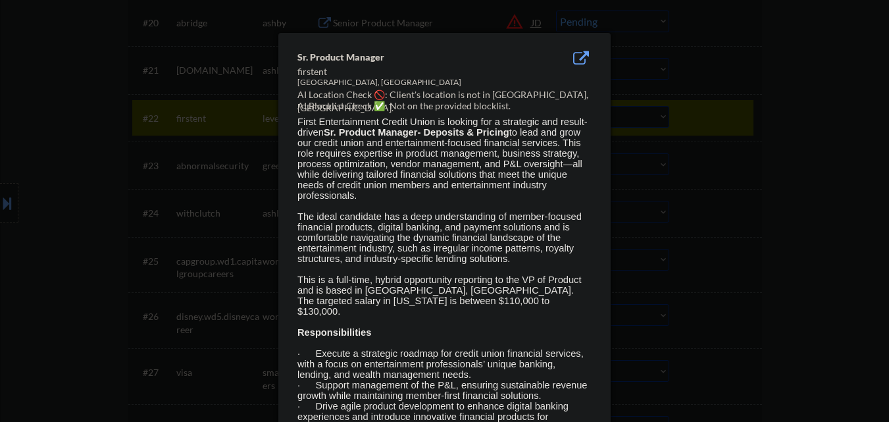
click at [313, 83] on div "Hollywood, CA" at bounding box center [411, 82] width 228 height 11
copy div "Hollywood"
click at [0, 207] on div at bounding box center [444, 211] width 889 height 422
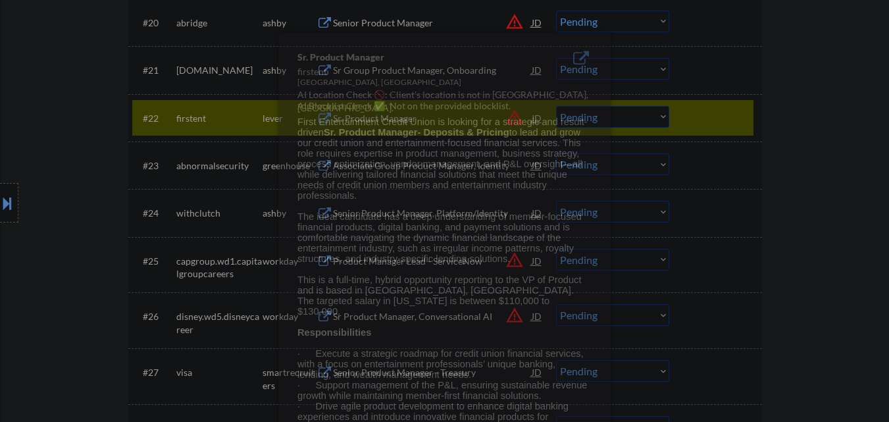
click at [0, 208] on button at bounding box center [7, 203] width 14 height 22
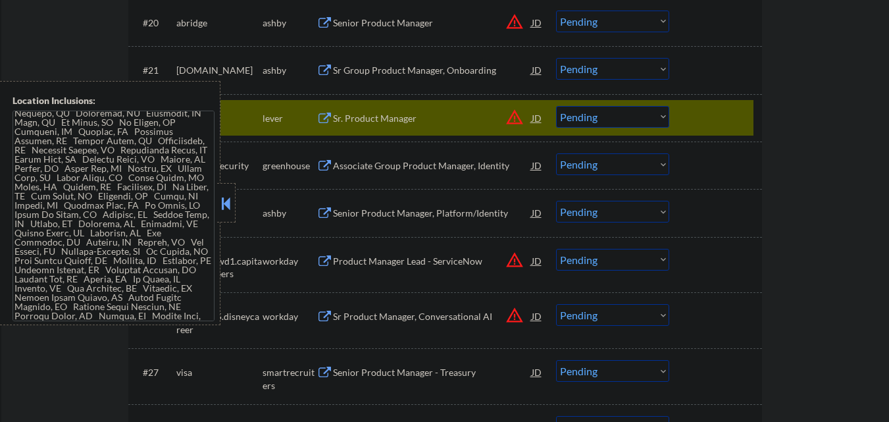
scroll to position [132, 0]
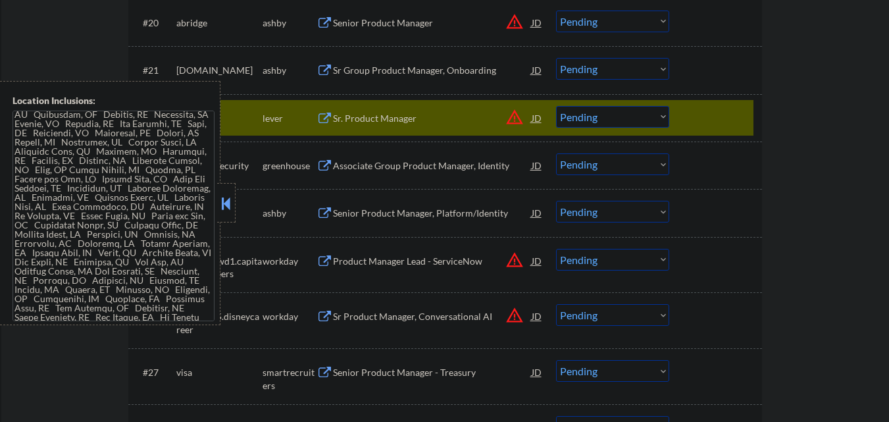
drag, startPoint x: 226, startPoint y: 203, endPoint x: 397, endPoint y: 164, distance: 175.4
click at [226, 203] on button at bounding box center [226, 203] width 14 height 20
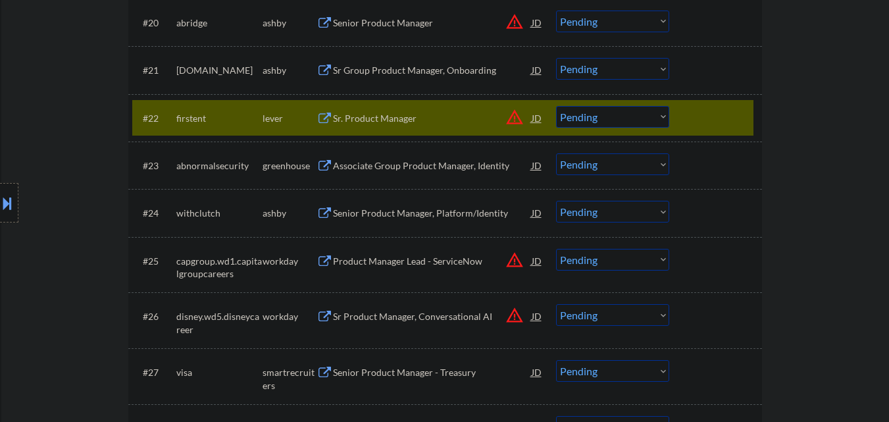
click at [416, 115] on div "Sr. Product Manager" at bounding box center [432, 118] width 199 height 13
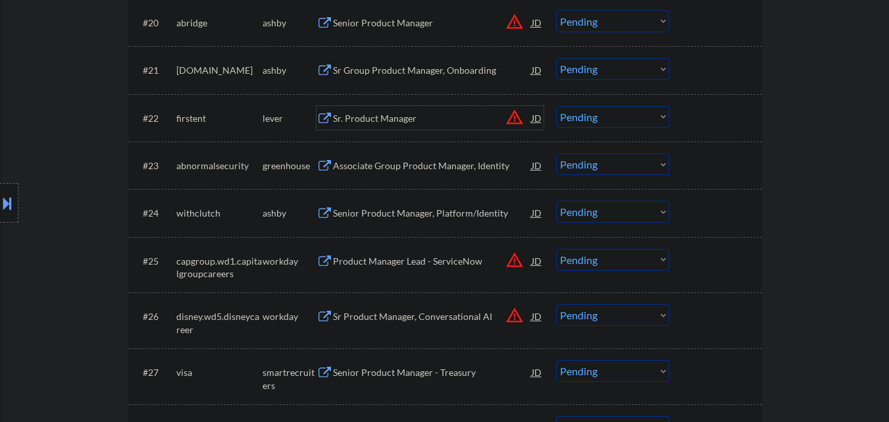
click at [640, 121] on select "Choose an option... Pending Applied Excluded (Questions) Excluded (Expired) Exc…" at bounding box center [612, 117] width 113 height 22
click at [556, 106] on select "Choose an option... Pending Applied Excluded (Questions) Excluded (Expired) Exc…" at bounding box center [612, 117] width 113 height 22
click at [746, 113] on div "#22 firstent lever Sr. Product Manager JD warning_amber Choose an option... Pen…" at bounding box center [442, 118] width 621 height 36
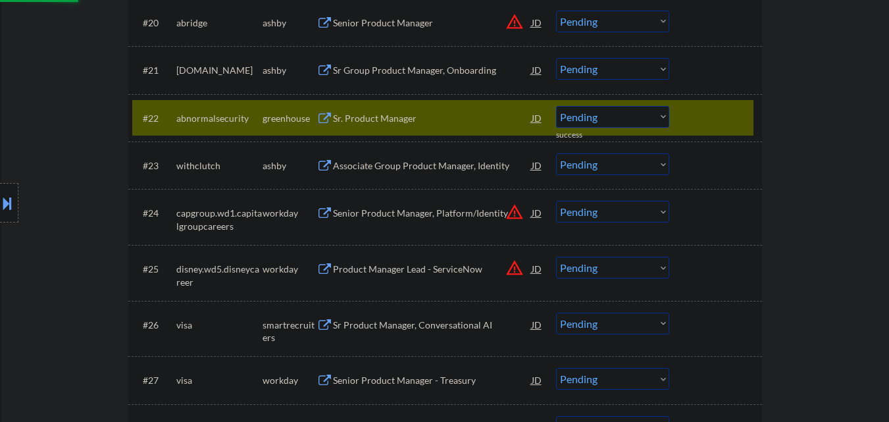
click at [439, 114] on div "Sr. Product Manager" at bounding box center [432, 118] width 199 height 13
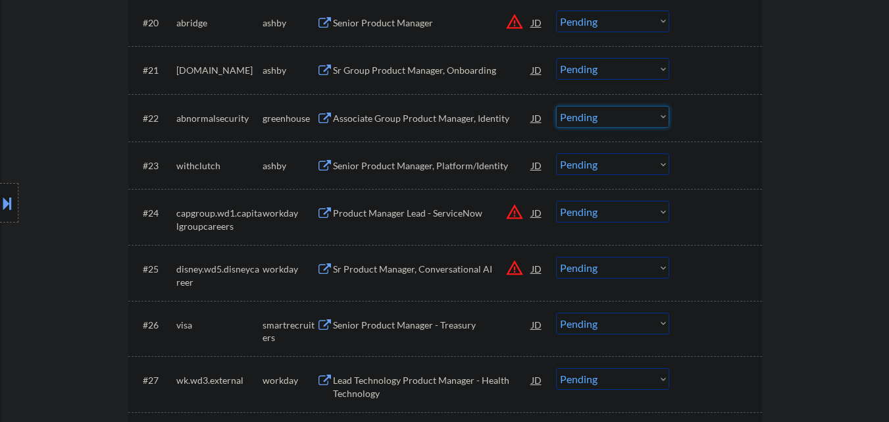
drag, startPoint x: 628, startPoint y: 118, endPoint x: 633, endPoint y: 125, distance: 8.0
click at [629, 118] on select "Choose an option... Pending Applied Excluded (Questions) Excluded (Expired) Exc…" at bounding box center [612, 117] width 113 height 22
click at [556, 106] on select "Choose an option... Pending Applied Excluded (Questions) Excluded (Expired) Exc…" at bounding box center [612, 117] width 113 height 22
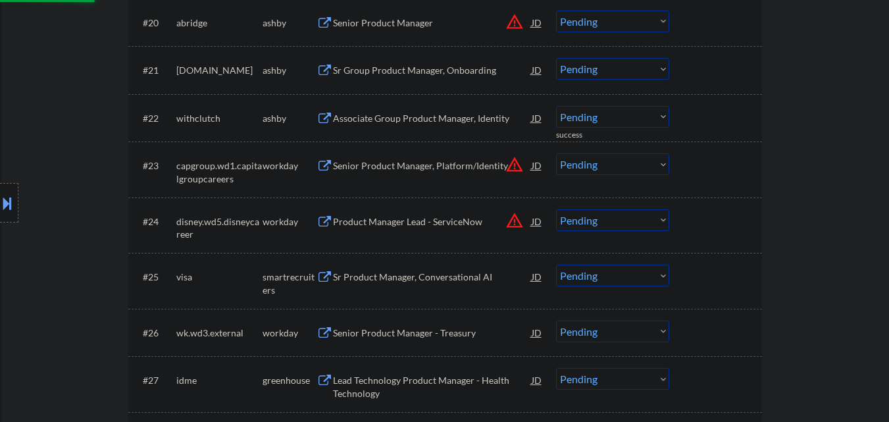
click at [443, 117] on div "Associate Group Product Manager, Identity" at bounding box center [432, 118] width 199 height 13
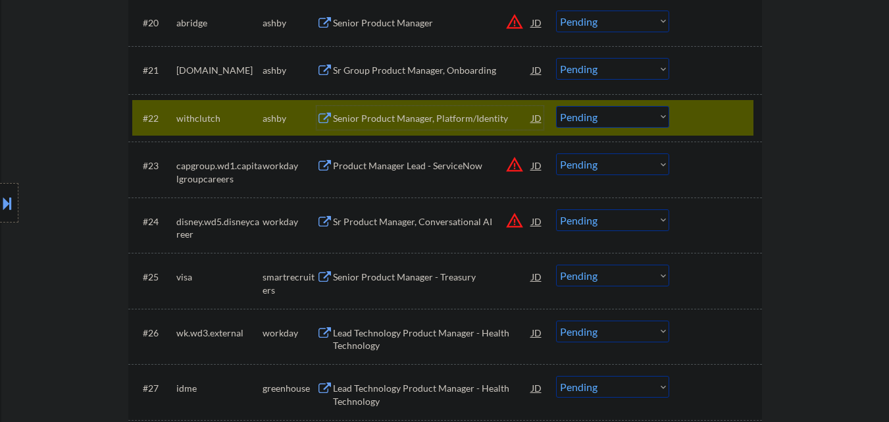
click at [635, 118] on select "Choose an option... Pending Applied Excluded (Questions) Excluded (Expired) Exc…" at bounding box center [612, 117] width 113 height 22
click at [556, 106] on select "Choose an option... Pending Applied Excluded (Questions) Excluded (Expired) Exc…" at bounding box center [612, 117] width 113 height 22
click at [729, 111] on div at bounding box center [717, 118] width 58 height 24
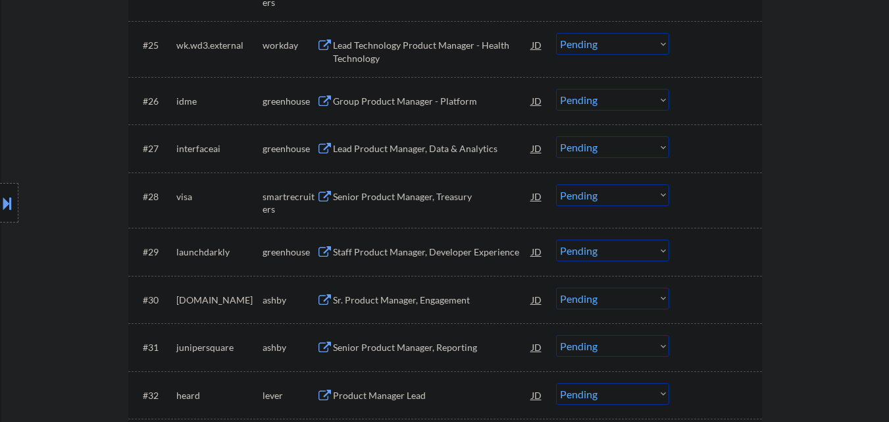
scroll to position [1659, 0]
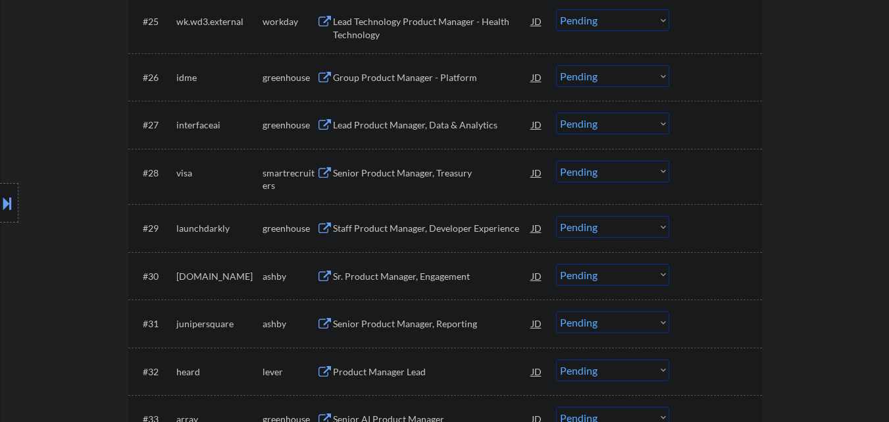
click at [453, 75] on div "Group Product Manager - Platform" at bounding box center [432, 77] width 199 height 13
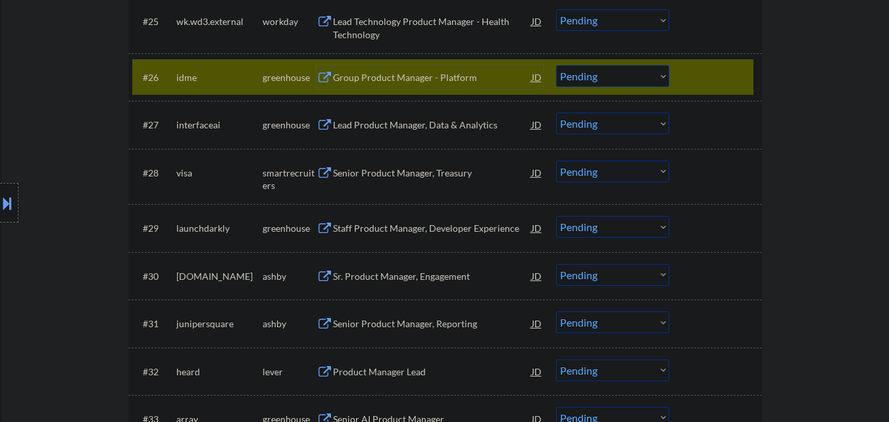
click at [601, 78] on select "Choose an option... Pending Applied Excluded (Questions) Excluded (Expired) Exc…" at bounding box center [612, 76] width 113 height 22
click at [556, 65] on select "Choose an option... Pending Applied Excluded (Questions) Excluded (Expired) Exc…" at bounding box center [612, 76] width 113 height 22
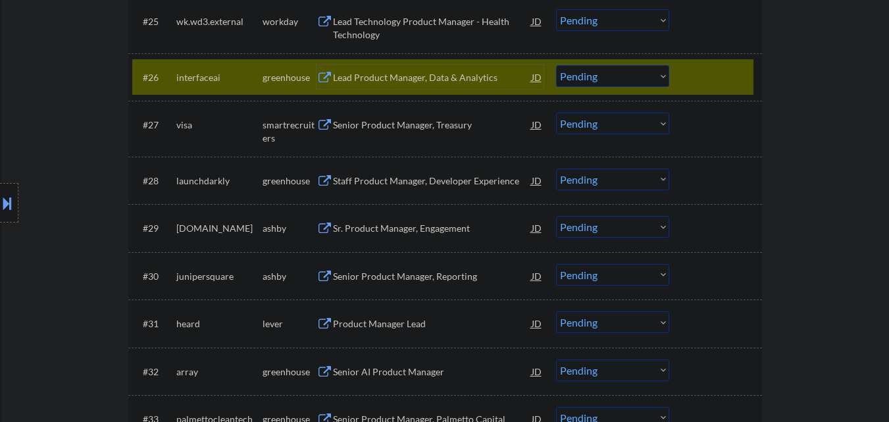
click at [449, 74] on div "Lead Product Manager, Data & Analytics" at bounding box center [432, 77] width 199 height 13
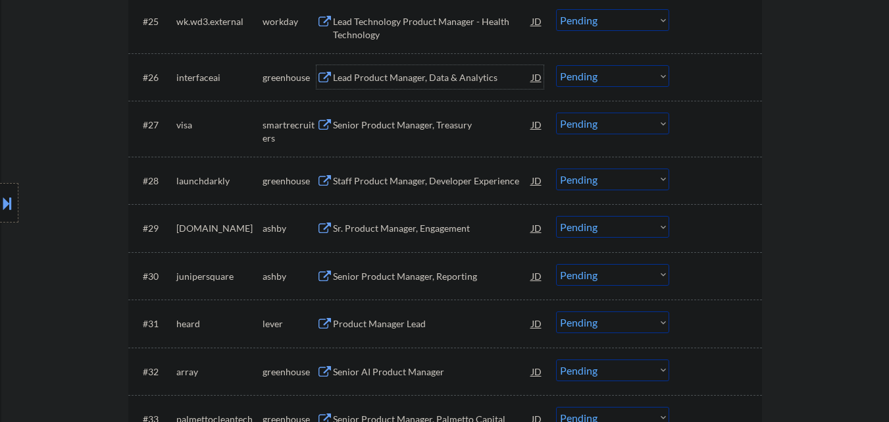
click at [588, 81] on select "Choose an option... Pending Applied Excluded (Questions) Excluded (Expired) Exc…" at bounding box center [612, 76] width 113 height 22
click at [556, 65] on select "Choose an option... Pending Applied Excluded (Questions) Excluded (Expired) Exc…" at bounding box center [612, 76] width 113 height 22
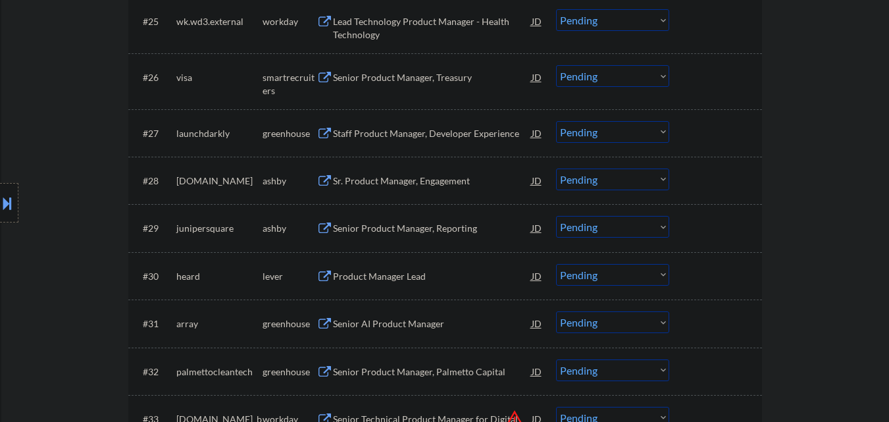
scroll to position [1725, 0]
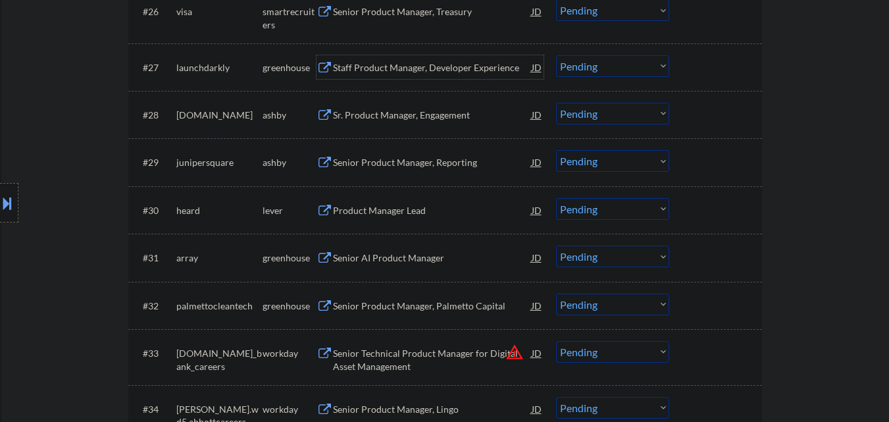
click at [422, 68] on div "Staff Product Manager, Developer Experience" at bounding box center [432, 67] width 199 height 13
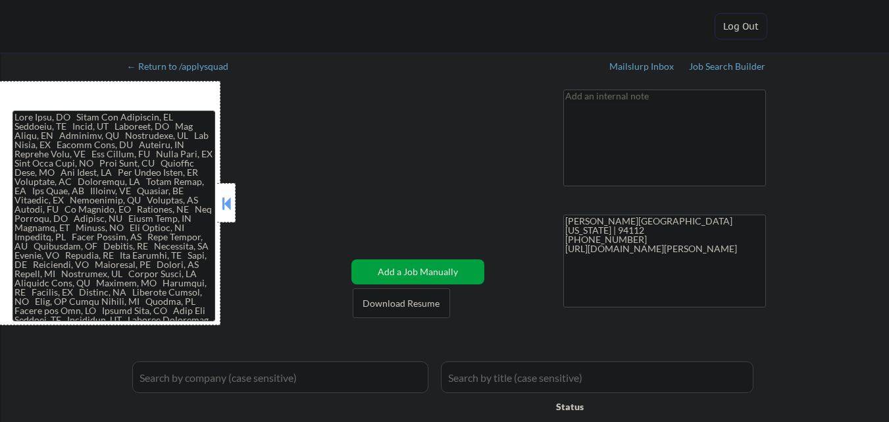
select select ""applied""
select select ""pending""
select select ""excluded__expired_""
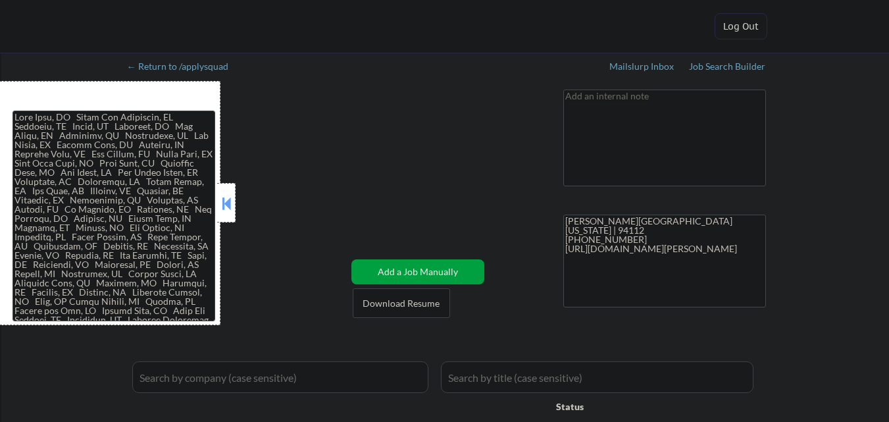
select select ""excluded__salary_""
select select ""excluded__expired_""
select select ""pending""
select select ""excluded__blocklist_""
select select ""pending""
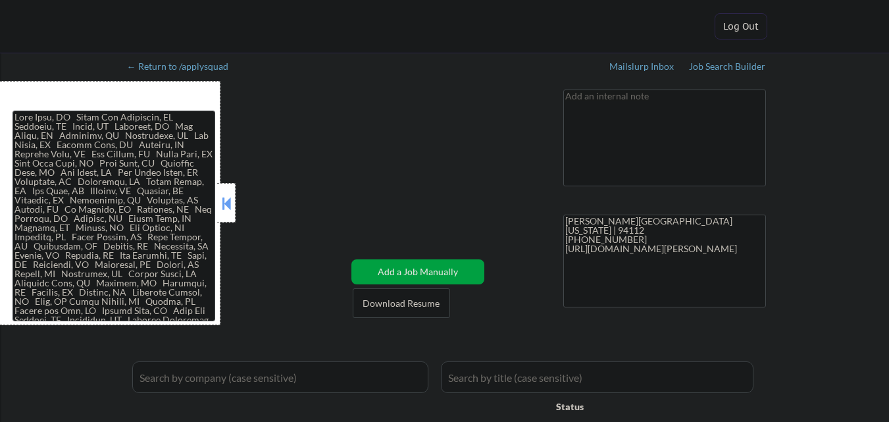
select select ""pending""
select select ""excluded__expired_""
select select ""pending""
select select ""excluded__salary_""
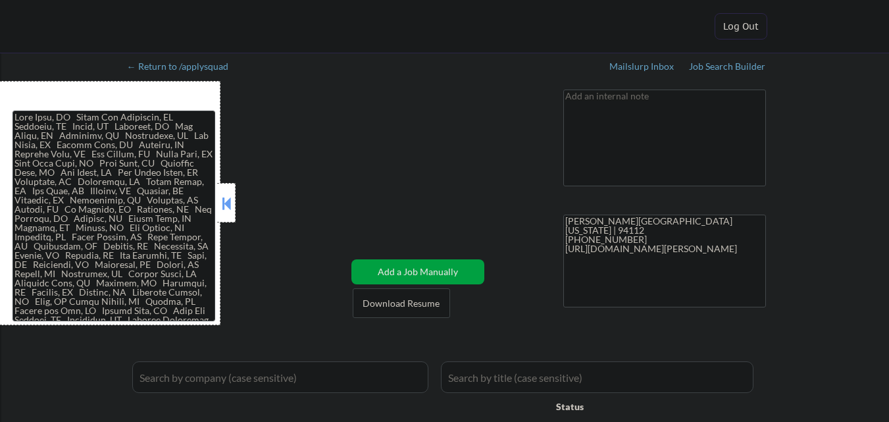
select select ""pending""
select select ""excluded__salary_""
select select ""excluded__expired_""
select select ""excluded__salary_""
select select ""excluded__expired_""
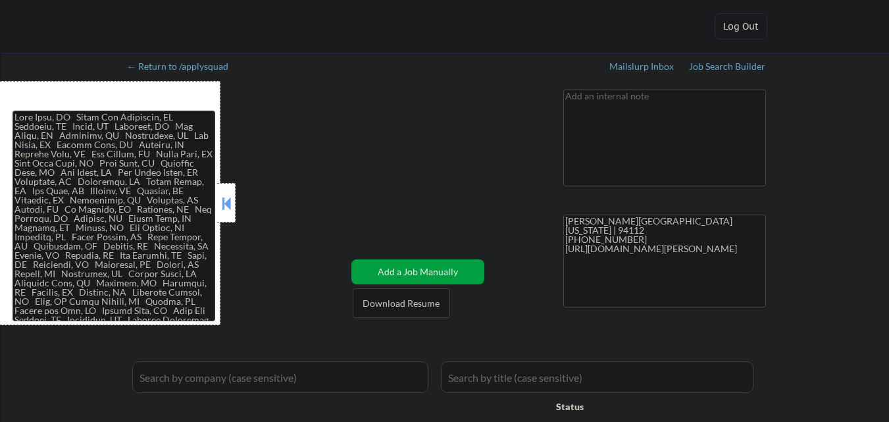
select select ""excluded""
select select ""excluded__expired_""
select select ""excluded__salary_""
select select ""excluded__expired_""
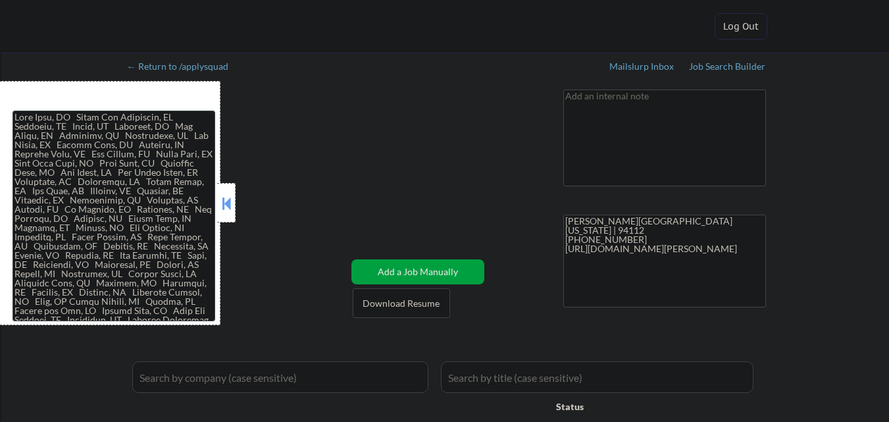
select select ""pending""
select select ""excluded__expired_""
select select ""excluded__salary_""
select select ""excluded__expired_""
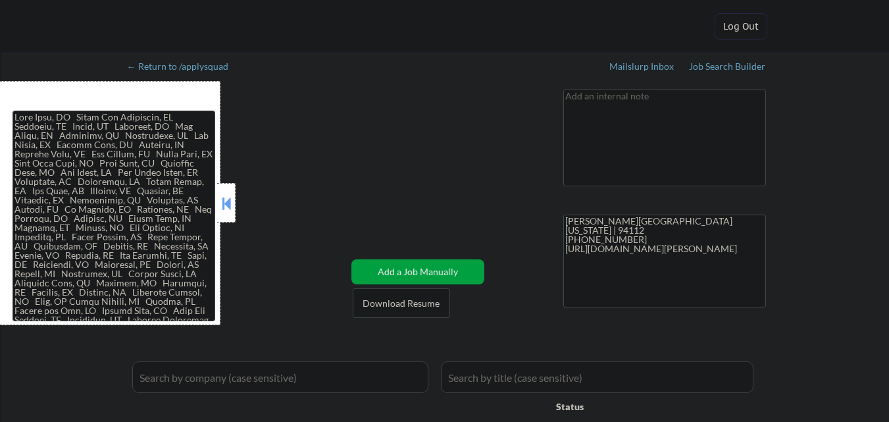
select select ""excluded__salary_""
select select ""pending""
select select ""excluded__expired_""
select select ""pending""
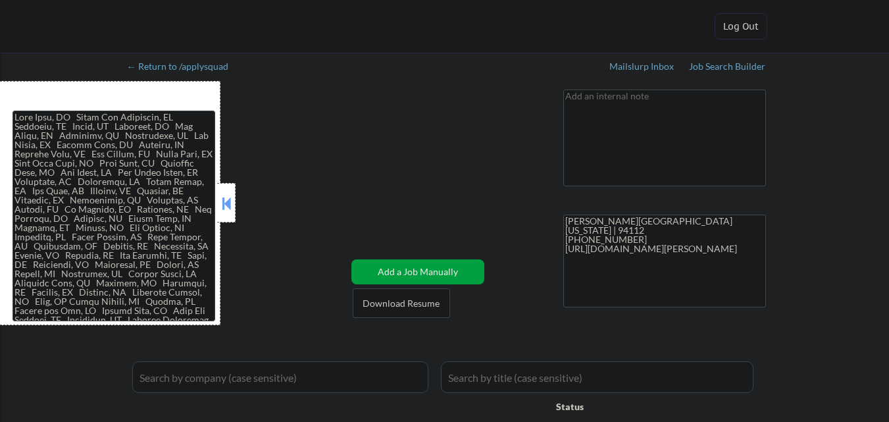
select select ""excluded__salary_""
select select ""pending""
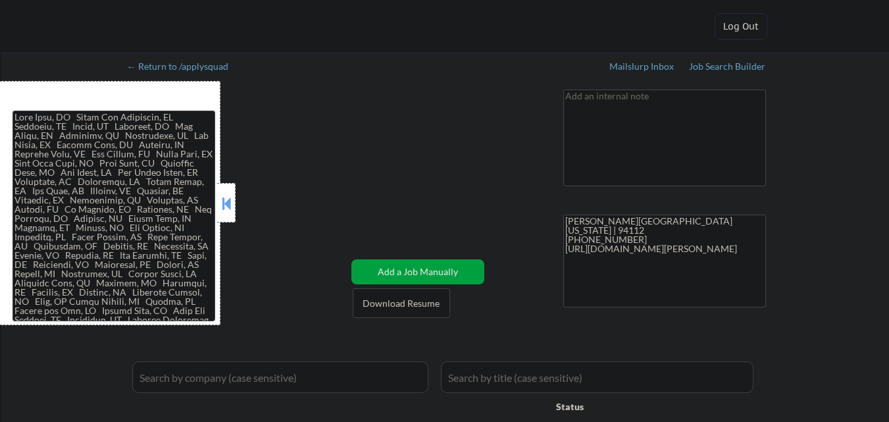
select select ""pending""
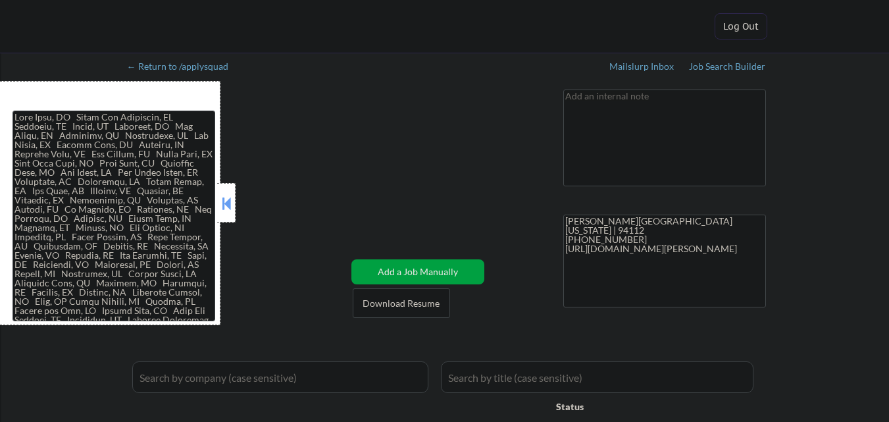
select select ""pending""
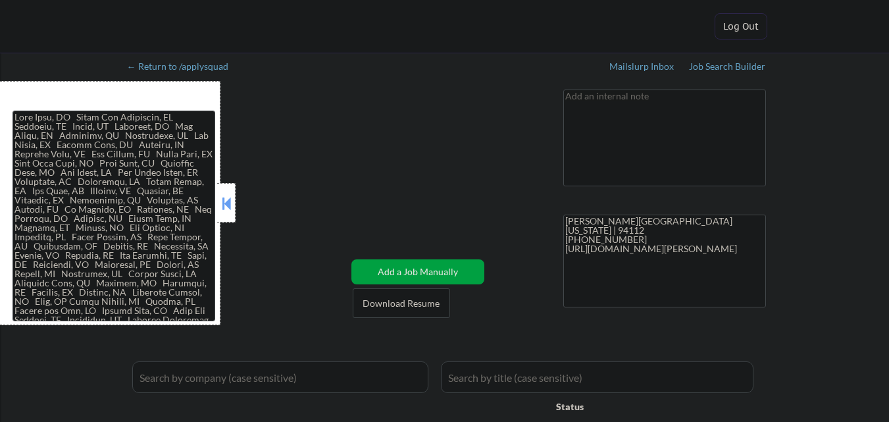
select select ""pending""
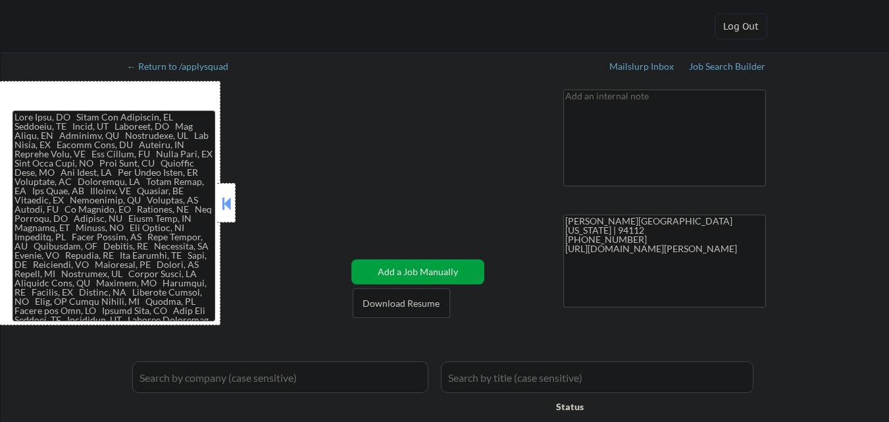
select select ""pending""
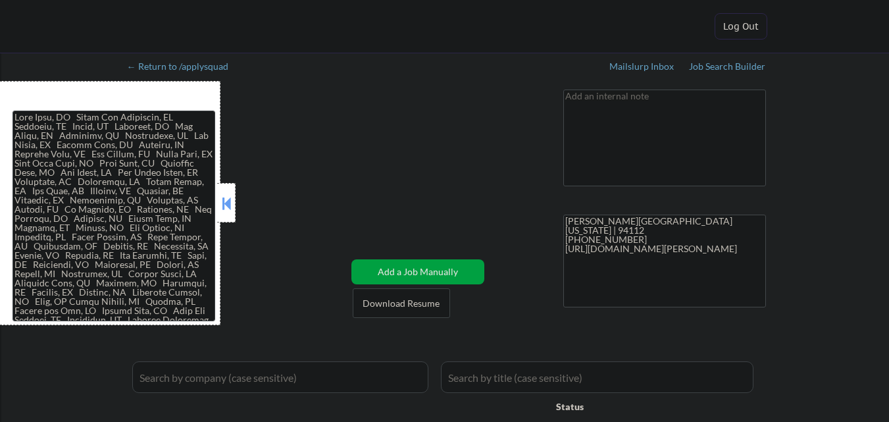
select select ""pending""
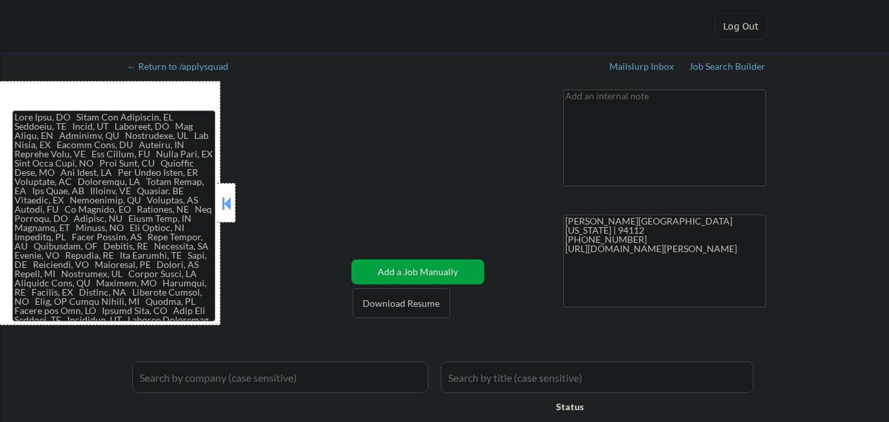
select select ""pending""
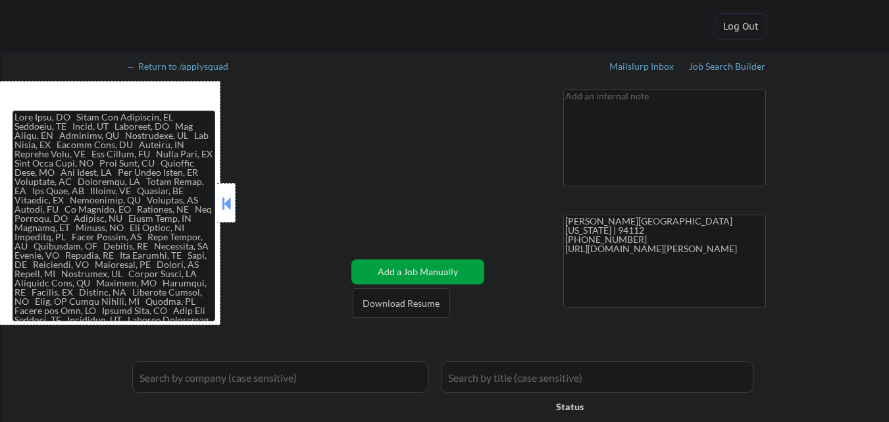
select select ""pending""
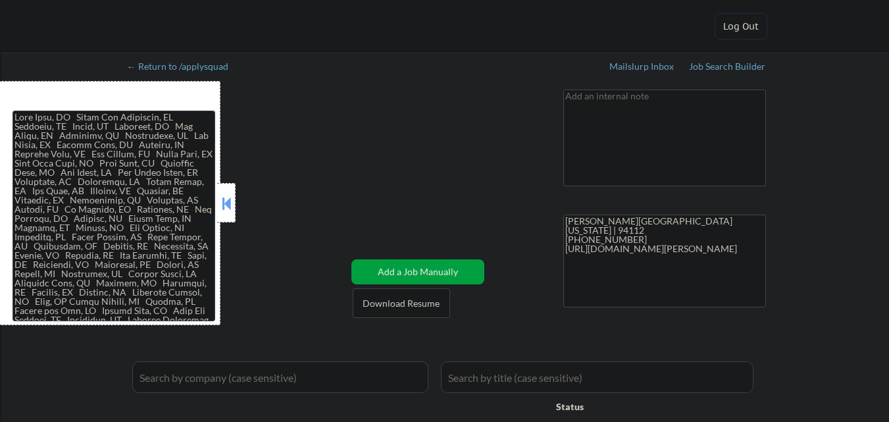
select select ""pending""
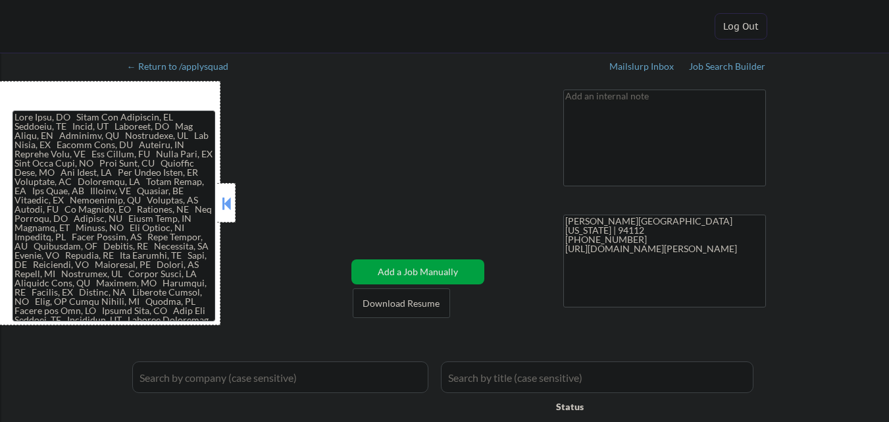
select select ""pending""
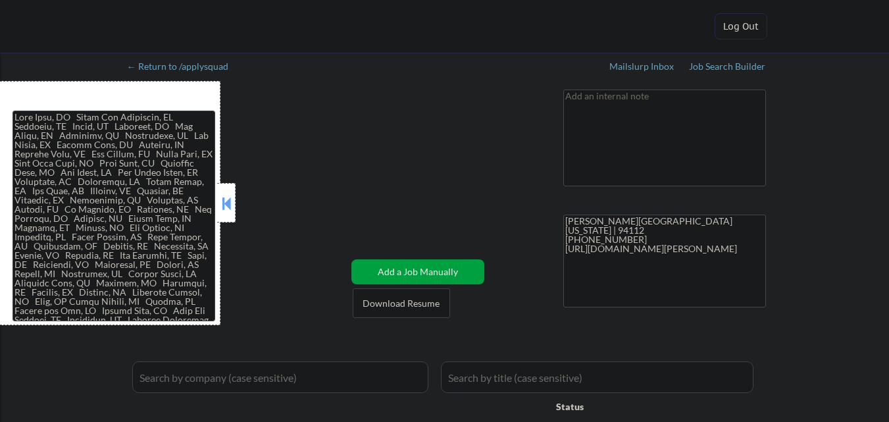
select select ""pending""
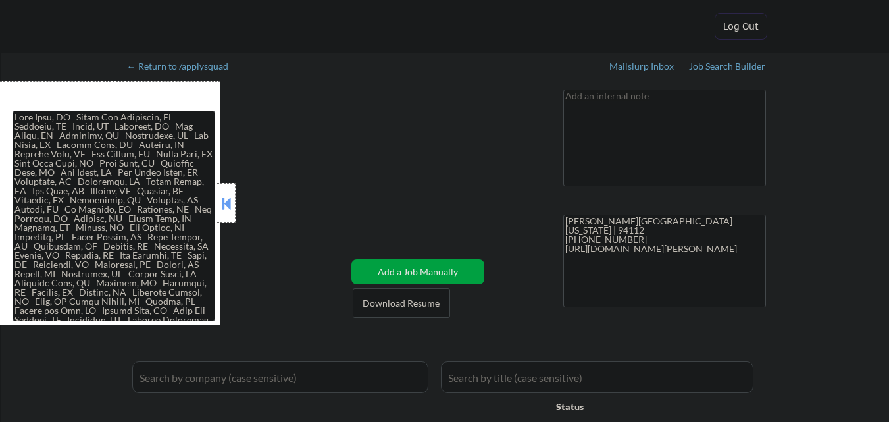
select select ""pending""
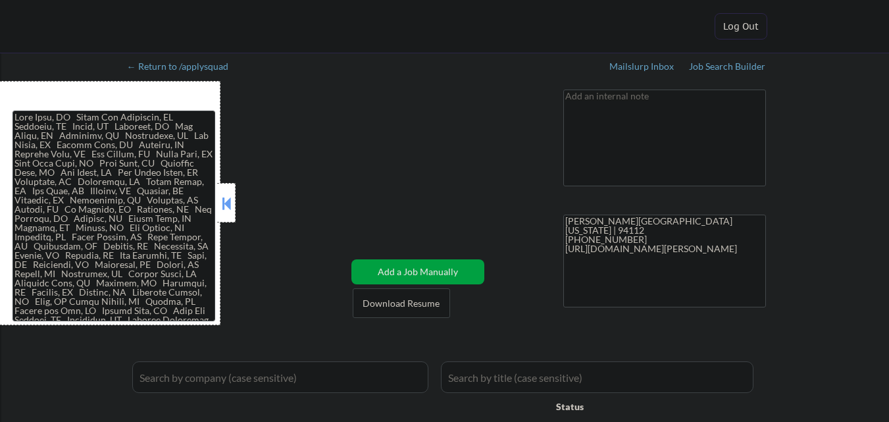
select select ""pending""
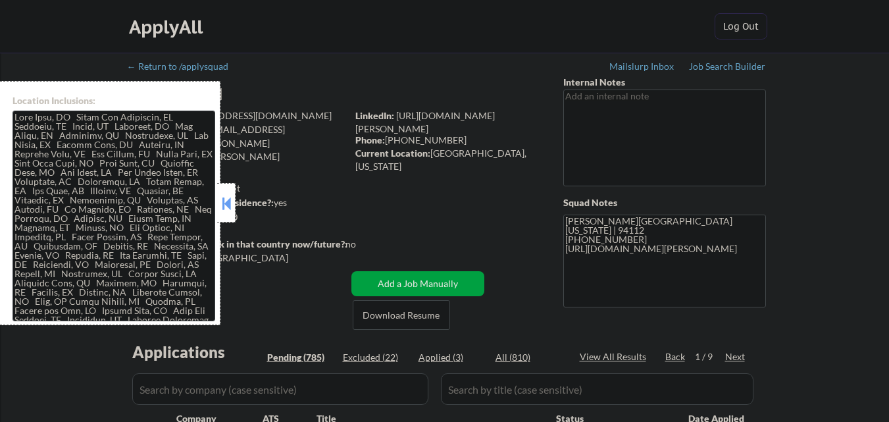
click at [229, 195] on button at bounding box center [226, 203] width 14 height 20
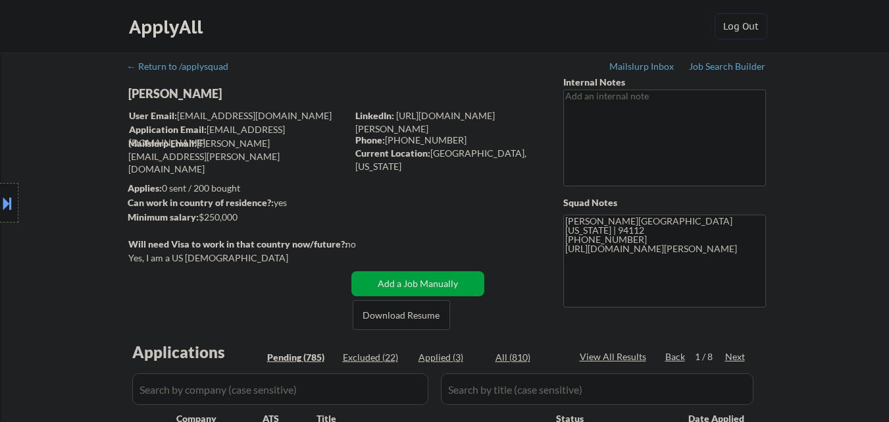
select select ""pending""
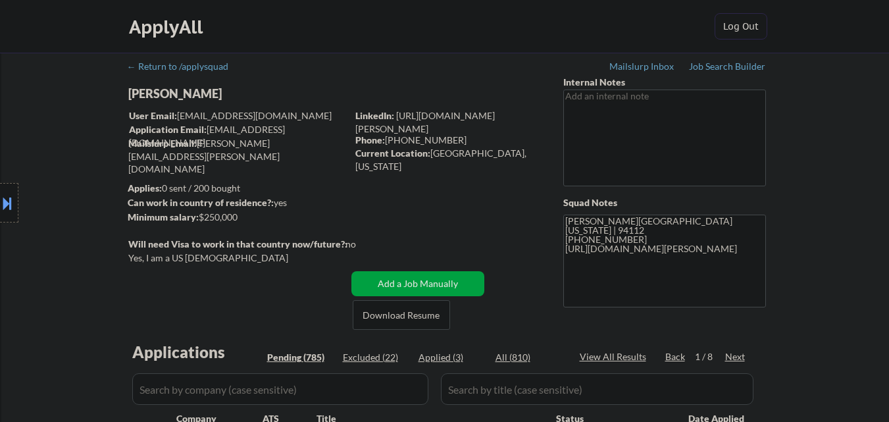
select select ""pending""
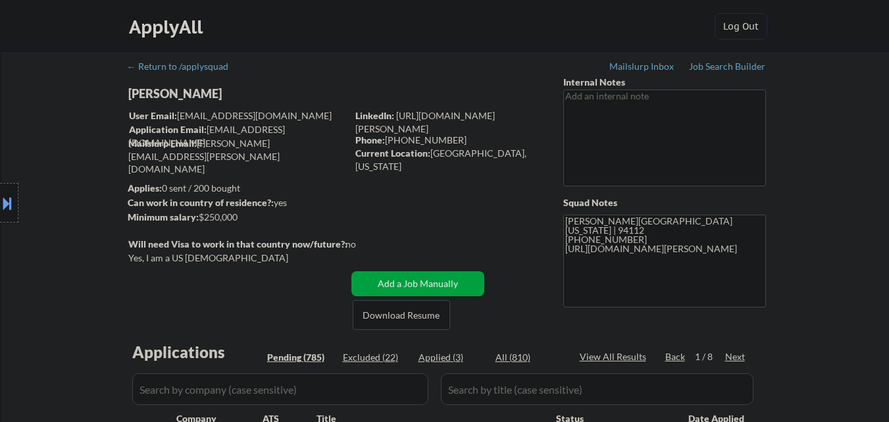
select select ""pending""
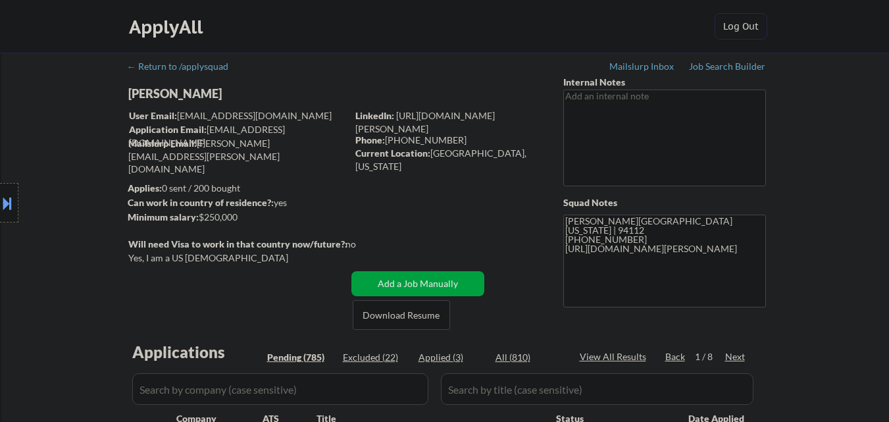
select select ""pending""
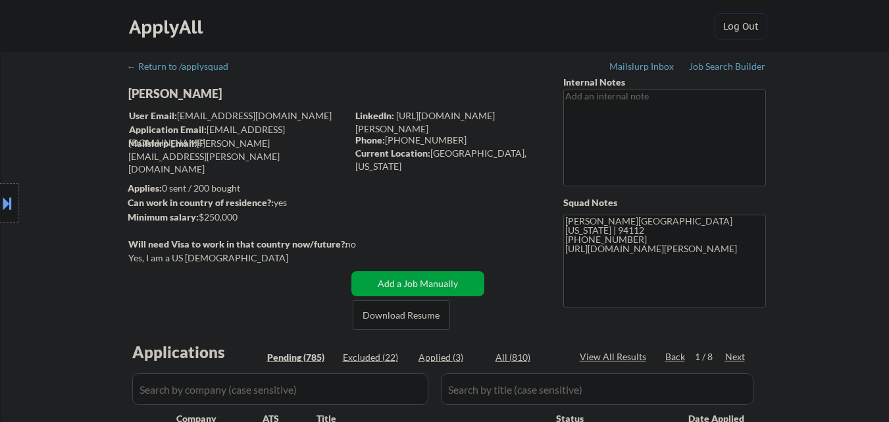
select select ""pending""
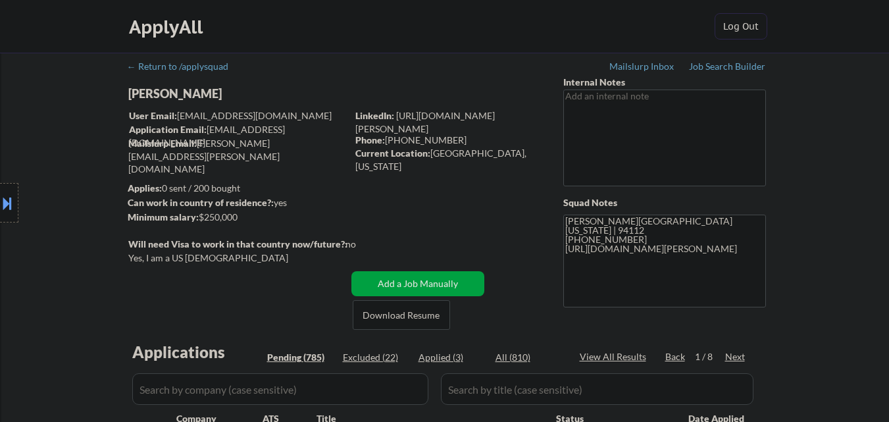
scroll to position [66, 0]
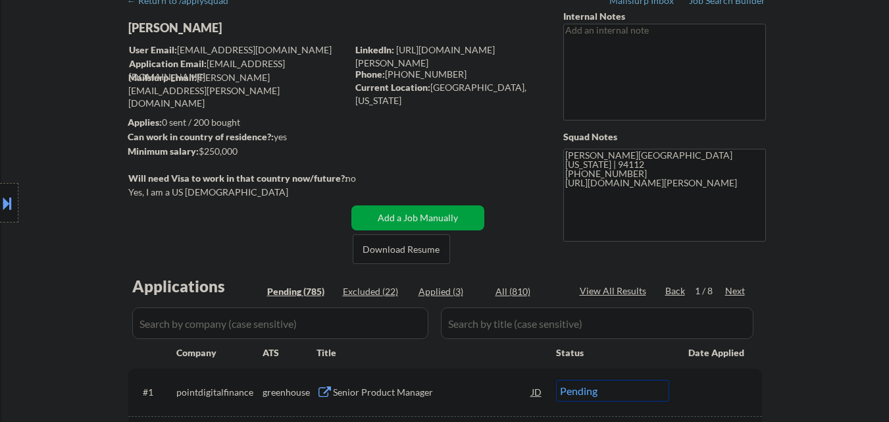
click at [444, 291] on div "Applied (3)" at bounding box center [451, 291] width 66 height 13
select select ""applied""
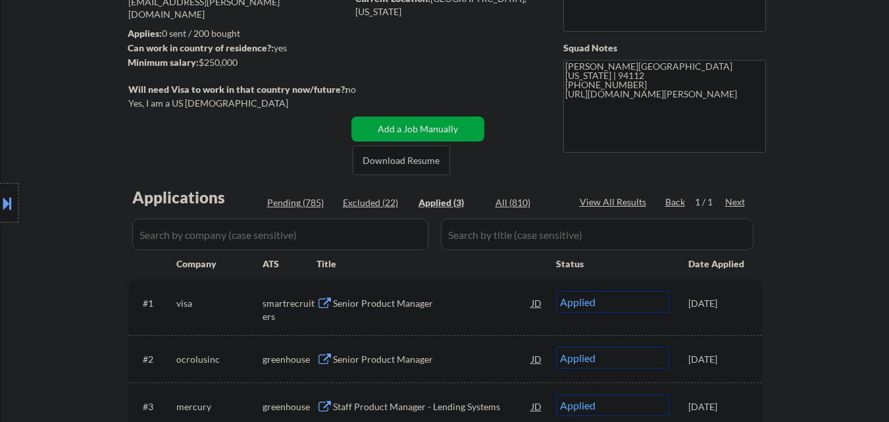
scroll to position [132, 0]
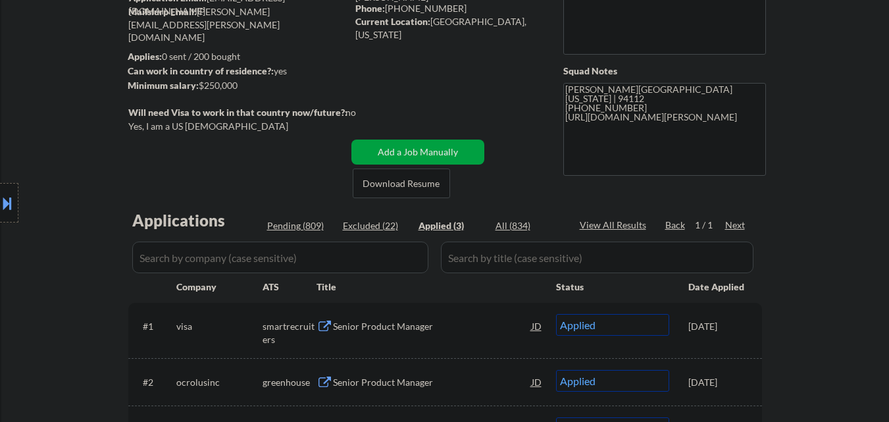
select select ""applied""
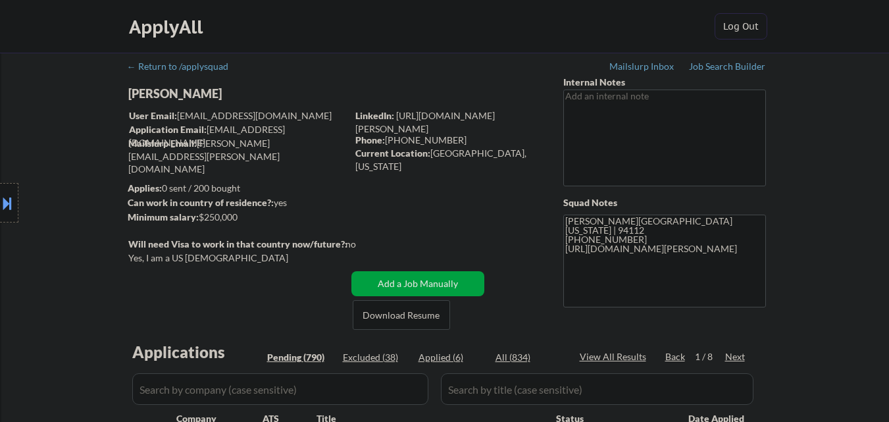
select select ""pending""
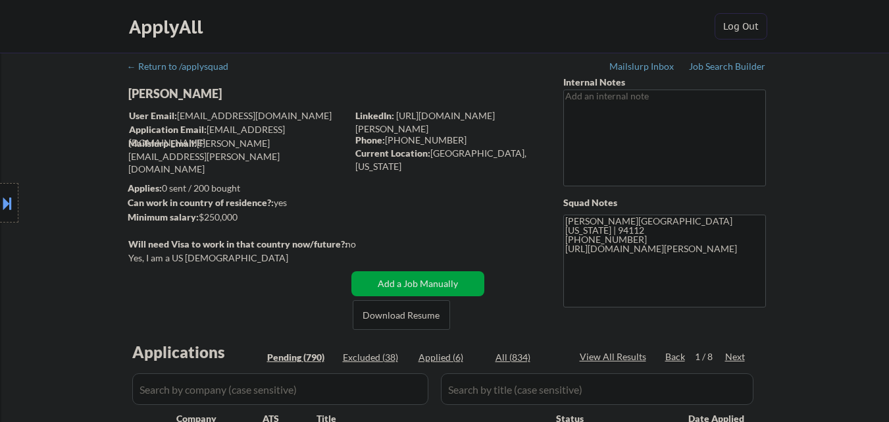
select select ""pending""
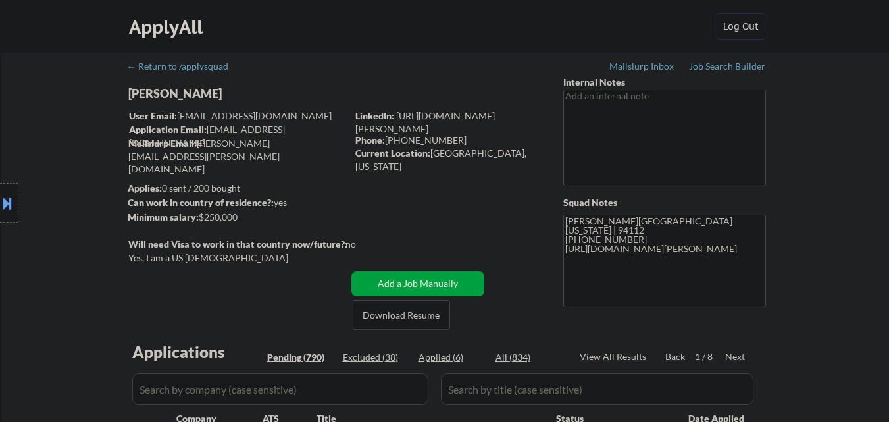
select select ""pending""
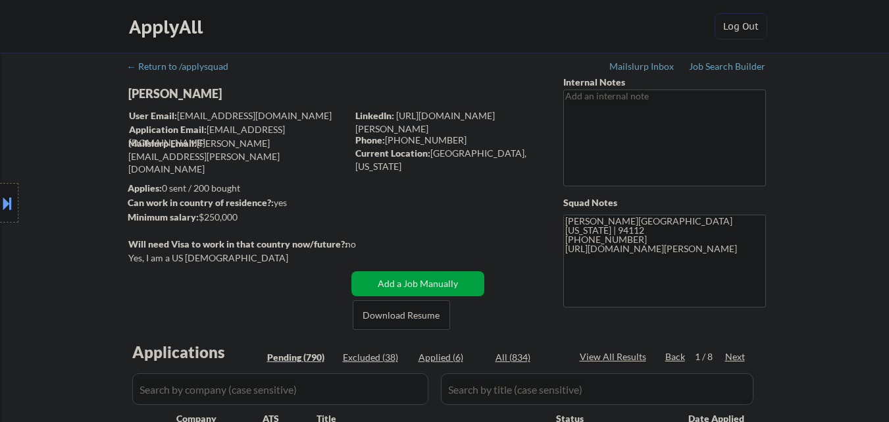
select select ""pending""
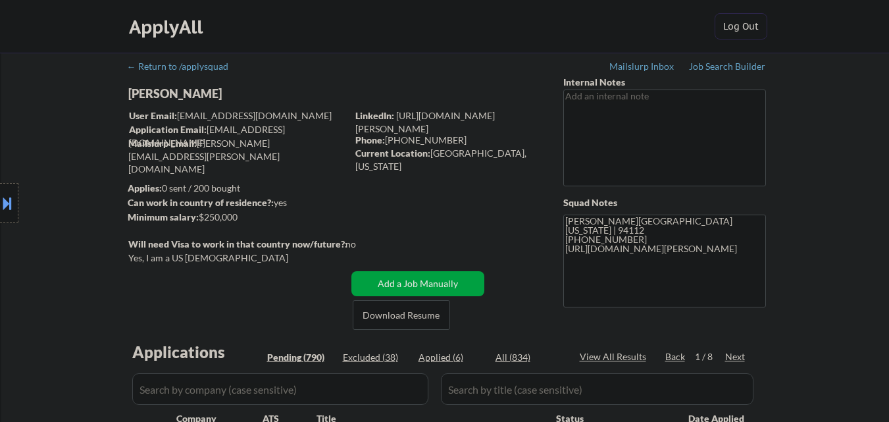
select select ""pending""
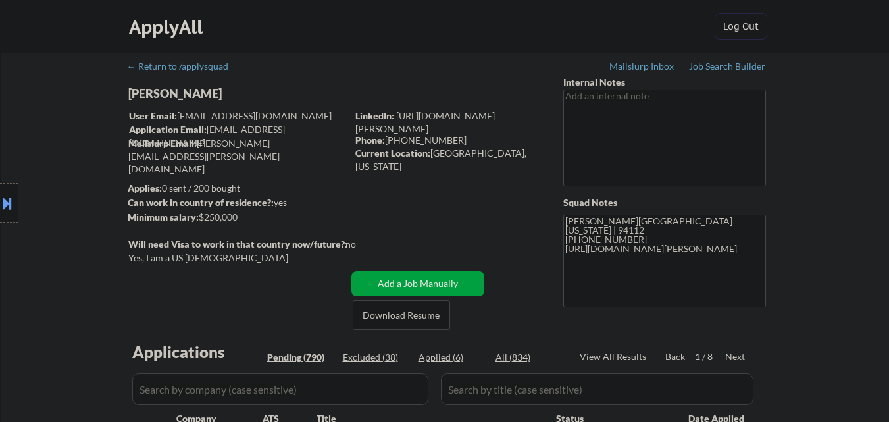
select select ""pending""
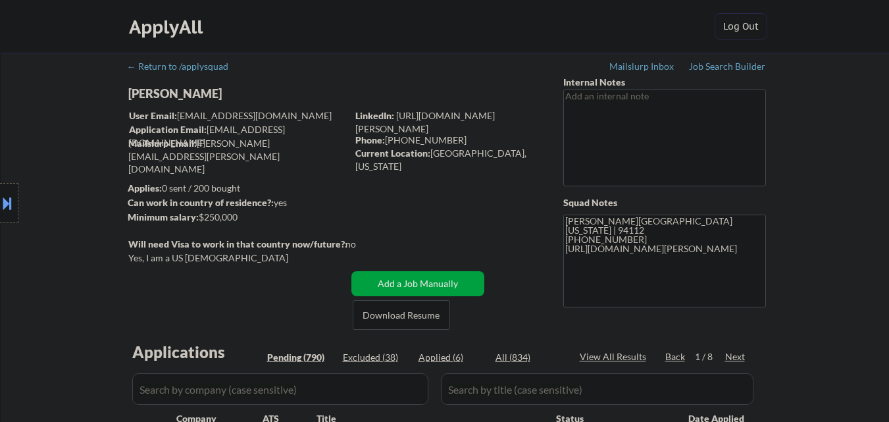
select select ""pending""
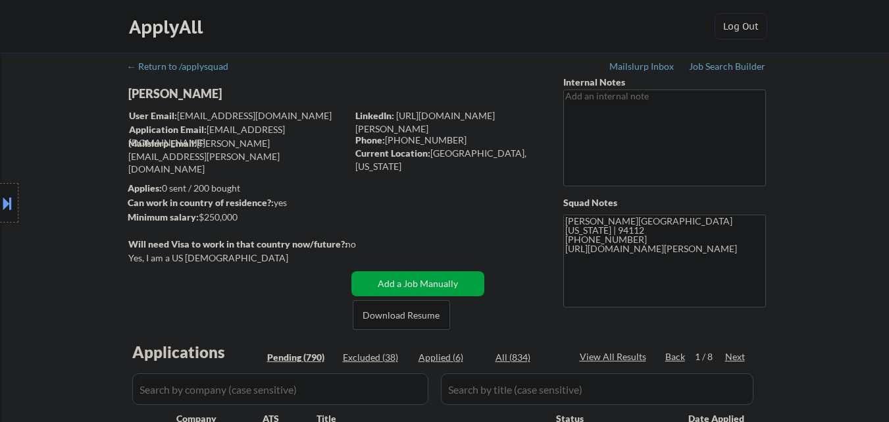
select select ""pending""
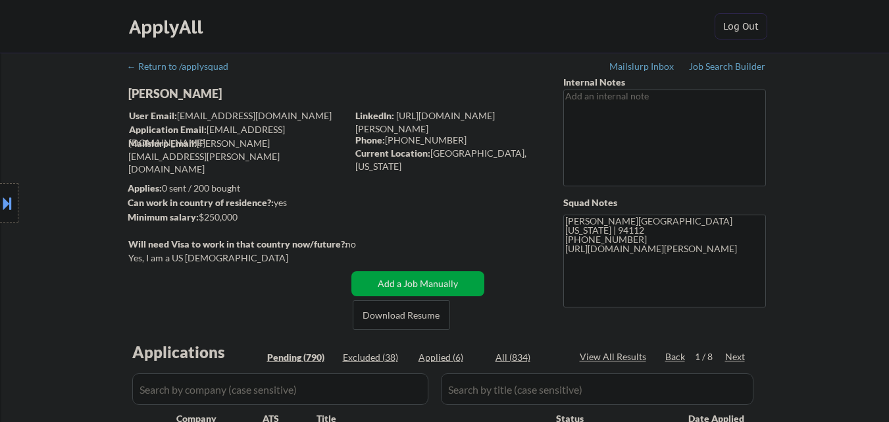
select select ""pending""
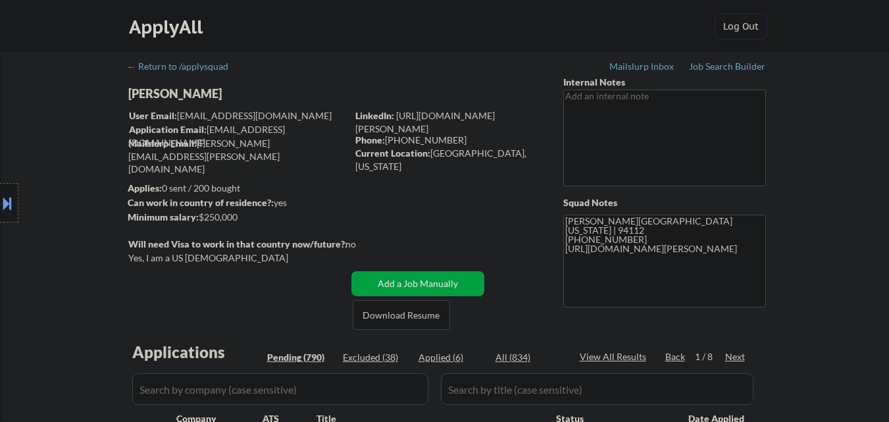
select select ""pending""
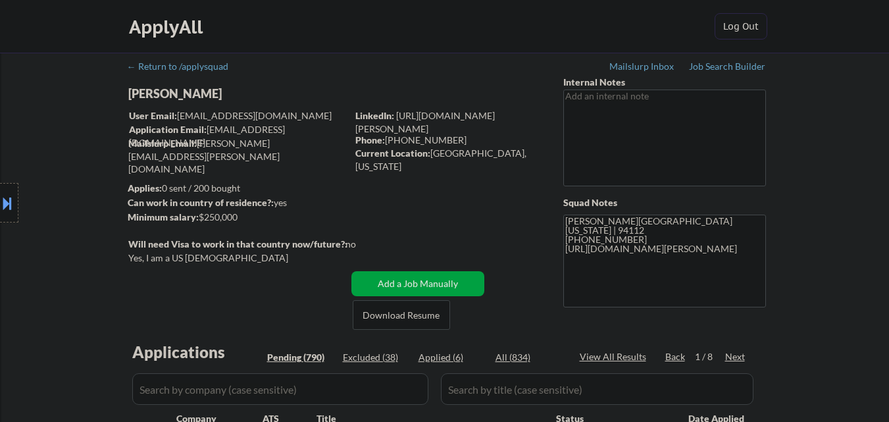
select select ""pending""
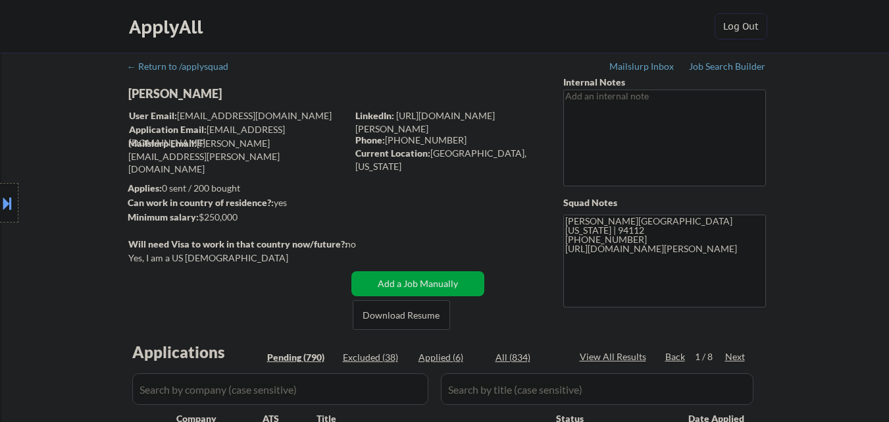
select select ""pending""
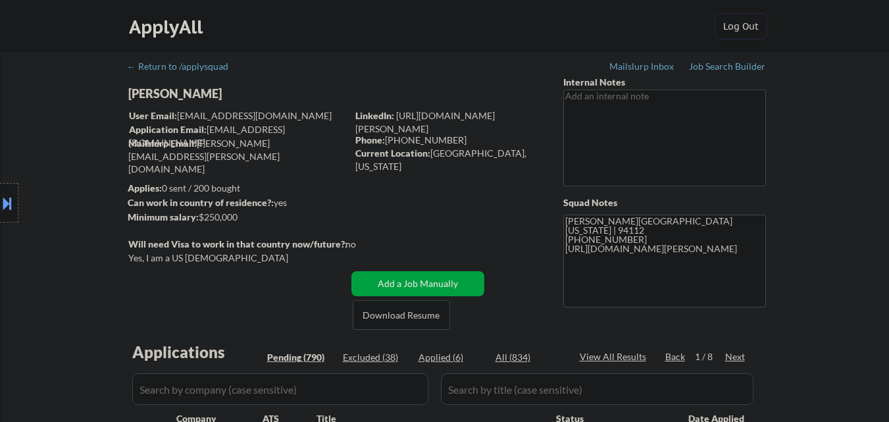
select select ""pending""
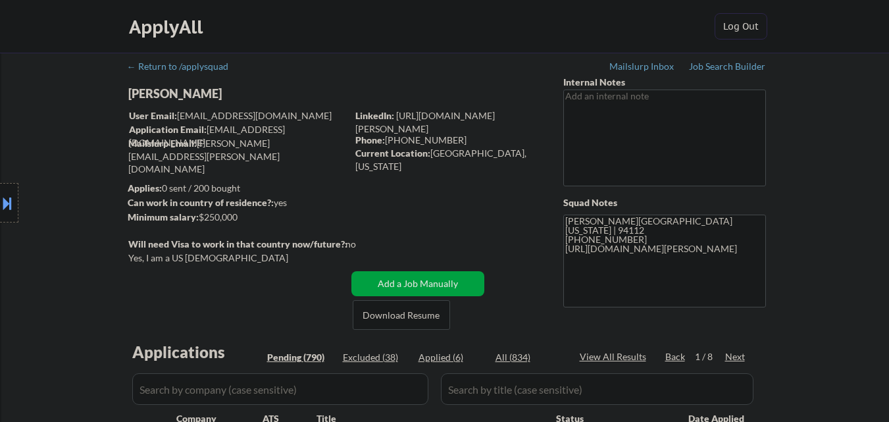
select select ""pending""
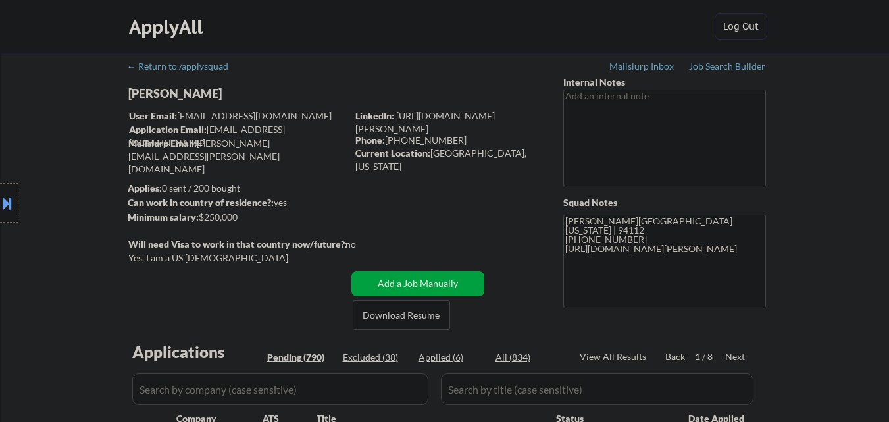
select select ""pending""
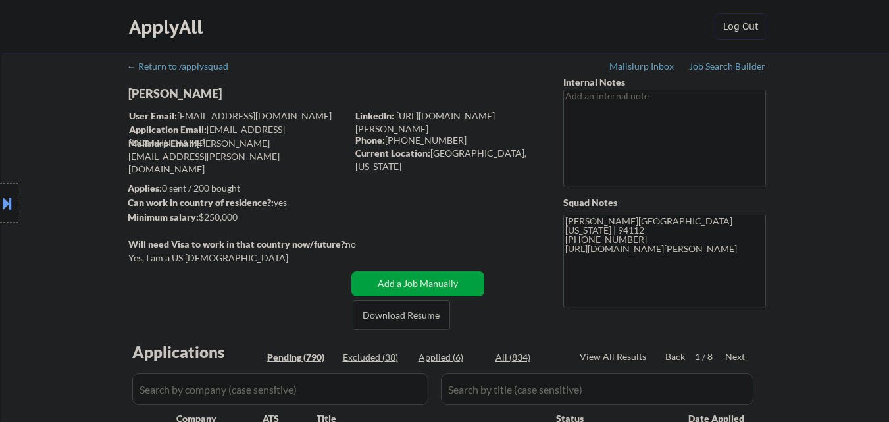
select select ""pending""
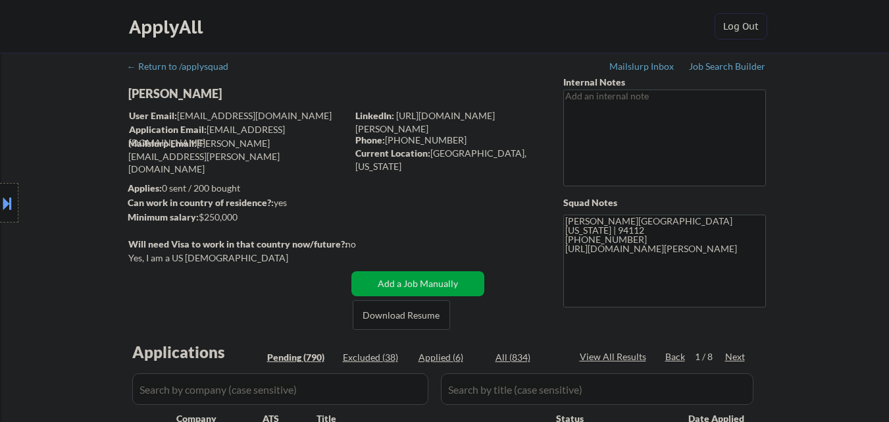
select select ""pending""
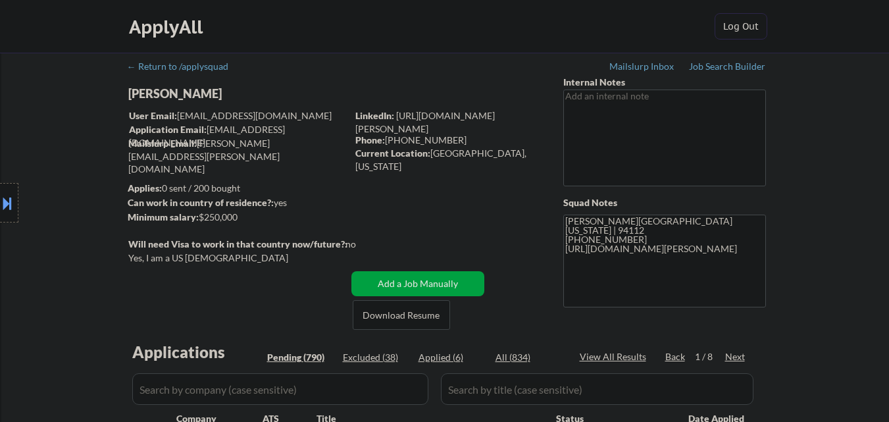
select select ""pending""
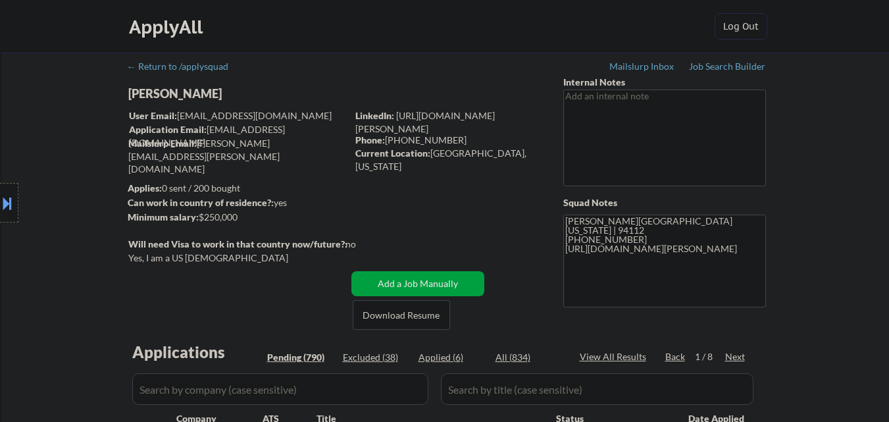
select select ""pending""
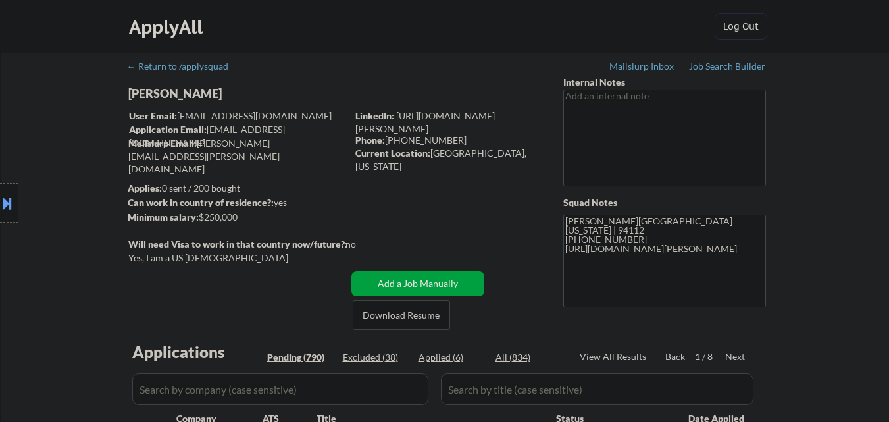
select select ""pending""
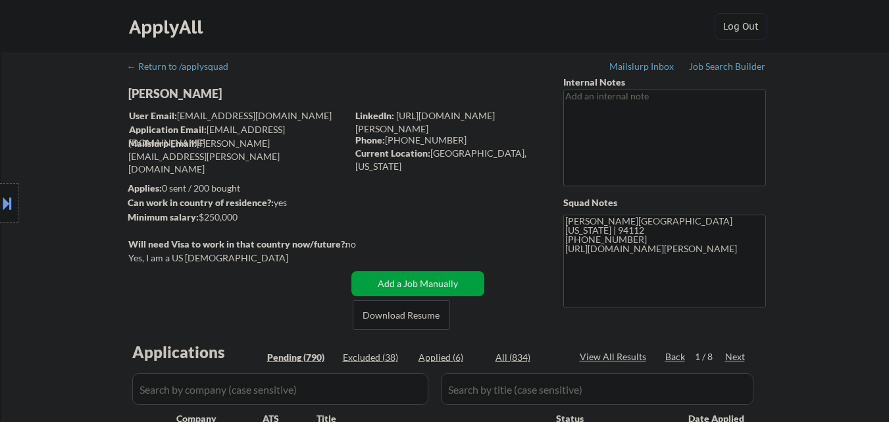
scroll to position [1725, 0]
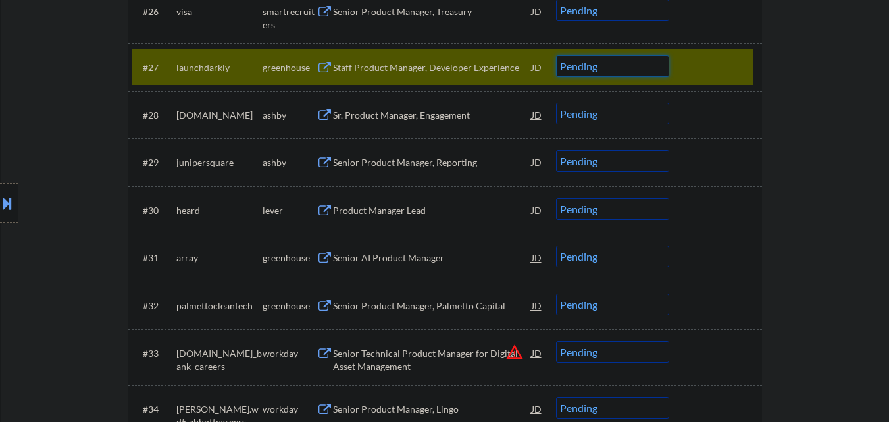
click at [643, 71] on select "Choose an option... Pending Applied Excluded (Questions) Excluded (Expired) Exc…" at bounding box center [612, 66] width 113 height 22
click at [556, 55] on select "Choose an option... Pending Applied Excluded (Questions) Excluded (Expired) Exc…" at bounding box center [612, 66] width 113 height 22
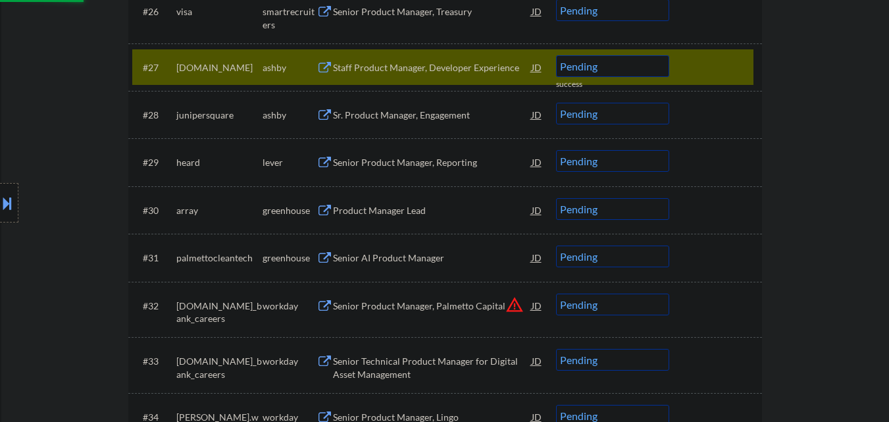
click at [741, 57] on div at bounding box center [717, 67] width 58 height 24
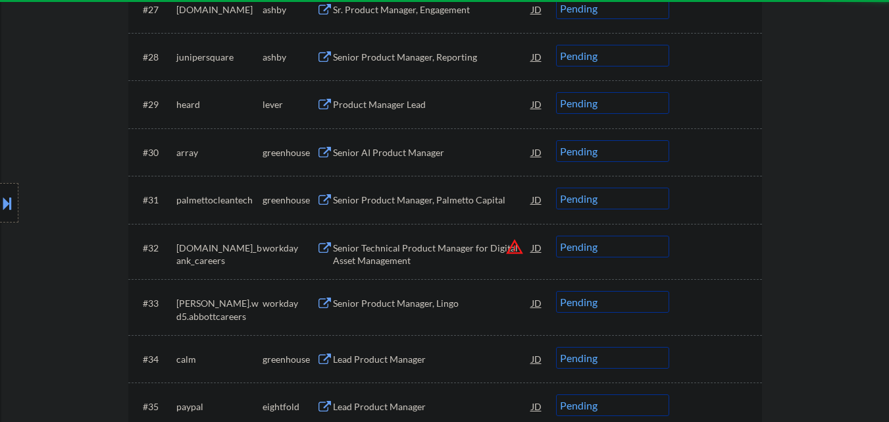
scroll to position [1791, 0]
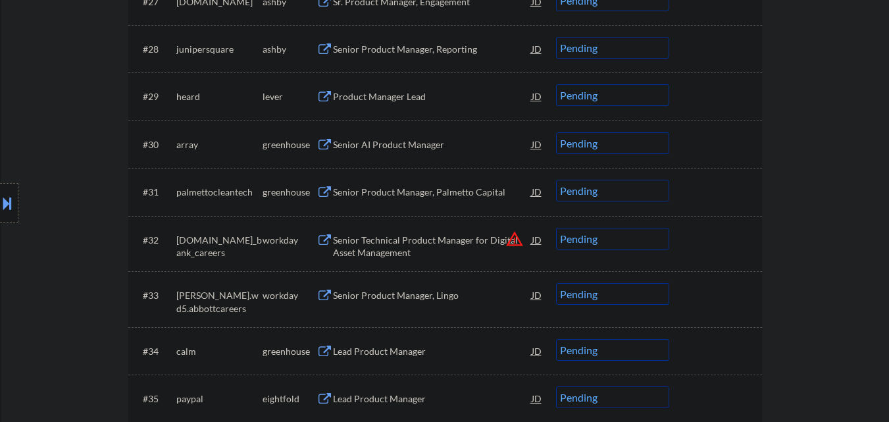
click at [472, 49] on div "Senior Product Manager, Reporting" at bounding box center [432, 49] width 199 height 13
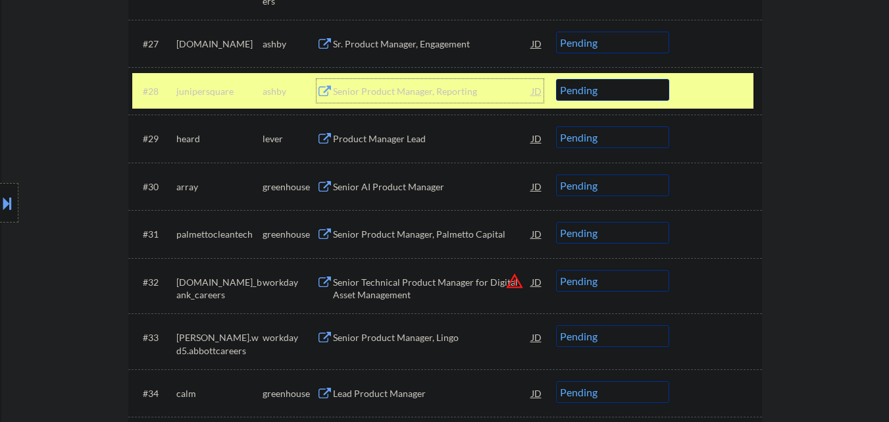
scroll to position [1725, 0]
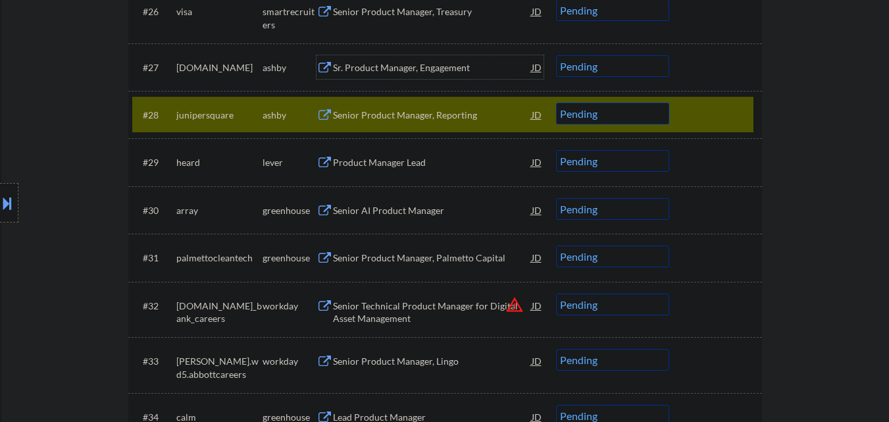
click at [424, 66] on div "Sr. Product Manager, Engagement" at bounding box center [432, 67] width 199 height 13
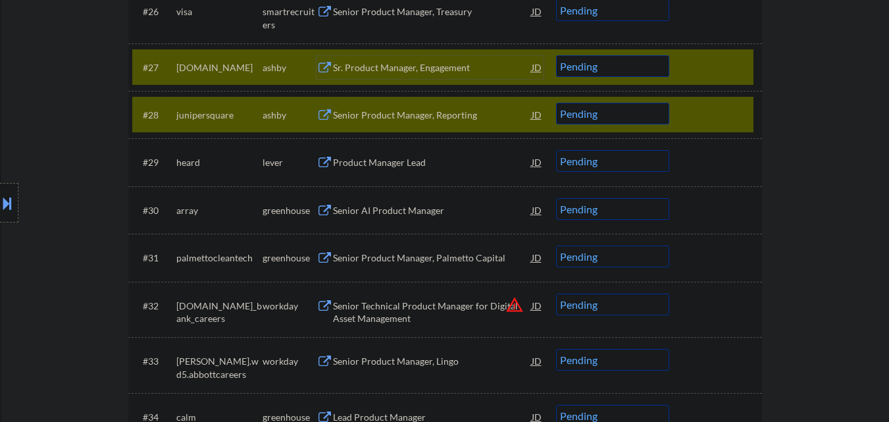
click at [643, 62] on select "Choose an option... Pending Applied Excluded (Questions) Excluded (Expired) Exc…" at bounding box center [612, 66] width 113 height 22
click at [556, 55] on select "Choose an option... Pending Applied Excluded (Questions) Excluded (Expired) Exc…" at bounding box center [612, 66] width 113 height 22
drag, startPoint x: 728, startPoint y: 70, endPoint x: 735, endPoint y: 61, distance: 11.2
click at [730, 68] on div at bounding box center [717, 67] width 58 height 24
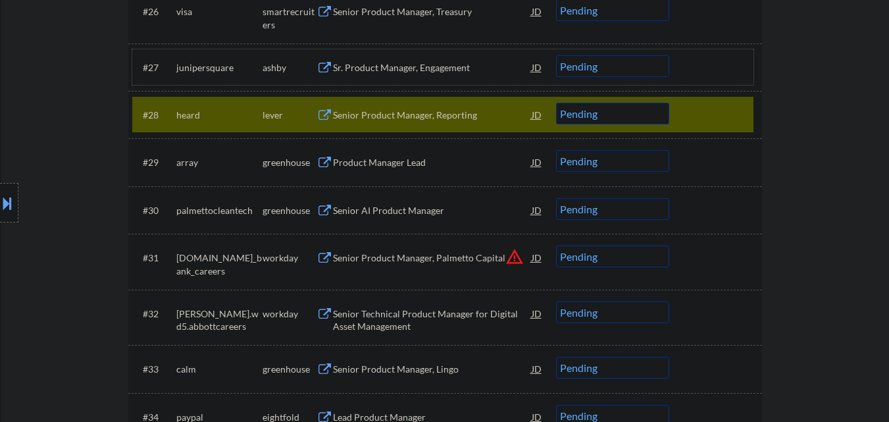
click at [720, 115] on div at bounding box center [717, 115] width 58 height 24
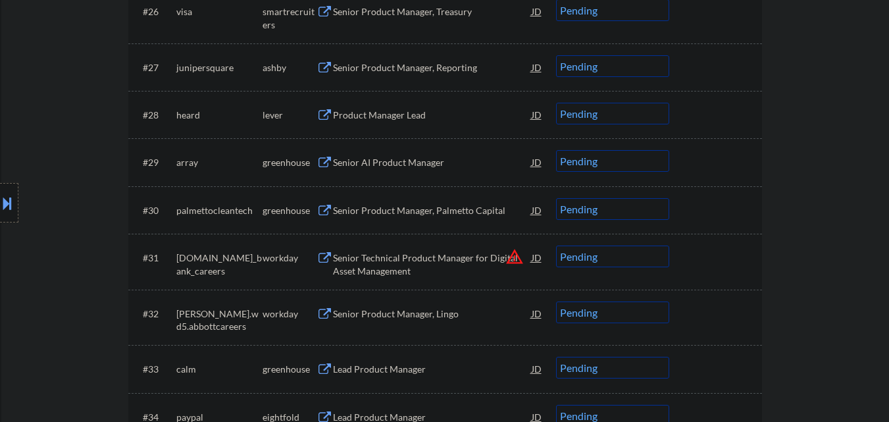
drag, startPoint x: 628, startPoint y: 64, endPoint x: 632, endPoint y: 74, distance: 10.3
click at [628, 64] on select "Choose an option... Pending Applied Excluded (Questions) Excluded (Expired) Exc…" at bounding box center [612, 66] width 113 height 22
click at [556, 55] on select "Choose an option... Pending Applied Excluded (Questions) Excluded (Expired) Exc…" at bounding box center [612, 66] width 113 height 22
click at [454, 105] on div "Product Manager Lead" at bounding box center [432, 115] width 199 height 24
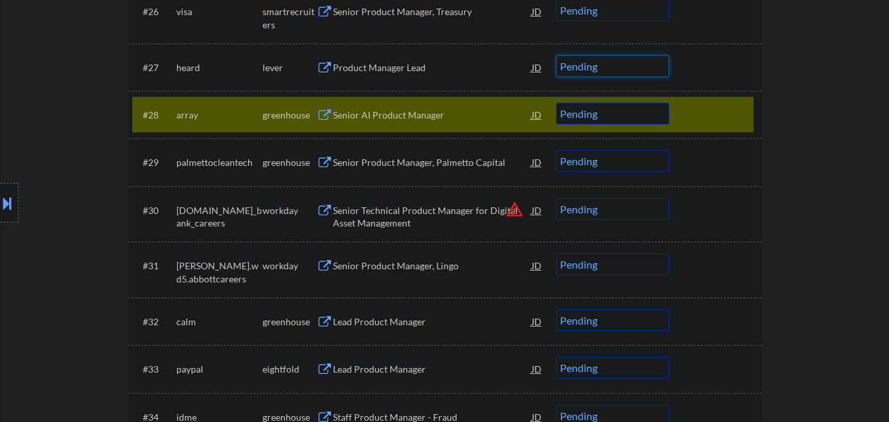
click at [647, 66] on select "Choose an option... Pending Applied Excluded (Questions) Excluded (Expired) Exc…" at bounding box center [612, 66] width 113 height 22
click at [556, 55] on select "Choose an option... Pending Applied Excluded (Questions) Excluded (Expired) Exc…" at bounding box center [612, 66] width 113 height 22
click at [729, 120] on div at bounding box center [717, 115] width 58 height 24
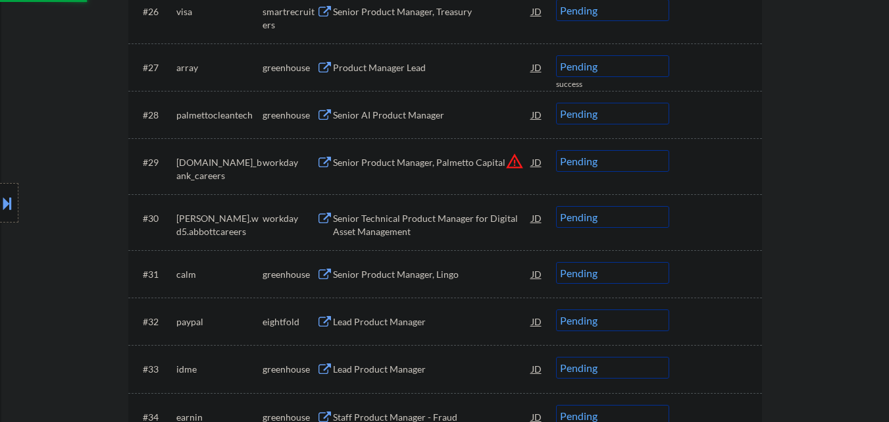
click at [407, 63] on div "Product Manager Lead" at bounding box center [432, 67] width 199 height 13
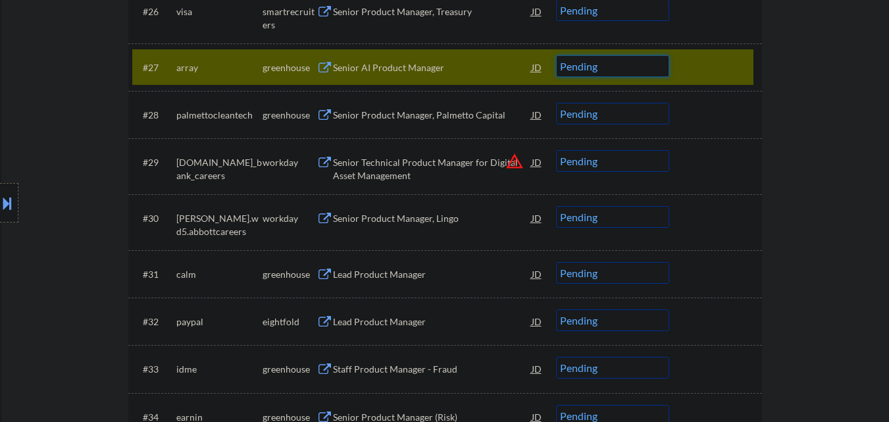
drag, startPoint x: 617, startPoint y: 61, endPoint x: 630, endPoint y: 74, distance: 18.1
click at [618, 61] on select "Choose an option... Pending Applied Excluded (Questions) Excluded (Expired) Exc…" at bounding box center [612, 66] width 113 height 22
click at [556, 55] on select "Choose an option... Pending Applied Excluded (Questions) Excluded (Expired) Exc…" at bounding box center [612, 66] width 113 height 22
click at [733, 54] on div "#27 array greenhouse Senior AI Product Manager JD warning_amber Choose an optio…" at bounding box center [442, 67] width 621 height 36
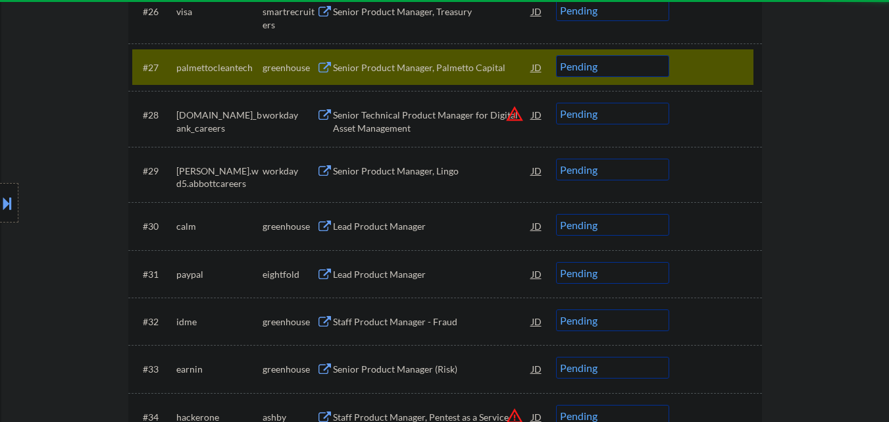
click at [743, 66] on div at bounding box center [717, 67] width 58 height 24
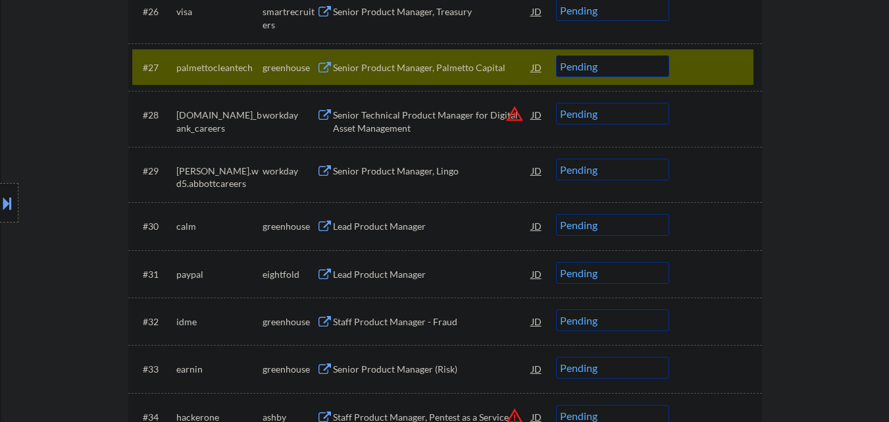
click at [726, 66] on div at bounding box center [717, 67] width 58 height 24
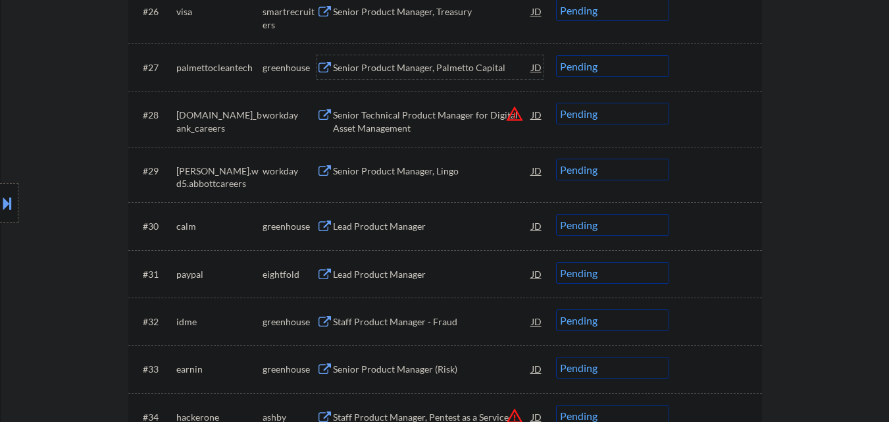
click at [474, 60] on div "Senior Product Manager, Palmetto Capital" at bounding box center [432, 67] width 199 height 24
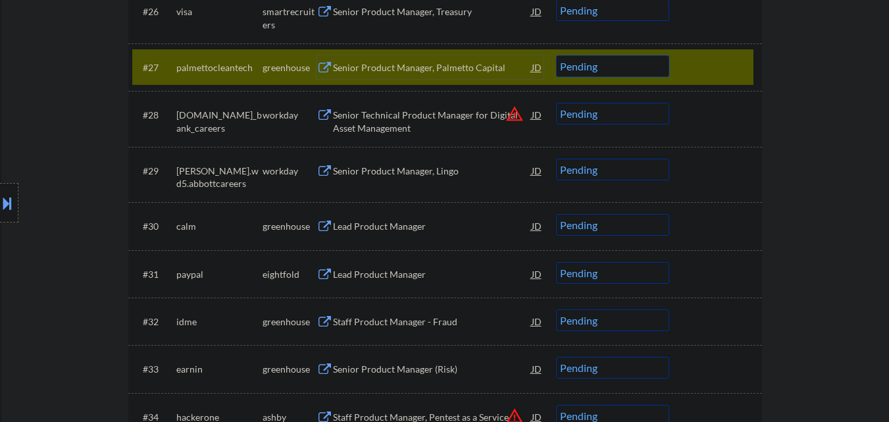
drag, startPoint x: 605, startPoint y: 64, endPoint x: 599, endPoint y: 76, distance: 13.0
click at [605, 65] on select "Choose an option... Pending Applied Excluded (Questions) Excluded (Expired) Exc…" at bounding box center [612, 66] width 113 height 22
click at [556, 55] on select "Choose an option... Pending Applied Excluded (Questions) Excluded (Expired) Exc…" at bounding box center [612, 66] width 113 height 22
select select ""pending""
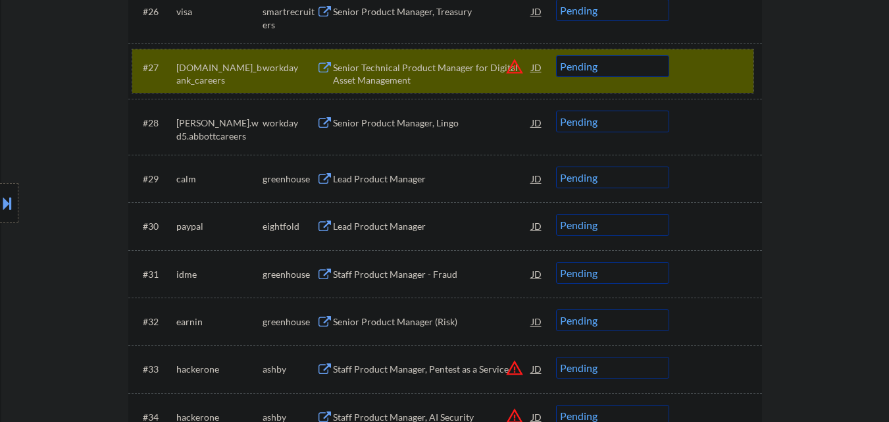
drag, startPoint x: 699, startPoint y: 64, endPoint x: 627, endPoint y: 90, distance: 77.0
click at [697, 66] on div at bounding box center [717, 67] width 58 height 24
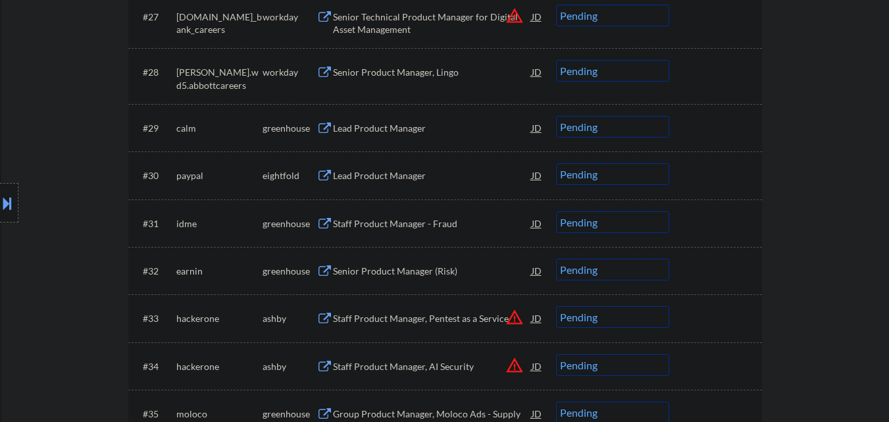
scroll to position [1791, 0]
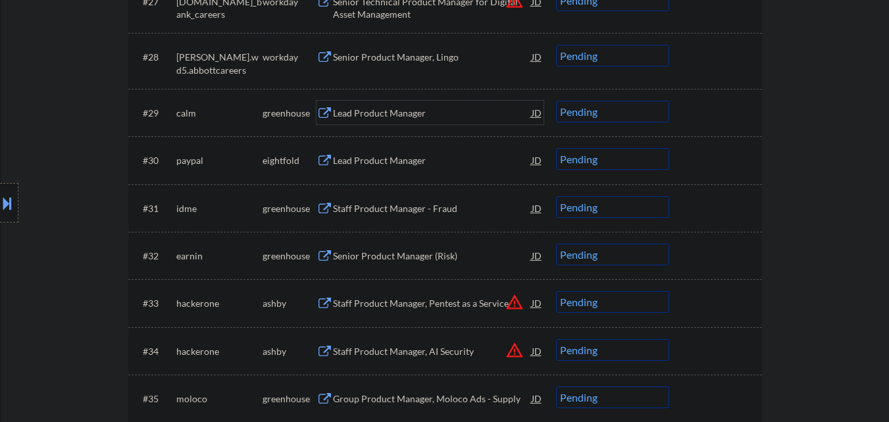
click at [393, 117] on div "Lead Product Manager" at bounding box center [432, 113] width 199 height 13
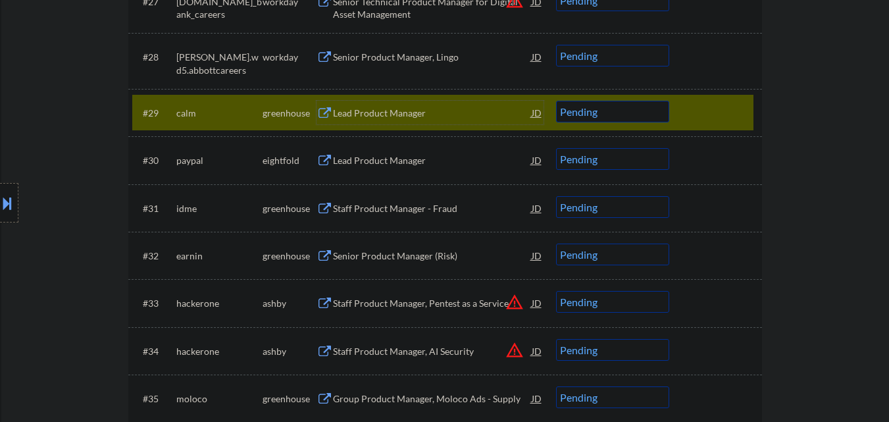
click at [657, 116] on select "Choose an option... Pending Applied Excluded (Questions) Excluded (Expired) Exc…" at bounding box center [612, 112] width 113 height 22
click at [556, 101] on select "Choose an option... Pending Applied Excluded (Questions) Excluded (Expired) Exc…" at bounding box center [612, 112] width 113 height 22
select select ""pending""
click at [705, 107] on div at bounding box center [717, 113] width 58 height 24
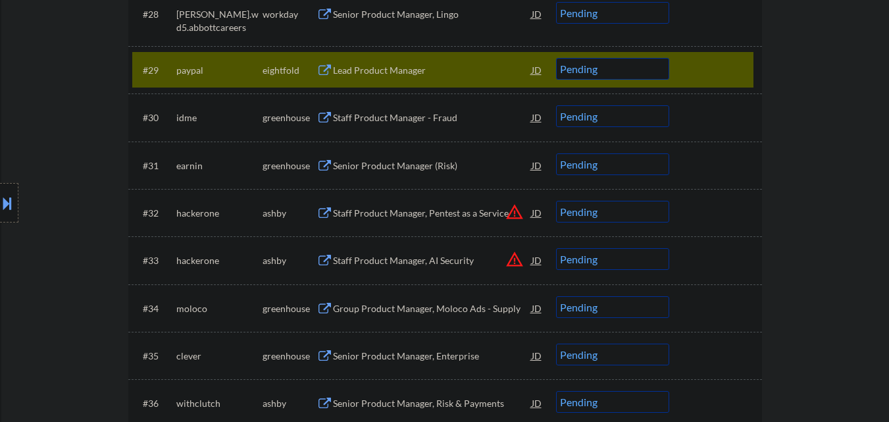
scroll to position [1857, 0]
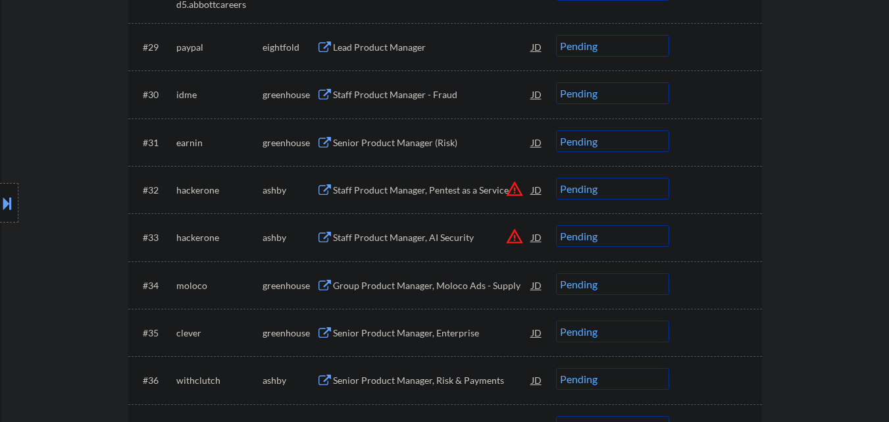
click at [708, 52] on div at bounding box center [717, 47] width 58 height 24
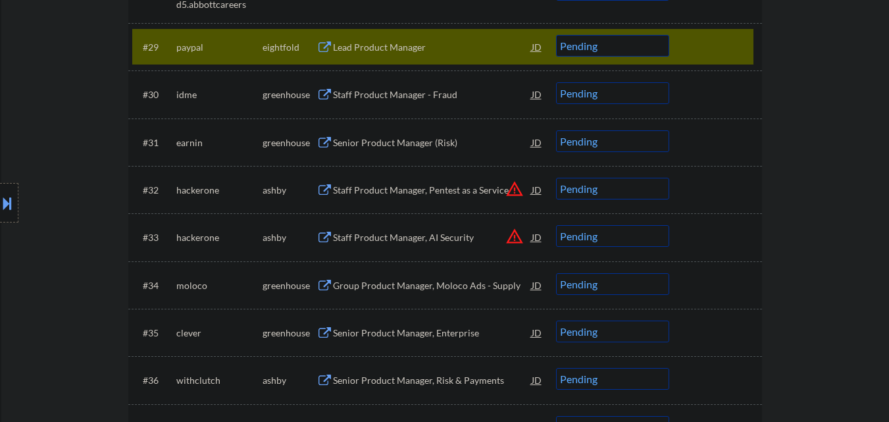
click at [709, 52] on div at bounding box center [717, 47] width 58 height 24
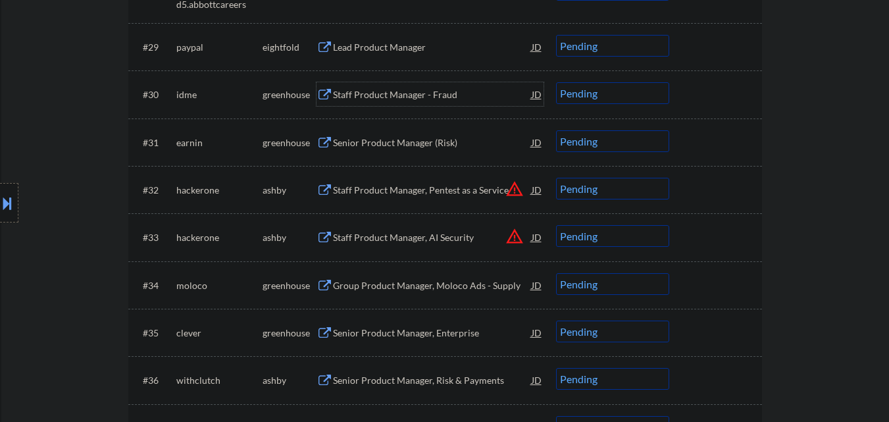
drag, startPoint x: 423, startPoint y: 93, endPoint x: 431, endPoint y: 93, distance: 7.9
click at [425, 95] on div "Staff Product Manager - Fraud" at bounding box center [432, 94] width 199 height 13
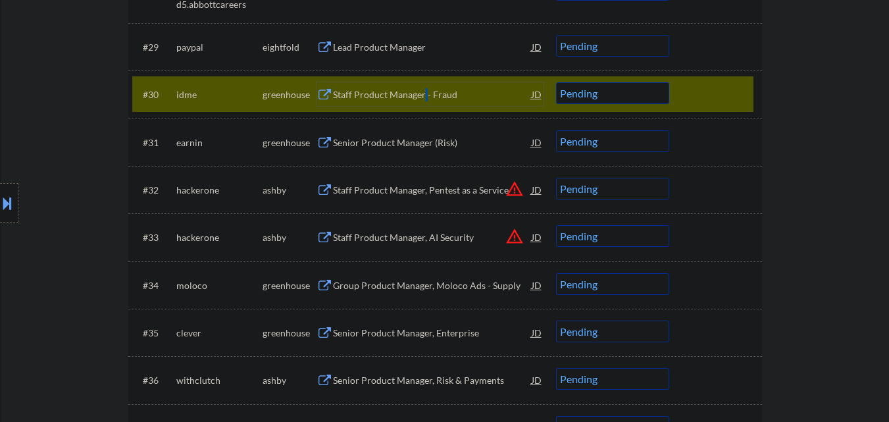
click at [613, 94] on select "Choose an option... Pending Applied Excluded (Questions) Excluded (Expired) Exc…" at bounding box center [612, 93] width 113 height 22
click at [556, 82] on select "Choose an option... Pending Applied Excluded (Questions) Excluded (Expired) Exc…" at bounding box center [612, 93] width 113 height 22
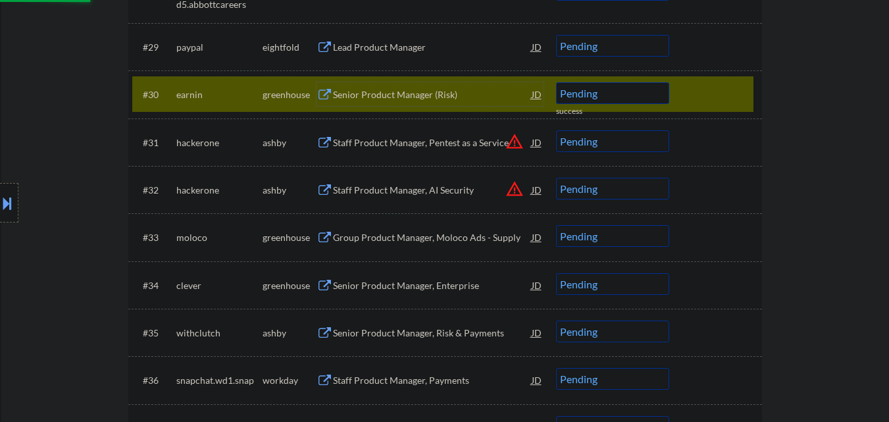
click at [419, 93] on div "Senior Product Manager (Risk)" at bounding box center [432, 94] width 199 height 13
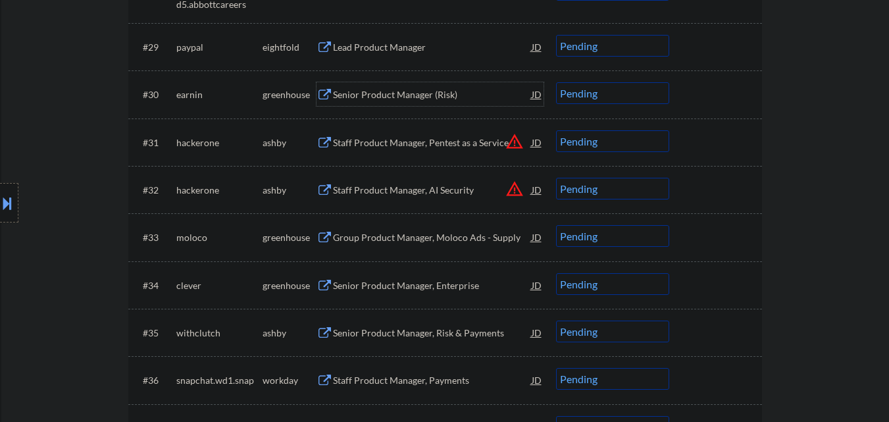
click at [661, 89] on select "Choose an option... Pending Applied Excluded (Questions) Excluded (Expired) Exc…" at bounding box center [612, 93] width 113 height 22
click at [556, 82] on select "Choose an option... Pending Applied Excluded (Questions) Excluded (Expired) Exc…" at bounding box center [612, 93] width 113 height 22
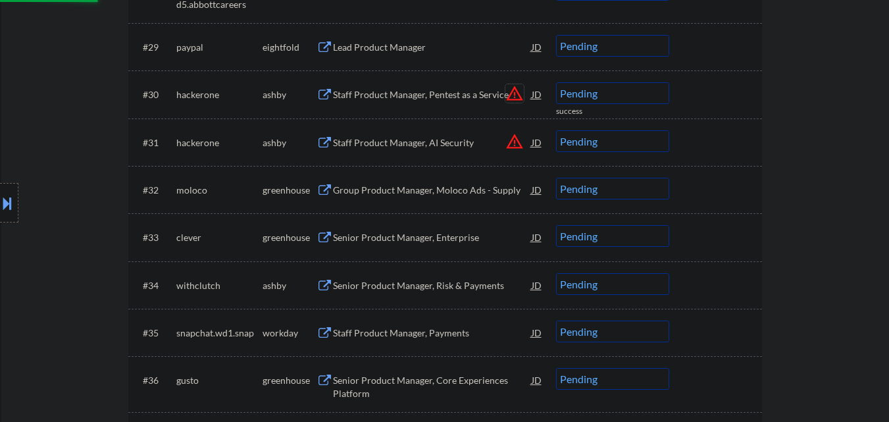
click at [515, 92] on button "warning_amber" at bounding box center [514, 93] width 18 height 18
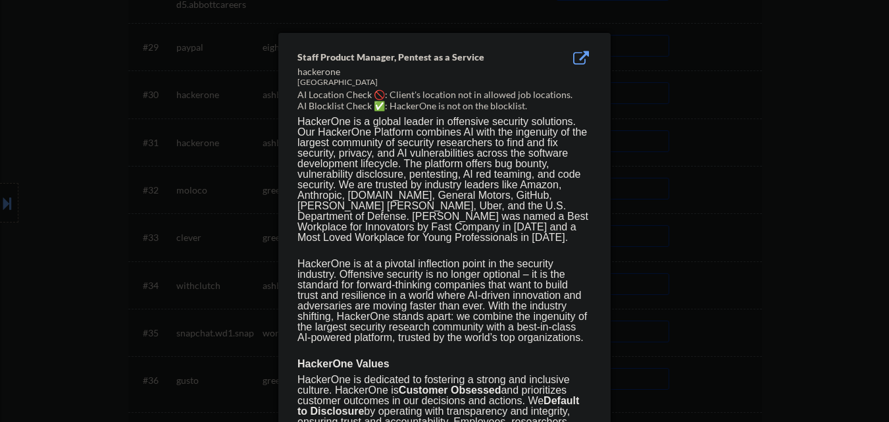
click at [703, 135] on div at bounding box center [444, 211] width 889 height 422
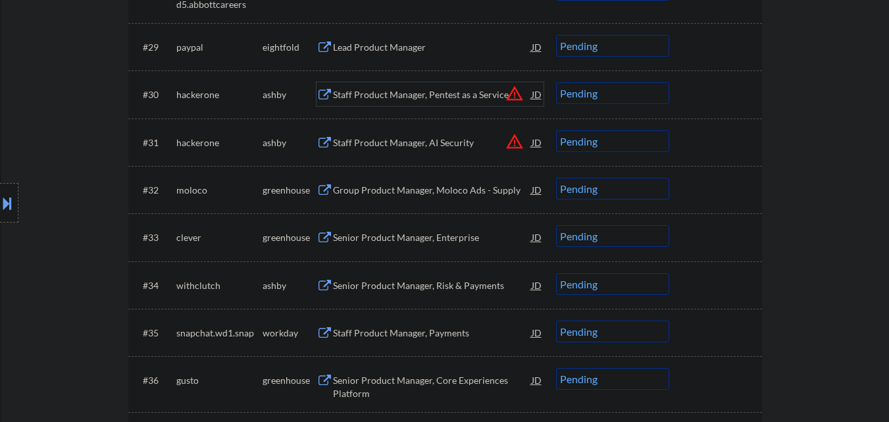
click at [448, 96] on div "Staff Product Manager, Pentest as a Service" at bounding box center [432, 94] width 199 height 13
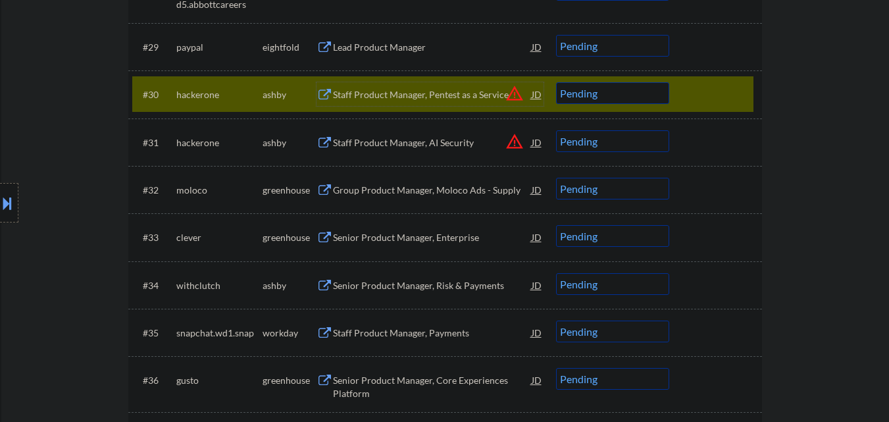
click at [608, 93] on select "Choose an option... Pending Applied Excluded (Questions) Excluded (Expired) Exc…" at bounding box center [612, 93] width 113 height 22
click at [556, 82] on select "Choose an option... Pending Applied Excluded (Questions) Excluded (Expired) Exc…" at bounding box center [612, 93] width 113 height 22
select select ""pending""
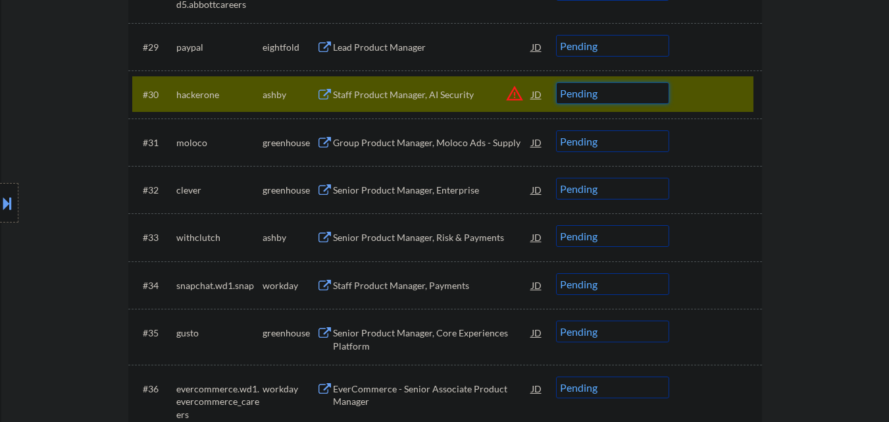
click at [580, 94] on select "Choose an option... Pending Applied Excluded (Questions) Excluded (Expired) Exc…" at bounding box center [612, 93] width 113 height 22
click at [440, 142] on div "Group Product Manager, Moloco Ads - Supply" at bounding box center [432, 142] width 199 height 13
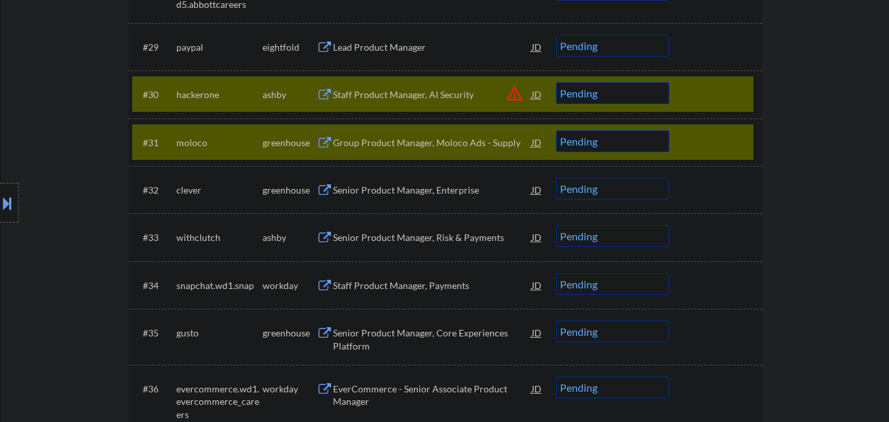
click at [616, 143] on select "Choose an option... Pending Applied Excluded (Questions) Excluded (Expired) Exc…" at bounding box center [612, 141] width 113 height 22
click at [556, 130] on select "Choose an option... Pending Applied Excluded (Questions) Excluded (Expired) Exc…" at bounding box center [612, 141] width 113 height 22
select select ""pending""
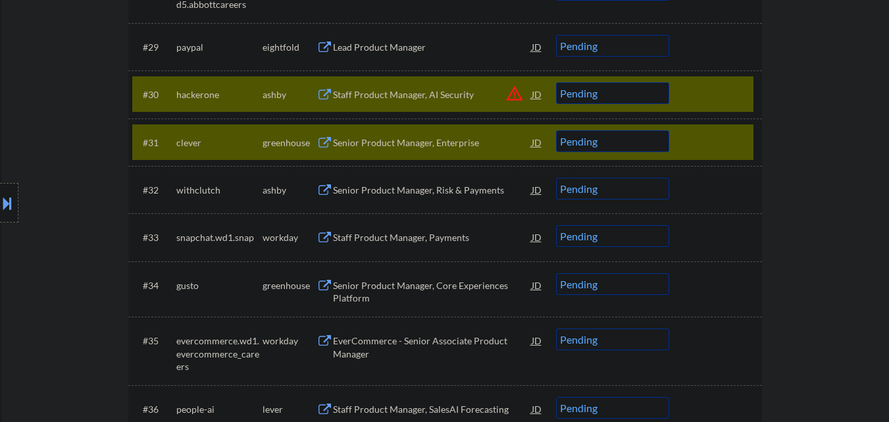
click at [707, 137] on div at bounding box center [717, 142] width 58 height 24
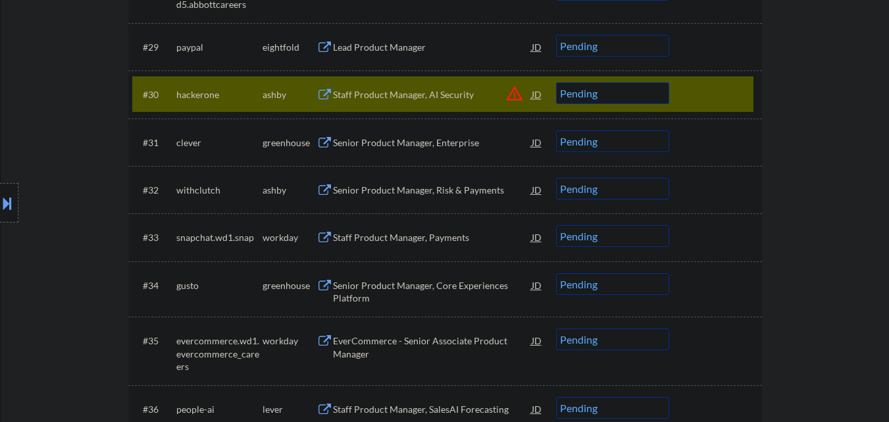
drag, startPoint x: 709, startPoint y: 91, endPoint x: 762, endPoint y: 115, distance: 58.3
click at [709, 91] on div at bounding box center [717, 94] width 58 height 24
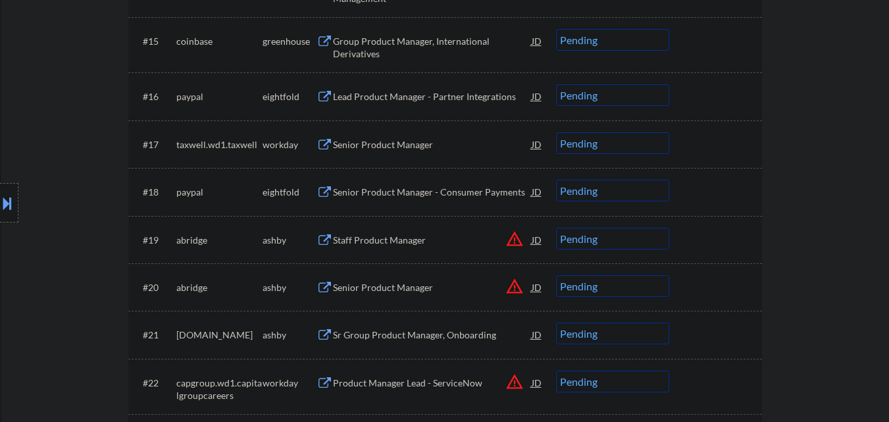
scroll to position [0, 0]
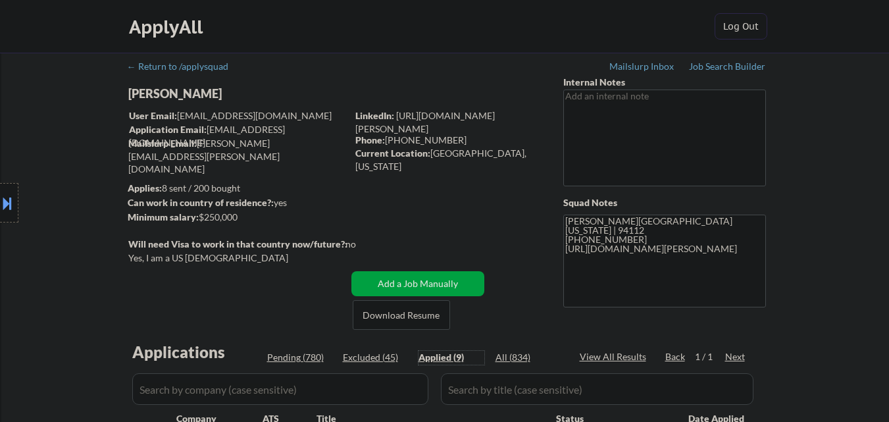
select select ""applied""
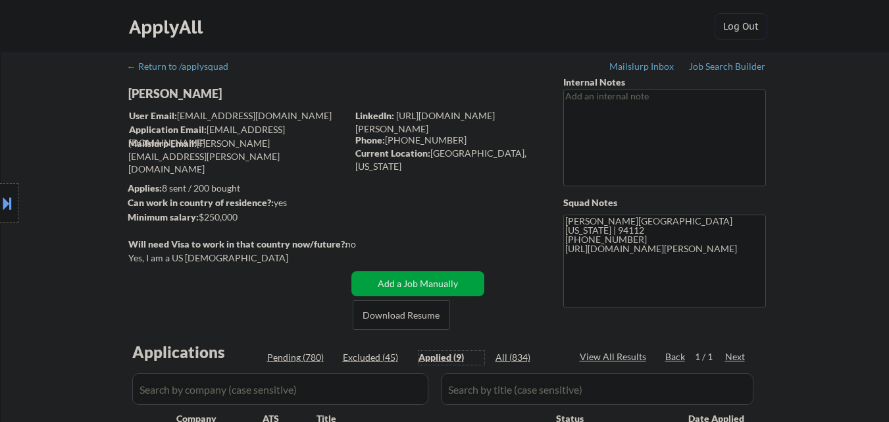
select select ""applied""
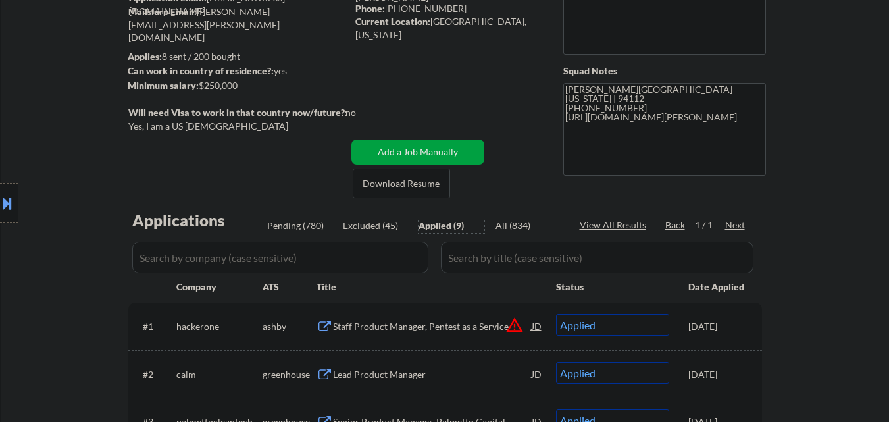
scroll to position [132, 0]
select select ""applied""
